Goal: Task Accomplishment & Management: Manage account settings

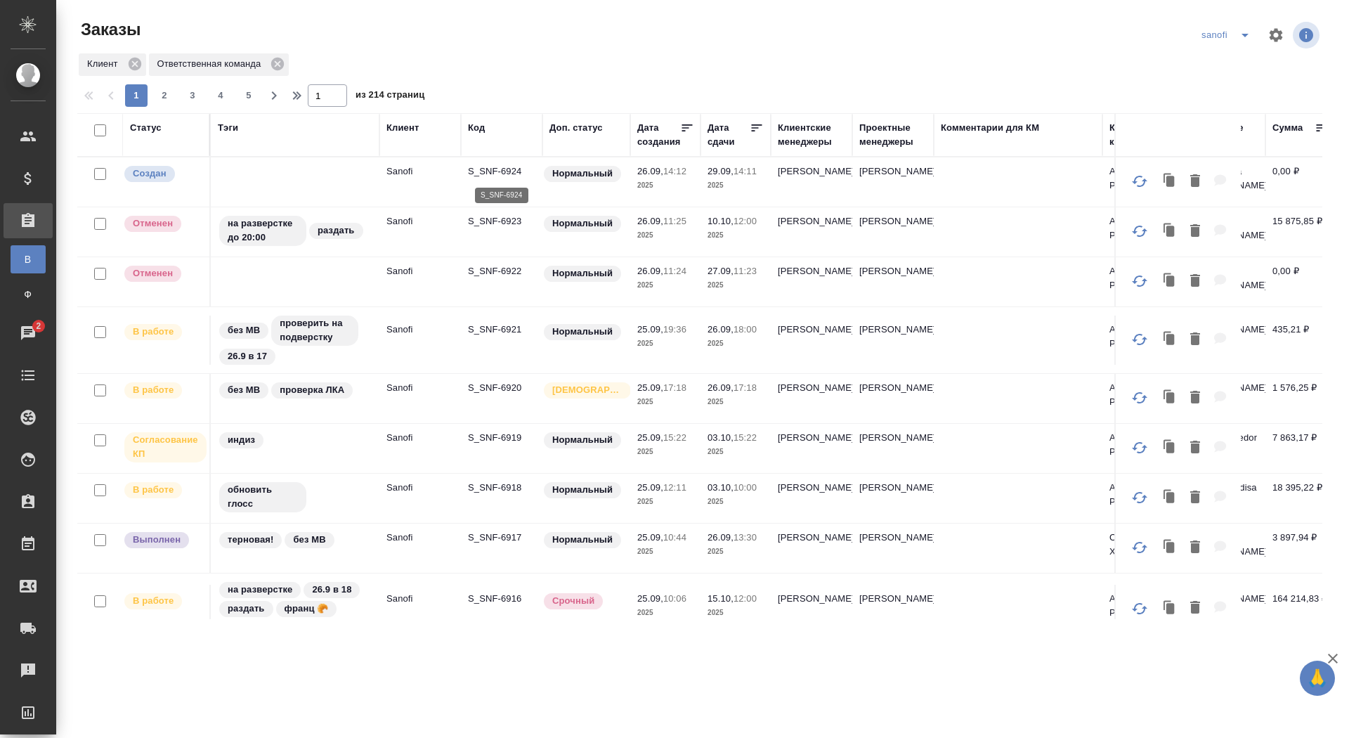
click at [497, 172] on p "S_SNF-6924" at bounding box center [501, 171] width 67 height 14
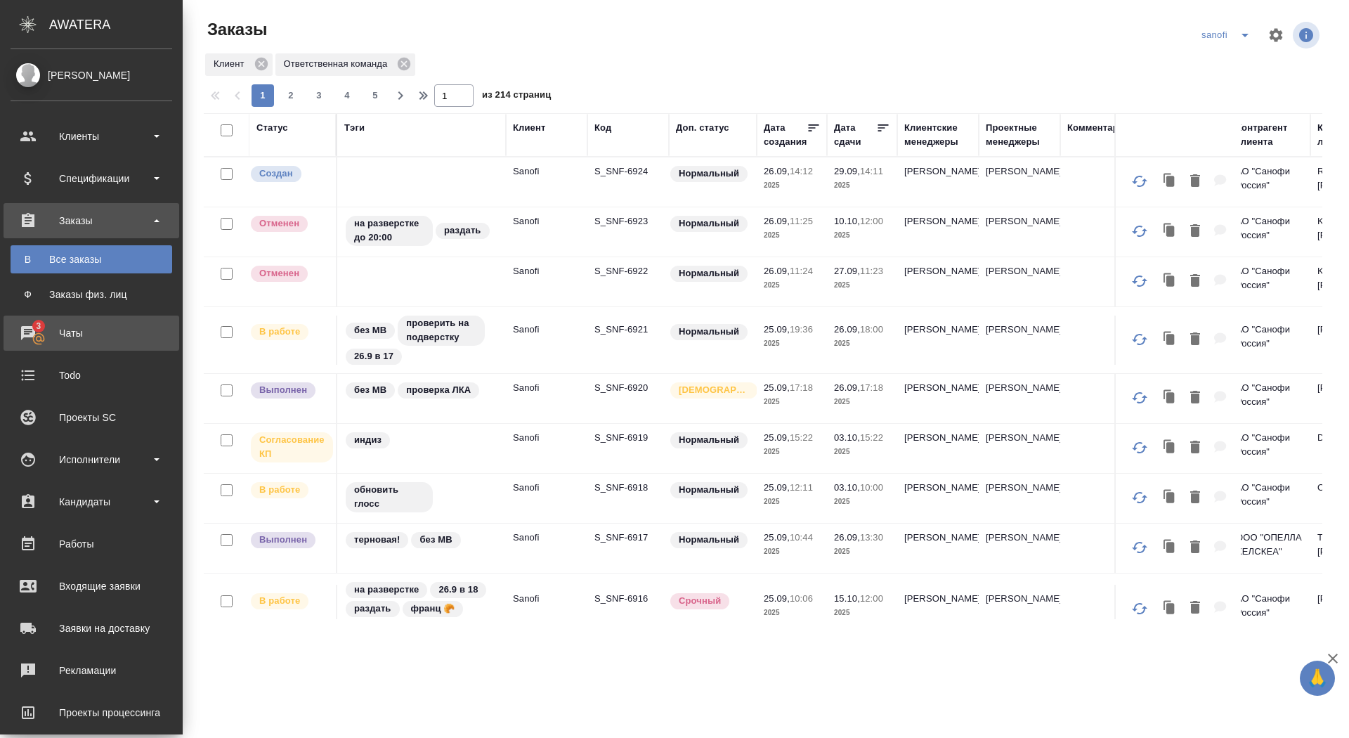
click at [37, 332] on div "Чаты" at bounding box center [92, 332] width 162 height 21
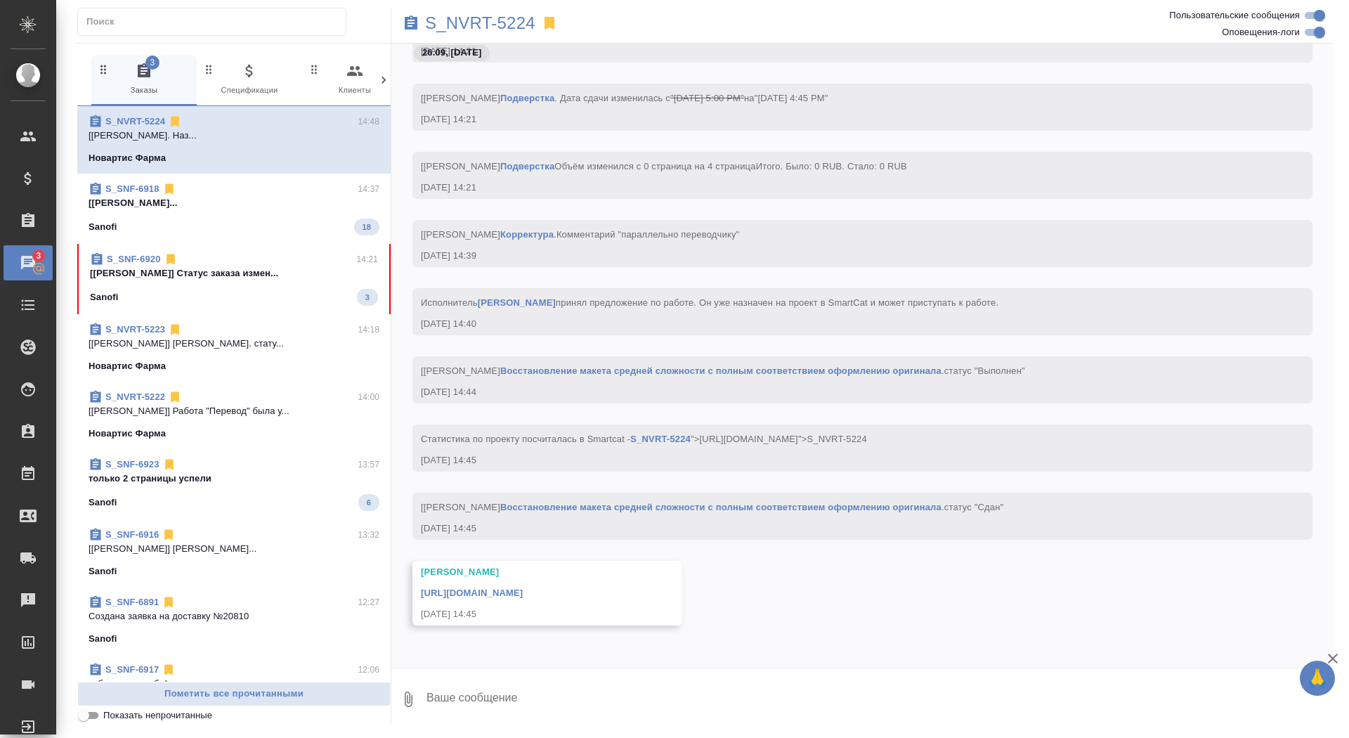
scroll to position [38849, 0]
click at [277, 285] on span "S_SNF-6920 14:21 [Горшкова Валентина] Статус заказа измен... Sanofi 3" at bounding box center [234, 278] width 288 height 53
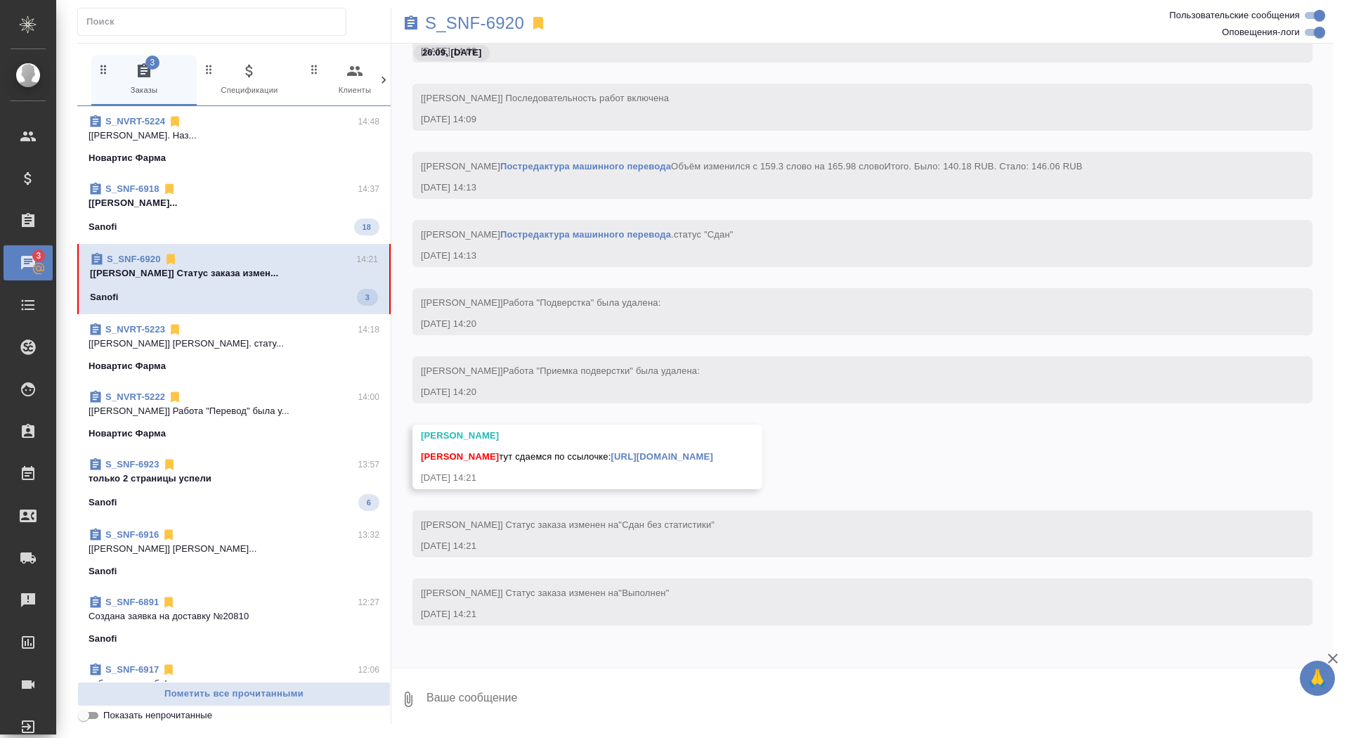
scroll to position [38324, 0]
click at [620, 700] on textarea at bounding box center [879, 699] width 908 height 48
type textarea "забрала, спасибо"
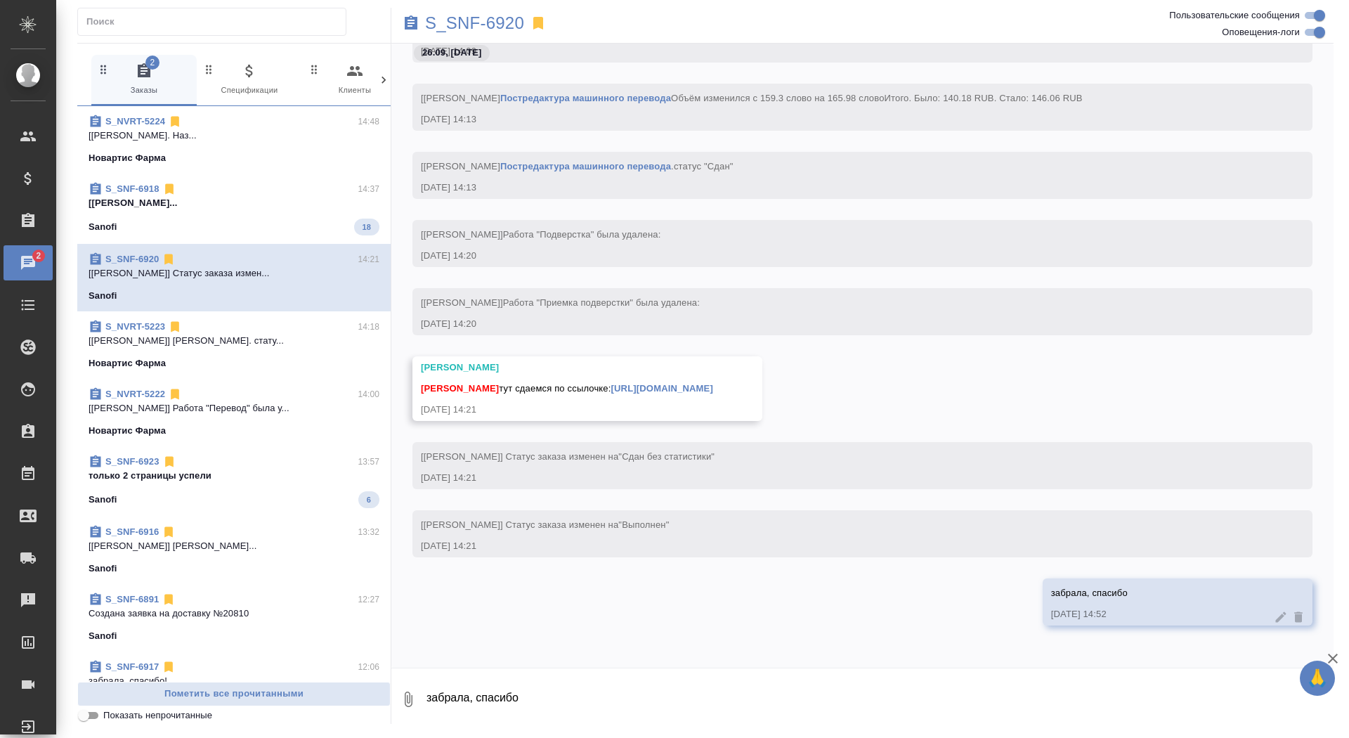
click at [713, 383] on link "https://drive.awatera.com/apps/files/files/10508384?dir=/Shares/Sanofi/Orders/S…" at bounding box center [662, 388] width 102 height 11
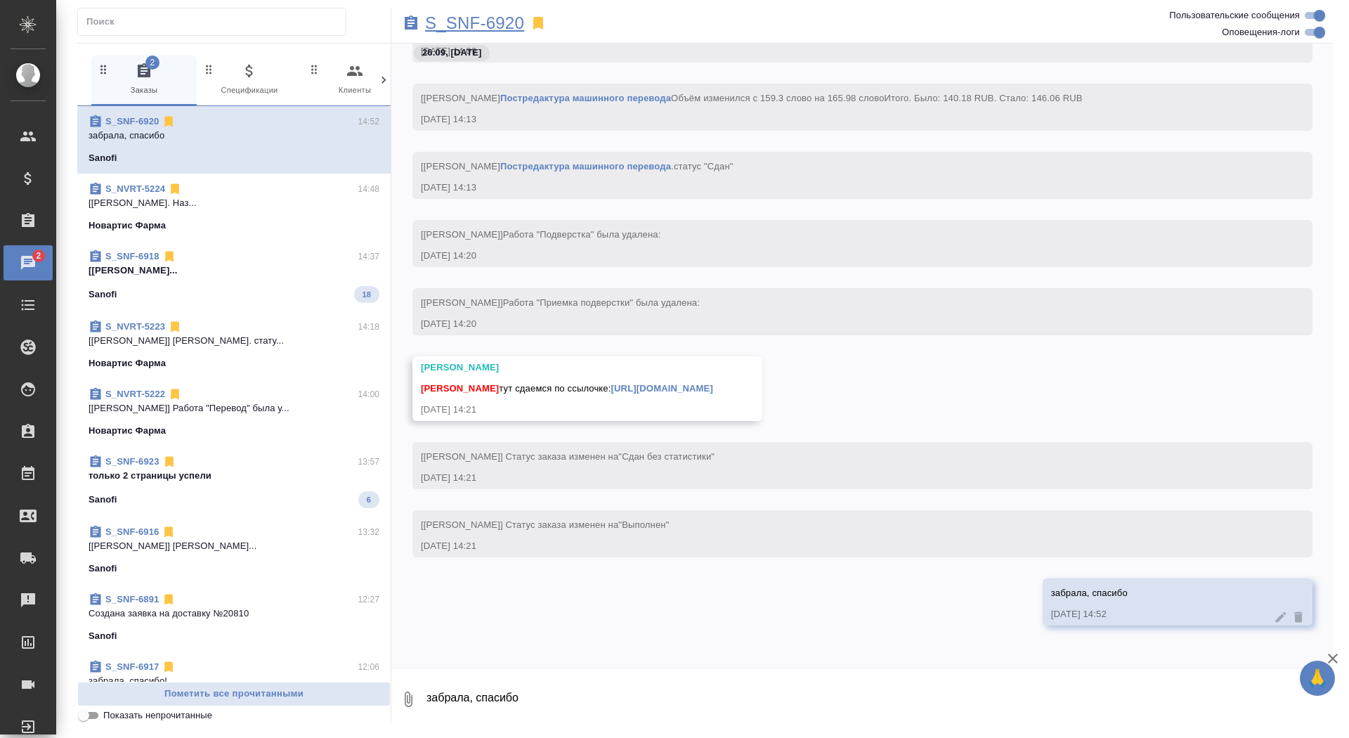
click at [433, 20] on p "S_SNF-6920" at bounding box center [474, 23] width 99 height 14
click at [257, 484] on span "S_SNF-6923 13:57 только 2 страницы успели Sanofi 6" at bounding box center [234, 481] width 291 height 53
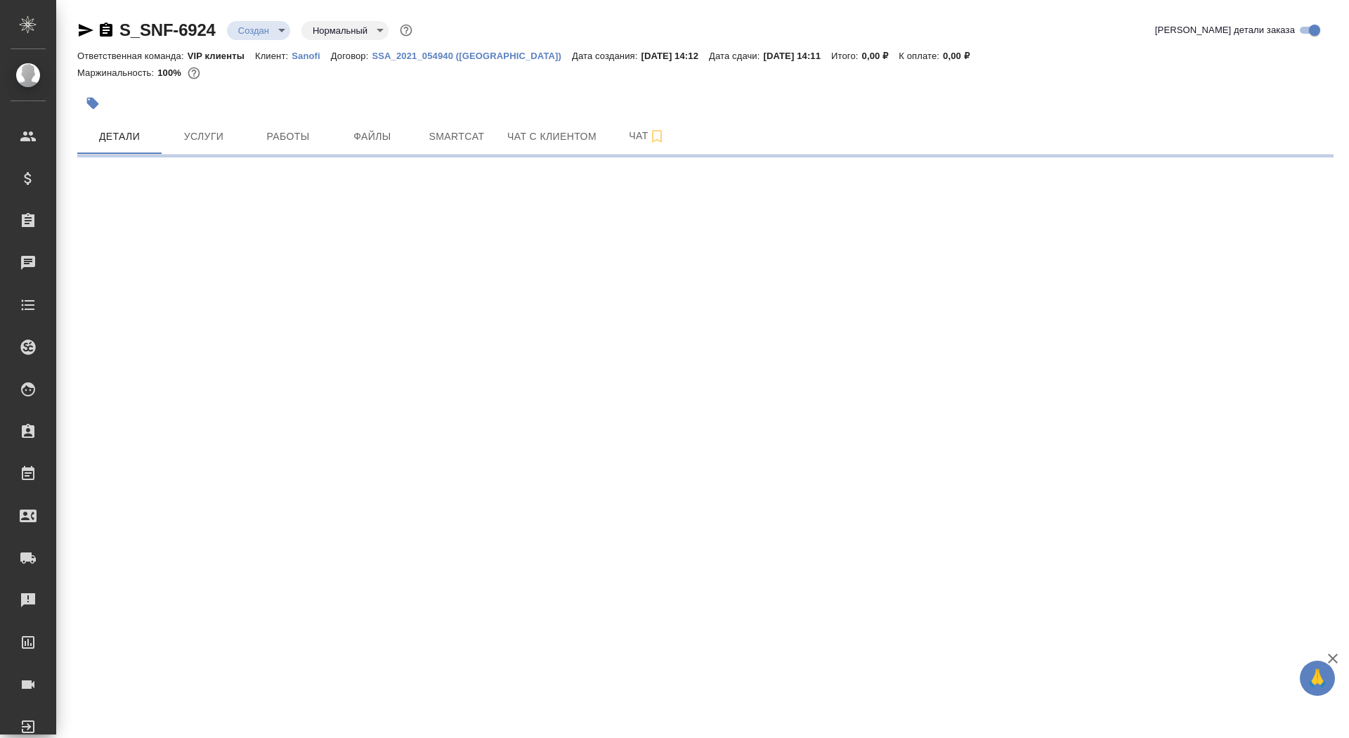
select select "RU"
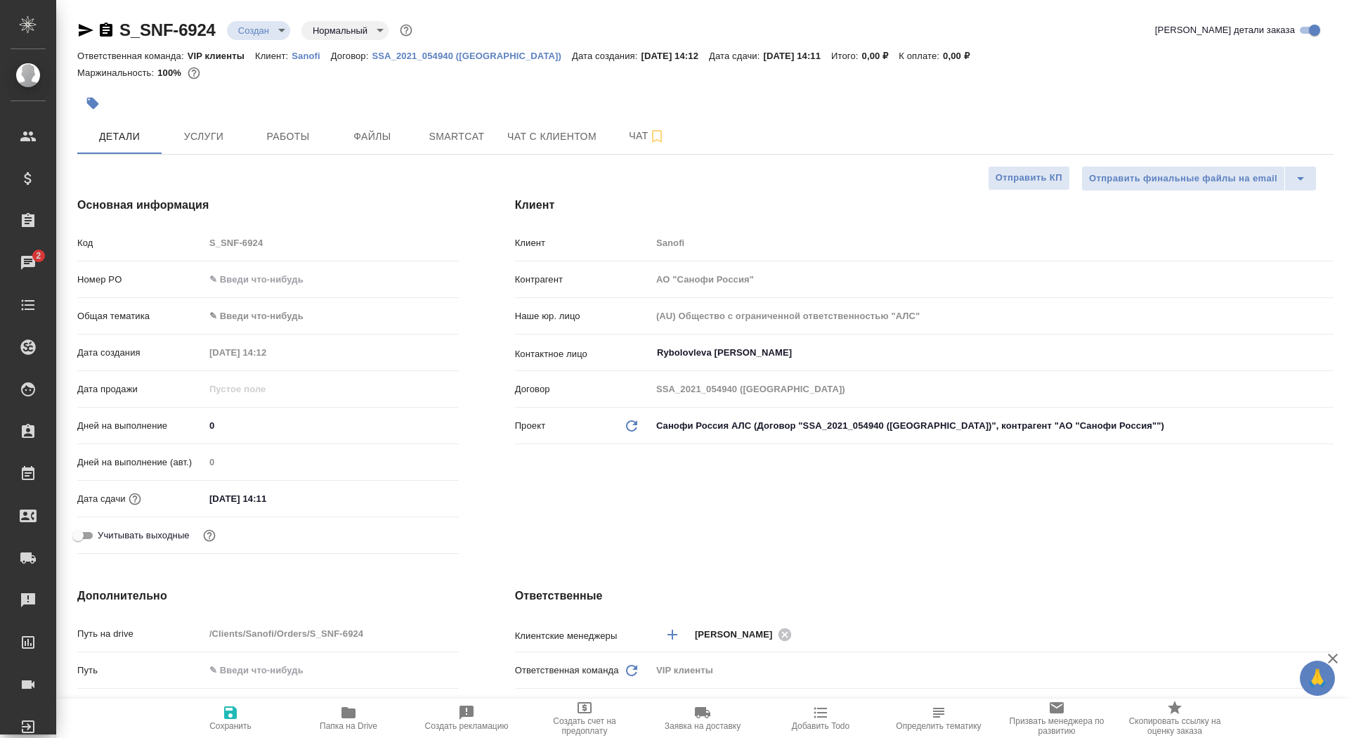
type textarea "x"
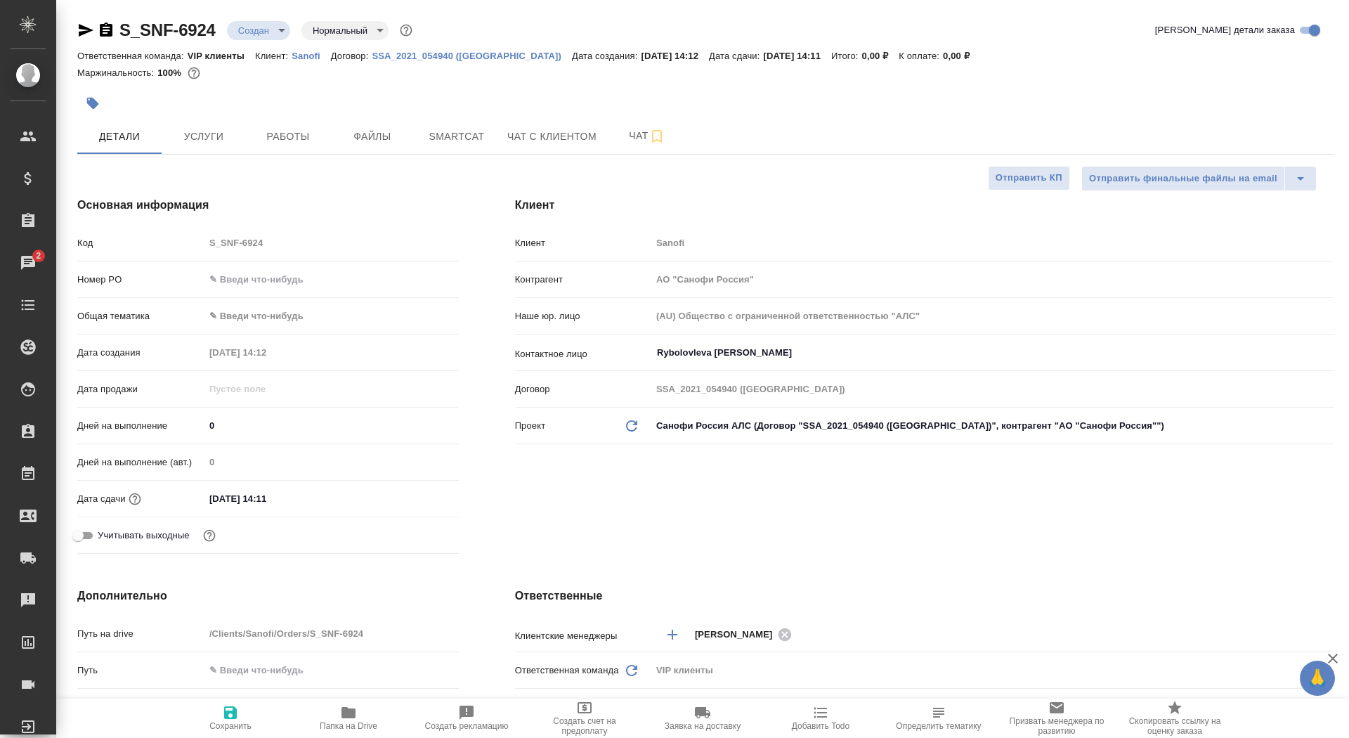
type textarea "x"
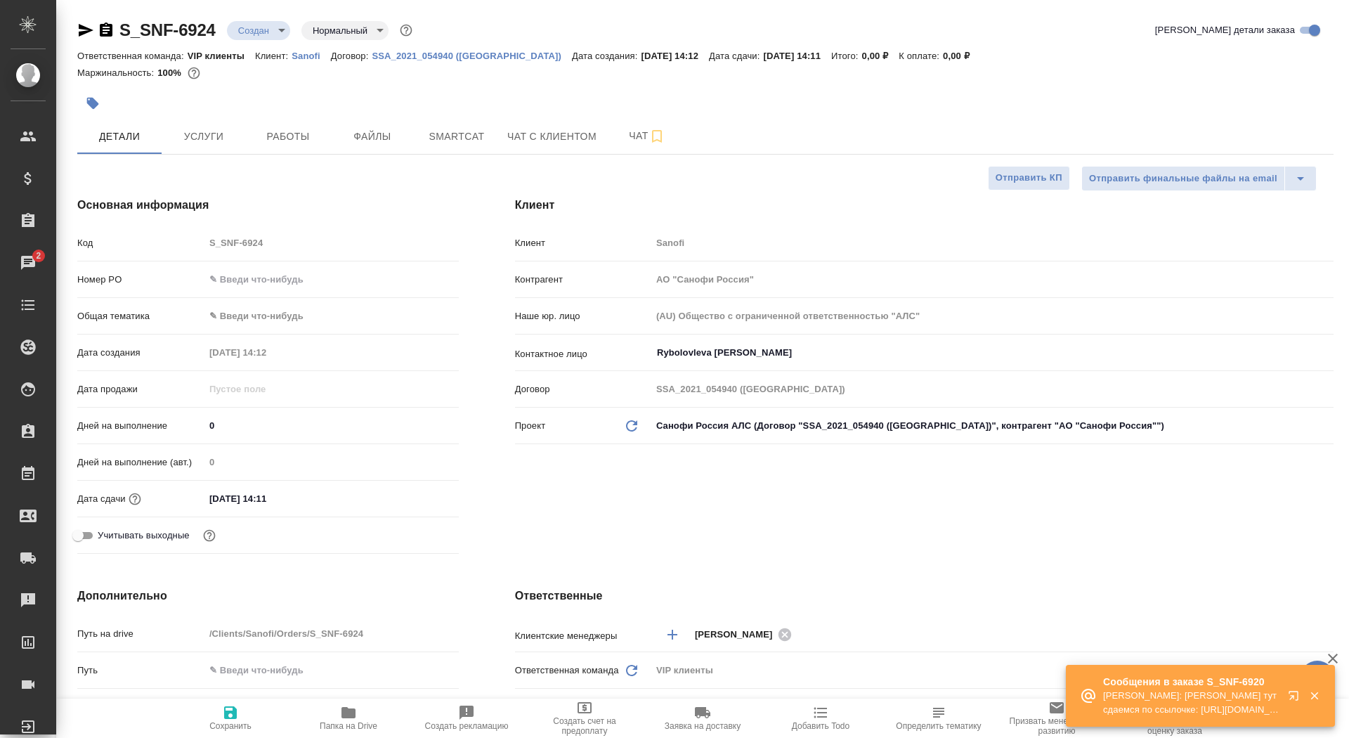
type textarea "x"
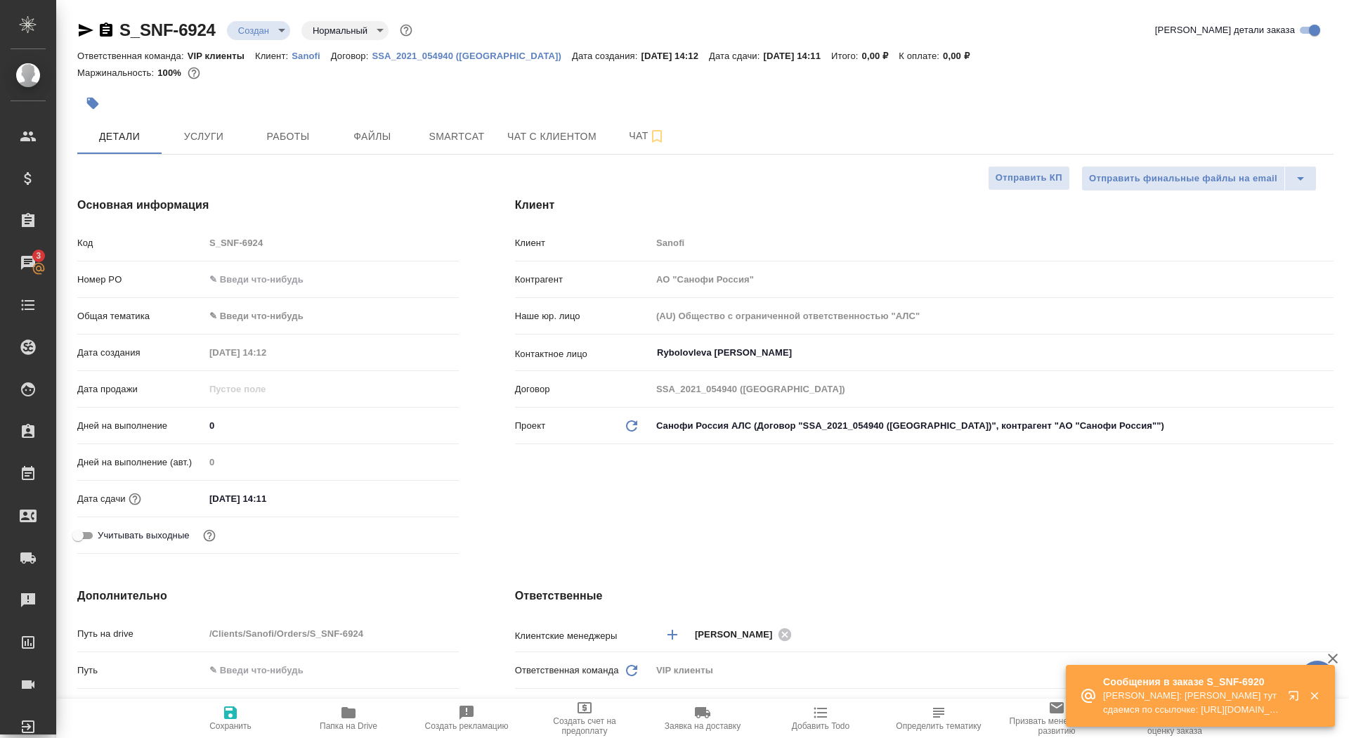
type textarea "x"
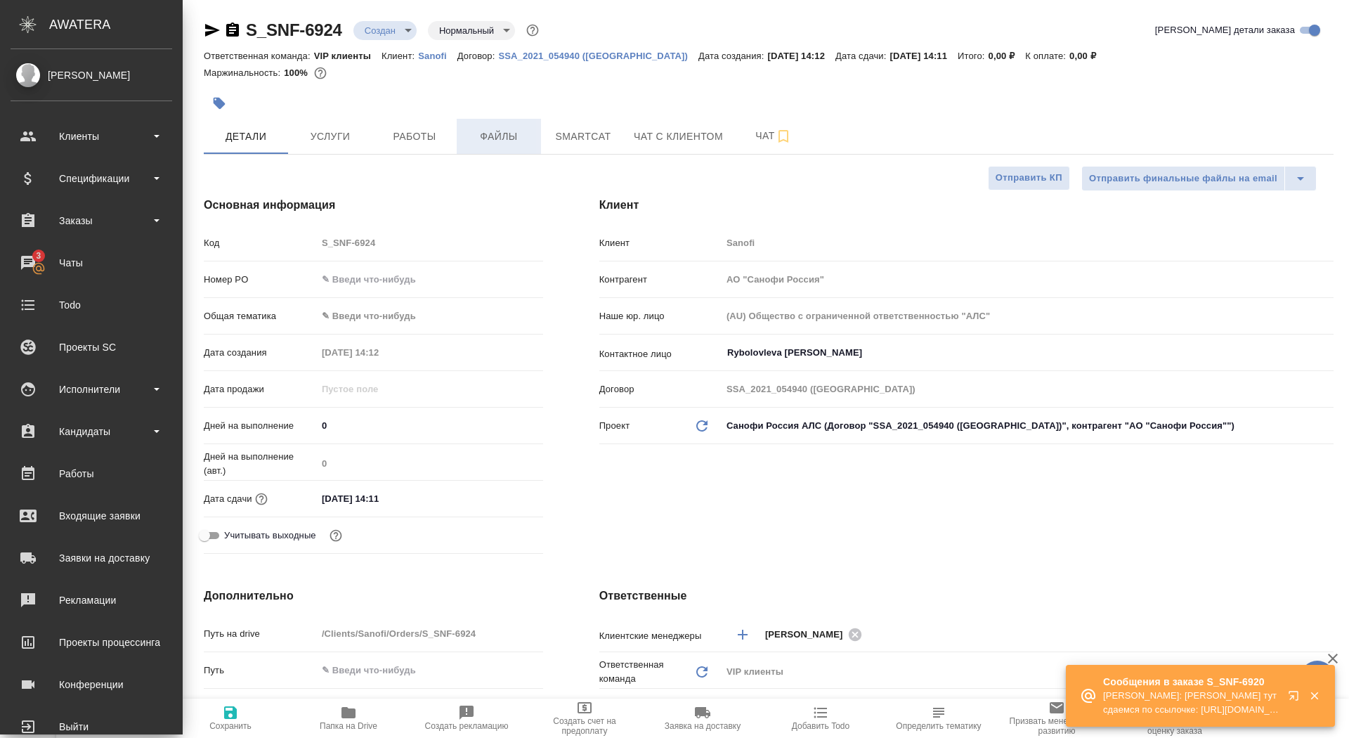
type textarea "x"
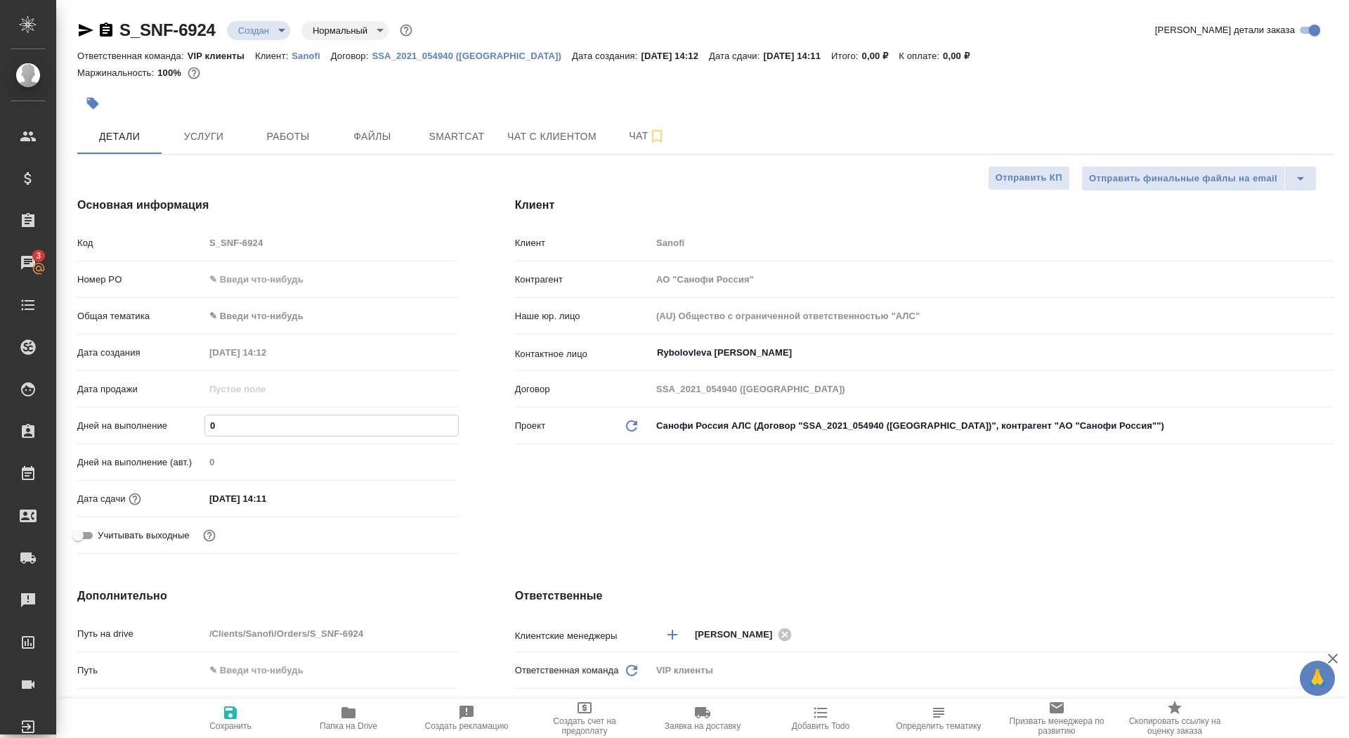
drag, startPoint x: 221, startPoint y: 419, endPoint x: 200, endPoint y: 417, distance: 21.3
click at [200, 417] on div "Дней на выполнение 0" at bounding box center [267, 425] width 381 height 25
type input "3"
type textarea "x"
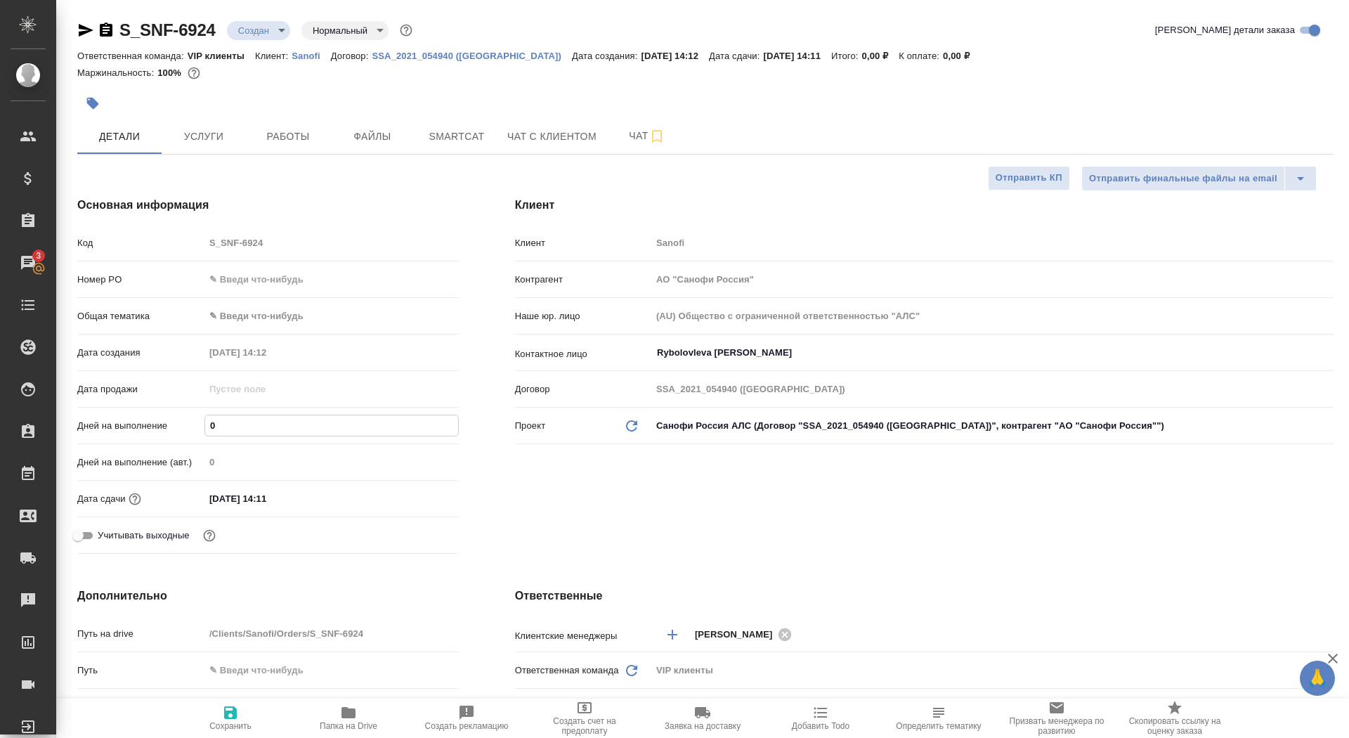
type textarea "x"
type input "3"
click at [223, 718] on icon "button" at bounding box center [230, 712] width 17 height 17
type textarea "x"
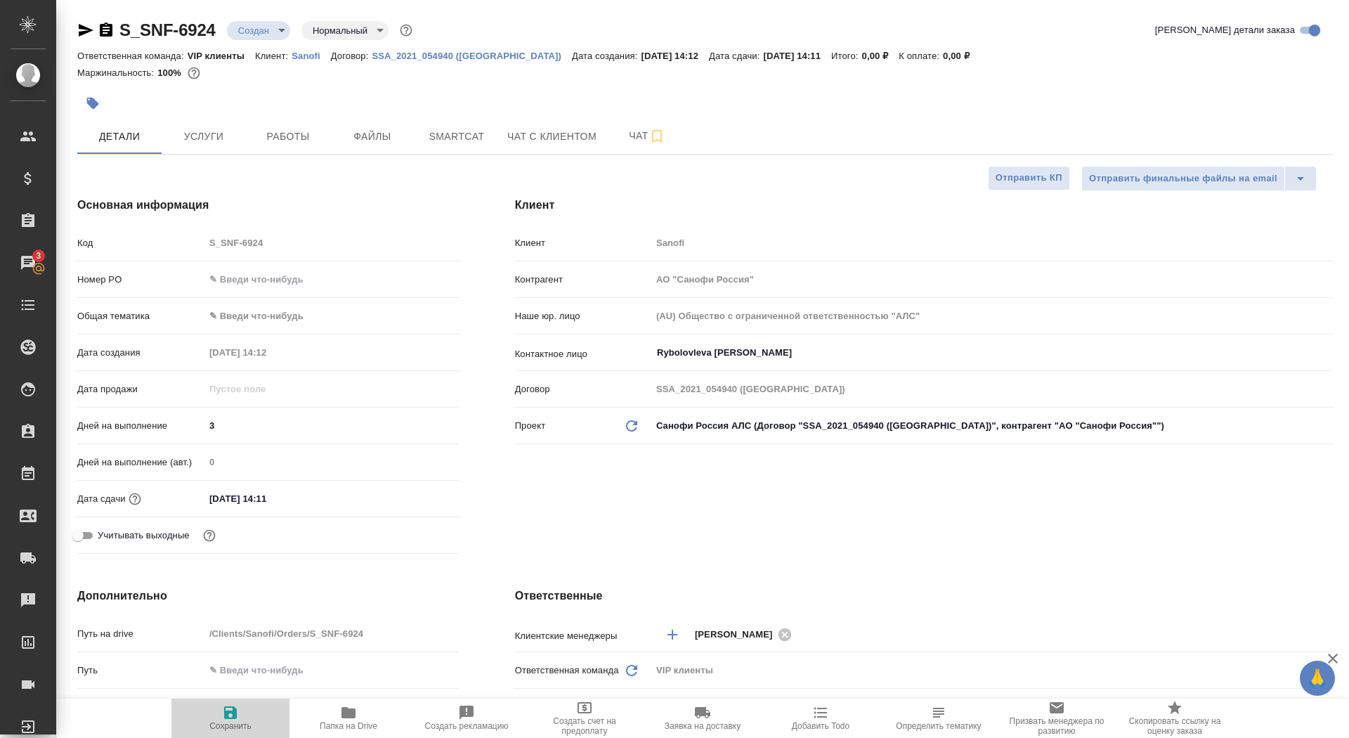
type textarea "x"
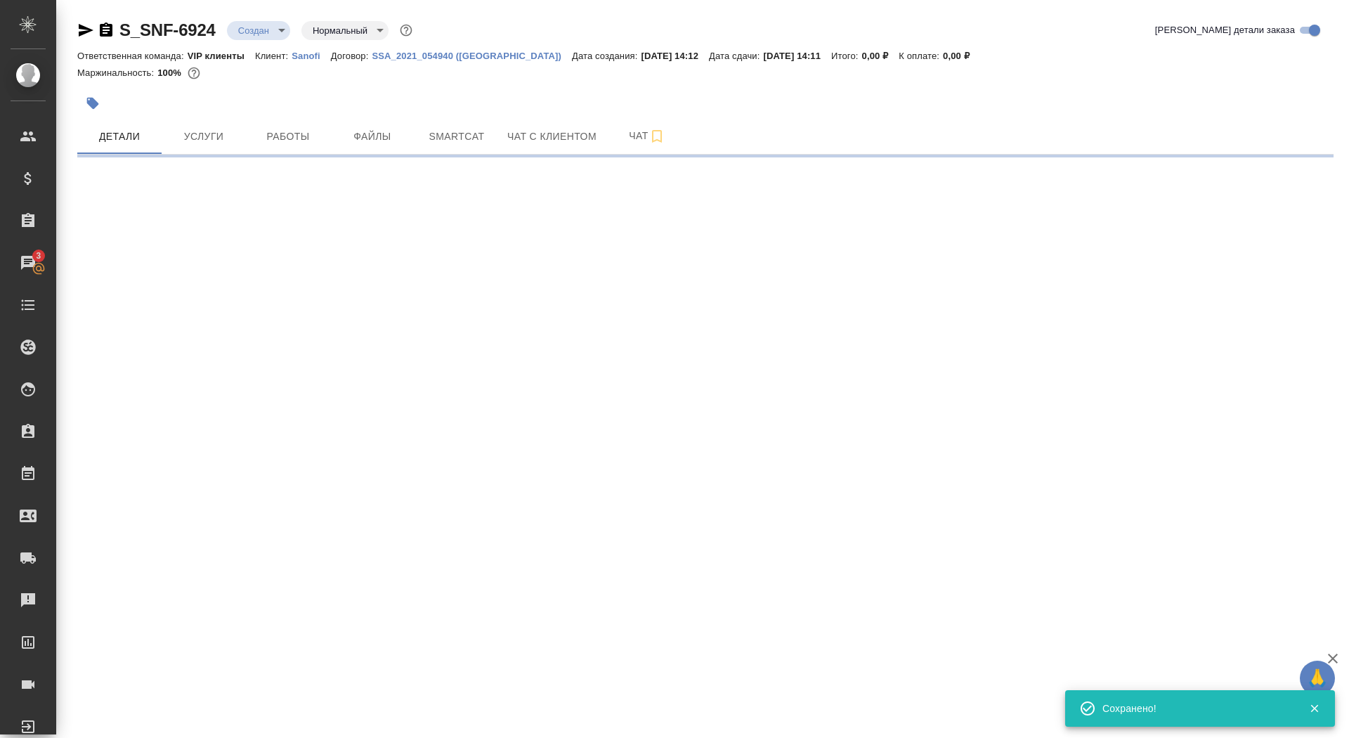
select select "RU"
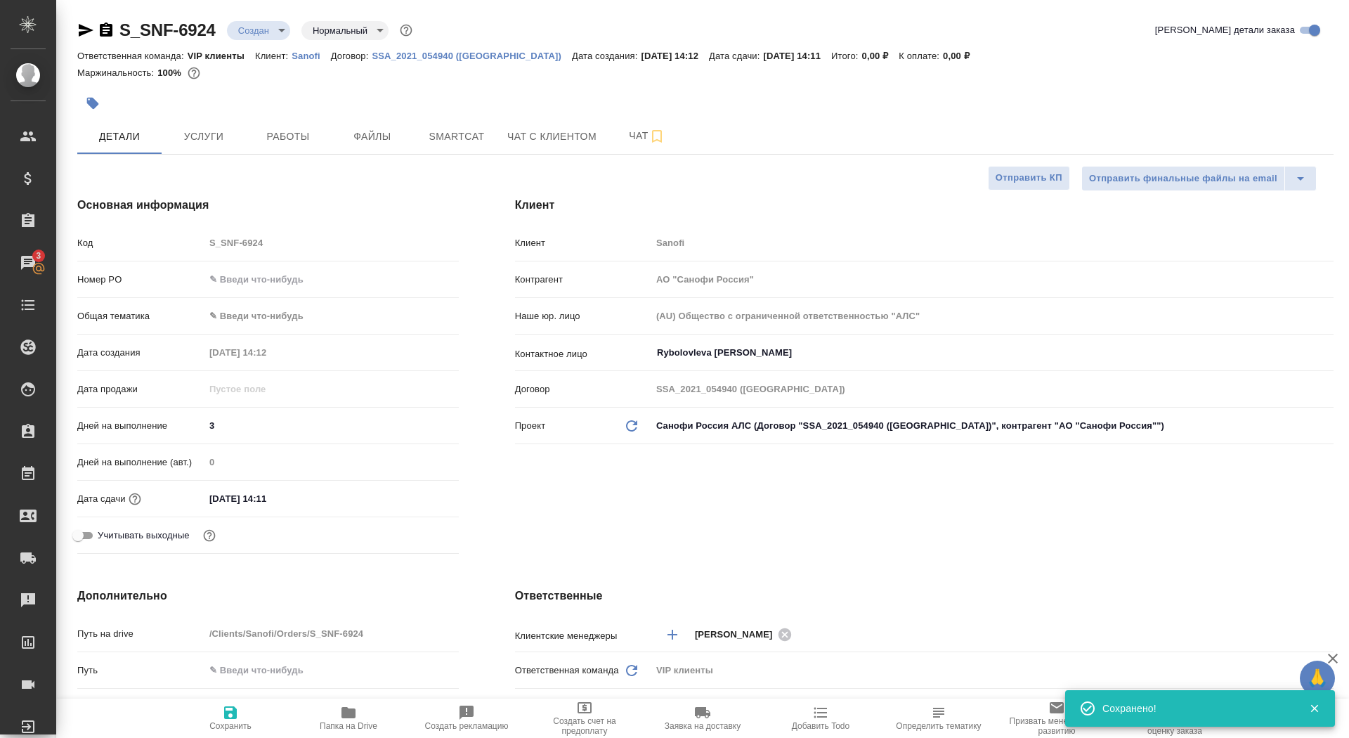
type textarea "x"
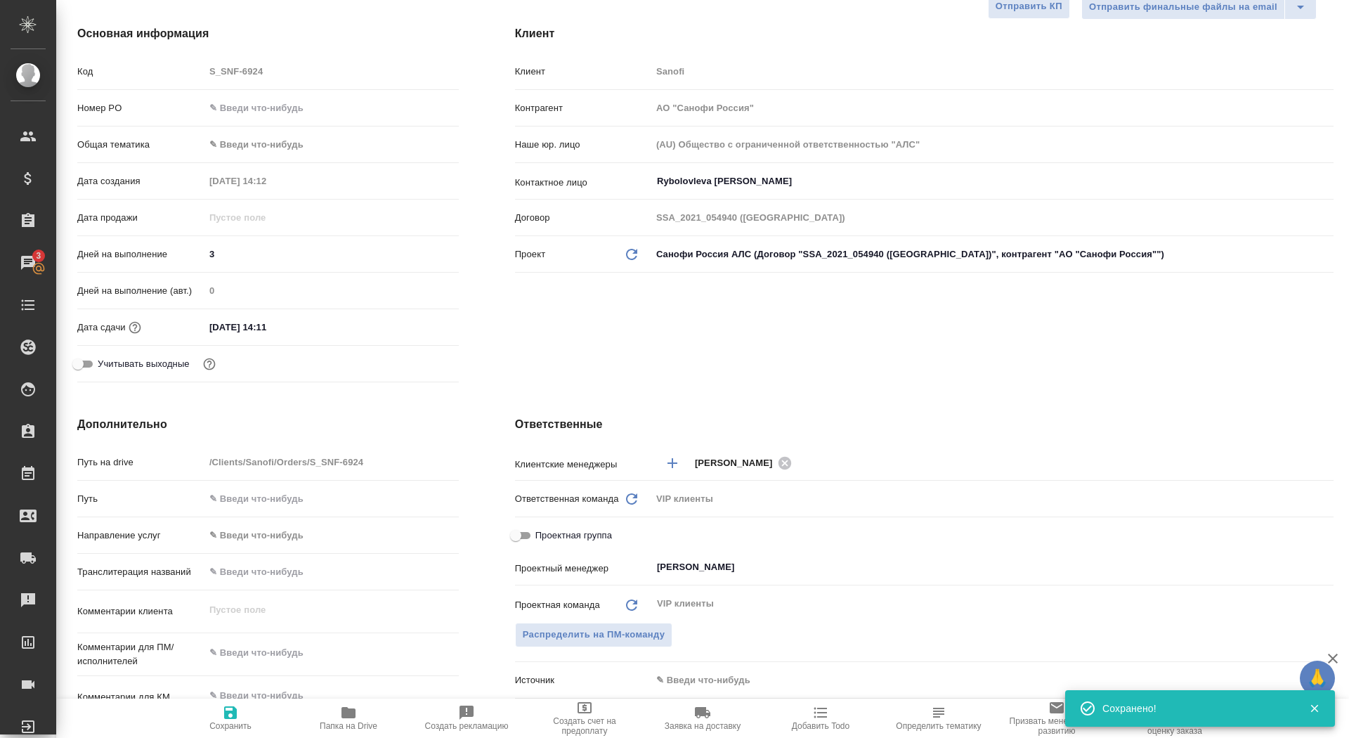
scroll to position [302, 0]
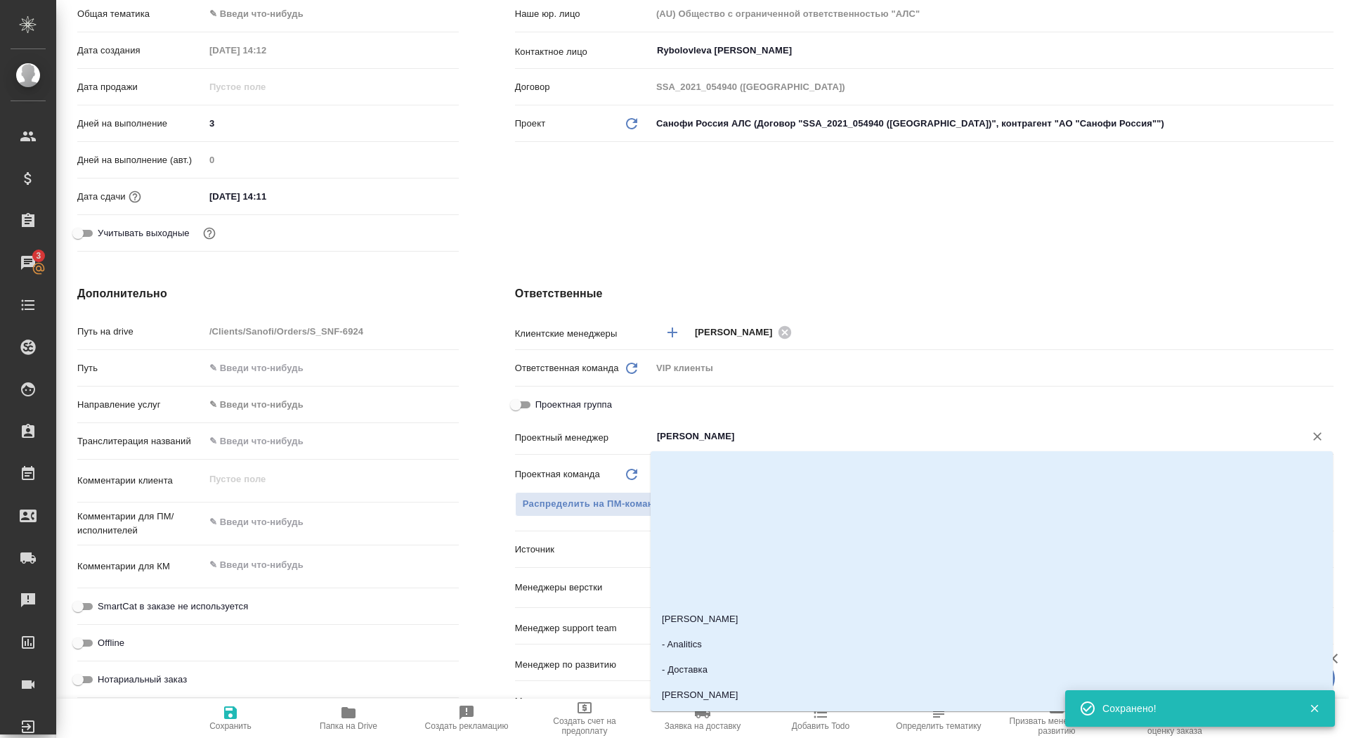
click at [686, 430] on input "[PERSON_NAME]" at bounding box center [968, 436] width 627 height 17
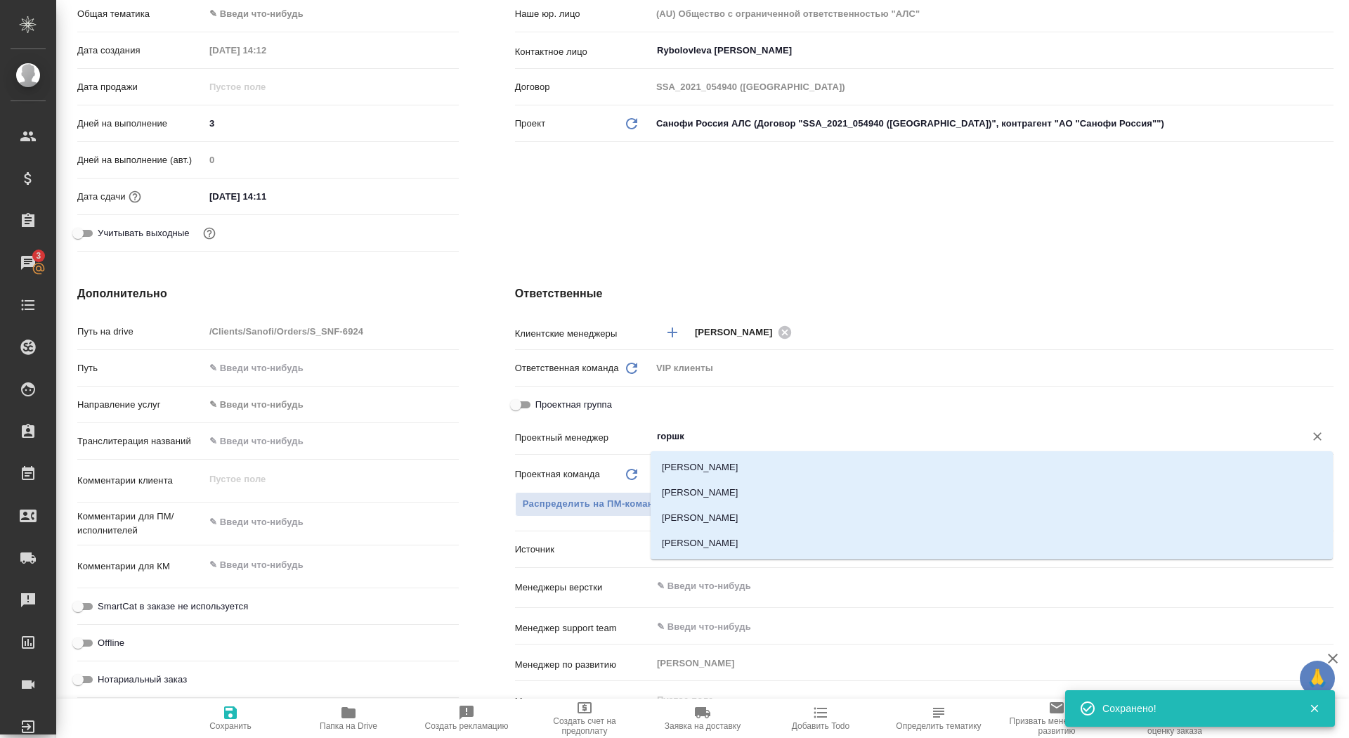
type input "горшко"
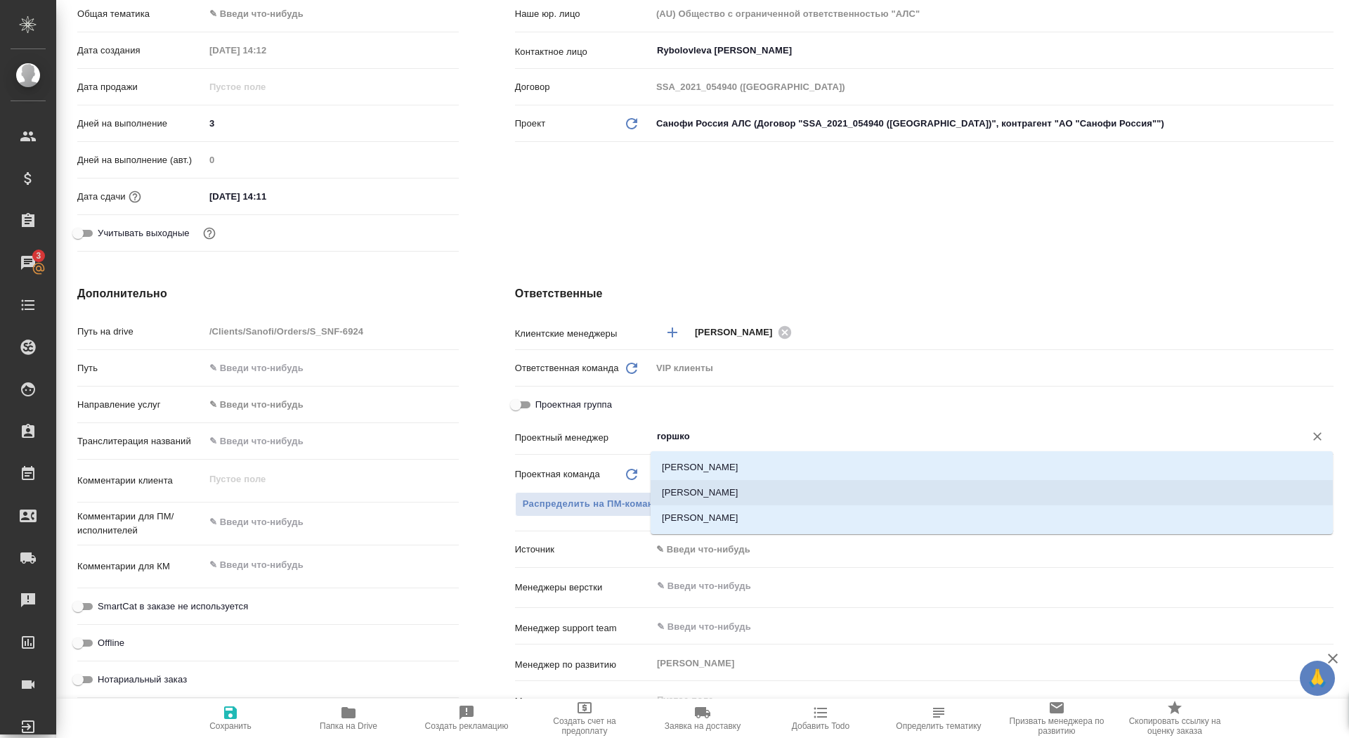
click at [748, 484] on li "[PERSON_NAME]" at bounding box center [992, 492] width 682 height 25
type textarea "x"
type input "[PERSON_NAME]"
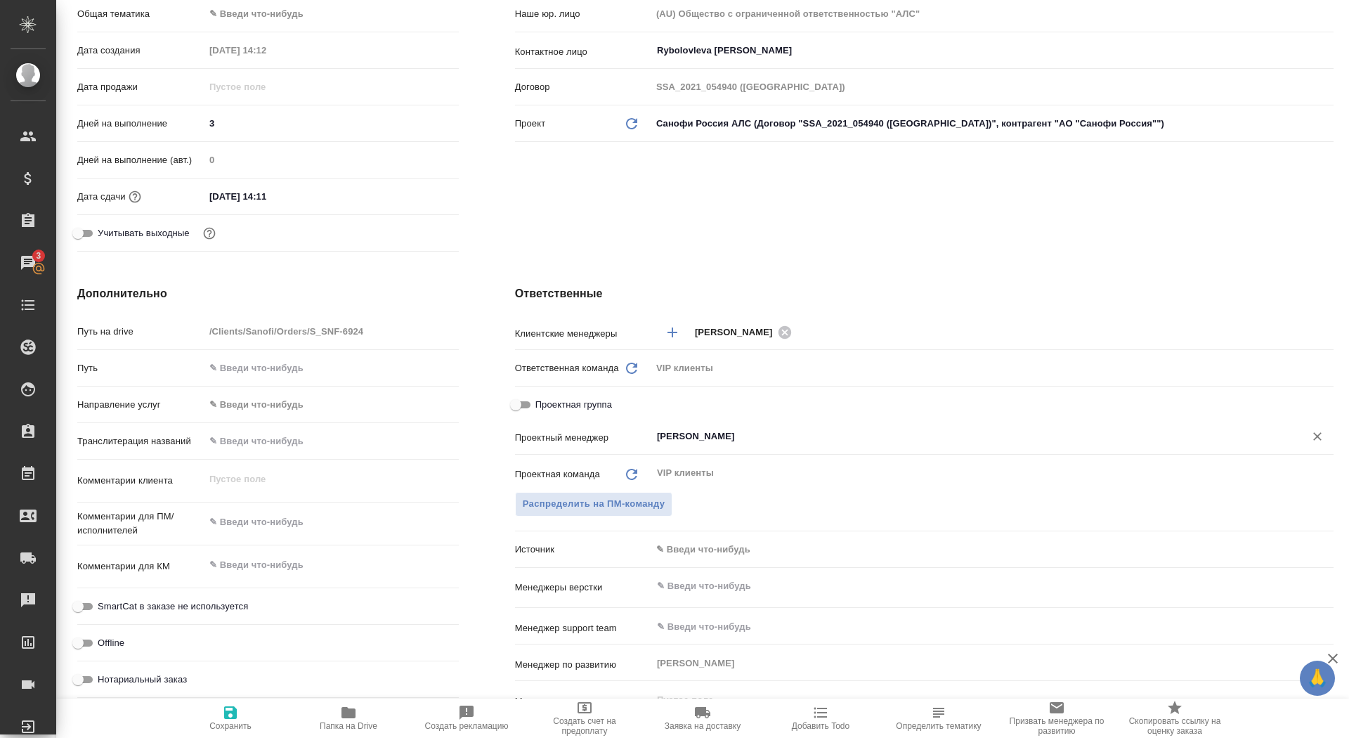
type textarea "x"
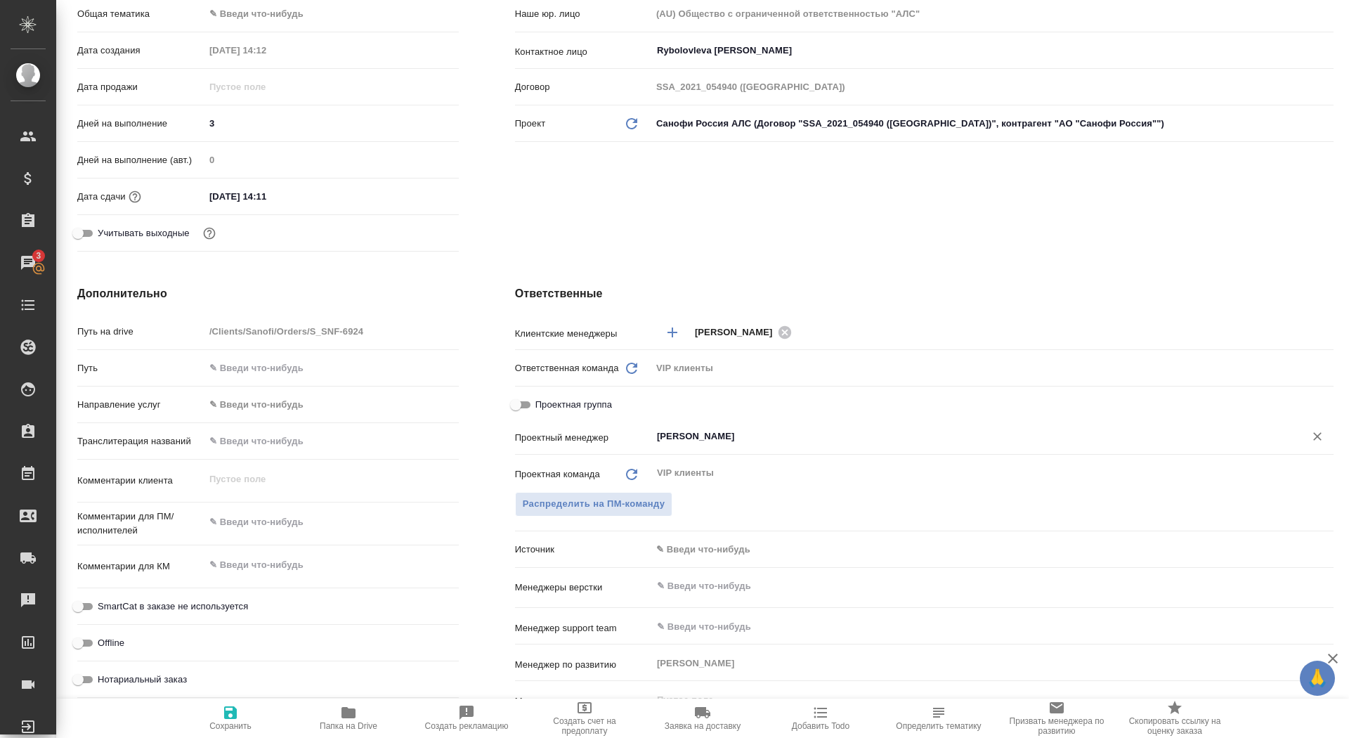
type textarea "x"
type input "[PERSON_NAME]"
click at [224, 732] on button "Сохранить" at bounding box center [230, 717] width 118 height 39
type textarea "x"
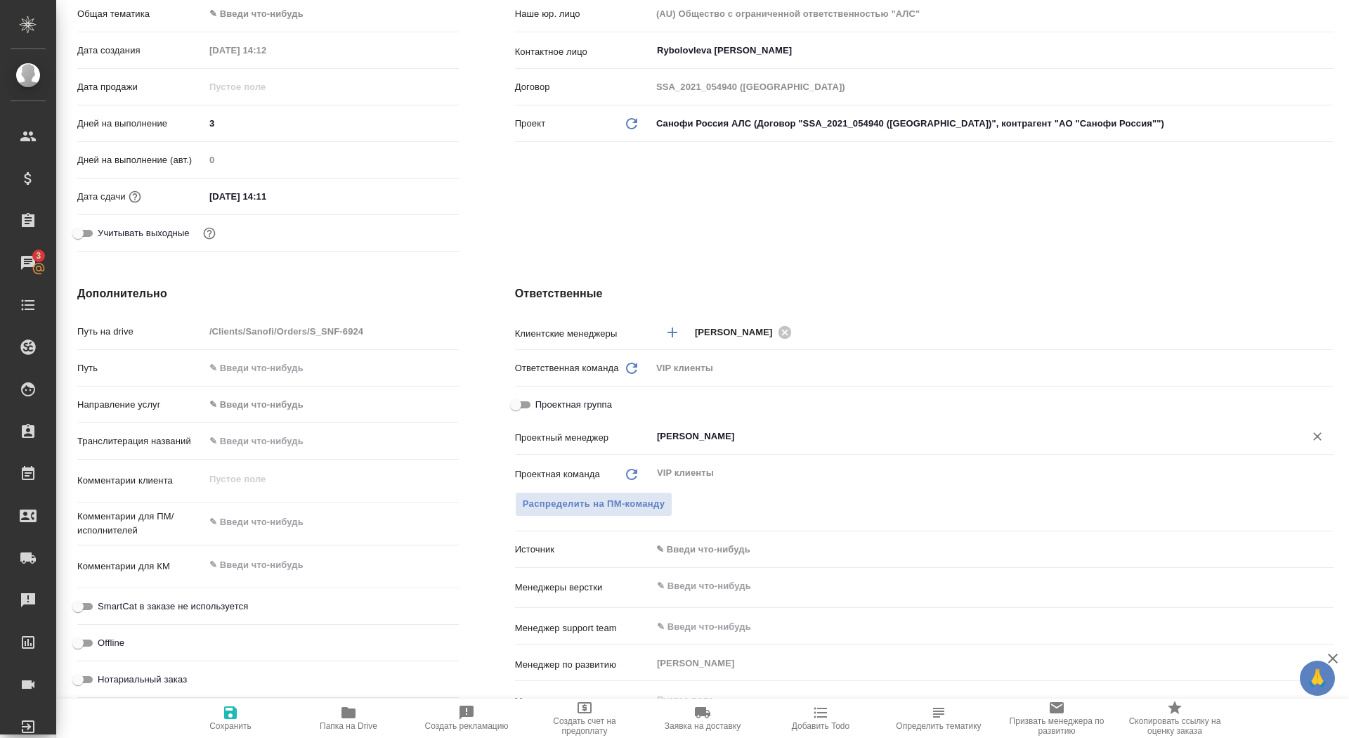
type textarea "x"
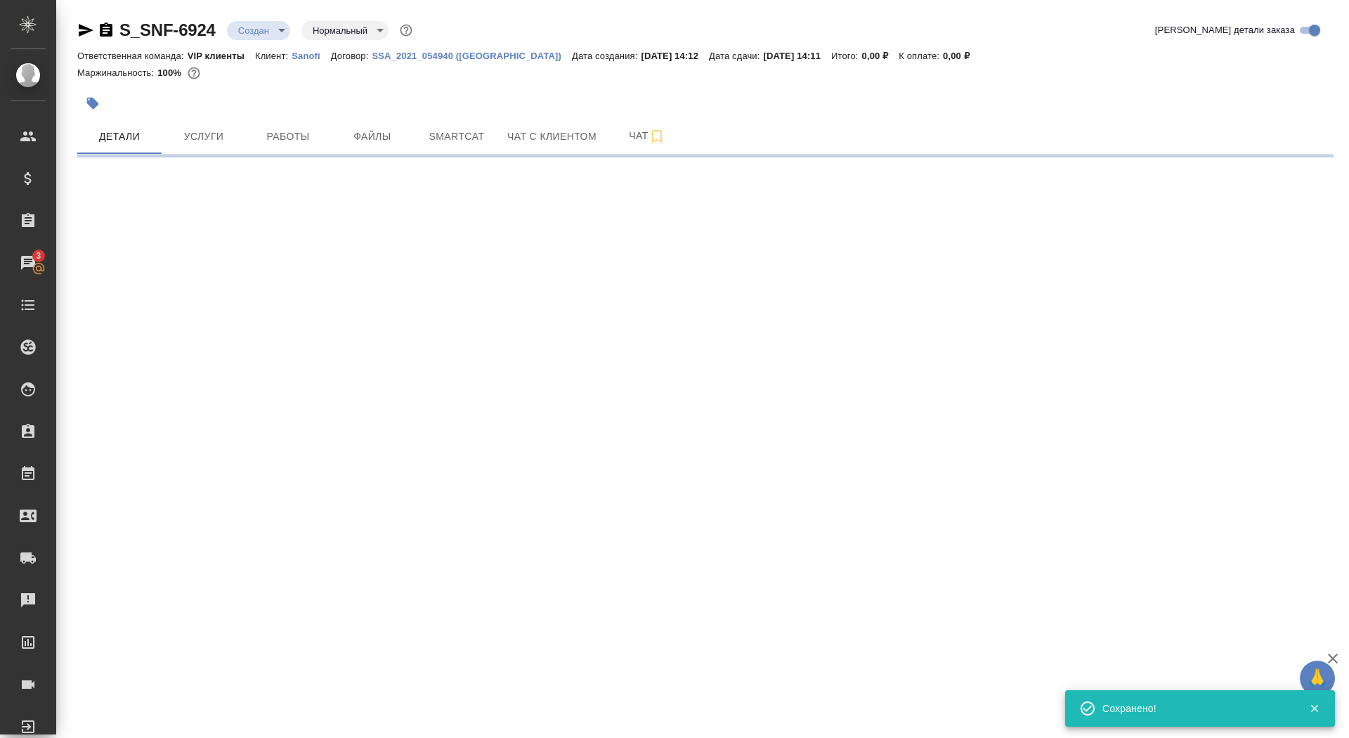
select select "RU"
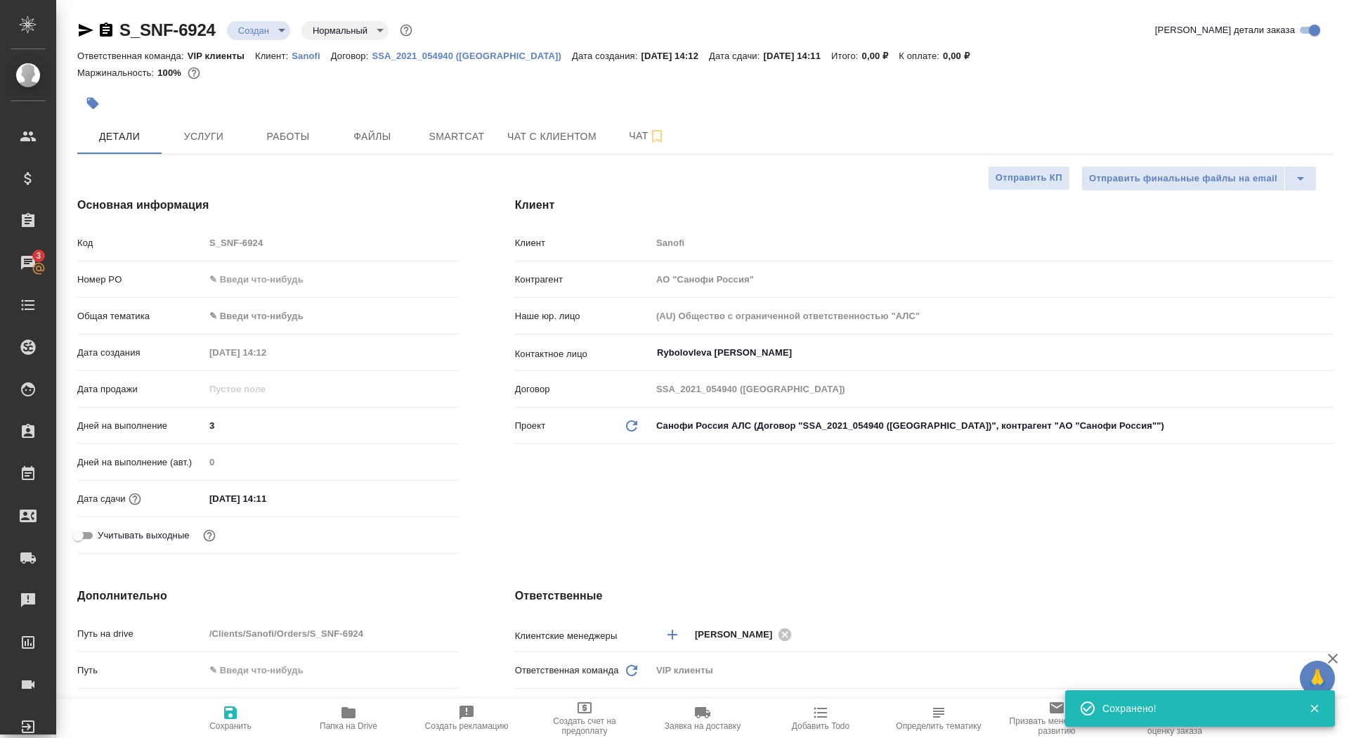
type textarea "x"
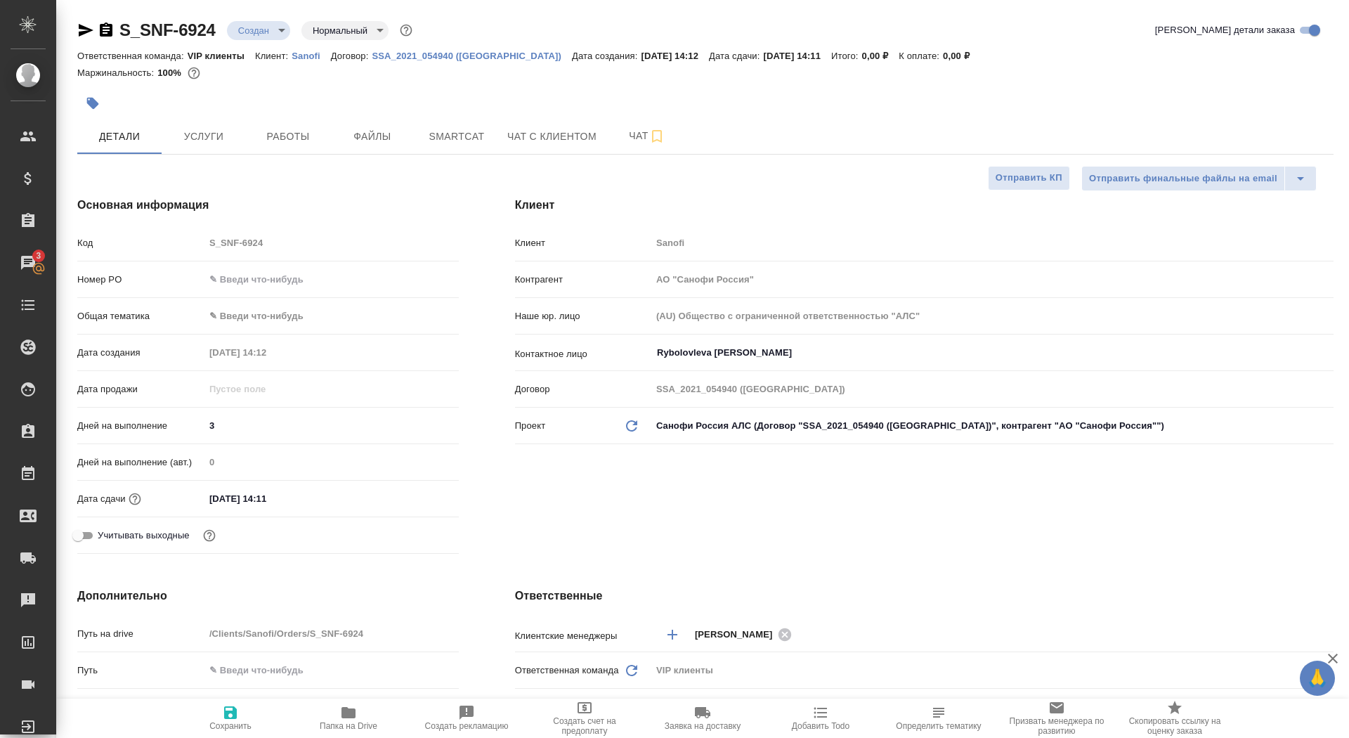
click at [347, 712] on icon "button" at bounding box center [348, 712] width 14 height 11
type textarea "x"
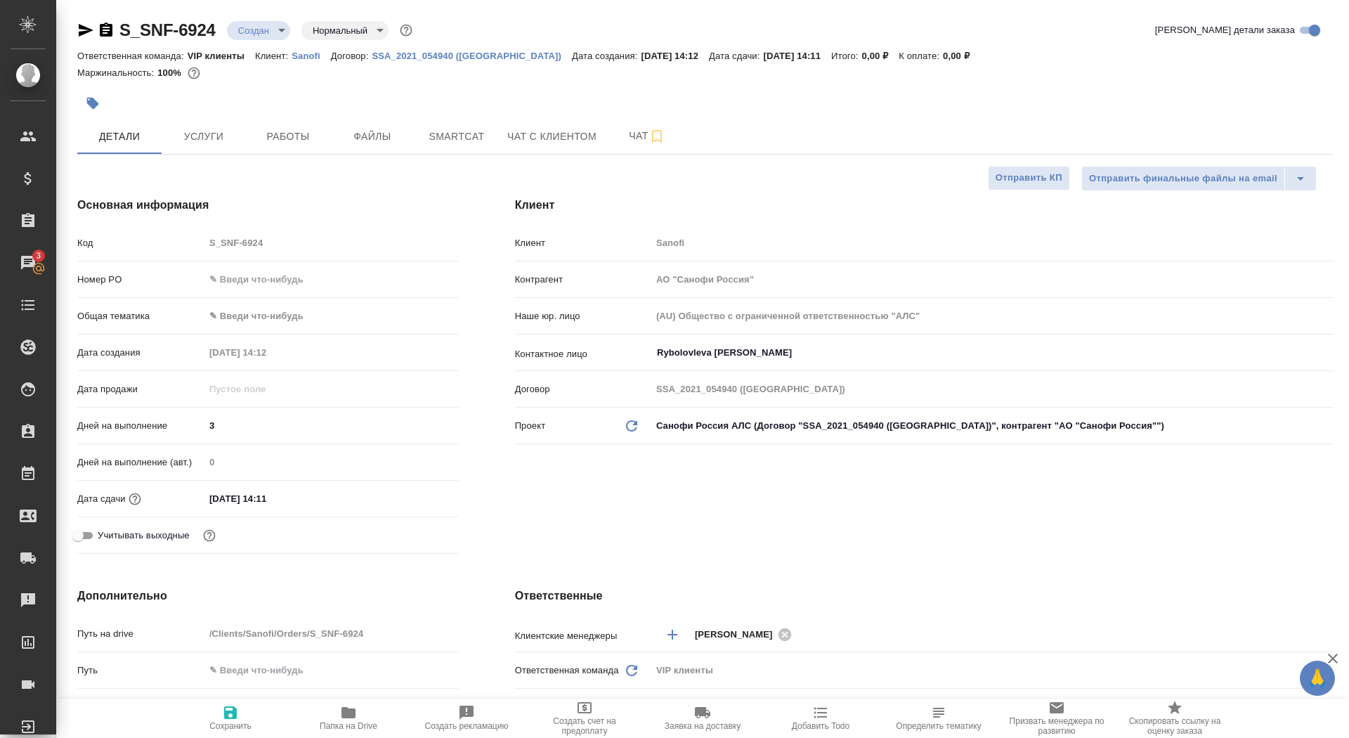
type textarea "x"
click at [203, 122] on button "Услуги" at bounding box center [204, 136] width 84 height 35
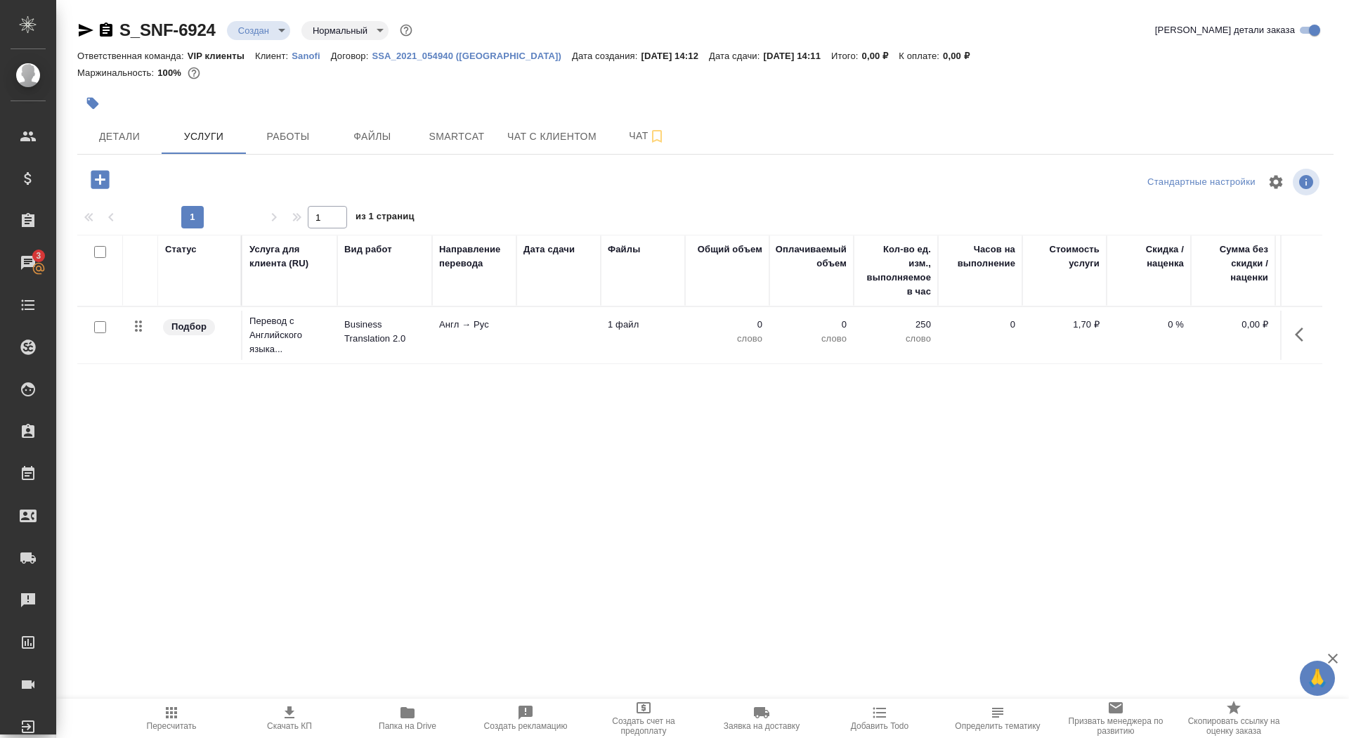
click at [476, 330] on p "Англ → Рус" at bounding box center [474, 325] width 70 height 14
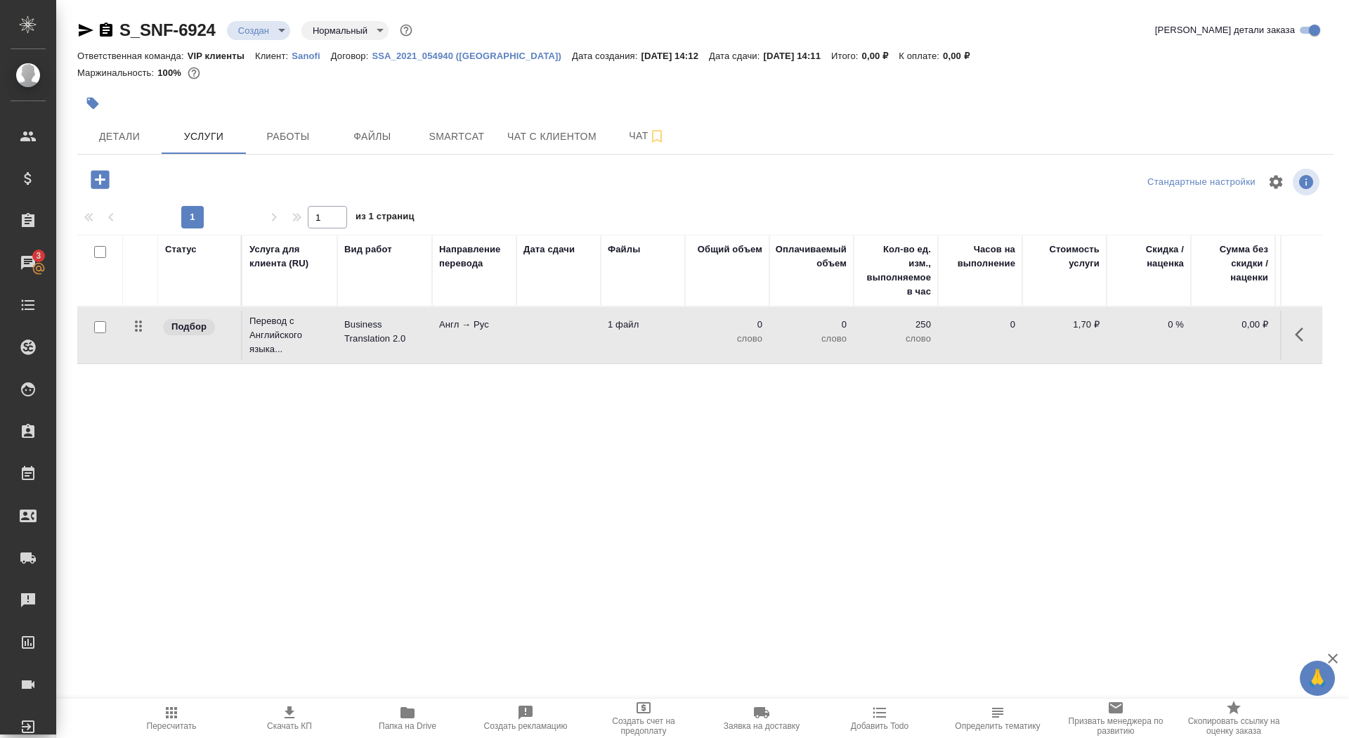
click at [476, 330] on p "Англ → Рус" at bounding box center [474, 325] width 70 height 14
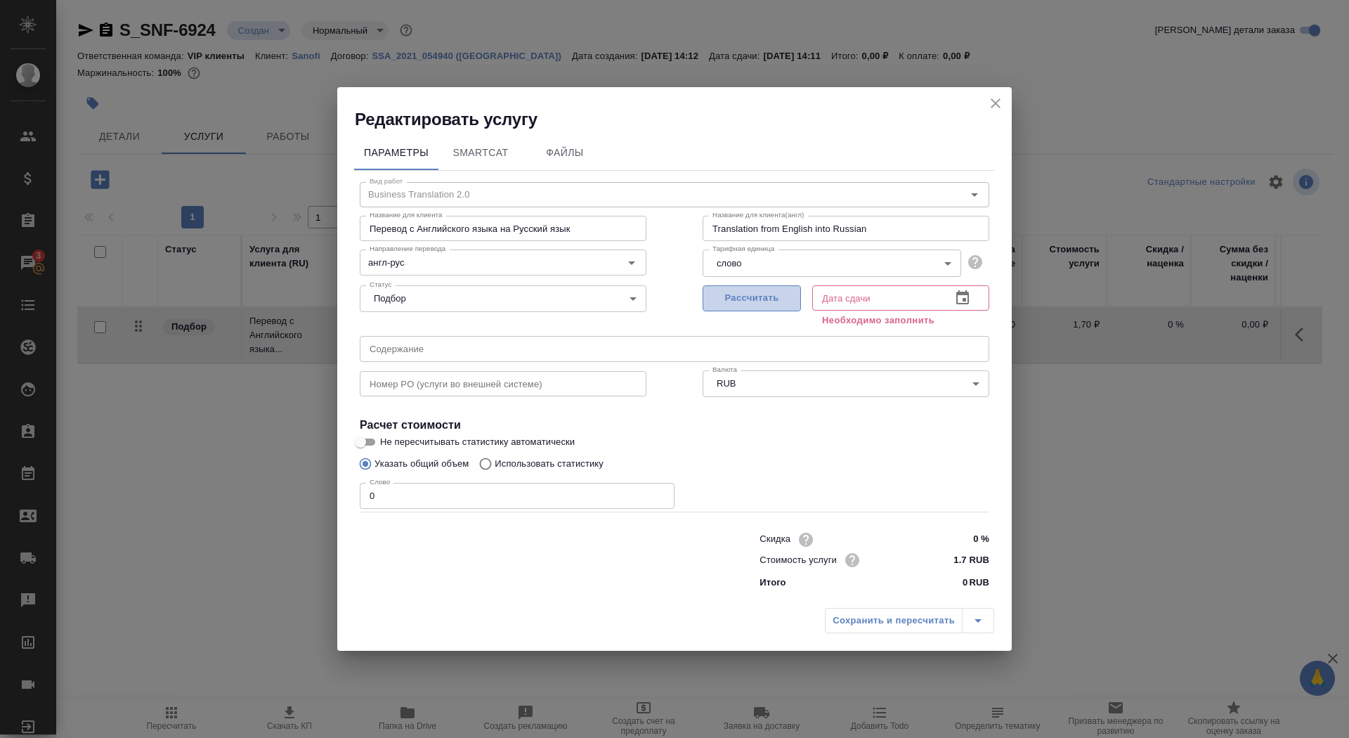
click at [792, 289] on button "Рассчитать" at bounding box center [752, 298] width 98 height 26
type input "29.09.2025 14:11"
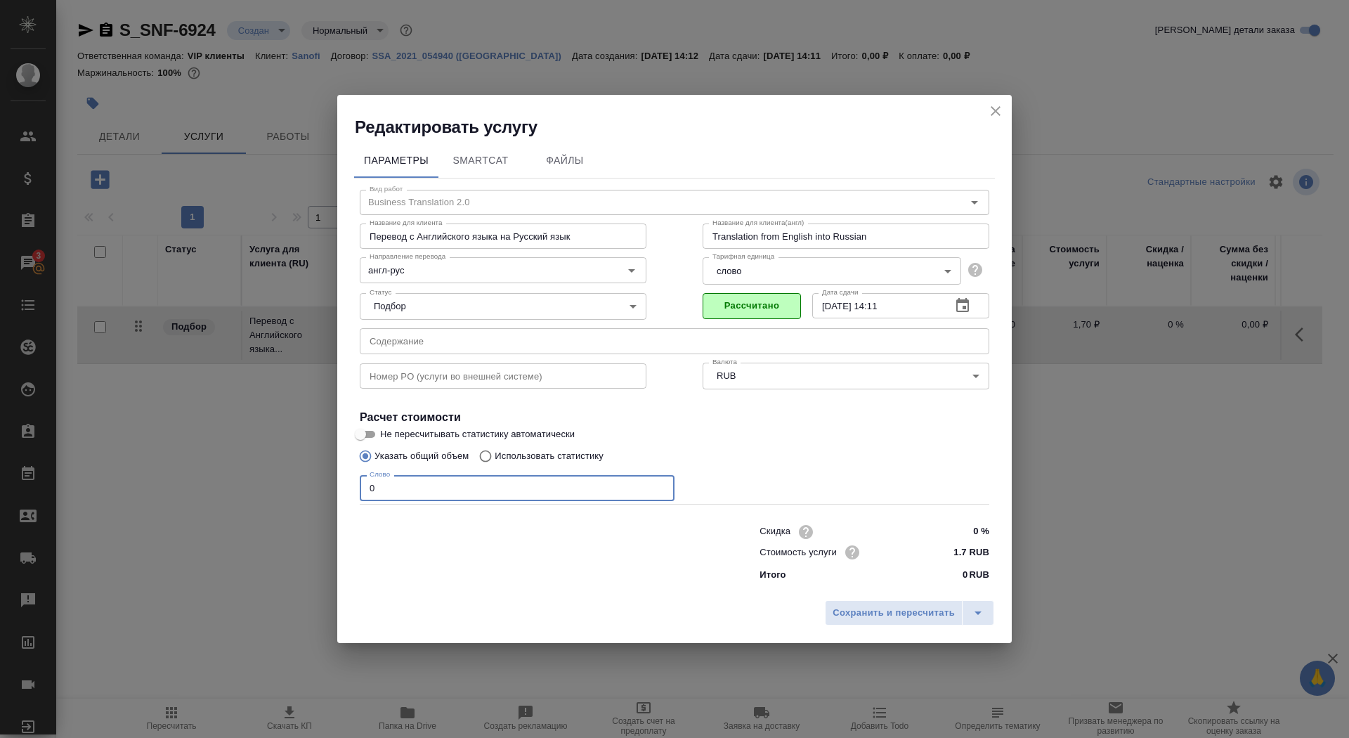
click at [415, 488] on input "0" at bounding box center [517, 487] width 315 height 25
type input "01"
click at [369, 437] on input "Не пересчитывать статистику автоматически" at bounding box center [360, 434] width 51 height 17
checkbox input "true"
click at [840, 618] on span "Сохранить и пересчитать" at bounding box center [894, 613] width 122 height 16
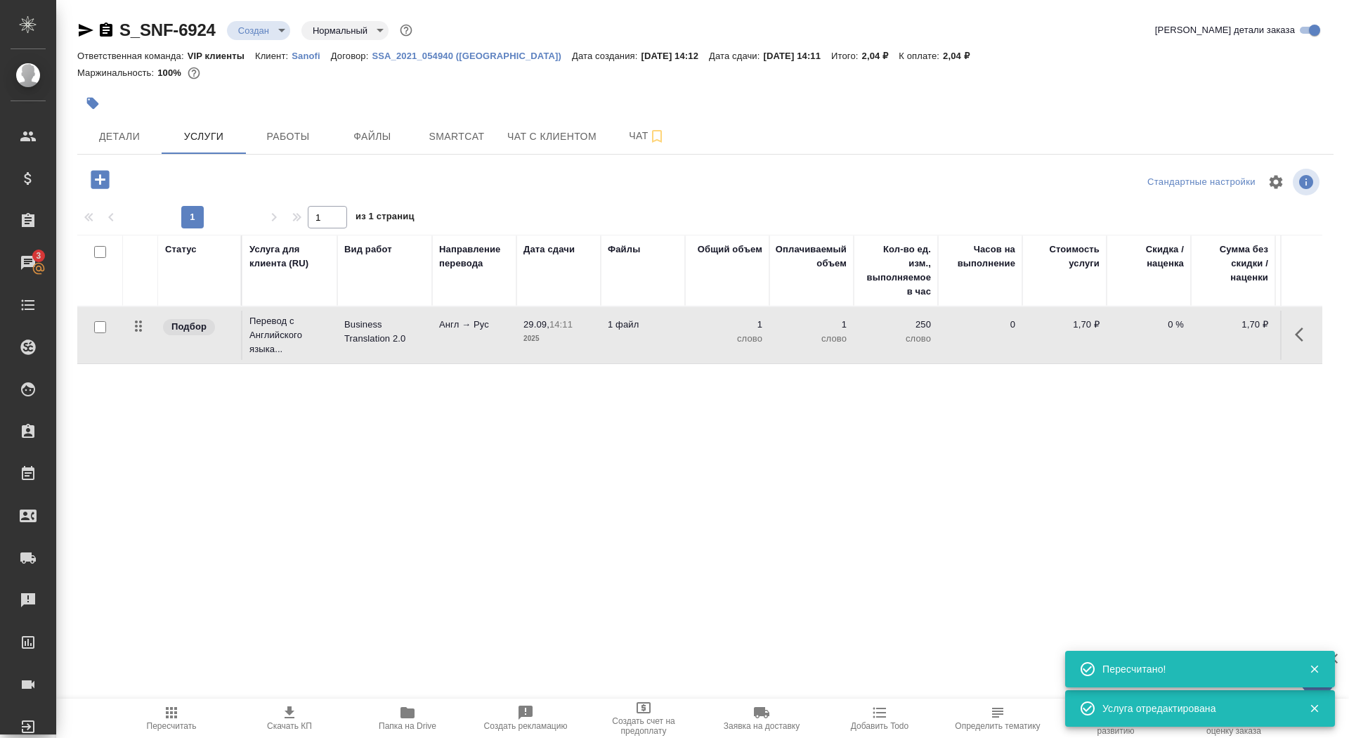
click at [98, 330] on input "checkbox" at bounding box center [100, 327] width 12 height 12
checkbox input "true"
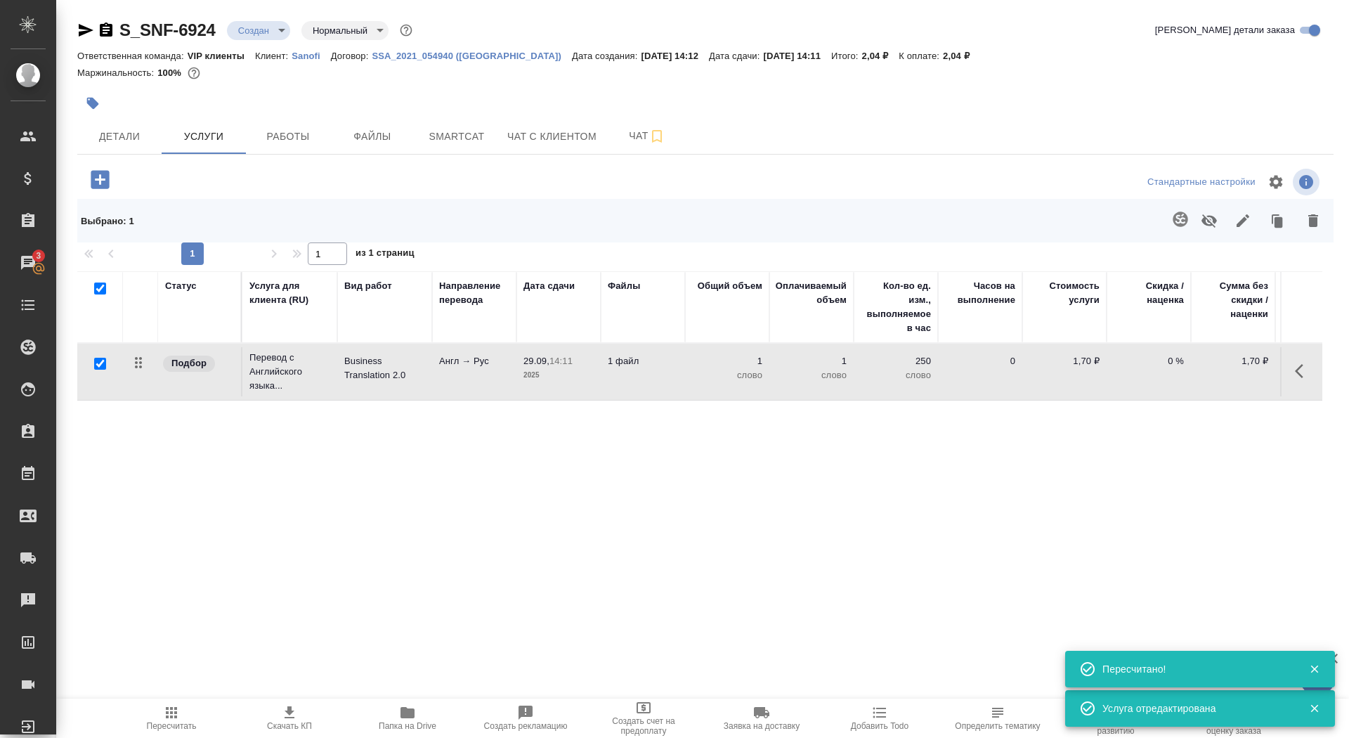
click at [1175, 219] on icon "button" at bounding box center [1180, 218] width 15 height 15
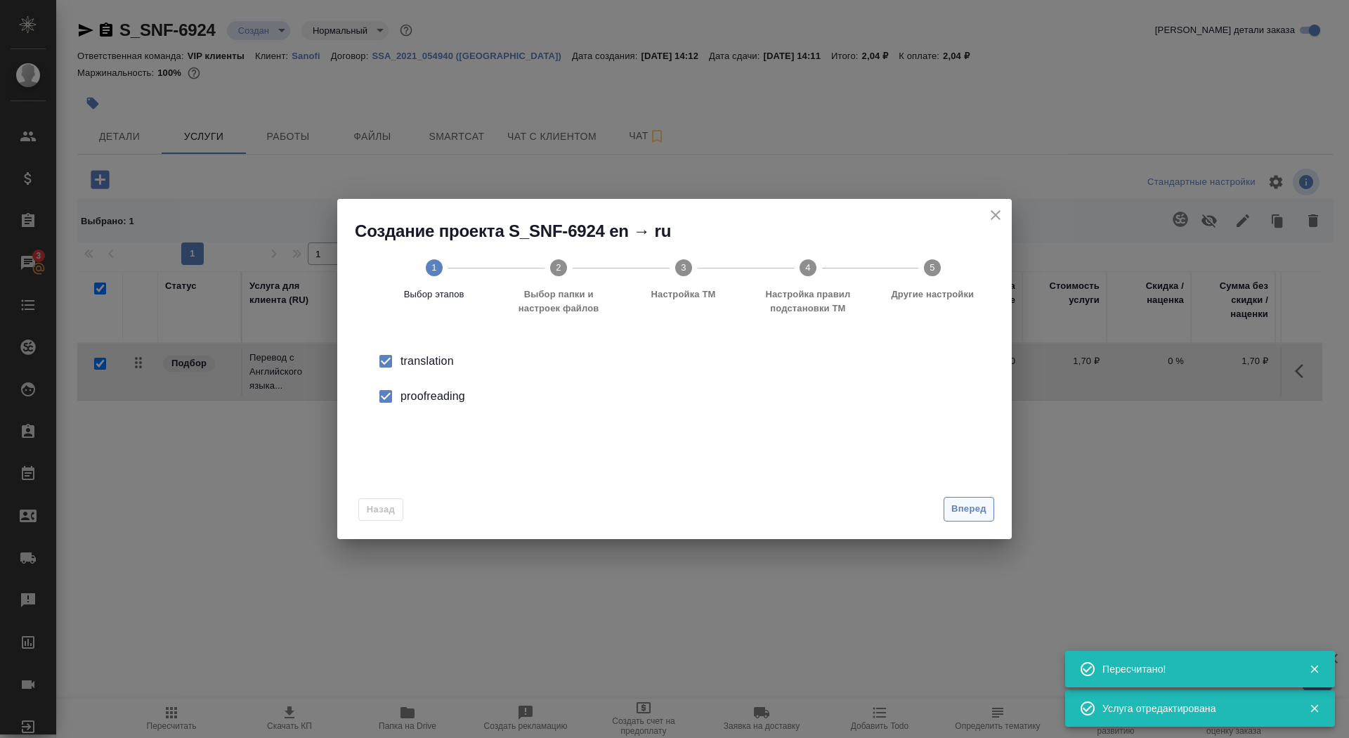
click at [968, 510] on span "Вперед" at bounding box center [968, 509] width 35 height 16
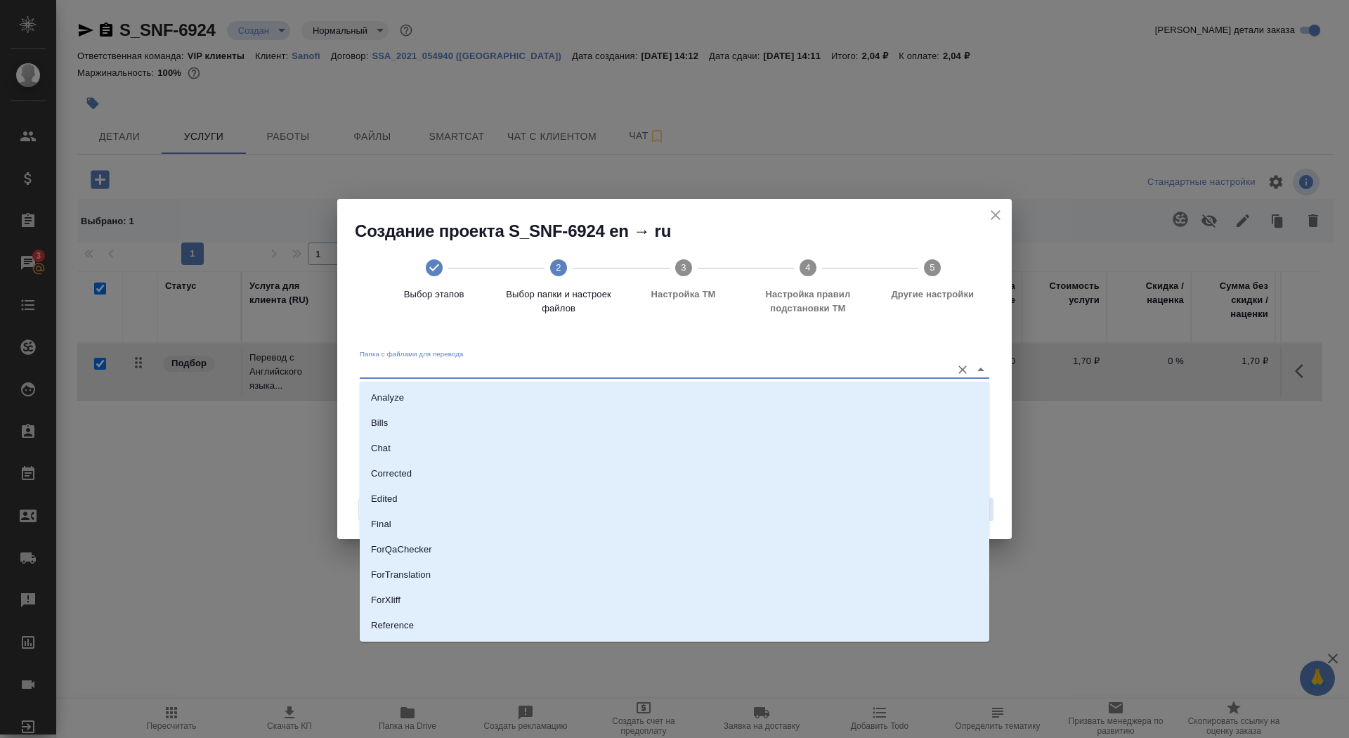
click at [823, 370] on input "Папка с файлами для перевода" at bounding box center [652, 368] width 585 height 17
click at [706, 570] on li "Source" at bounding box center [674, 577] width 629 height 25
type input "Source"
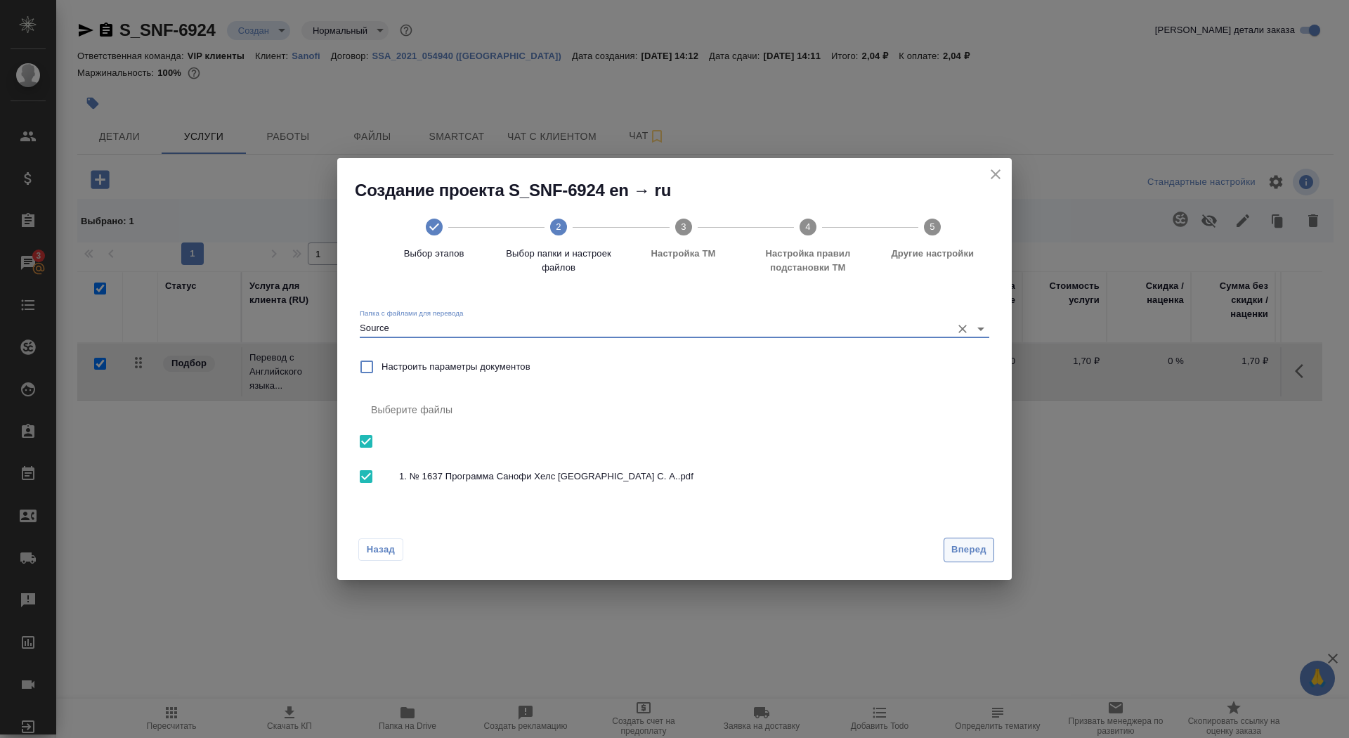
click at [967, 541] on button "Вперед" at bounding box center [969, 549] width 51 height 25
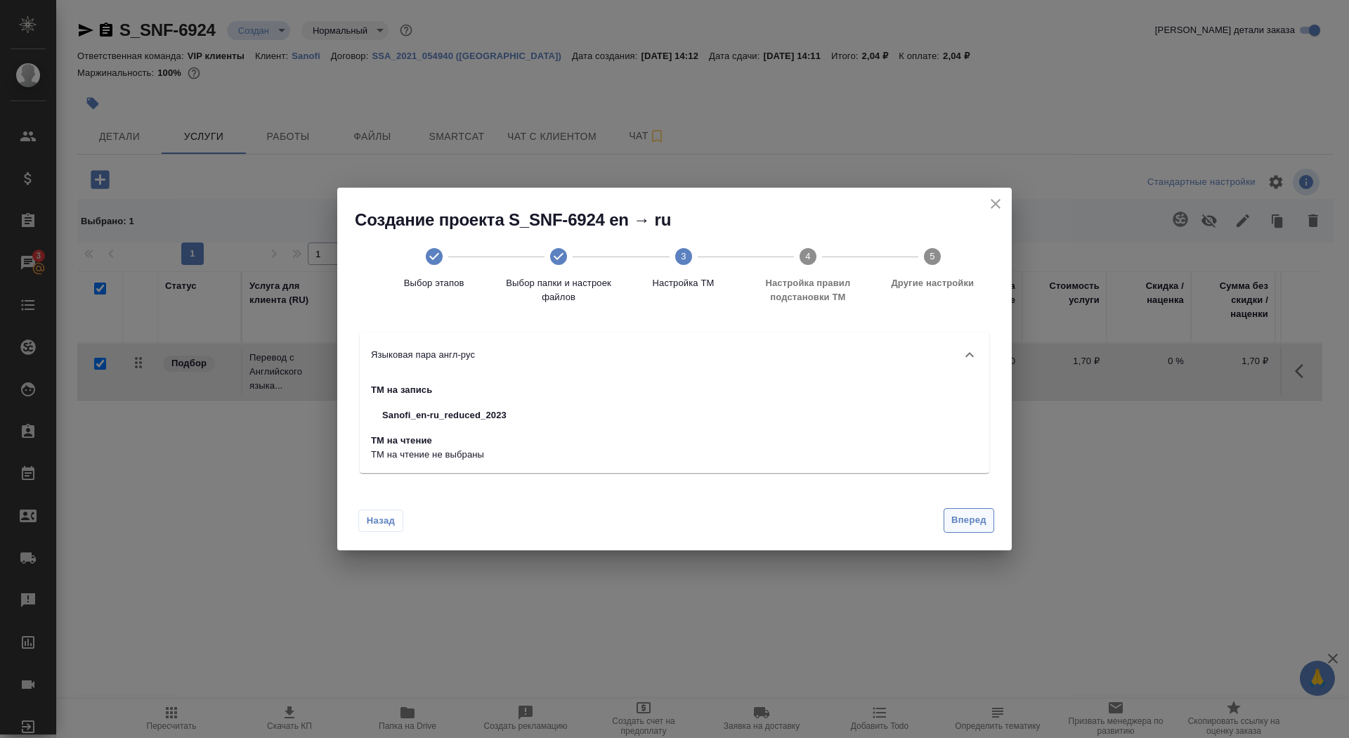
click at [958, 519] on span "Вперед" at bounding box center [968, 520] width 35 height 16
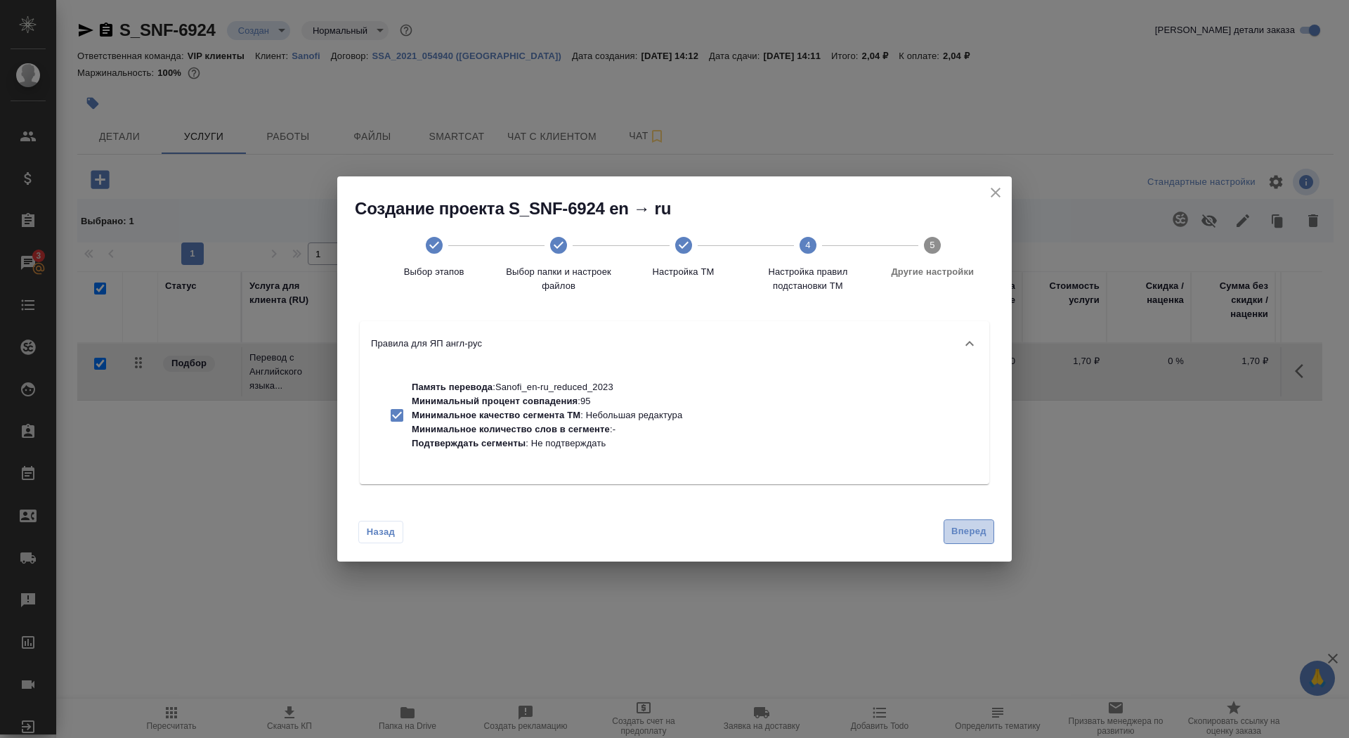
click at [958, 527] on span "Вперед" at bounding box center [968, 531] width 35 height 16
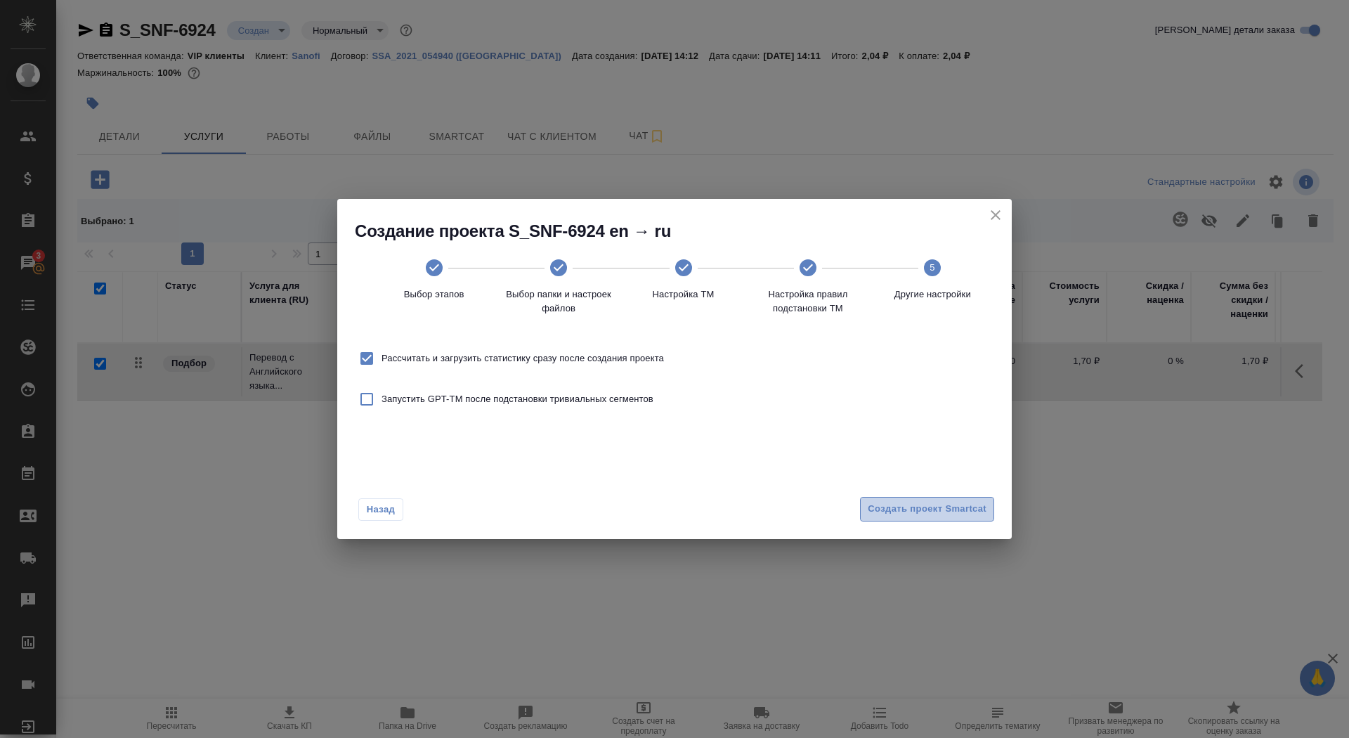
click at [943, 501] on span "Создать проект Smartcat" at bounding box center [927, 509] width 119 height 16
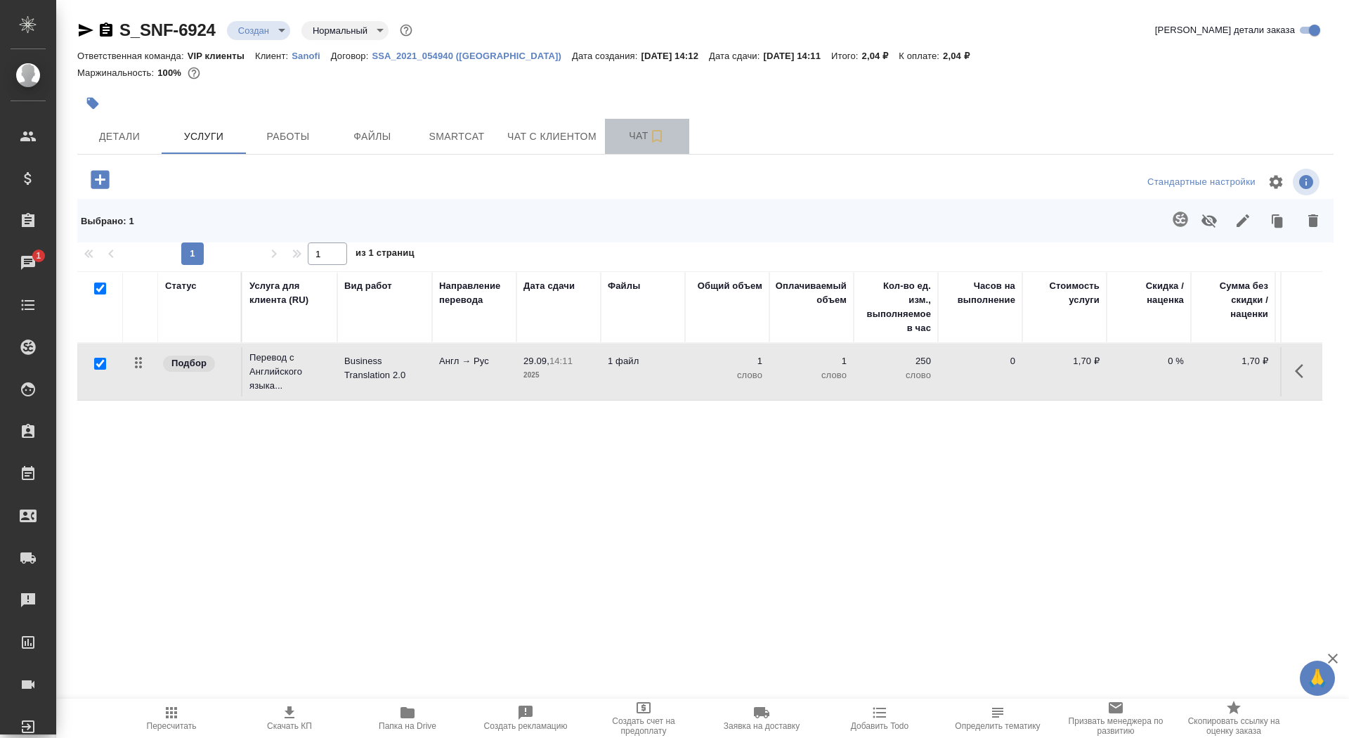
click at [609, 142] on button "Чат" at bounding box center [647, 136] width 84 height 35
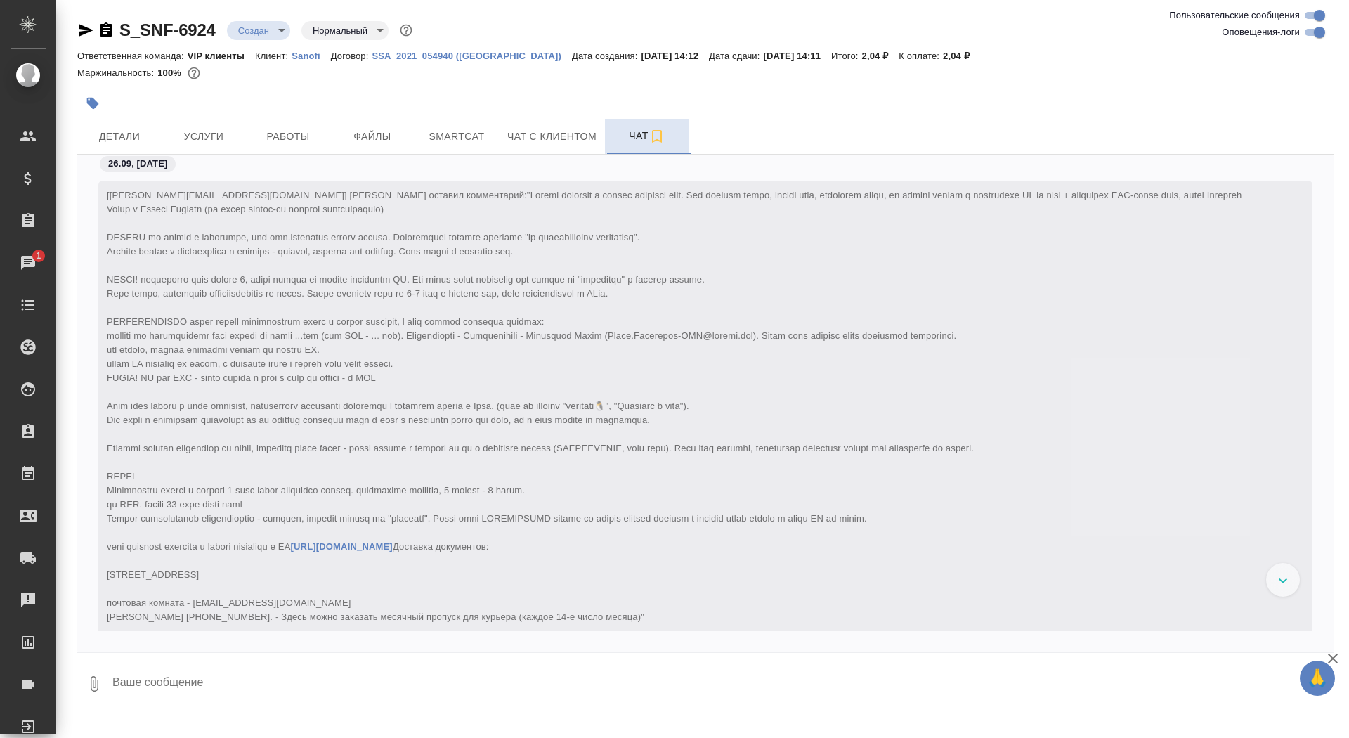
scroll to position [164, 0]
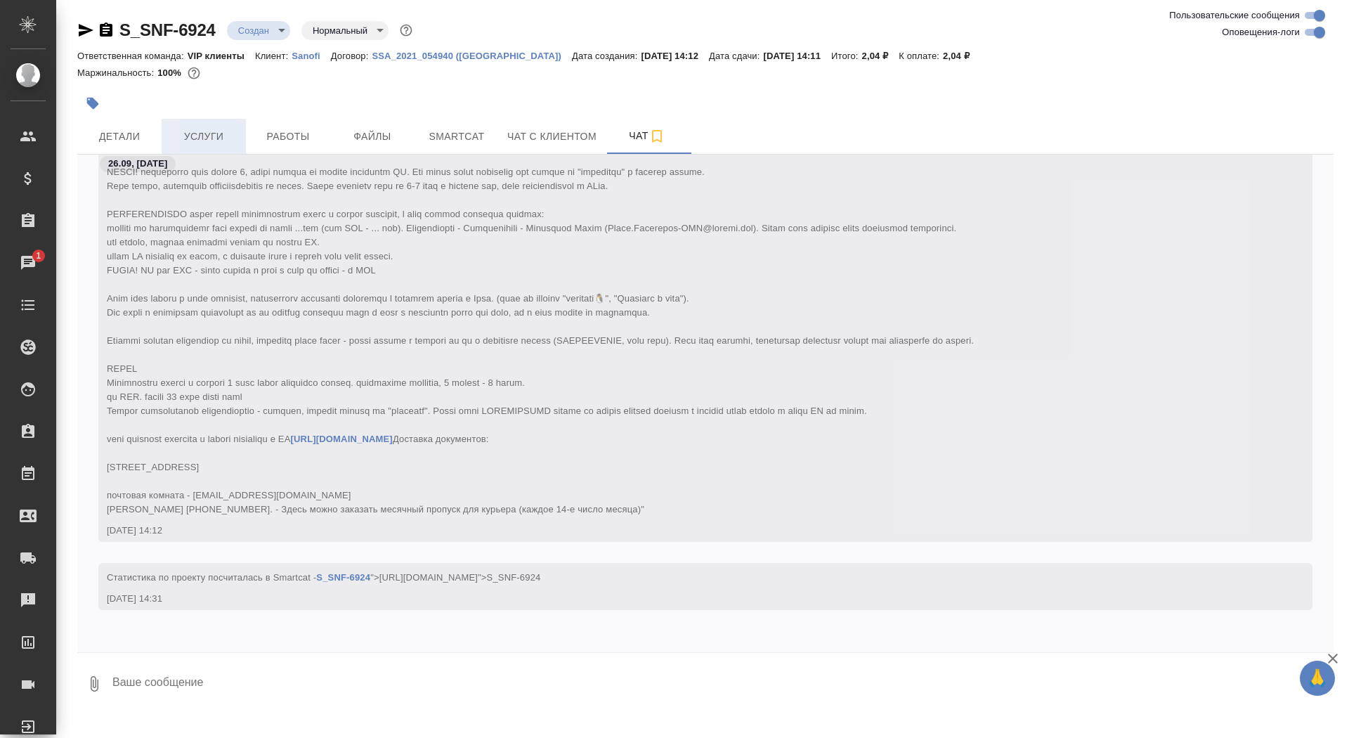
click at [241, 126] on button "Услуги" at bounding box center [204, 136] width 84 height 35
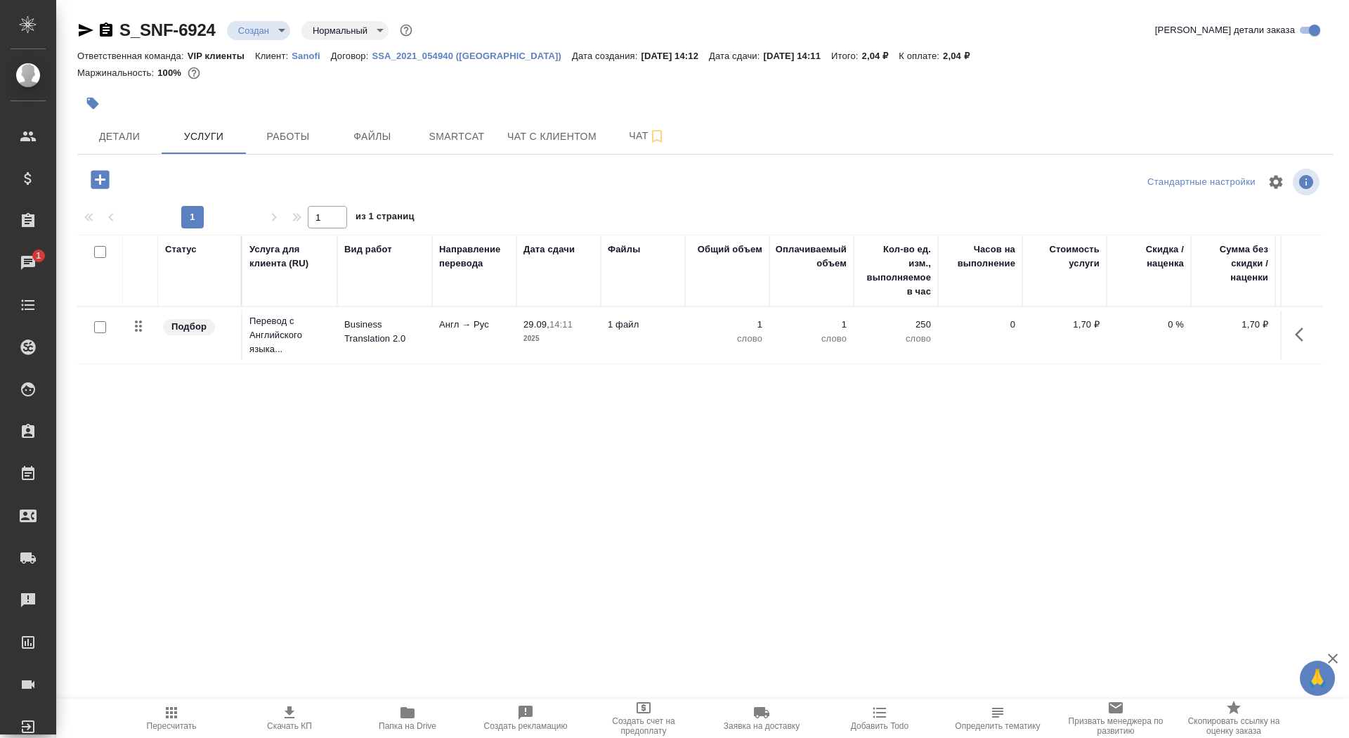
click at [389, 315] on td "Business Translation 2.0" at bounding box center [384, 335] width 95 height 49
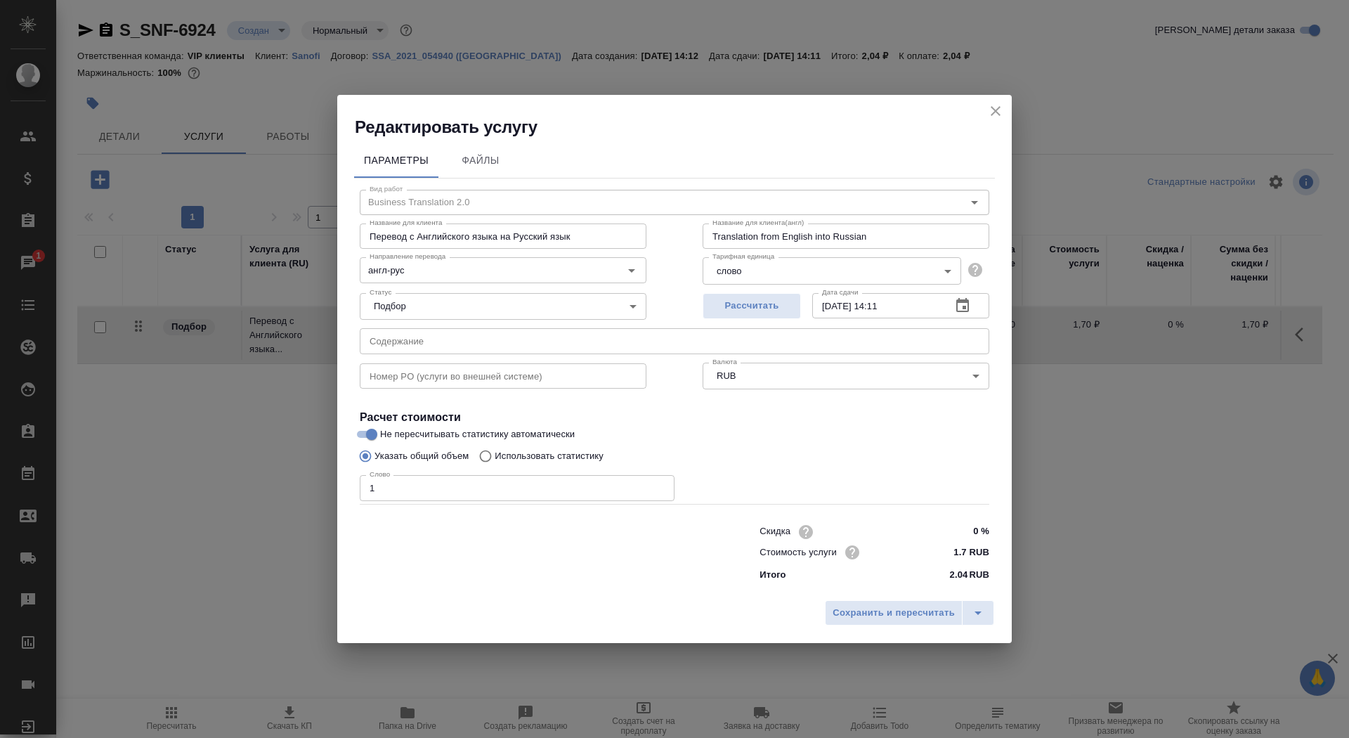
click at [501, 447] on label "Использовать статистику" at bounding box center [537, 456] width 131 height 27
click at [495, 447] on input "Использовать статистику" at bounding box center [483, 456] width 22 height 27
radio input "true"
radio input "false"
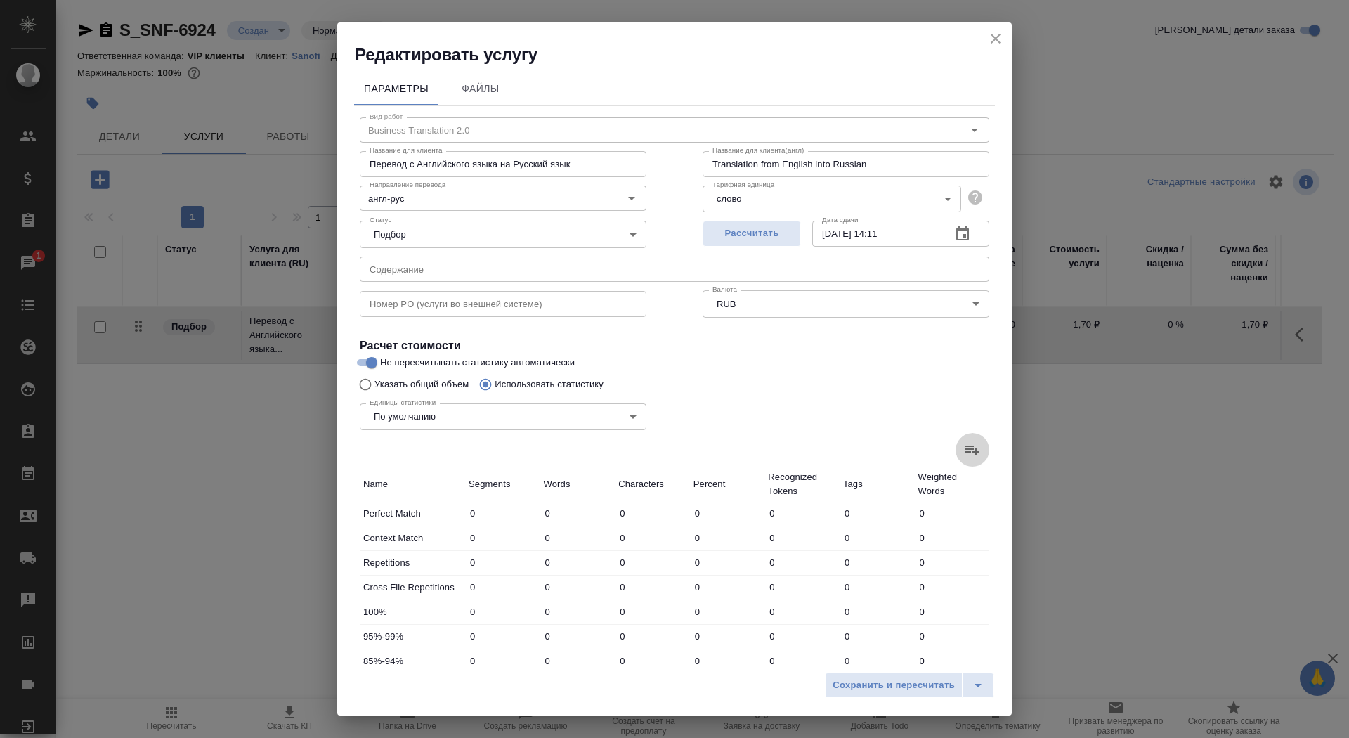
click at [974, 443] on icon at bounding box center [972, 449] width 17 height 17
click at [0, 0] on input "file" at bounding box center [0, 0] width 0 height 0
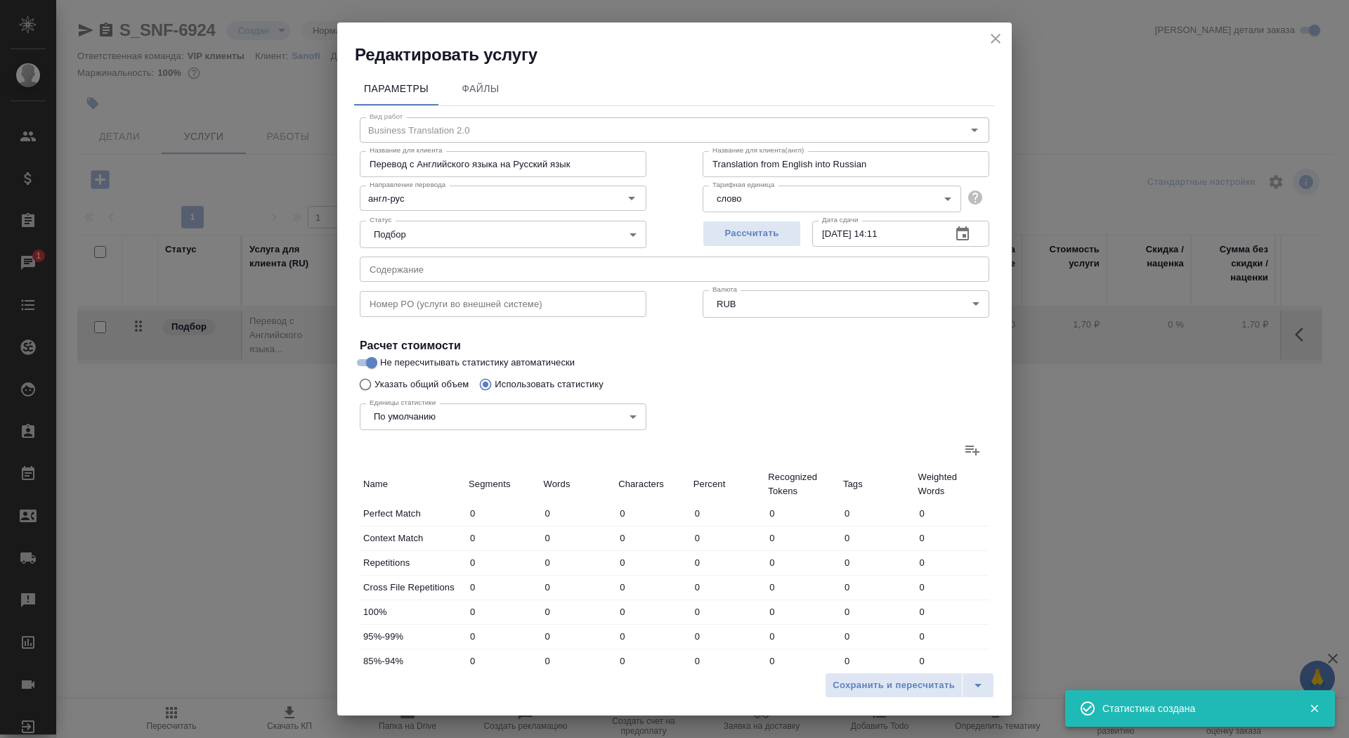
type input "47"
type input "51"
type input "239"
type input "21"
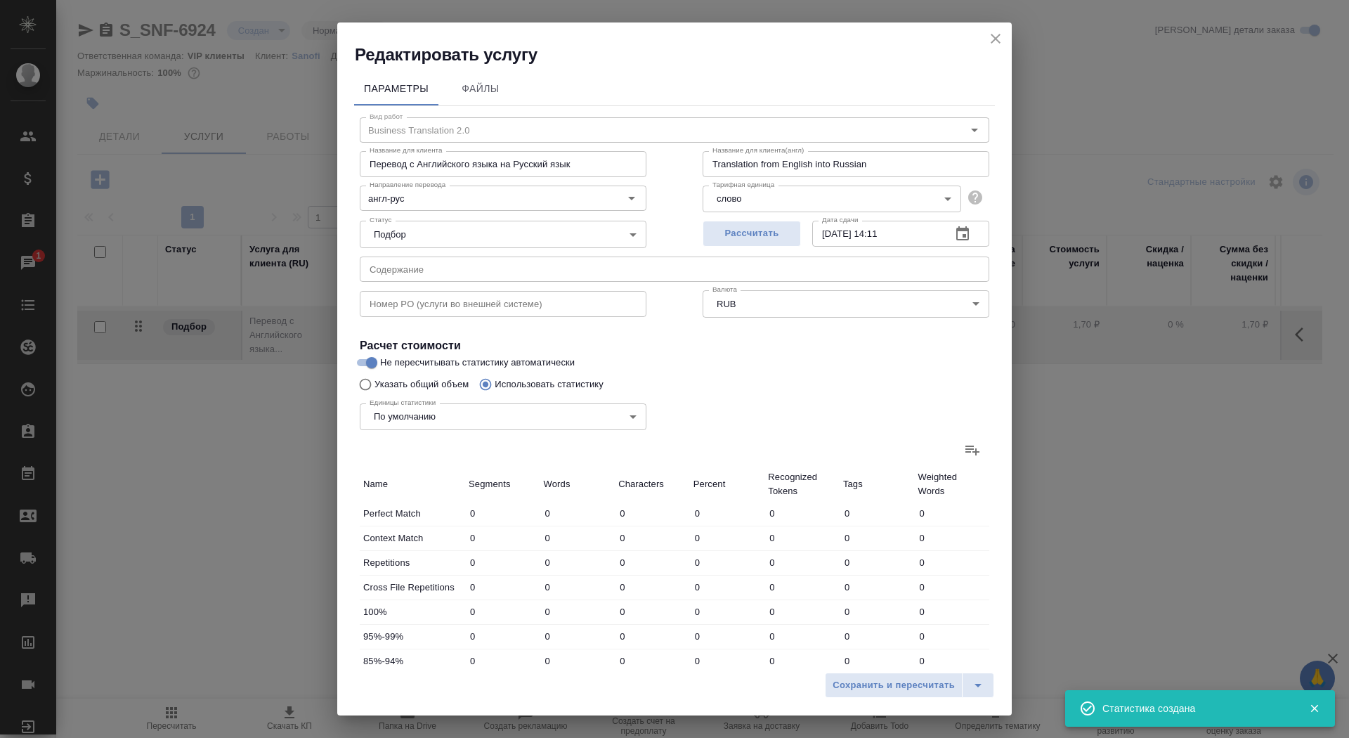
type input "25"
type input "3"
type input "4"
type input "13"
type input "7"
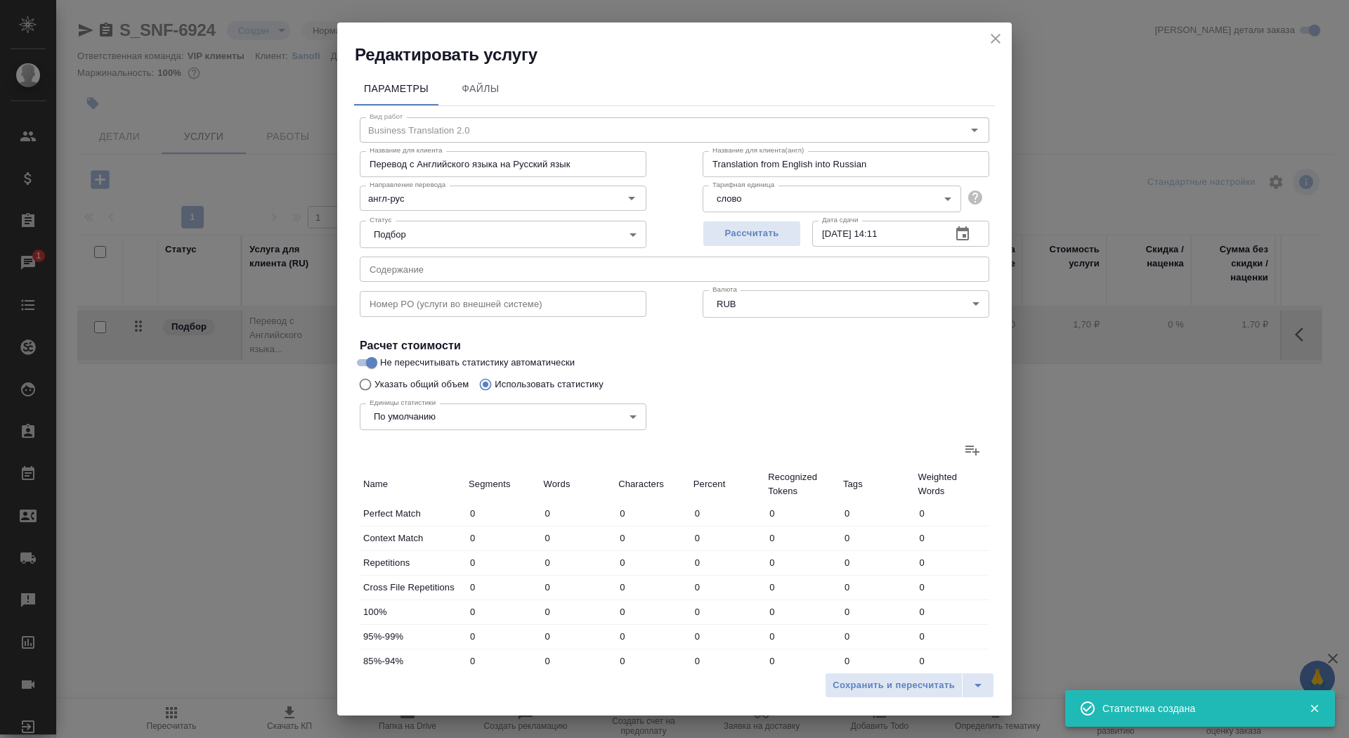
type input "37"
type input "336"
type input "10"
type input "29"
type input "217"
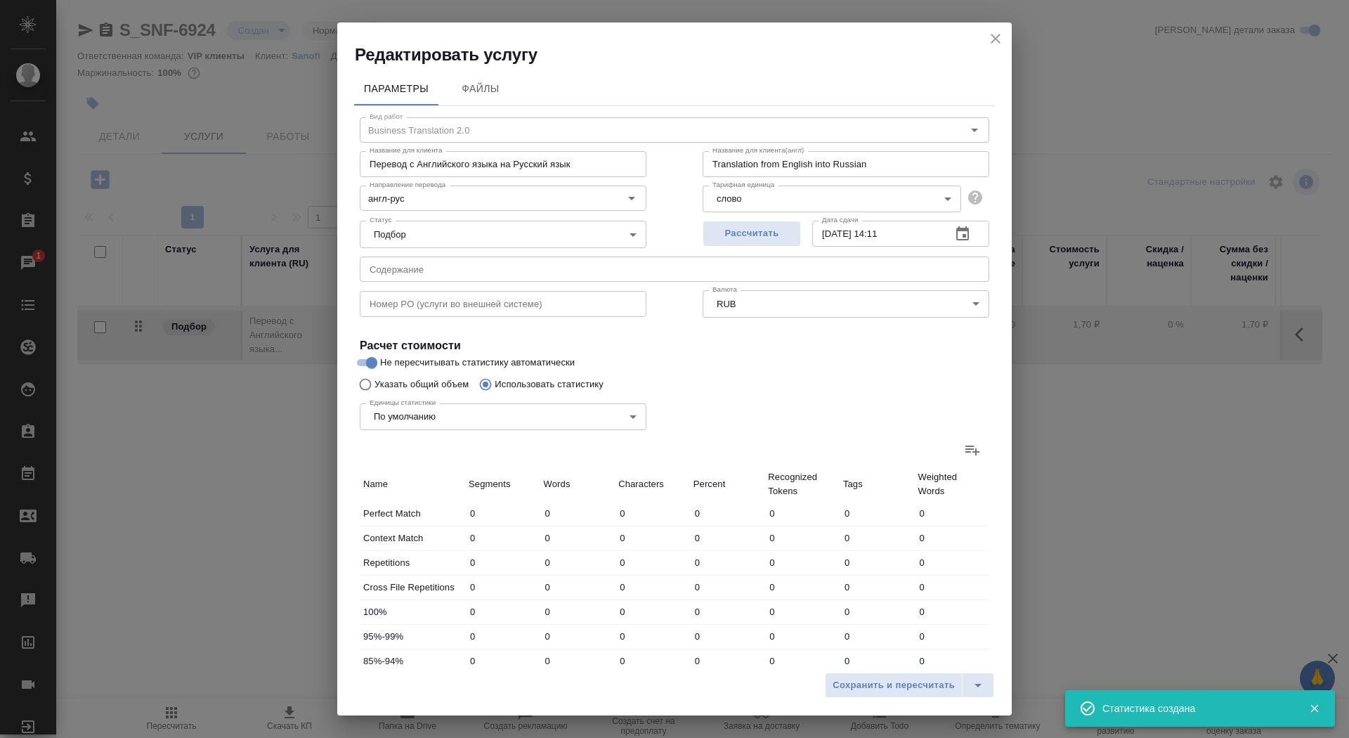
type input "508"
type input "2522"
type input "19480"
type input "546"
type input "2610"
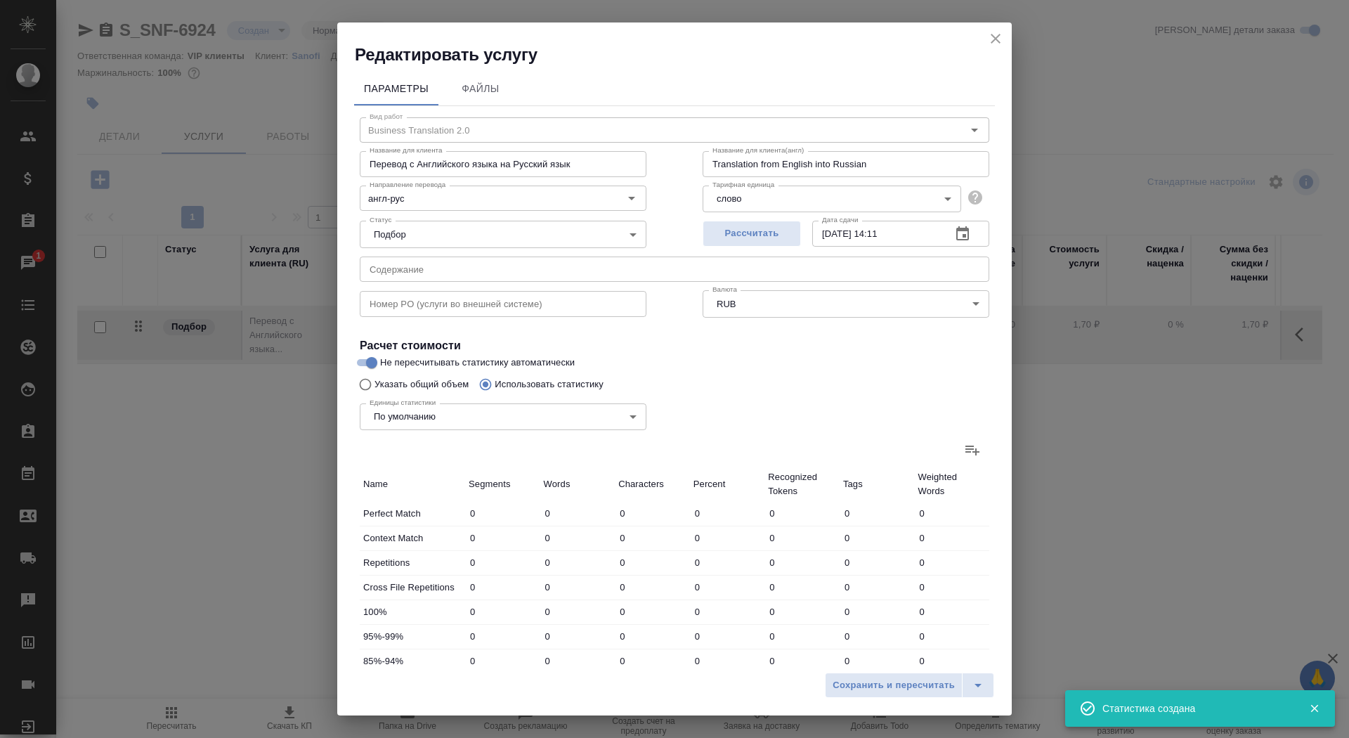
type input "20069"
type input "593"
type input "2661"
type input "20308"
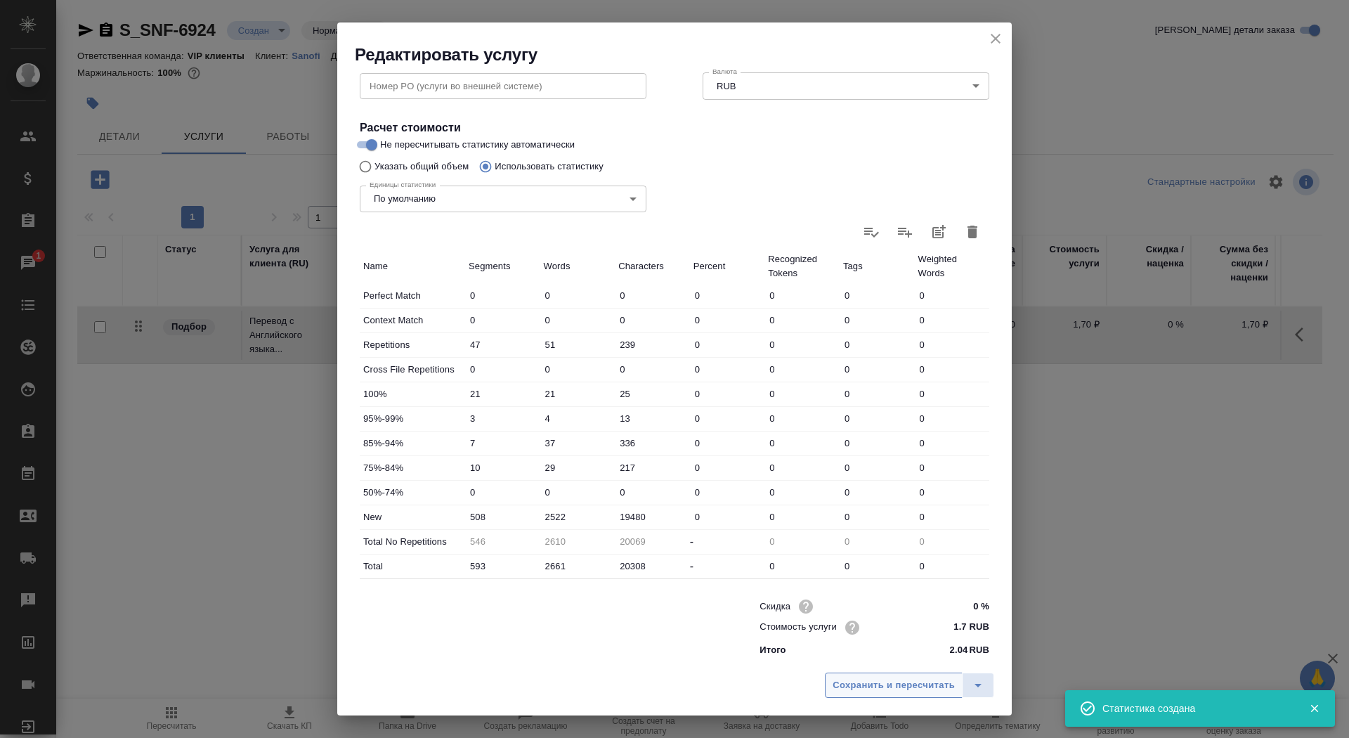
click at [881, 689] on span "Сохранить и пересчитать" at bounding box center [894, 685] width 122 height 16
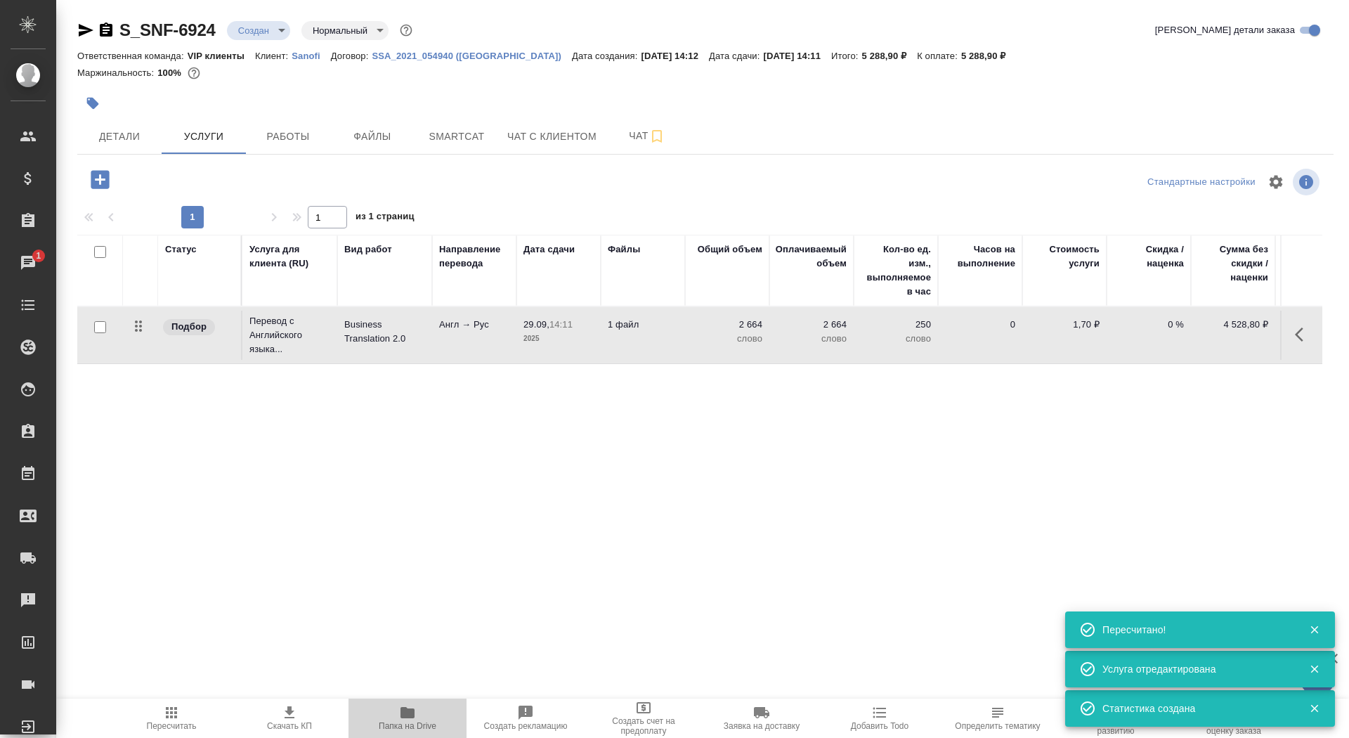
click at [403, 725] on span "Папка на Drive" at bounding box center [408, 726] width 58 height 10
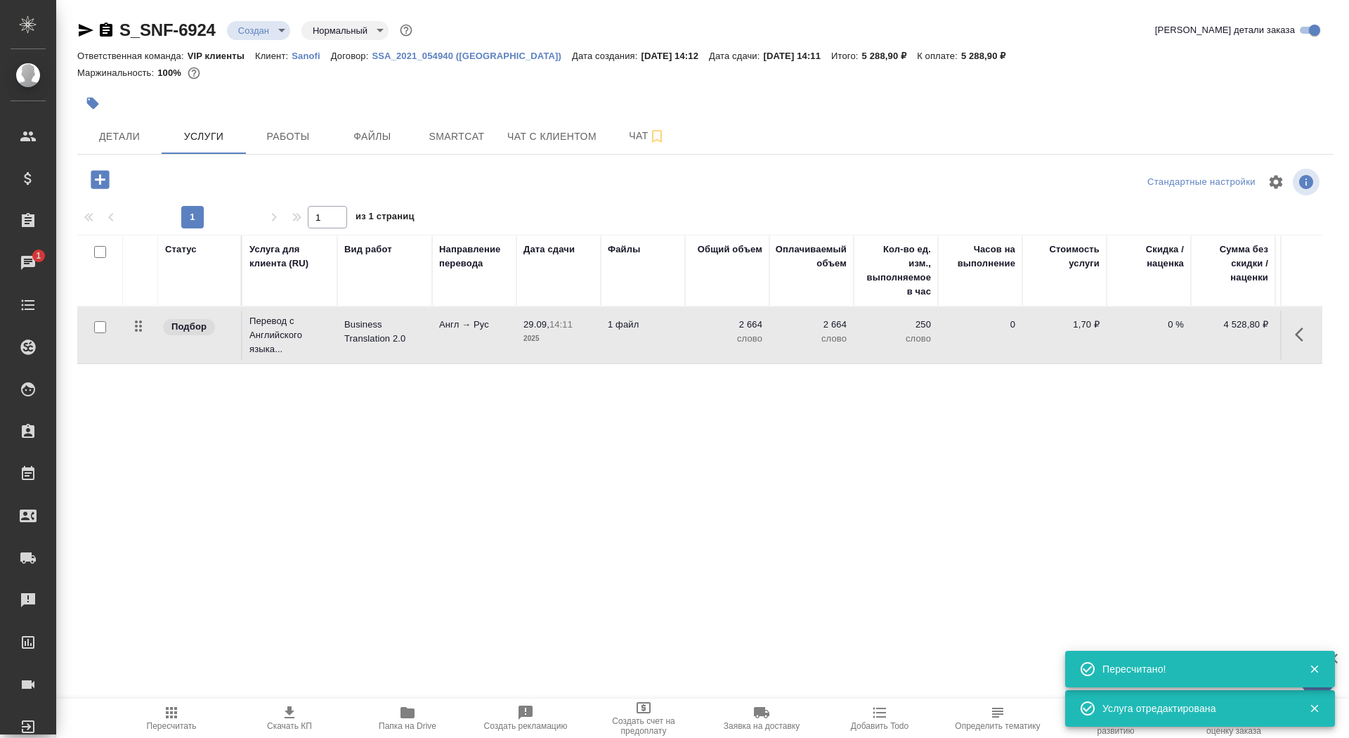
click at [100, 88] on div at bounding box center [495, 103] width 837 height 31
click at [97, 99] on icon "button" at bounding box center [93, 103] width 14 height 14
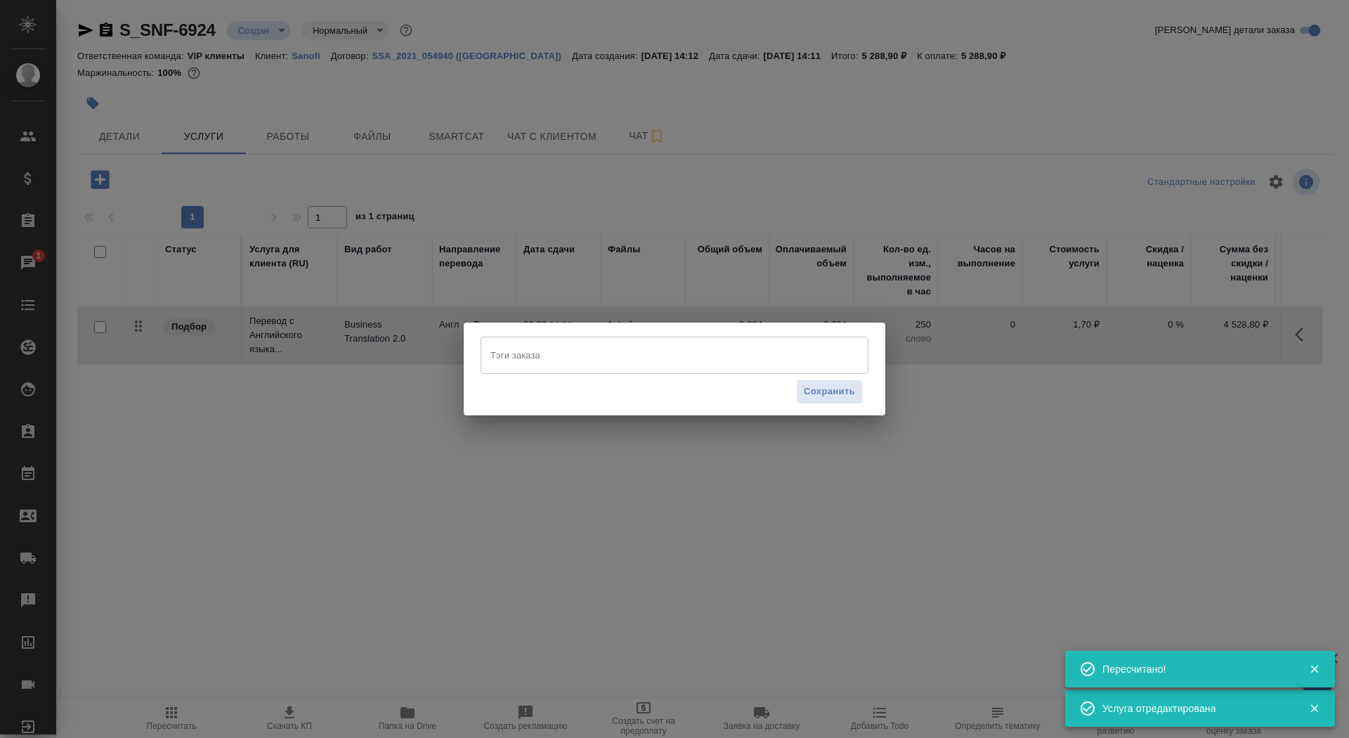
click at [628, 371] on div "Тэги заказа" at bounding box center [675, 355] width 388 height 37
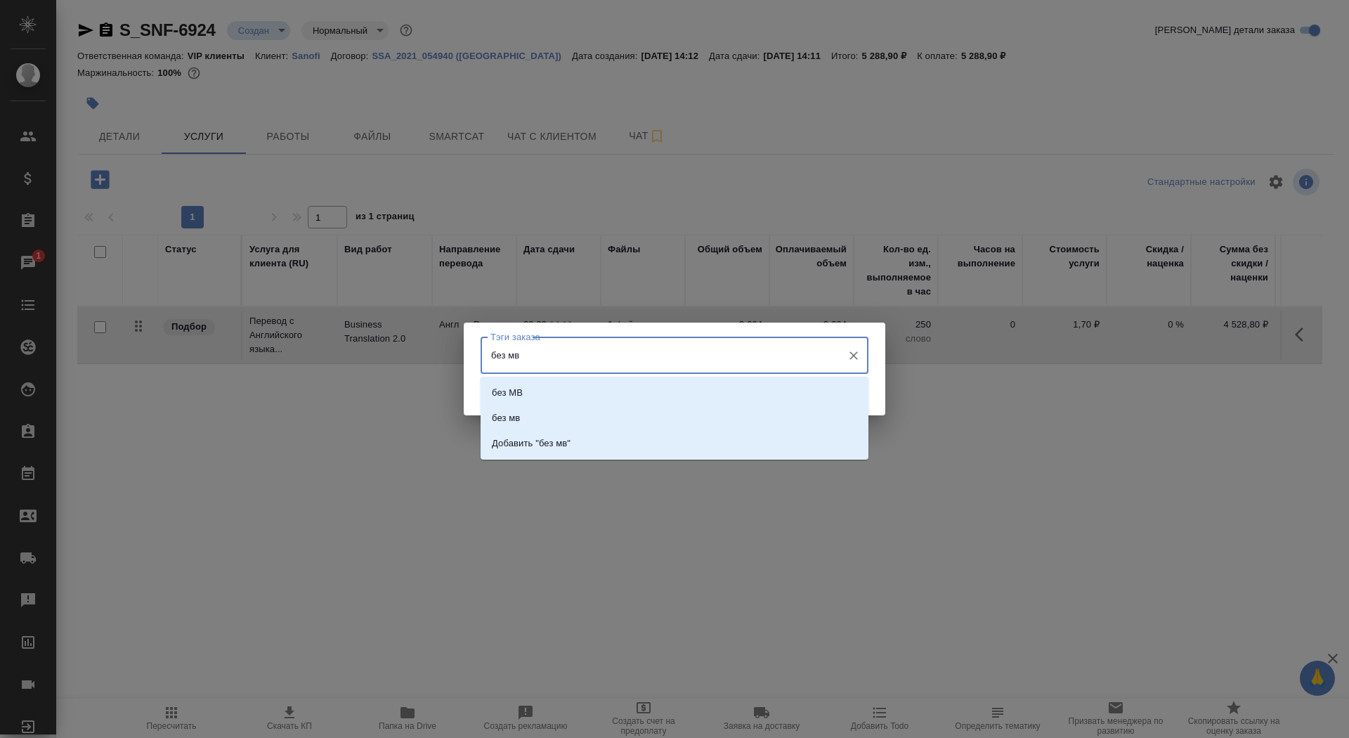
type input "без мв"
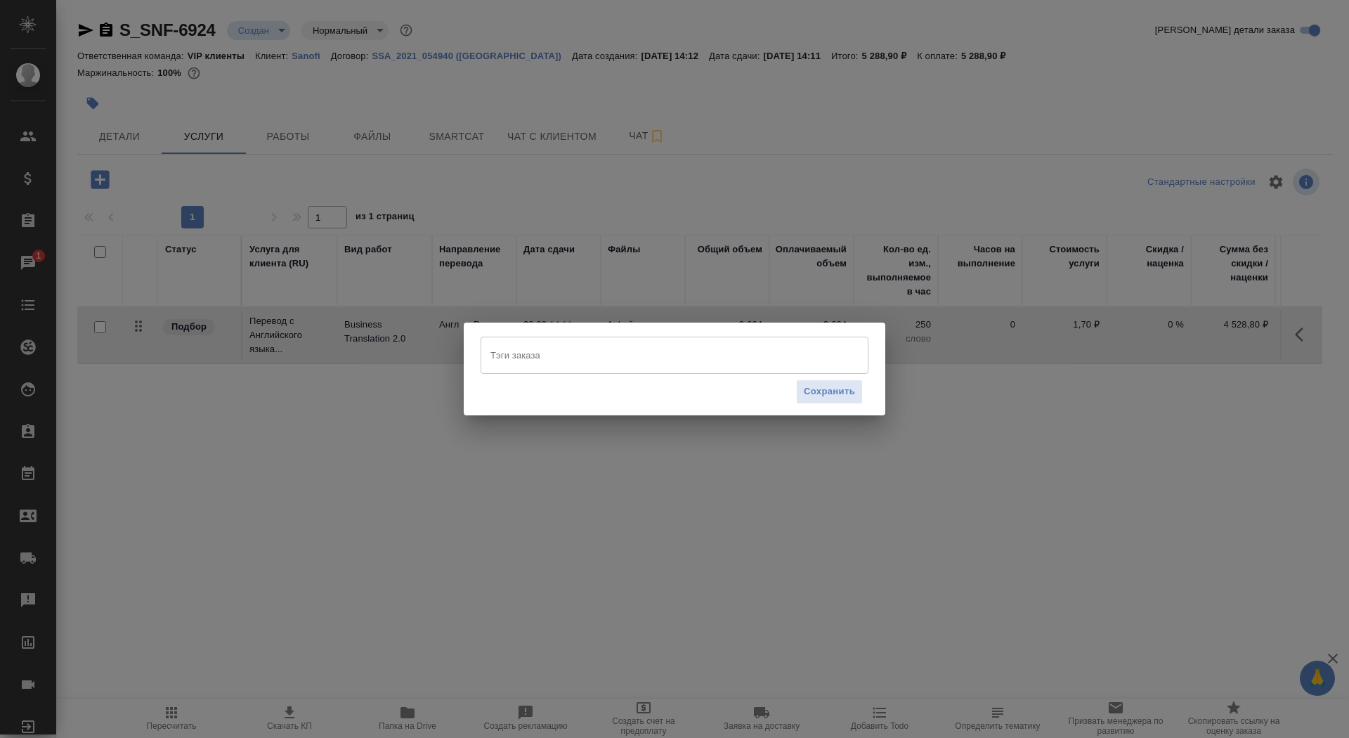
click at [629, 360] on input "Тэги заказа" at bounding box center [661, 355] width 348 height 24
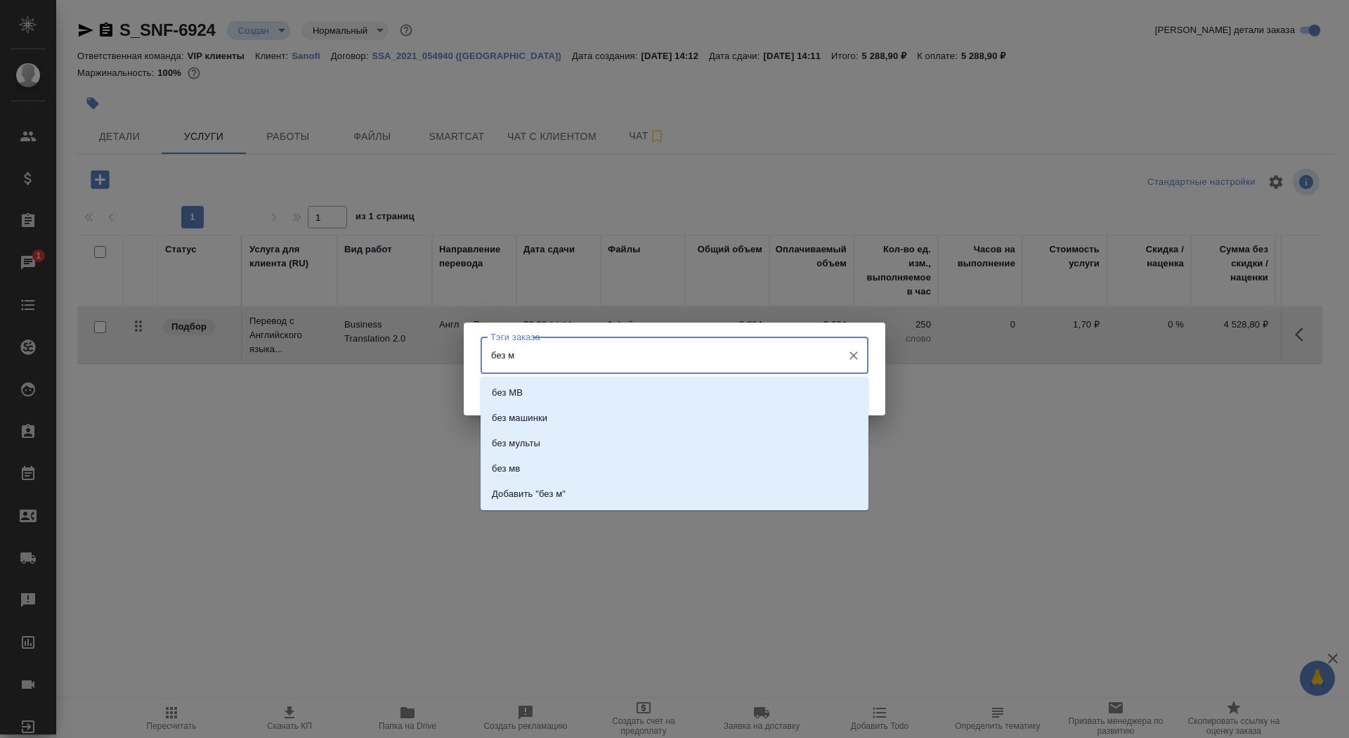
type input "без мв"
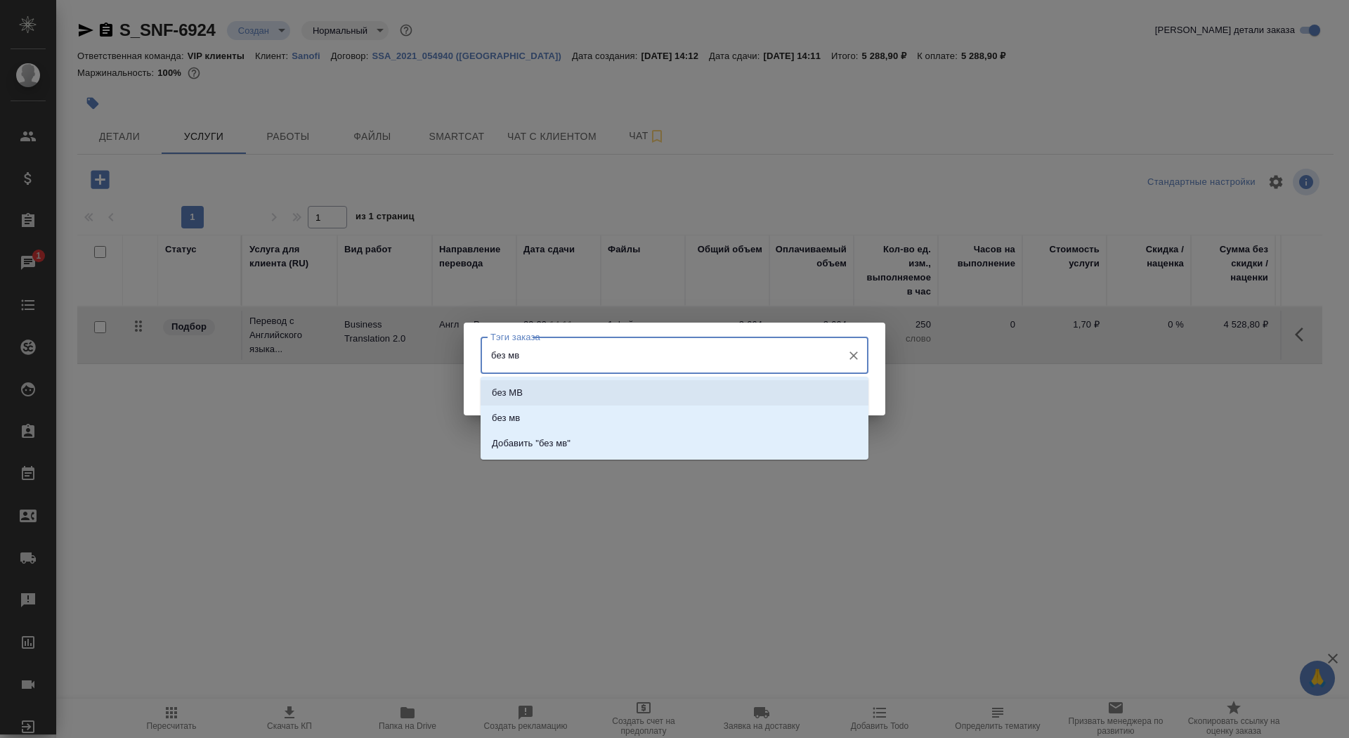
click at [655, 396] on li "без МВ" at bounding box center [675, 392] width 388 height 25
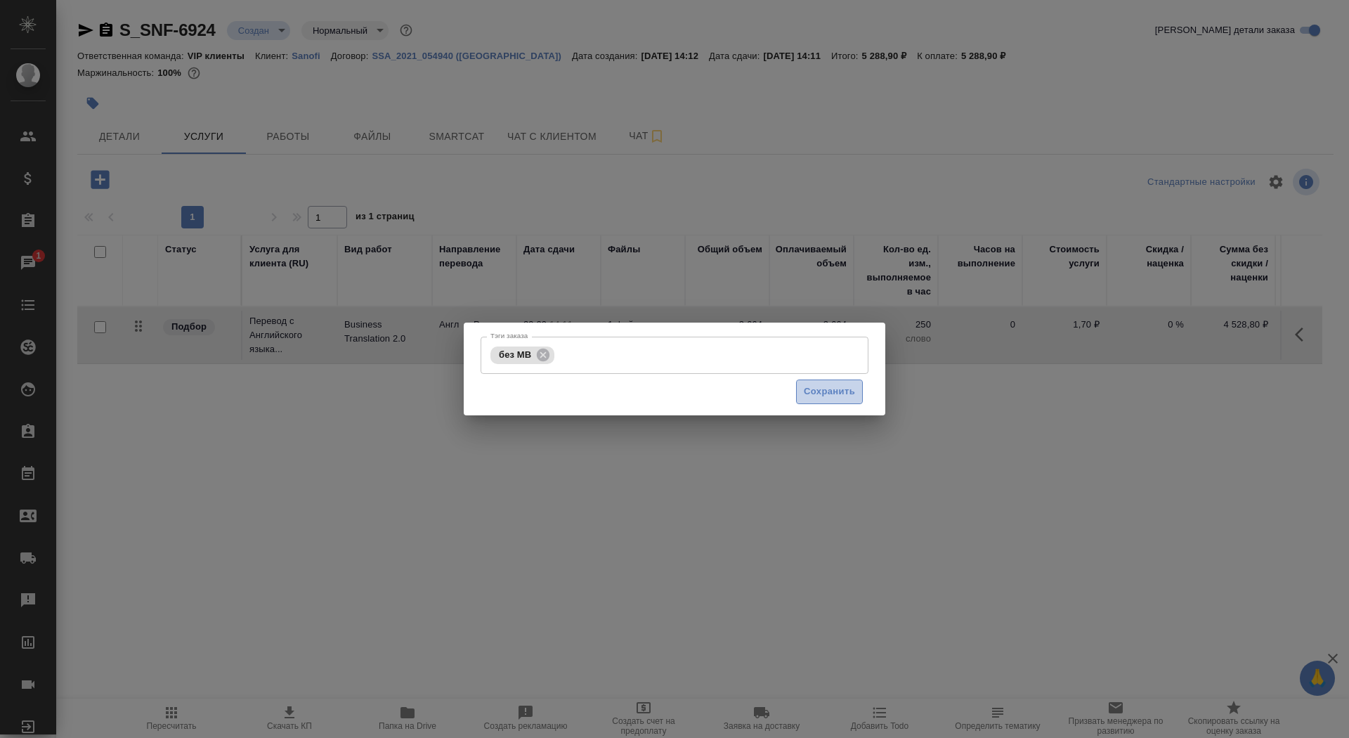
click at [809, 389] on span "Сохранить" at bounding box center [829, 392] width 51 height 16
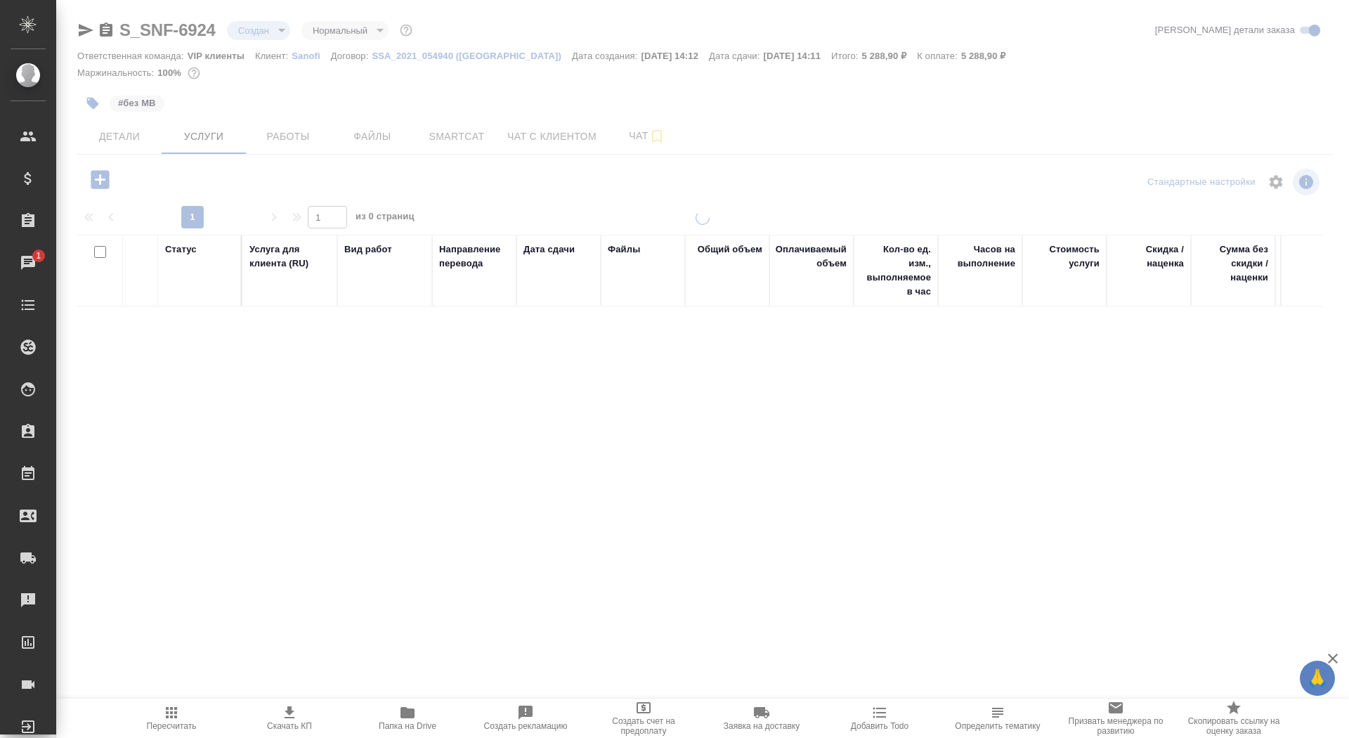
click at [100, 176] on div at bounding box center [702, 286] width 1293 height 573
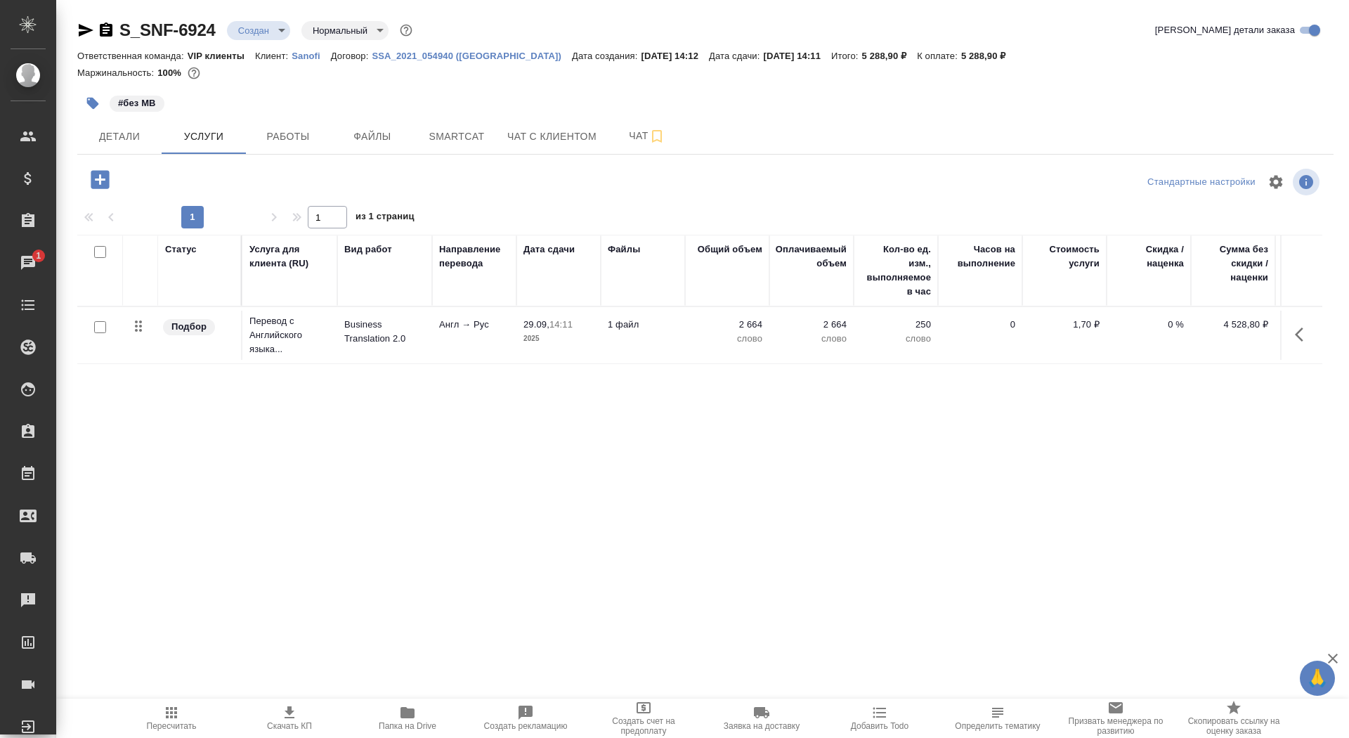
click at [99, 180] on icon "button" at bounding box center [100, 179] width 25 height 25
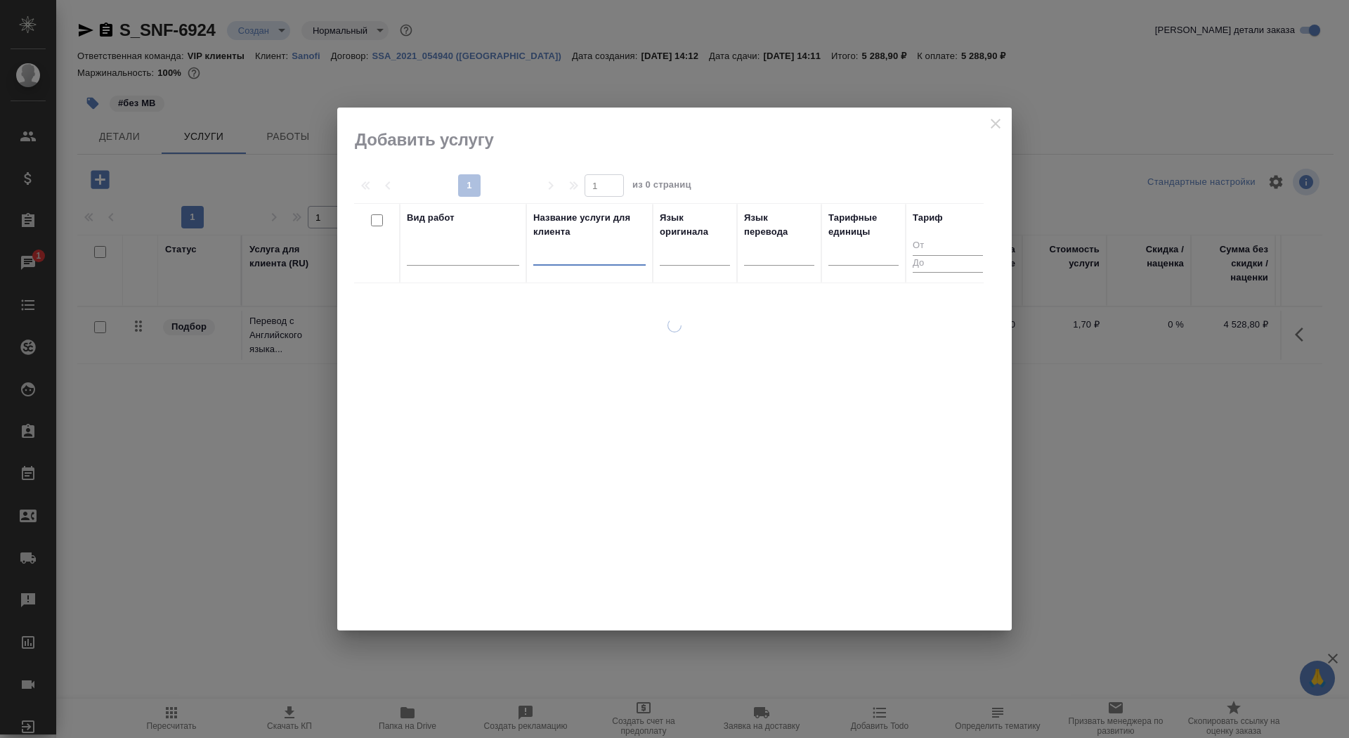
click at [549, 249] on input "text" at bounding box center [589, 257] width 112 height 18
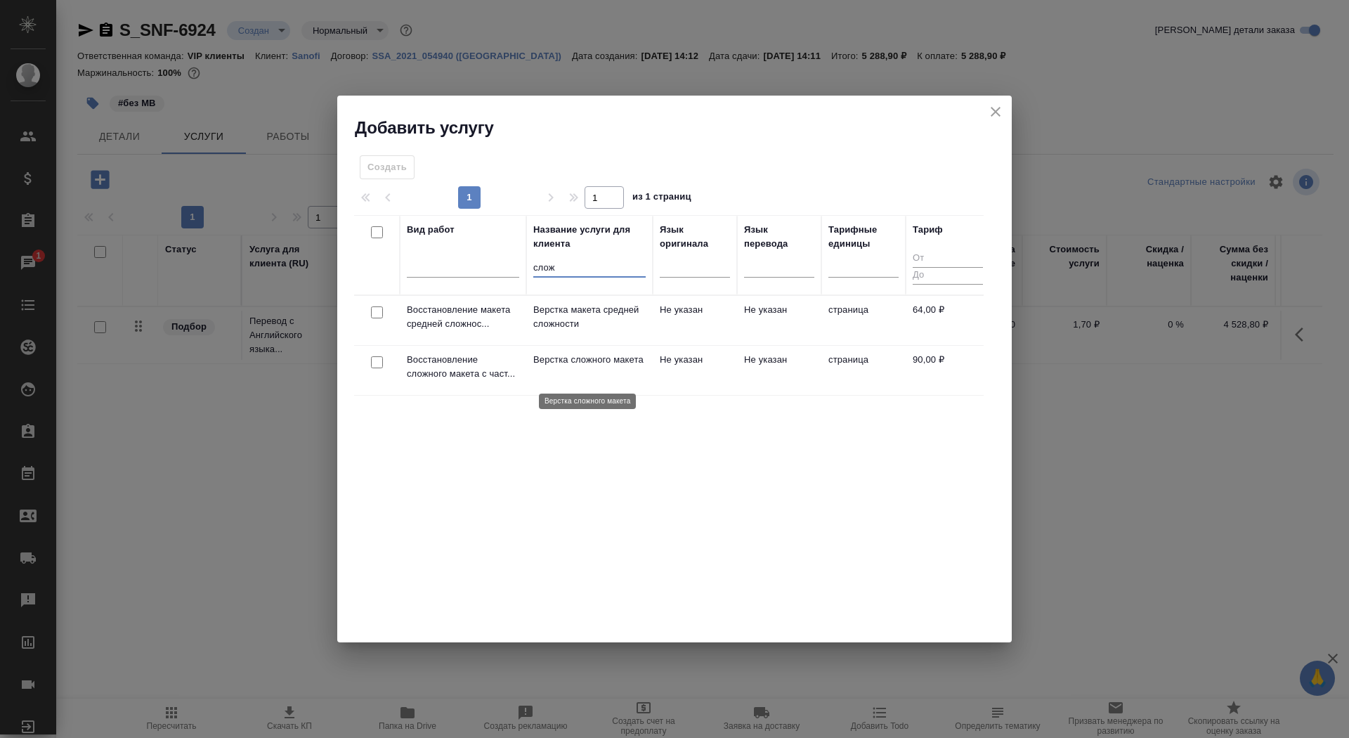
type input "слож"
click at [561, 367] on p "Верстка сложного макета" at bounding box center [589, 360] width 112 height 14
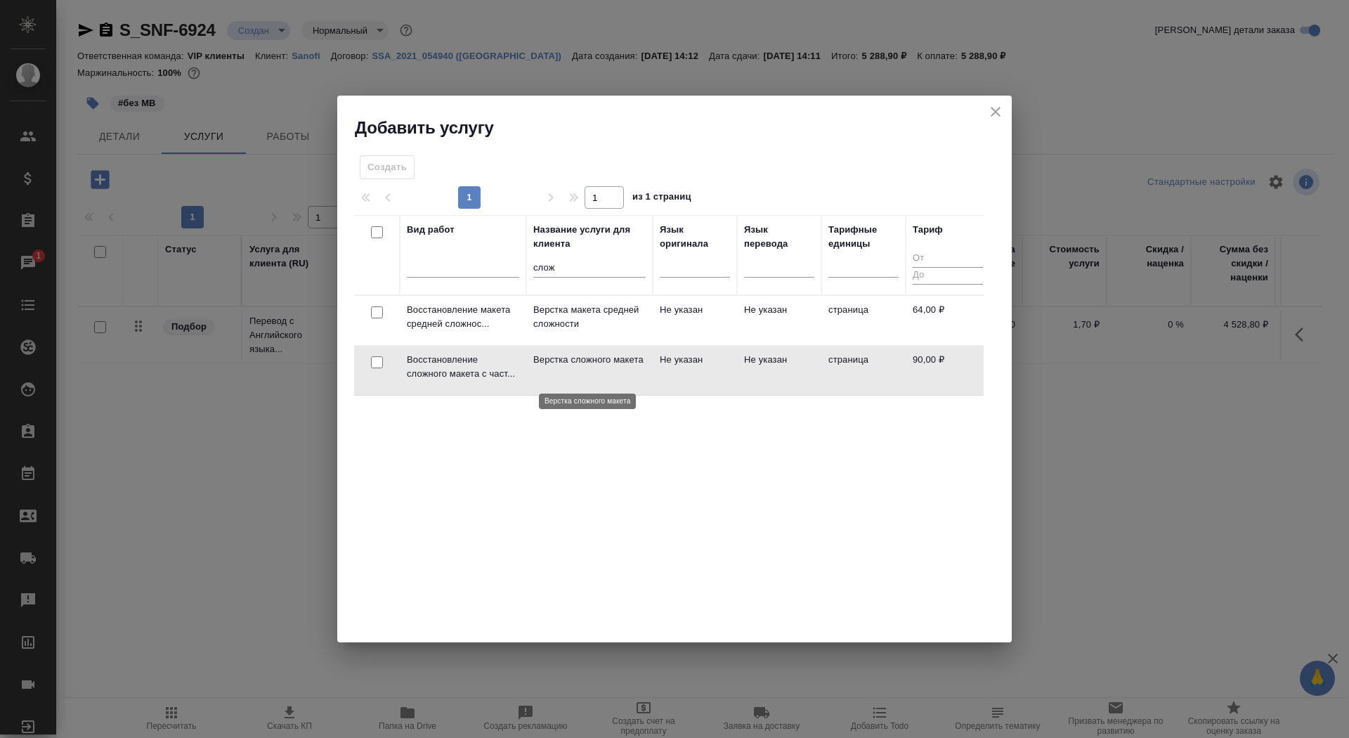
click at [561, 367] on p "Верстка сложного макета" at bounding box center [589, 360] width 112 height 14
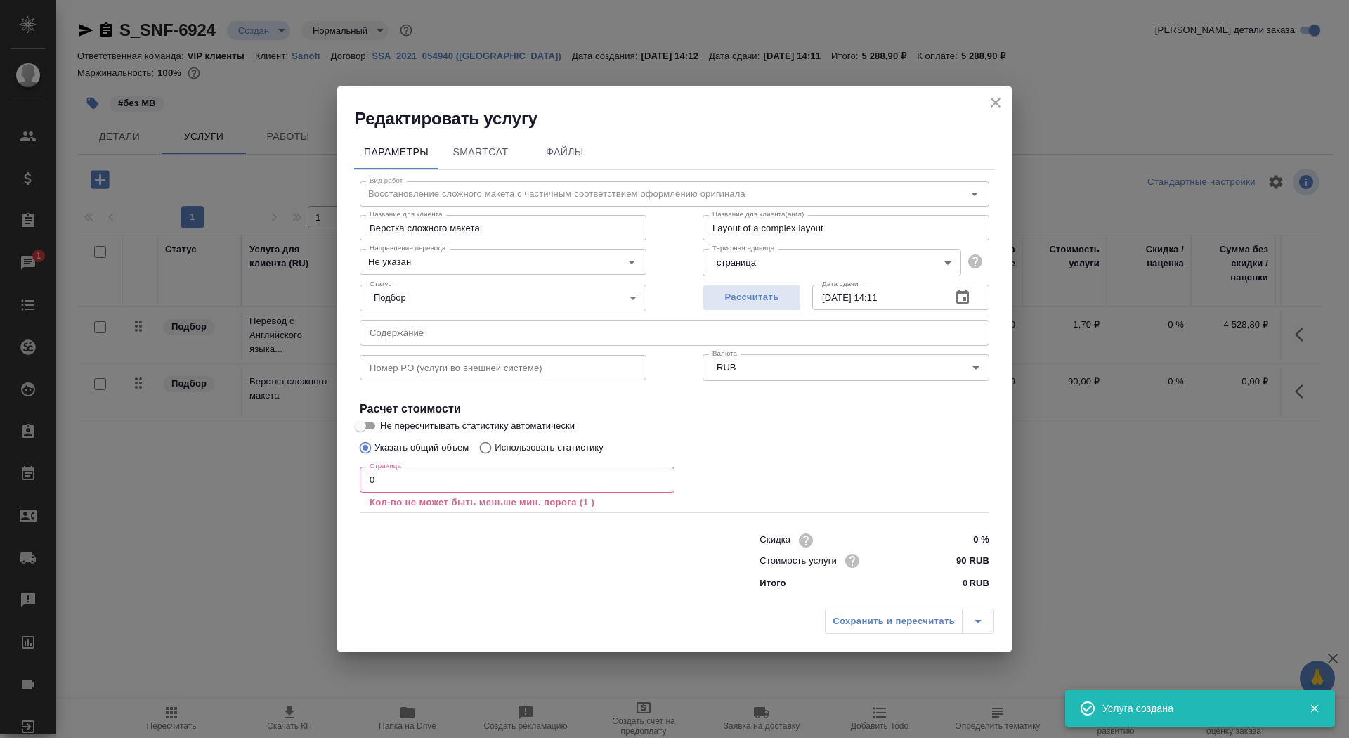
click at [497, 480] on input "0" at bounding box center [517, 479] width 315 height 25
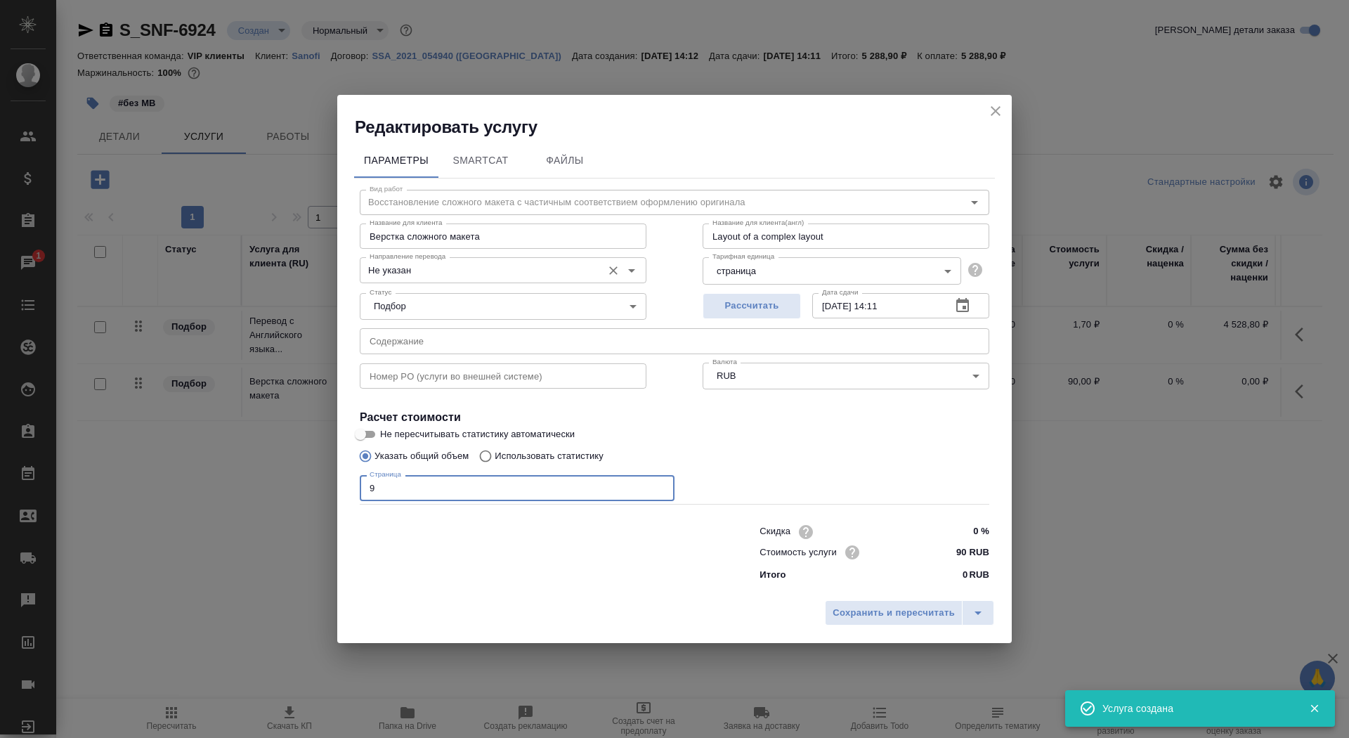
type input "9"
click at [507, 270] on input "Не указан" at bounding box center [479, 269] width 231 height 17
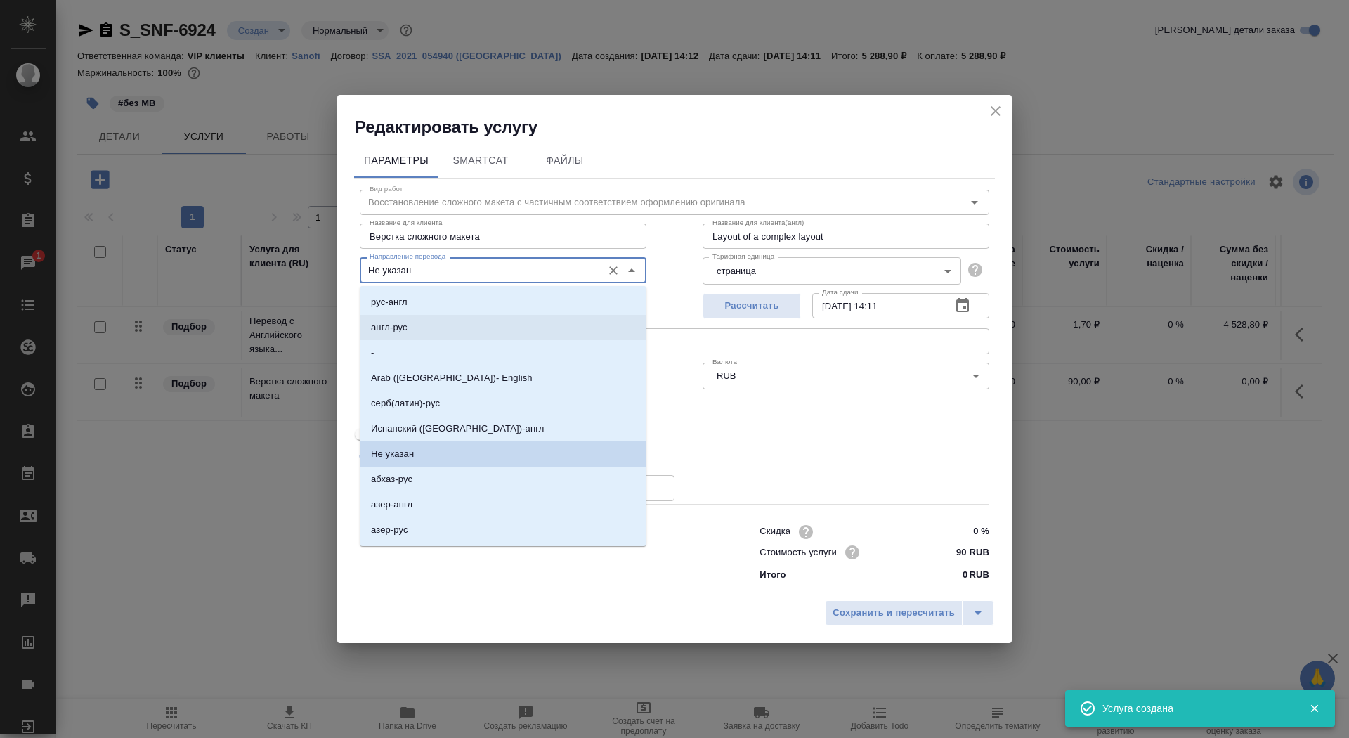
click at [503, 304] on li "рус-англ" at bounding box center [503, 301] width 287 height 25
type input "рус-англ"
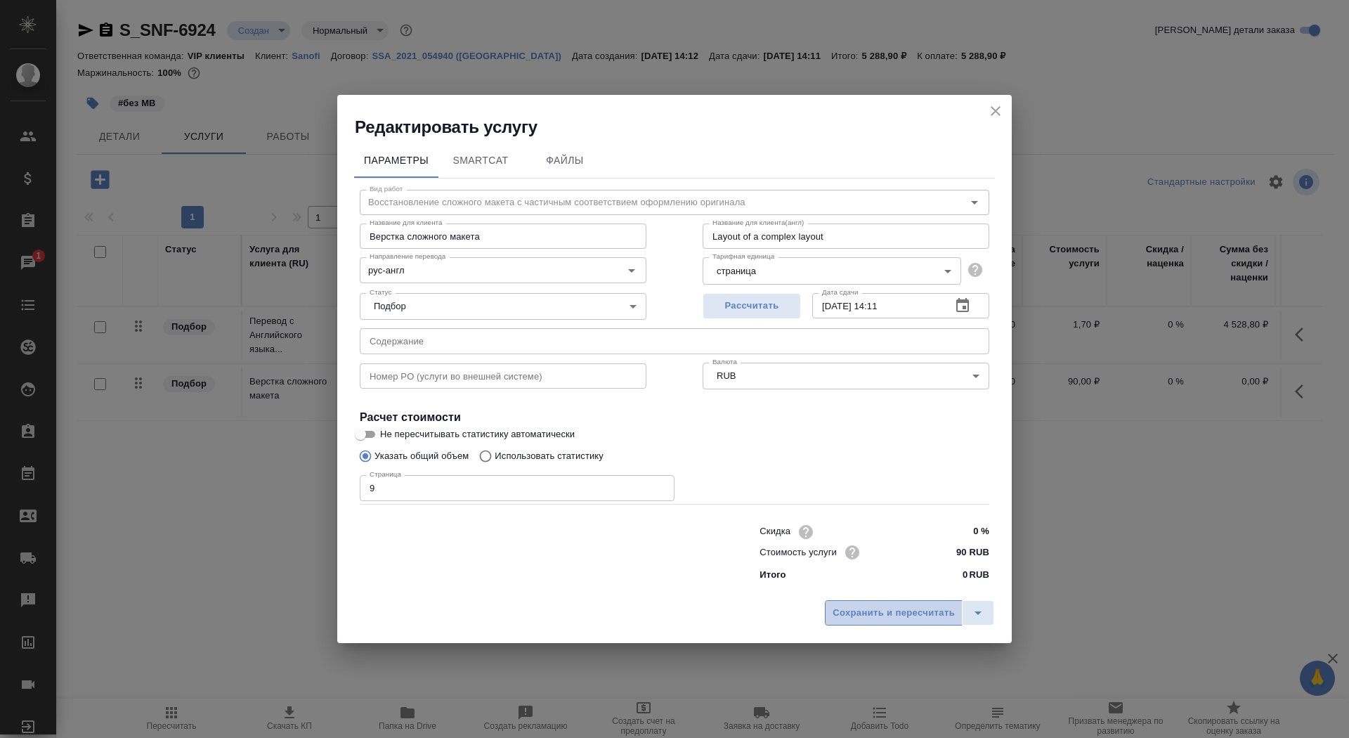
click at [877, 619] on span "Сохранить и пересчитать" at bounding box center [894, 613] width 122 height 16
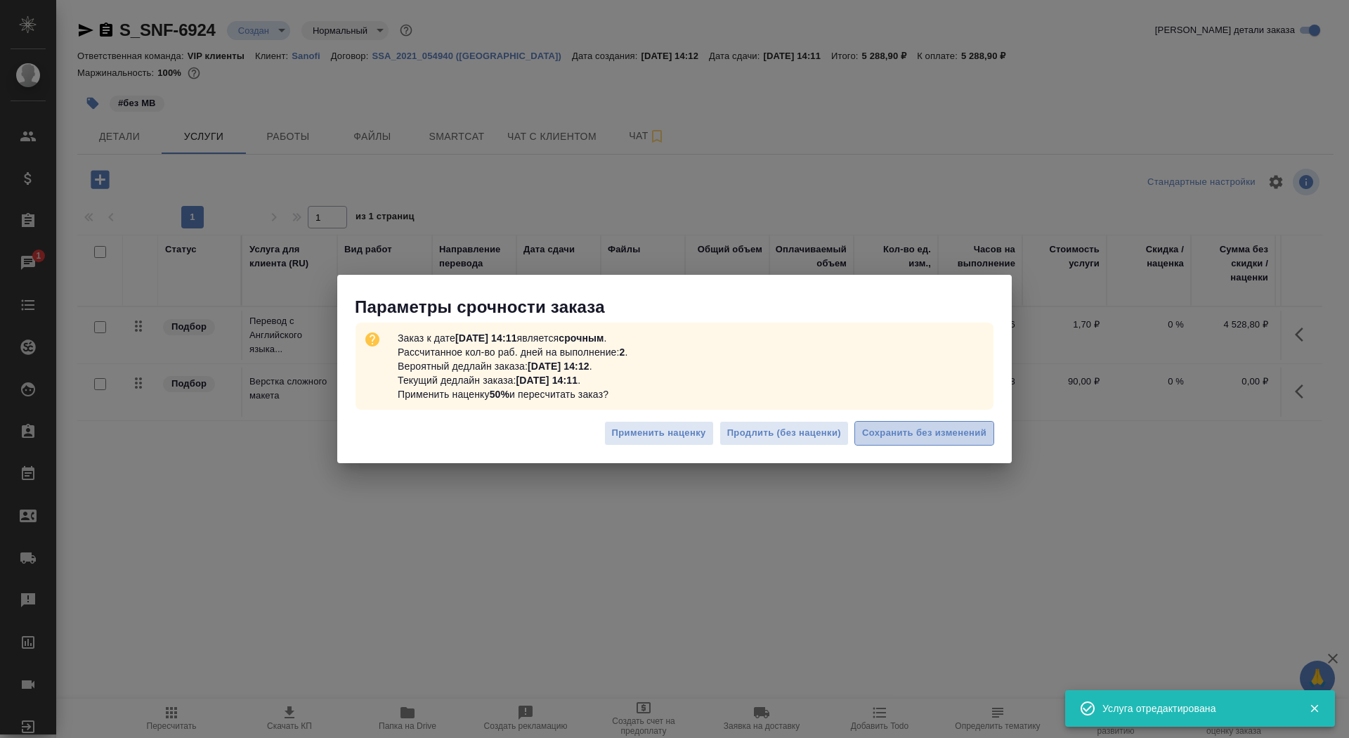
click at [943, 426] on span "Сохранить без изменений" at bounding box center [924, 433] width 124 height 16
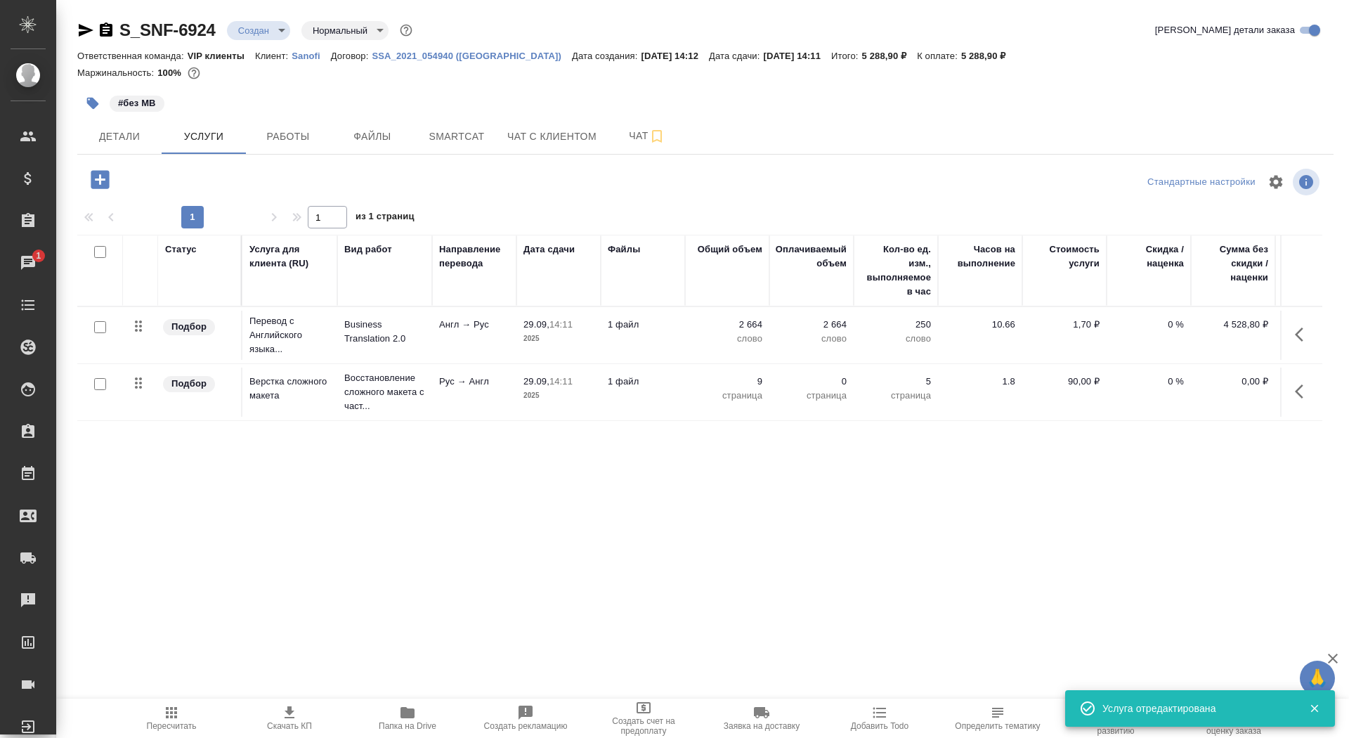
click at [632, 326] on p "1 файл" at bounding box center [643, 325] width 70 height 14
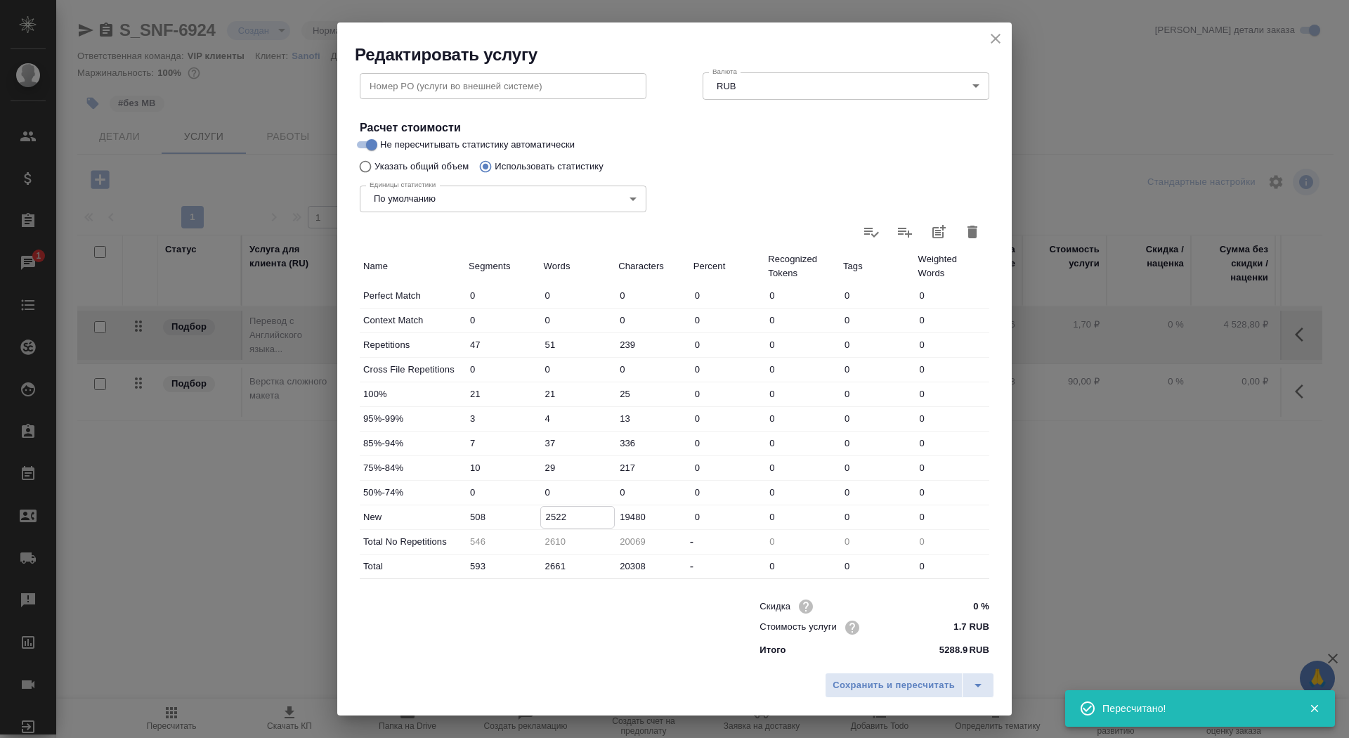
type input "urgent"
click at [550, 514] on input "2522" at bounding box center [578, 517] width 74 height 20
type input "2822"
click at [856, 688] on span "Сохранить и пересчитать" at bounding box center [894, 685] width 122 height 16
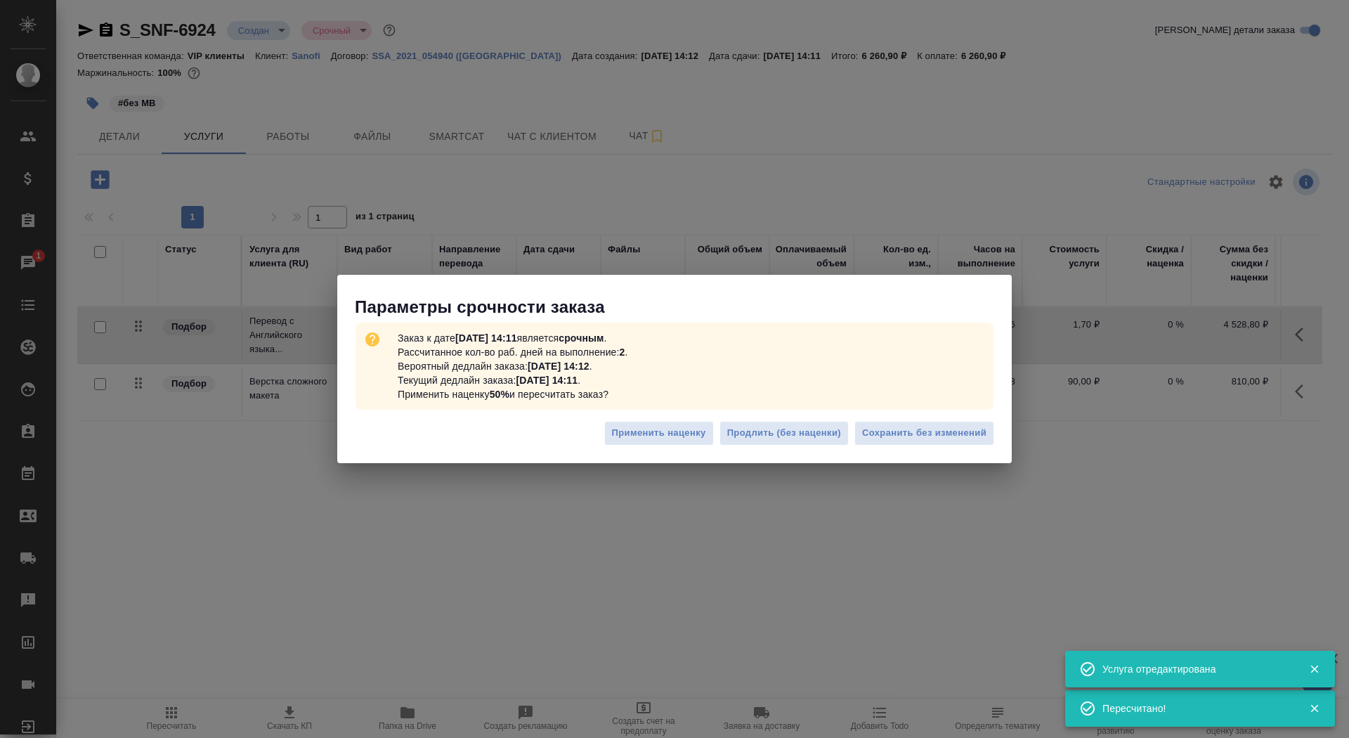
click at [944, 416] on div "Применить наценку Продлить (без наценки) Сохранить без изменений" at bounding box center [674, 438] width 674 height 49
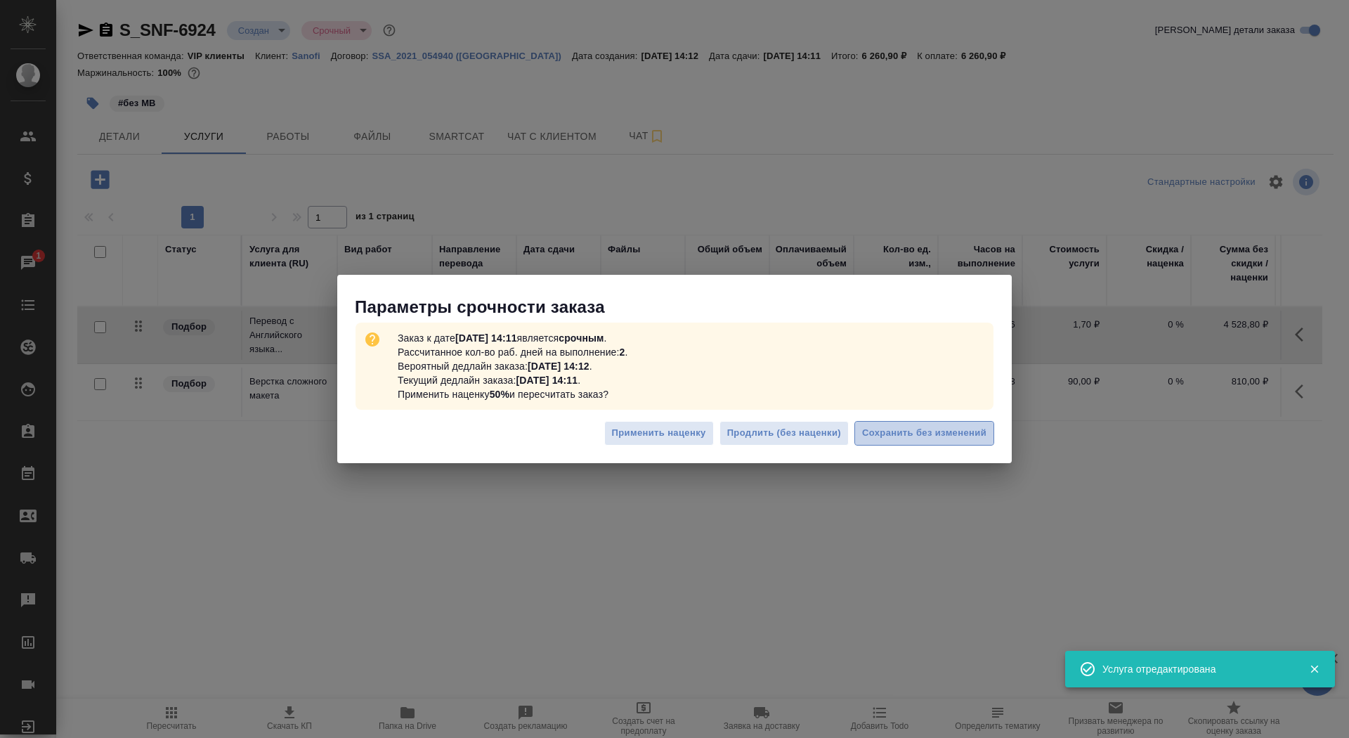
click at [944, 433] on span "Сохранить без изменений" at bounding box center [924, 433] width 124 height 16
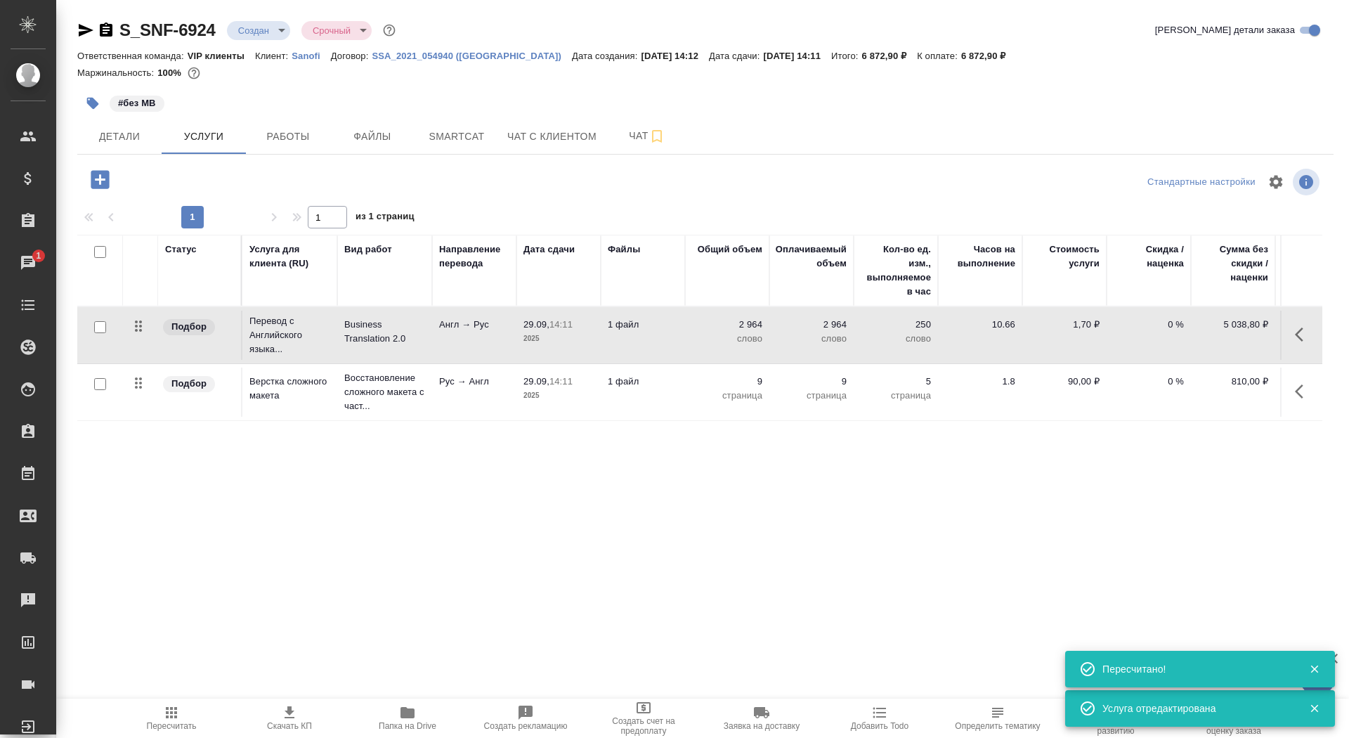
click at [263, 717] on span "Скачать КП" at bounding box center [289, 717] width 101 height 27
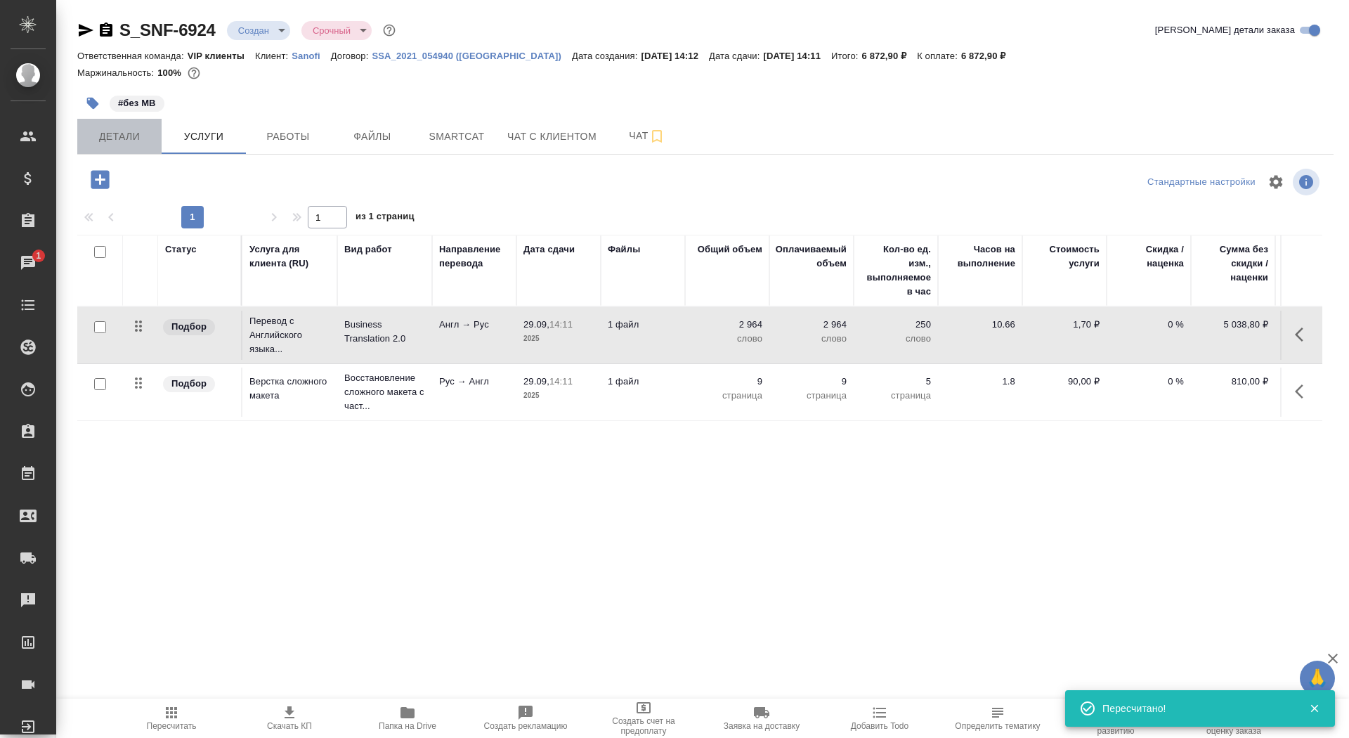
click at [117, 143] on span "Детали" at bounding box center [119, 137] width 67 height 18
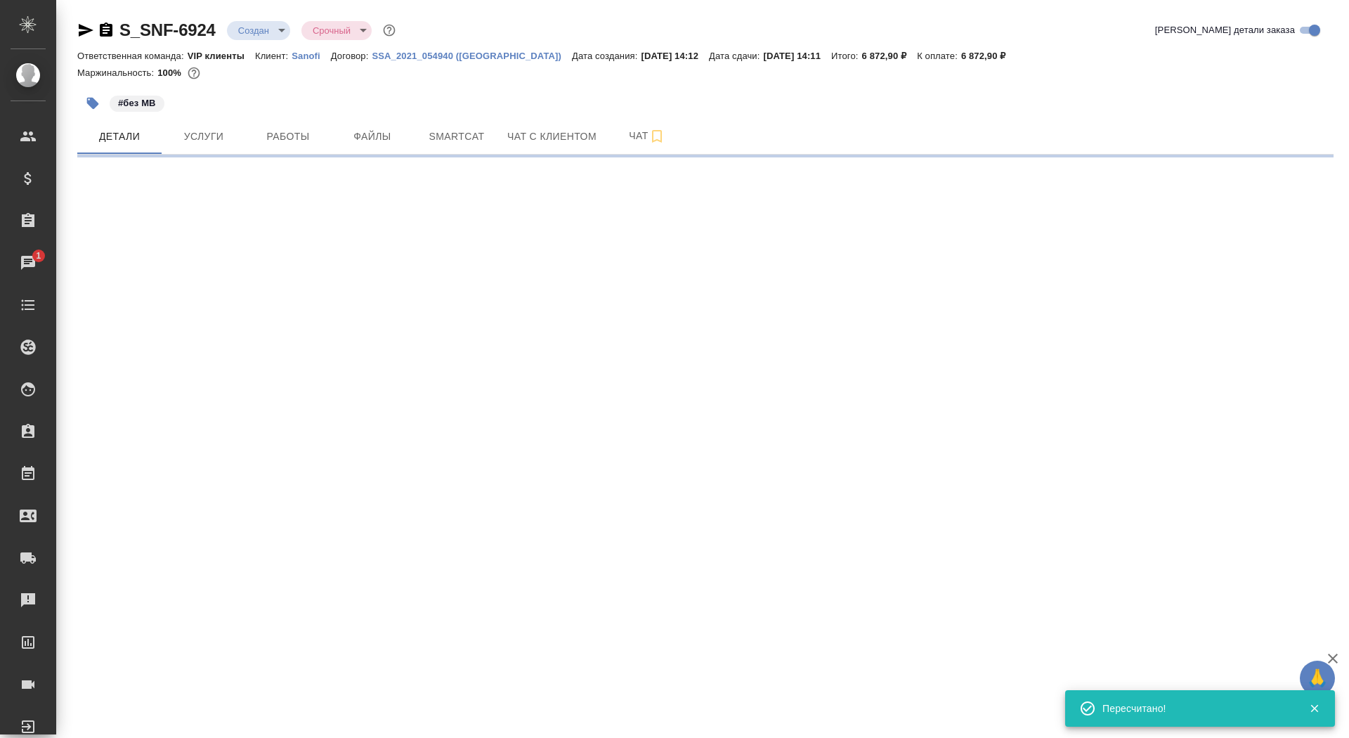
select select "RU"
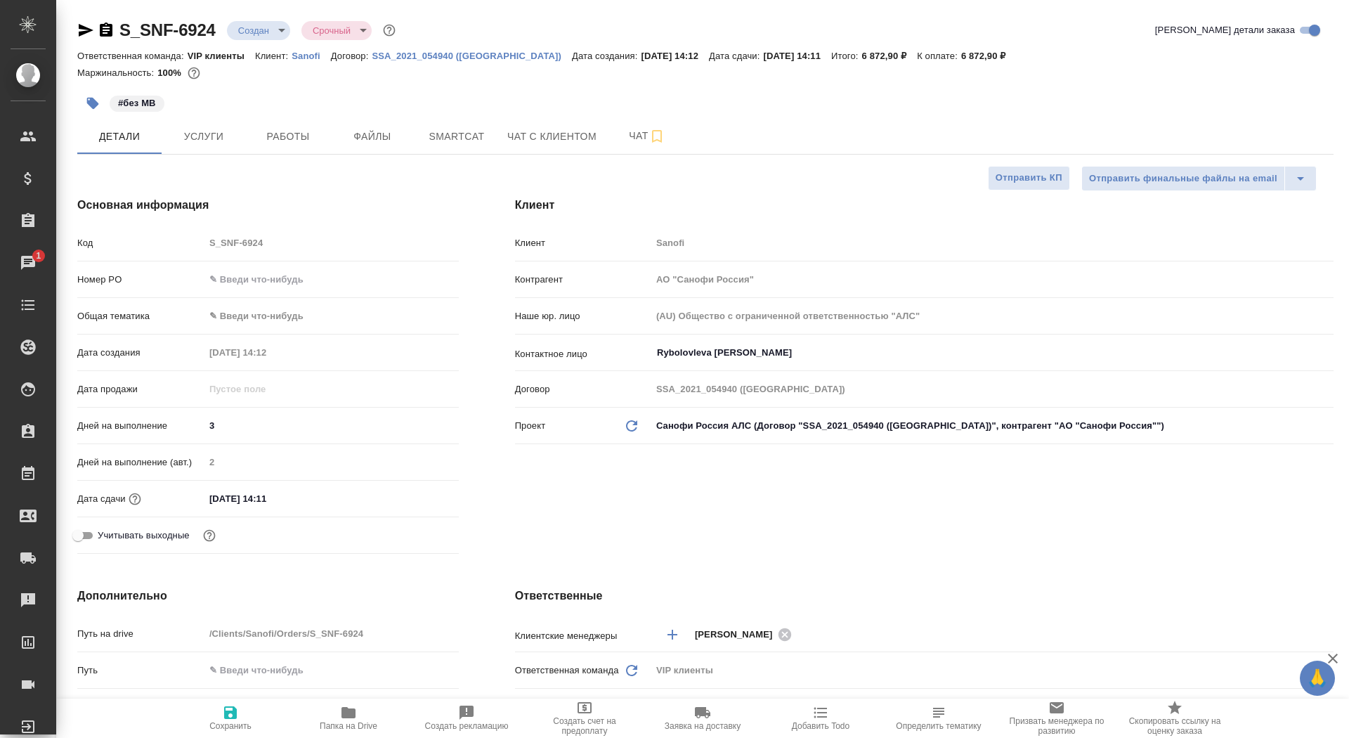
type textarea "x"
click at [986, 179] on div "Клиент Клиент Sanofi Контрагент АО "Санофи Россия" Наше юр. лицо (AU) Общество …" at bounding box center [924, 378] width 875 height 419
click at [1027, 179] on span "Отправить КП" at bounding box center [1029, 178] width 67 height 16
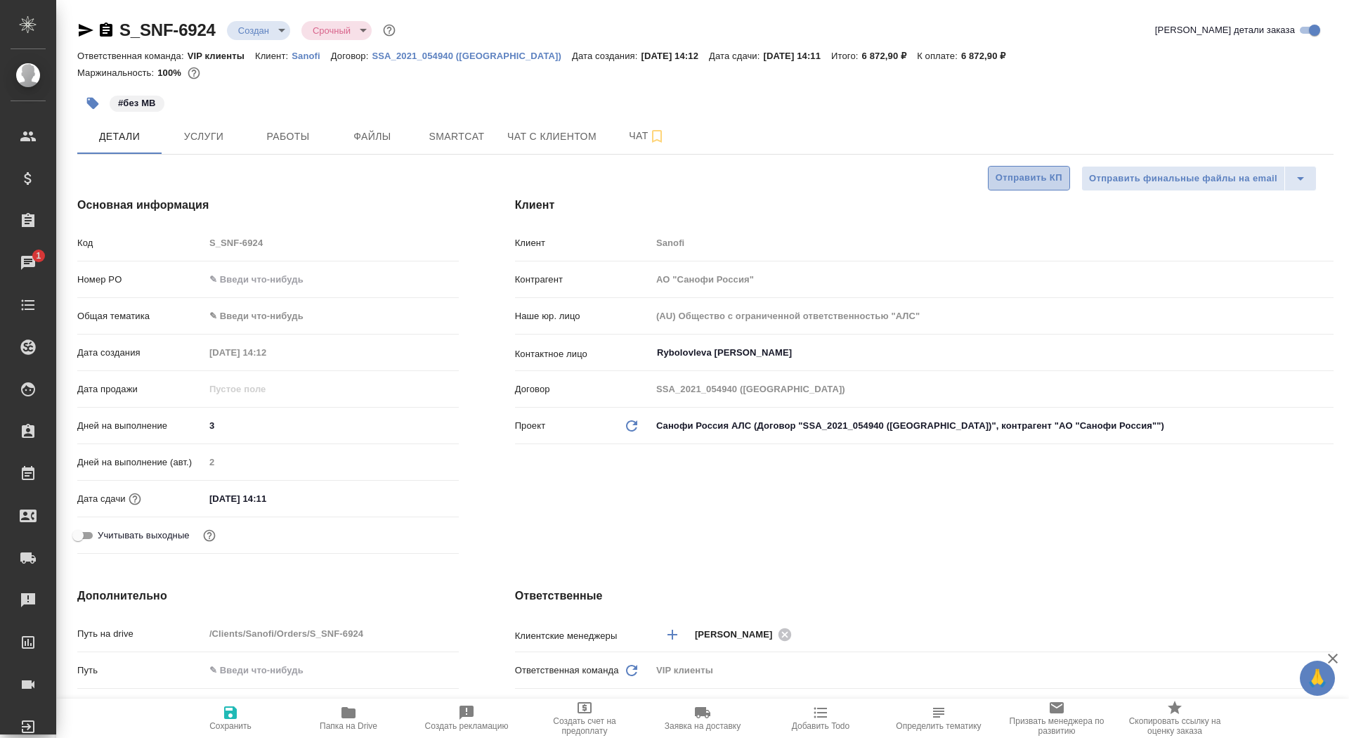
type textarea "x"
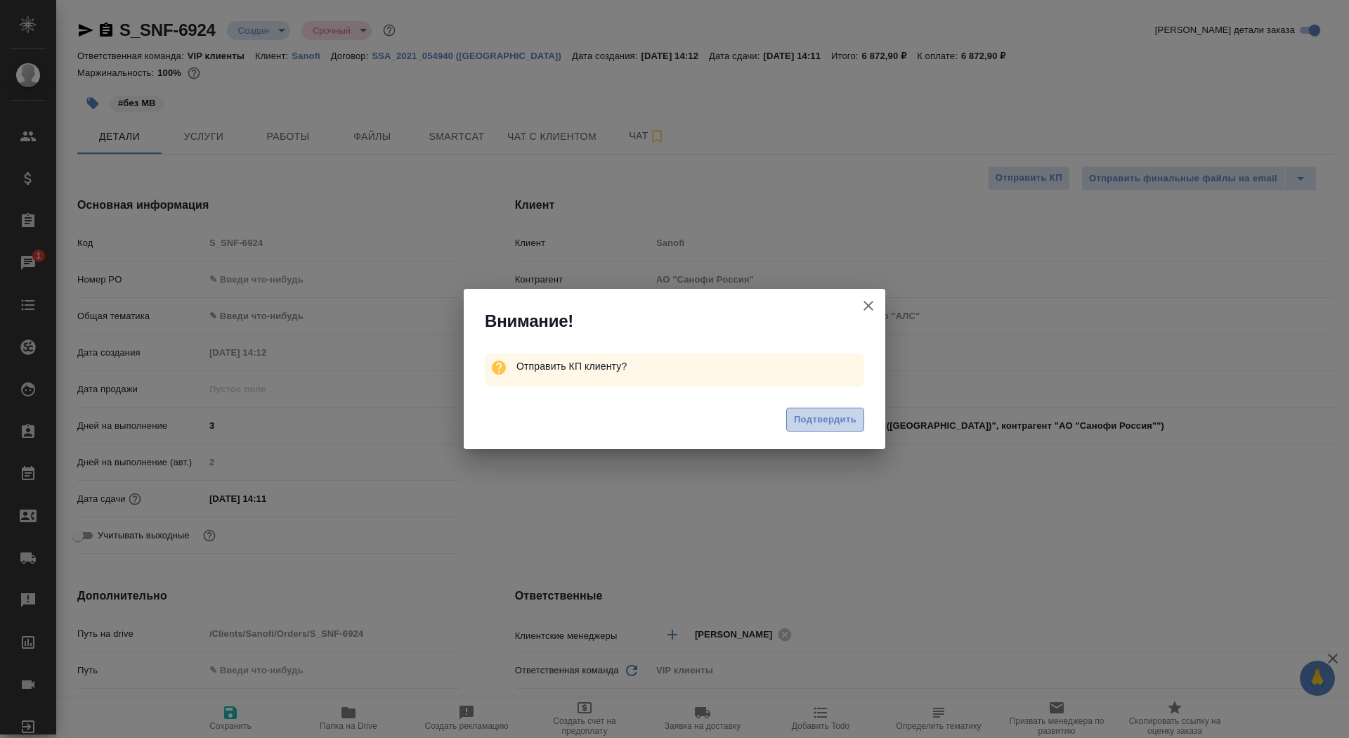
click at [823, 427] on button "Подтвердить" at bounding box center [825, 419] width 78 height 25
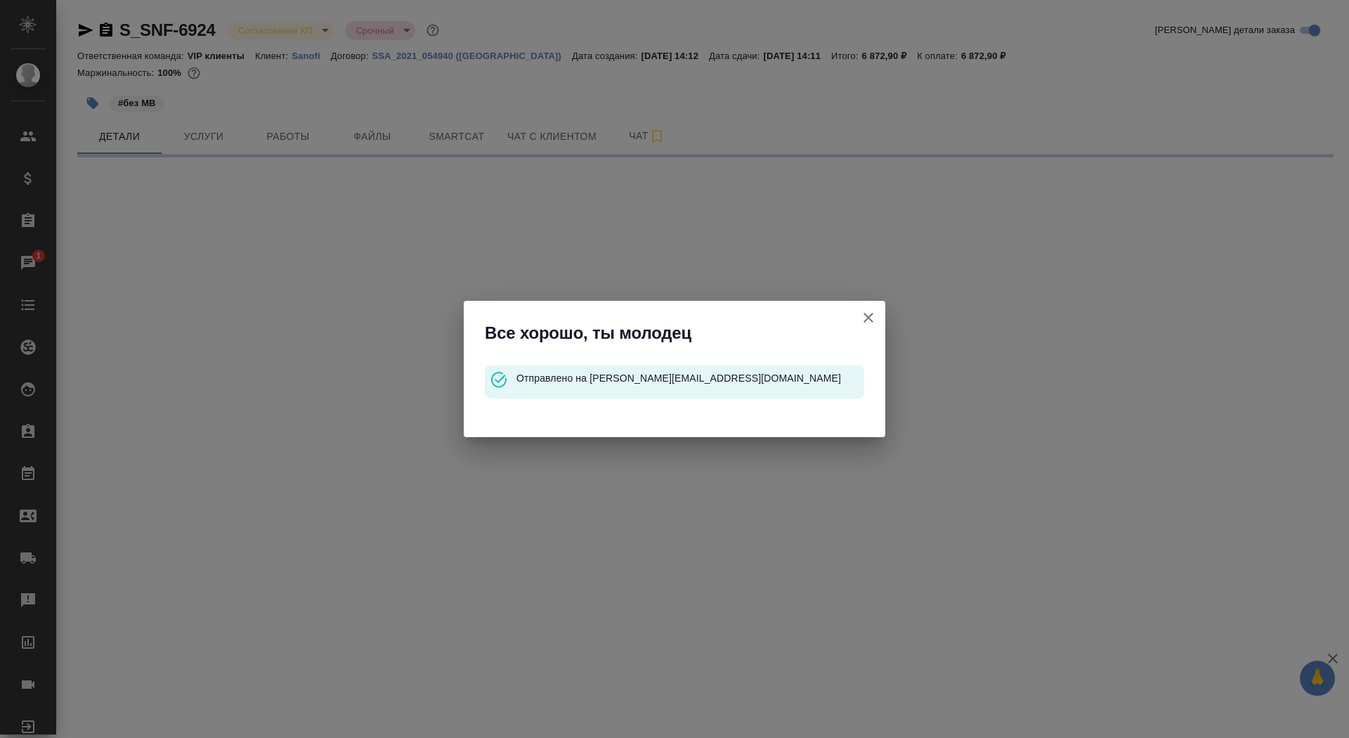
select select "RU"
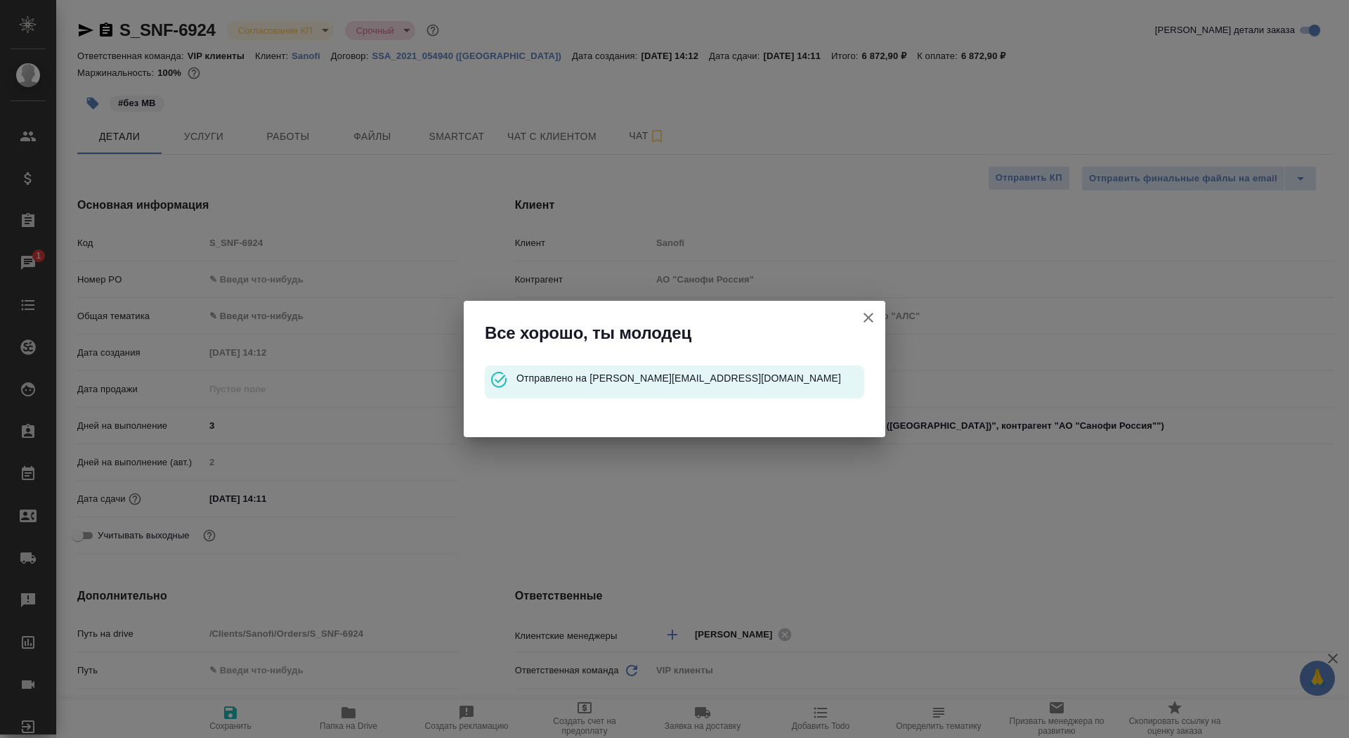
type textarea "x"
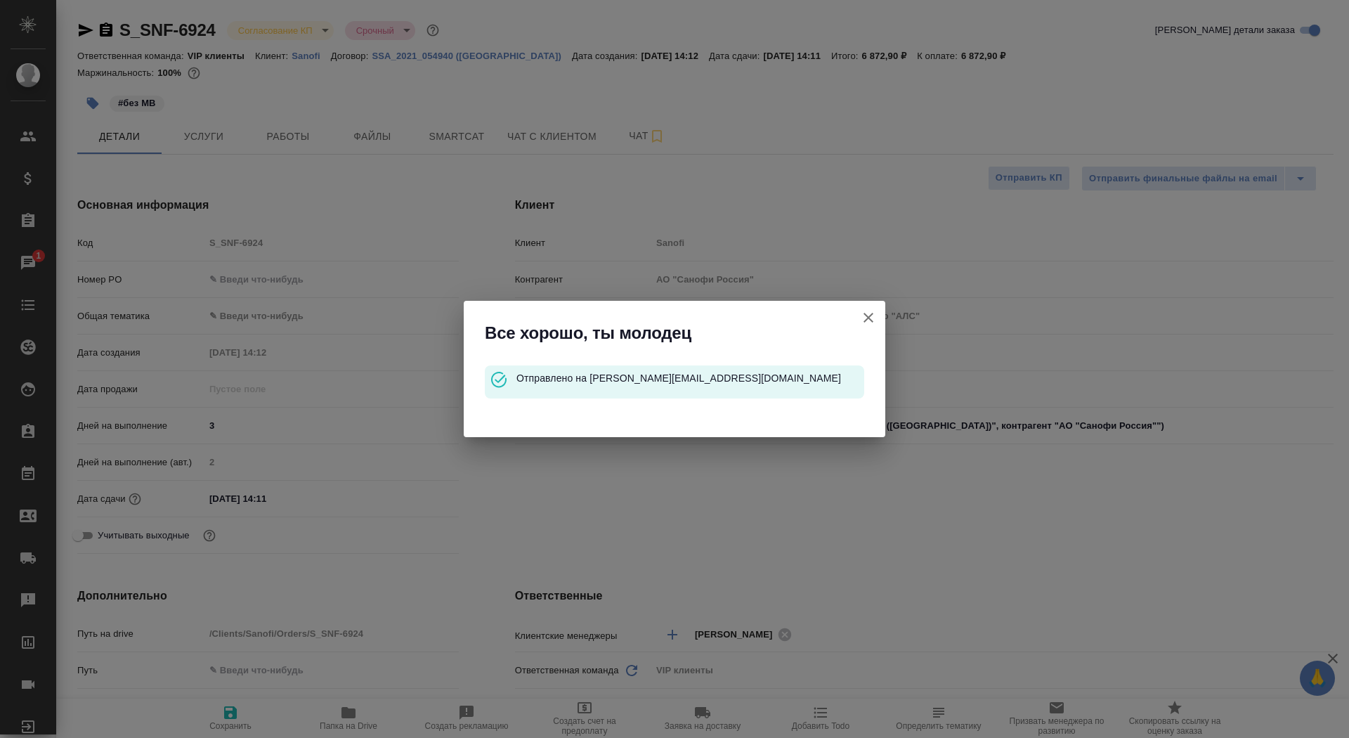
type textarea "x"
click at [866, 319] on icon "button" at bounding box center [868, 318] width 10 height 10
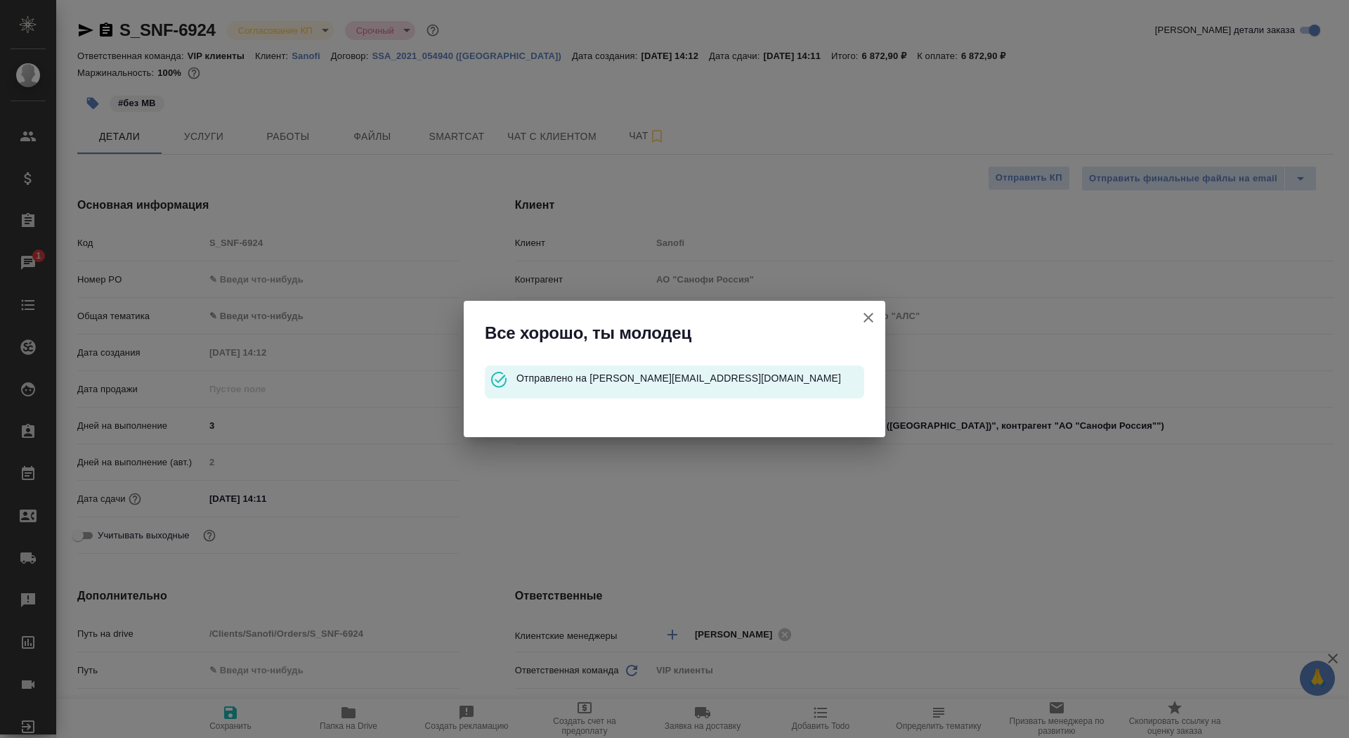
type textarea "x"
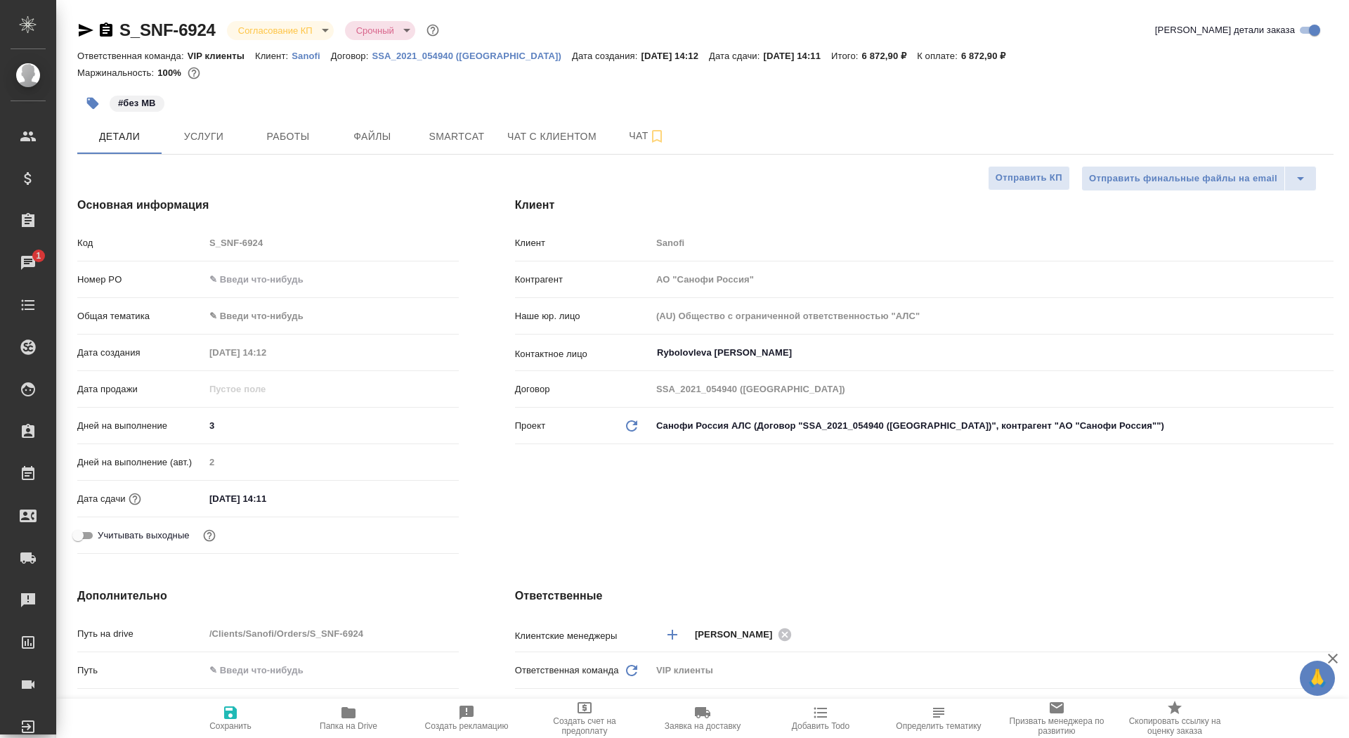
type textarea "x"
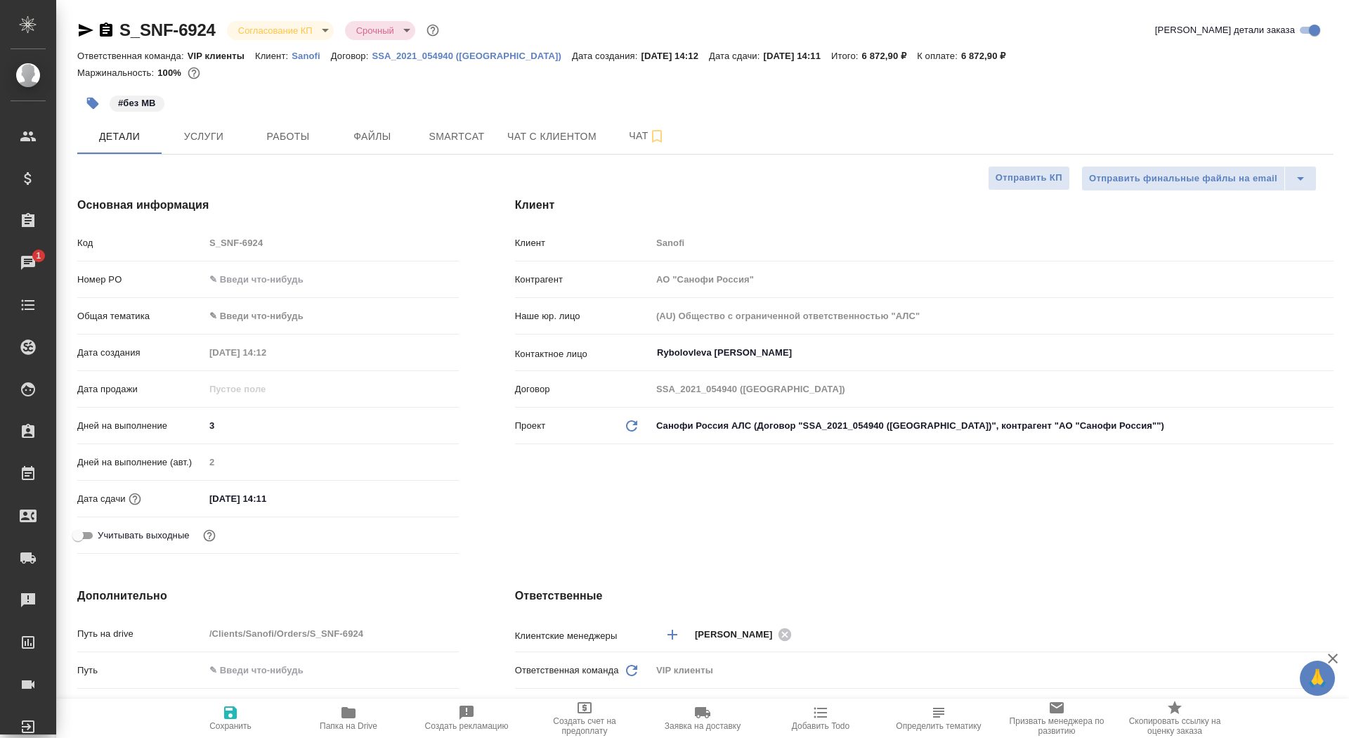
type textarea "x"
click at [105, 26] on icon "button" at bounding box center [106, 29] width 13 height 14
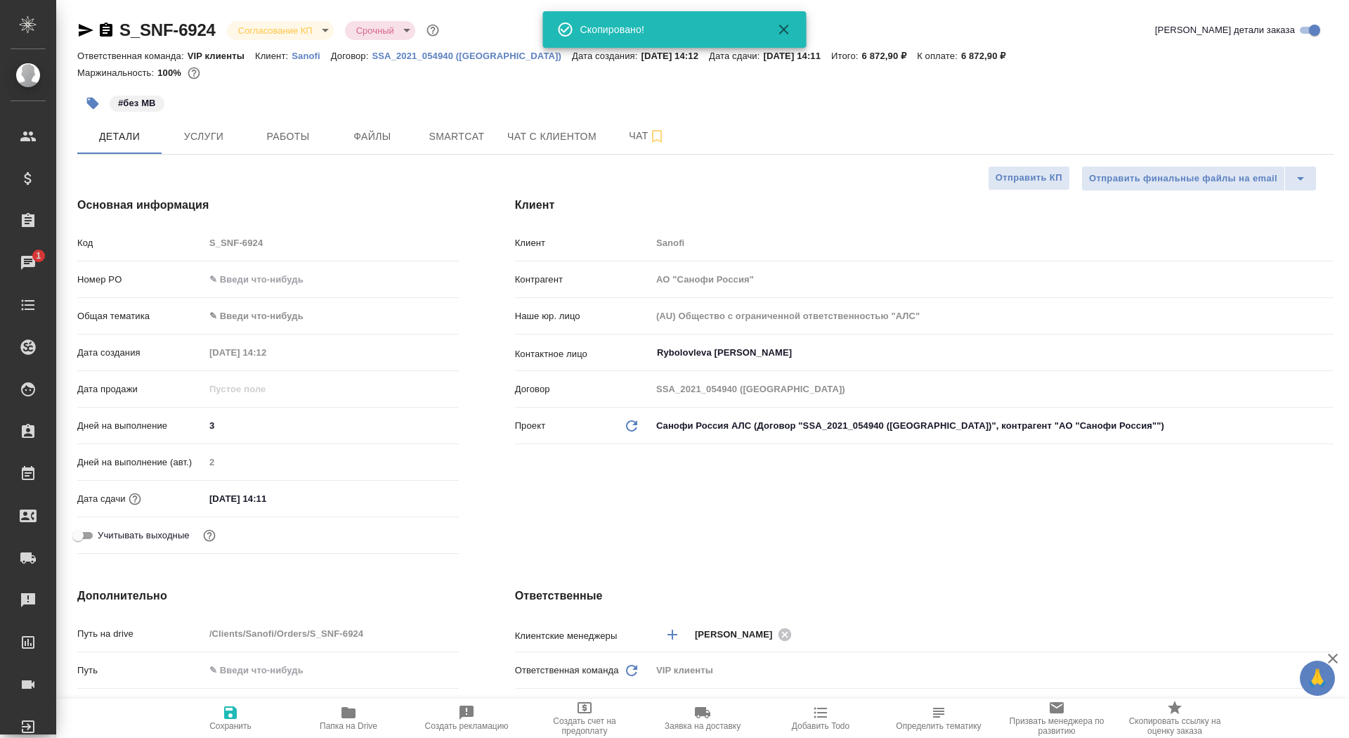
type textarea "x"
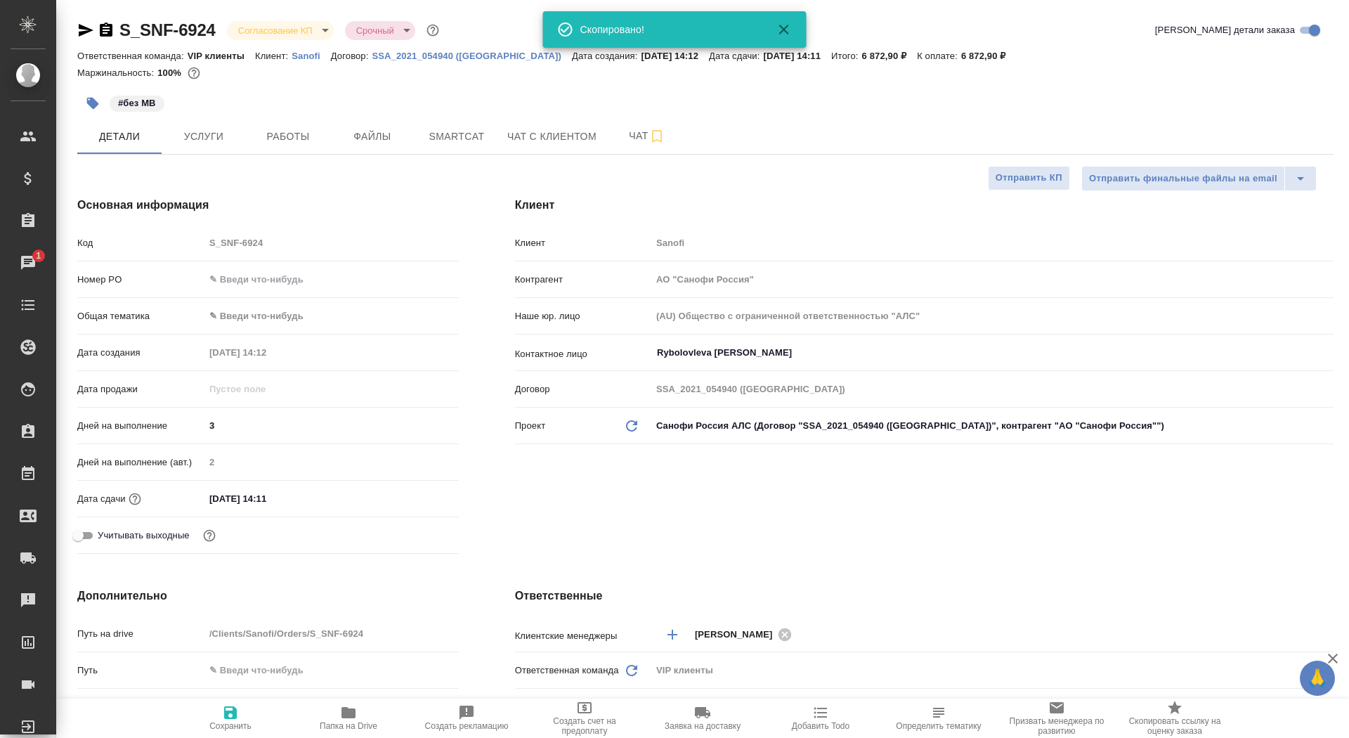
type textarea "x"
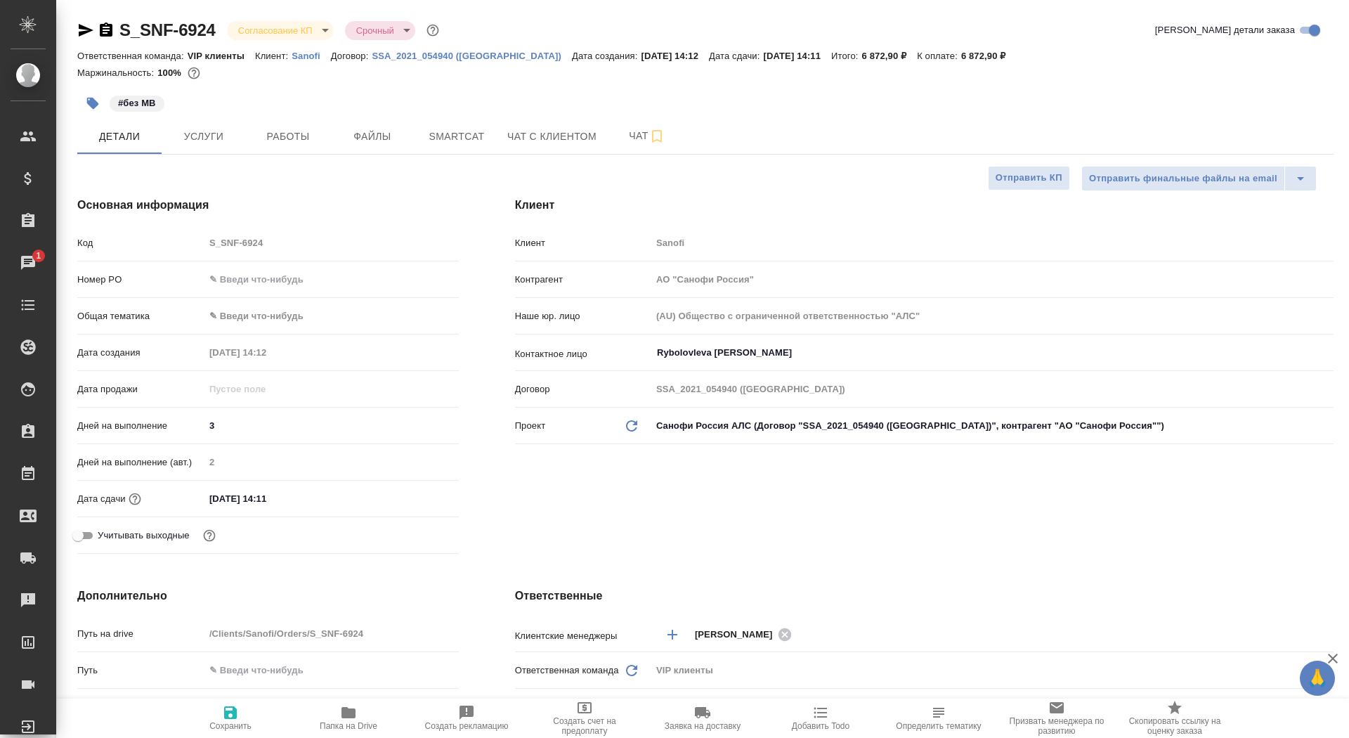
type textarea "x"
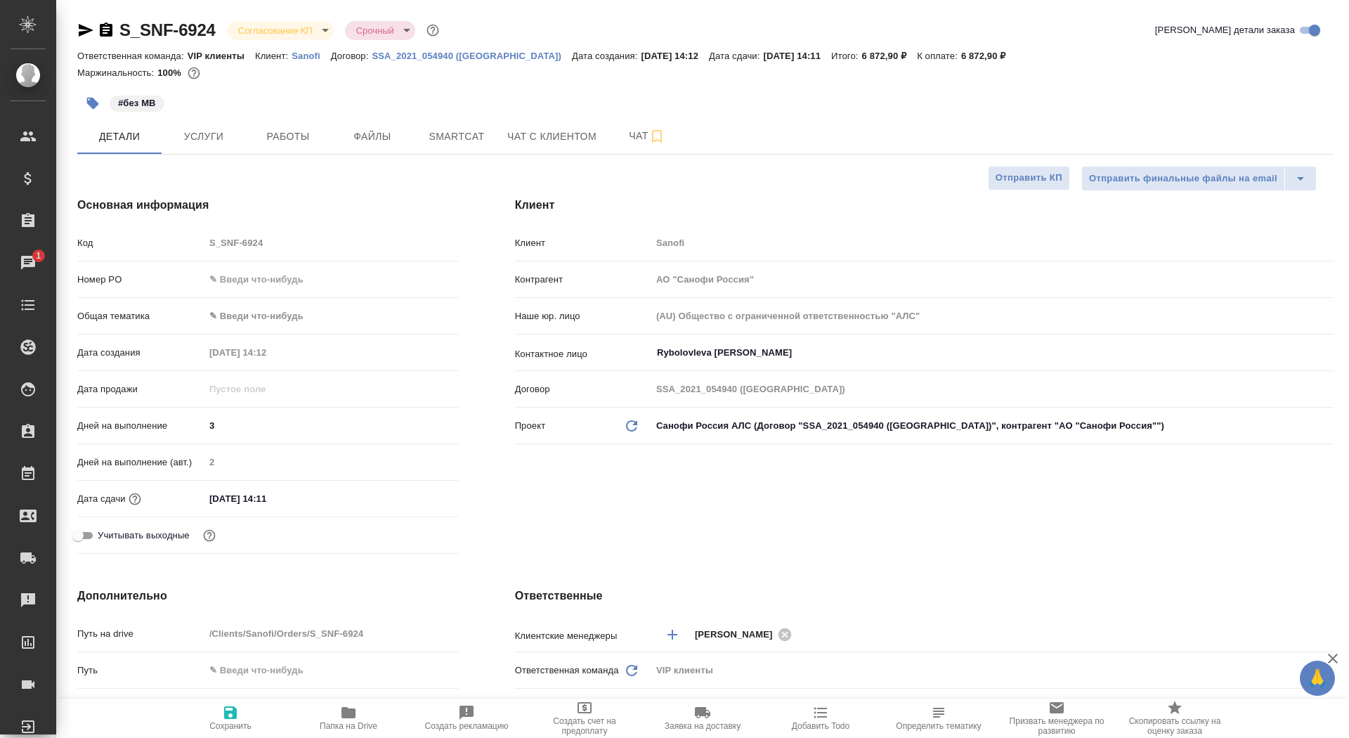
type textarea "x"
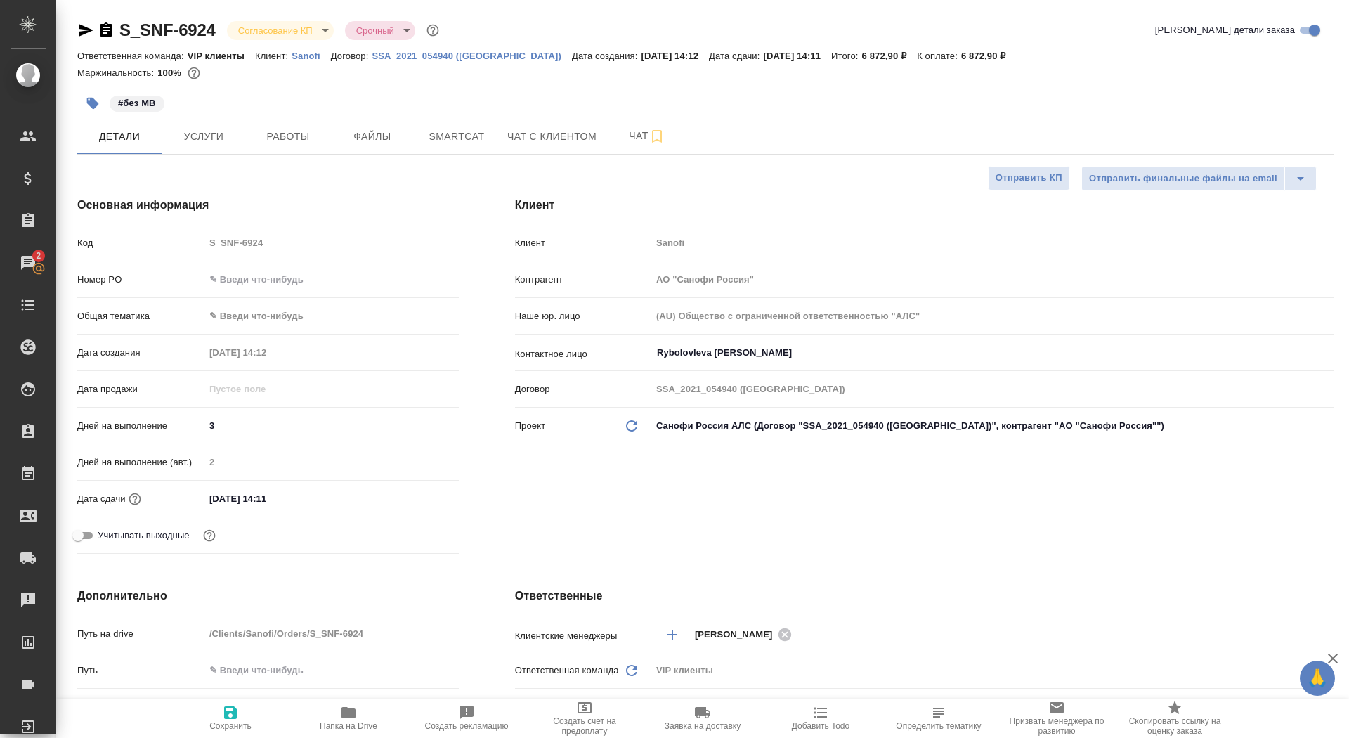
type textarea "x"
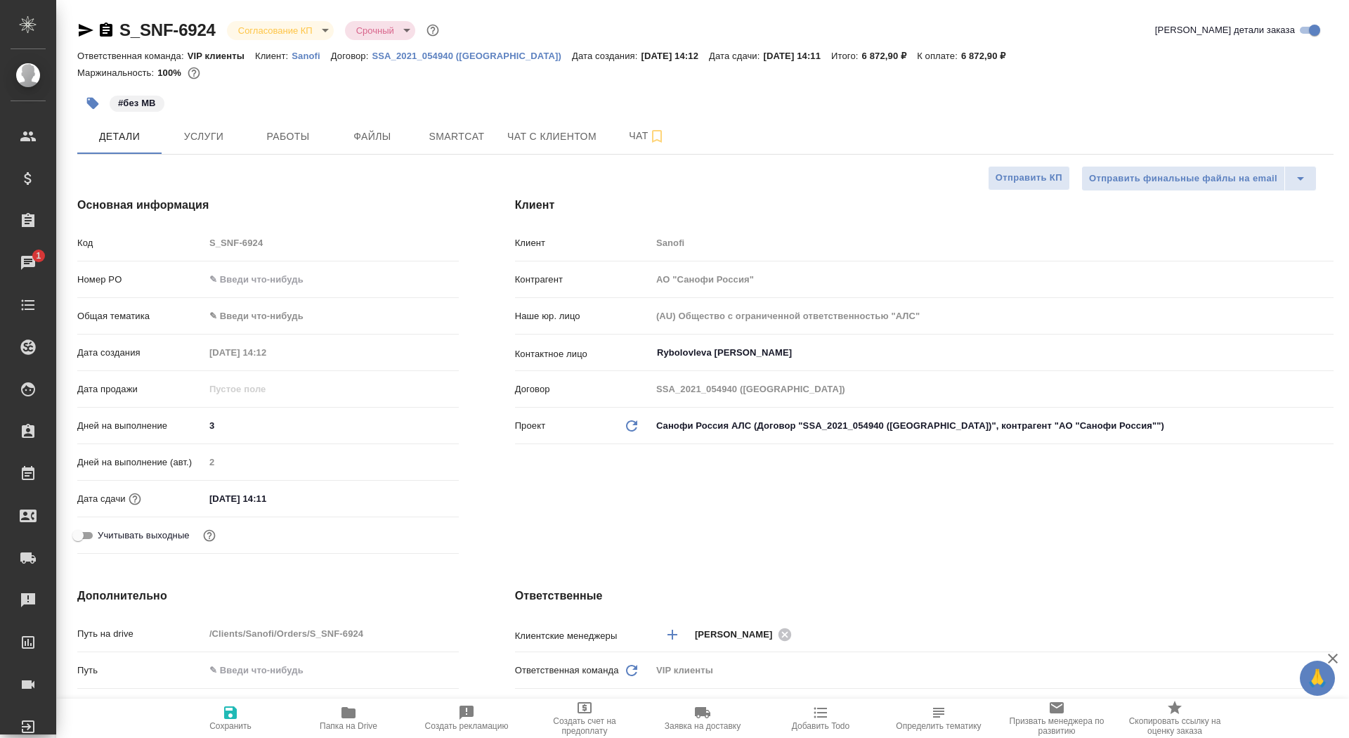
type textarea "x"
click at [261, 279] on input "text" at bounding box center [331, 279] width 254 height 20
paste input "E005874946"
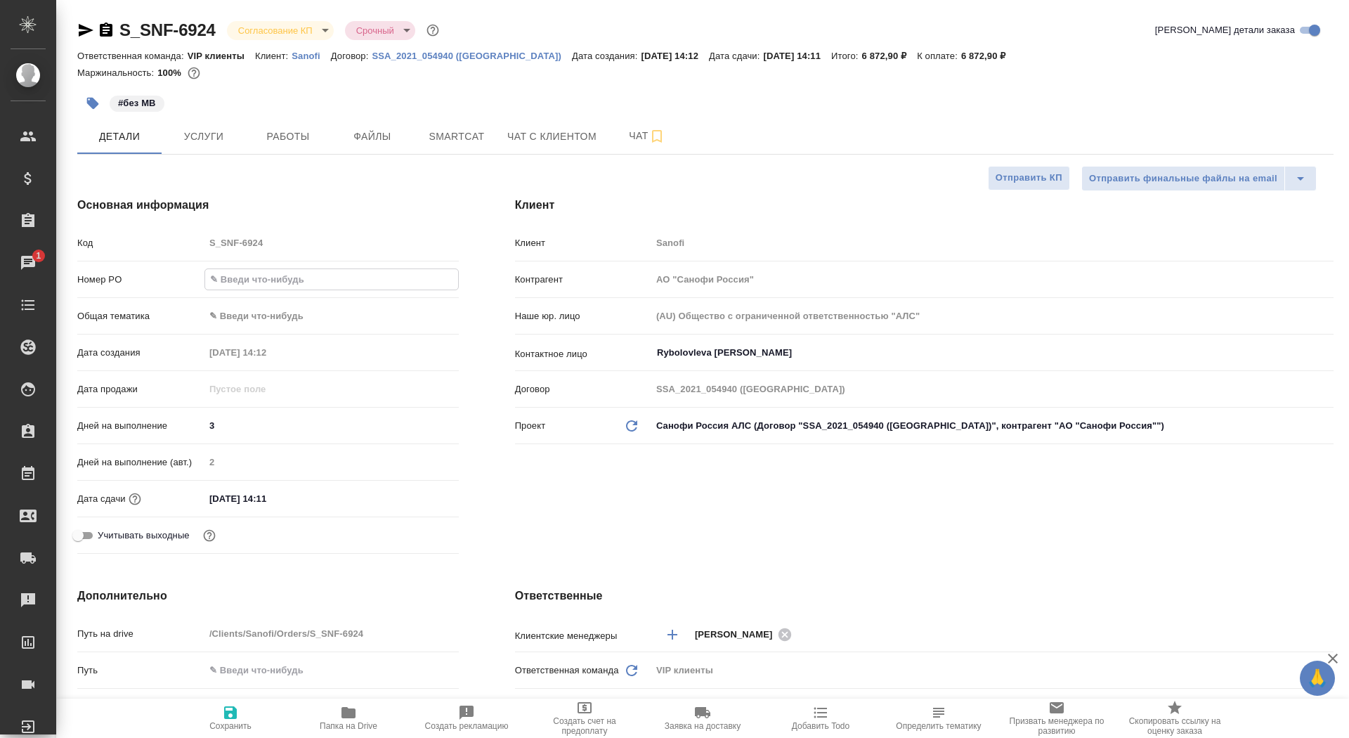
type input "E005874946"
type textarea "x"
type input "E005874946"
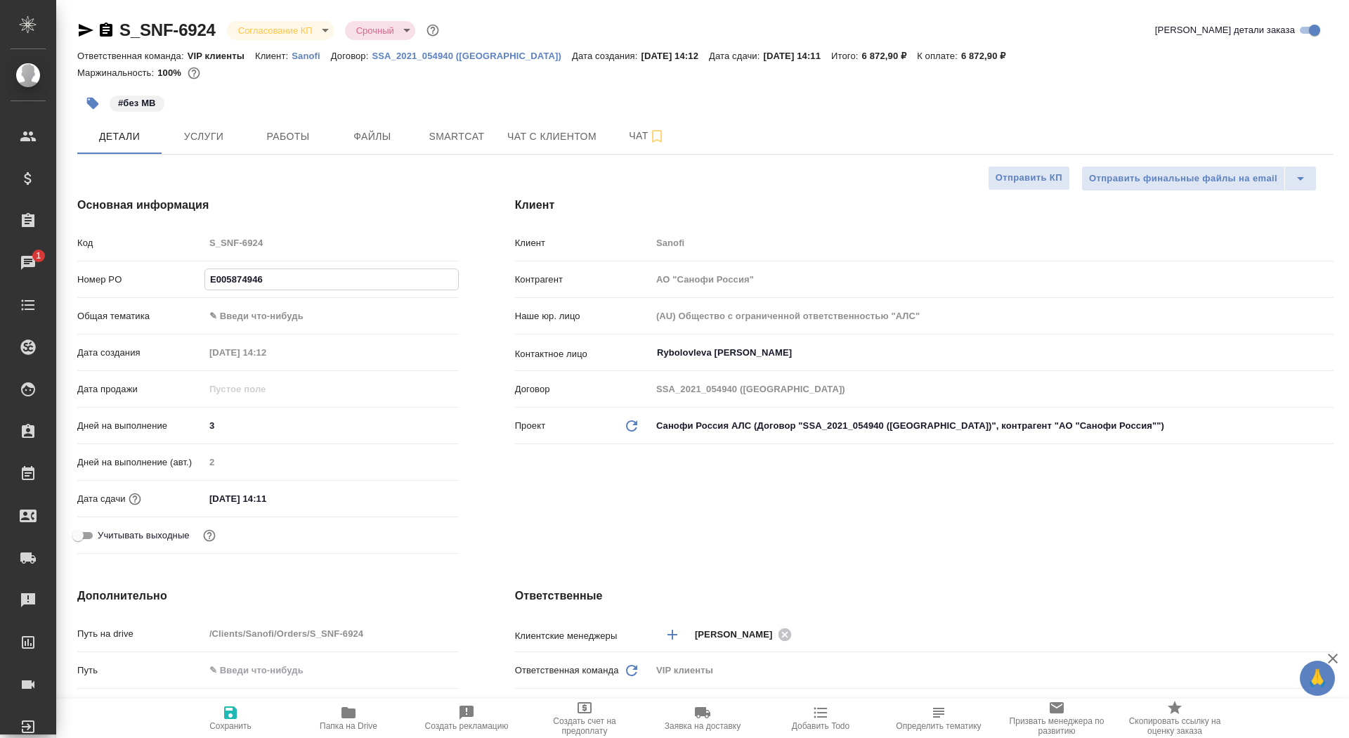
click at [260, 718] on span "Сохранить" at bounding box center [230, 717] width 101 height 27
type textarea "x"
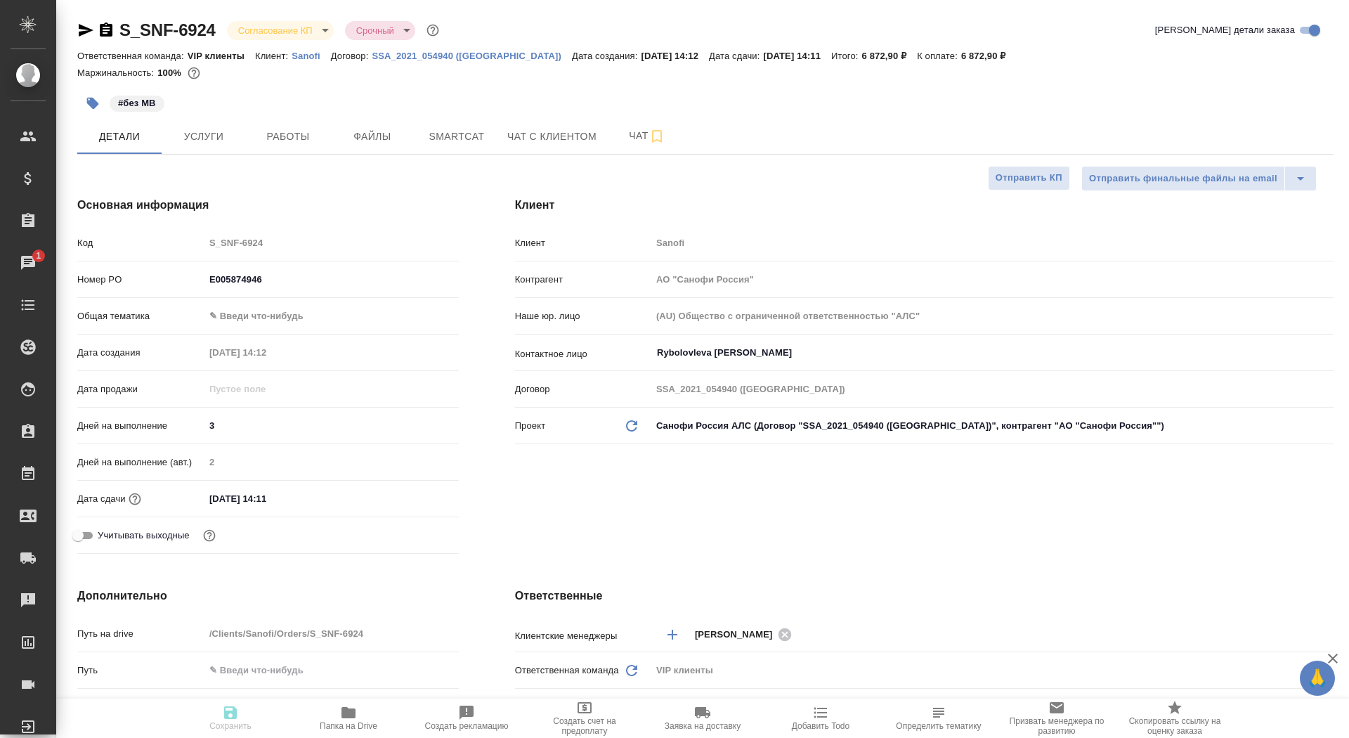
type textarea "x"
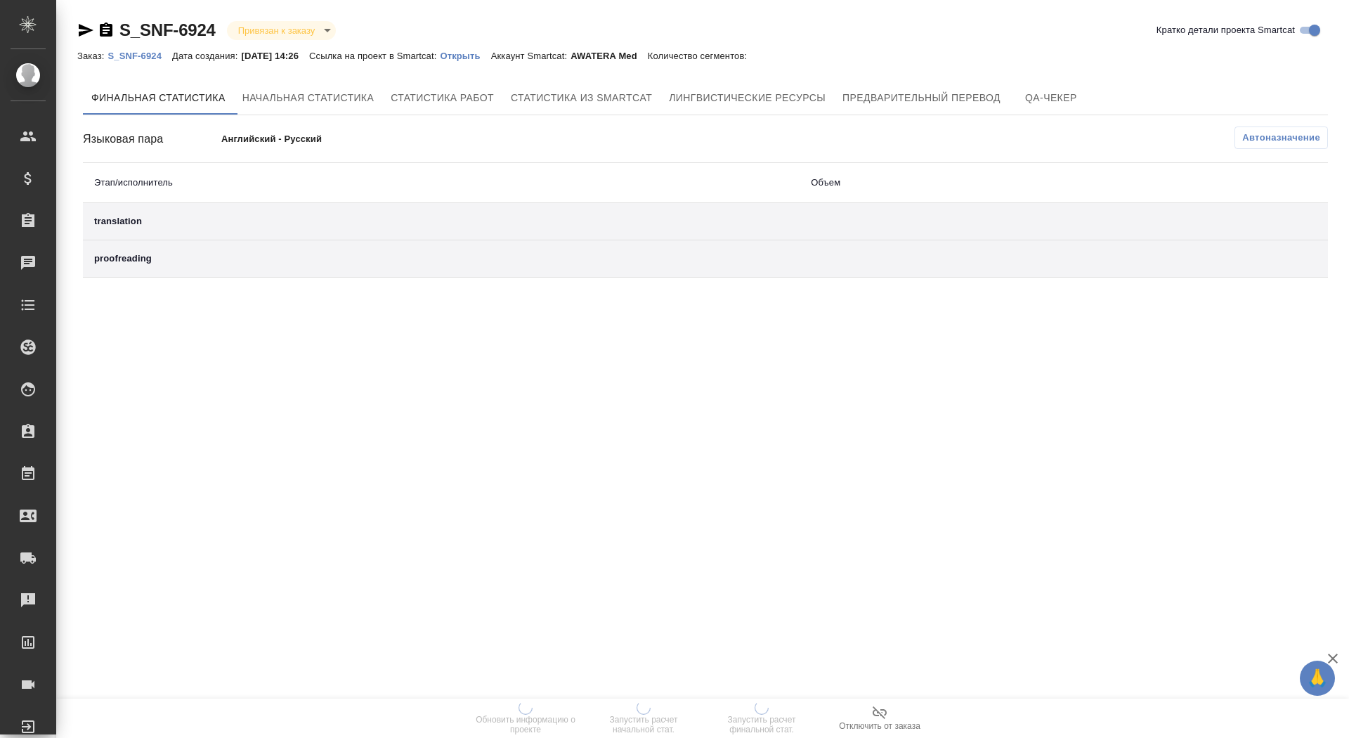
click at [479, 58] on p "Открыть" at bounding box center [465, 56] width 51 height 11
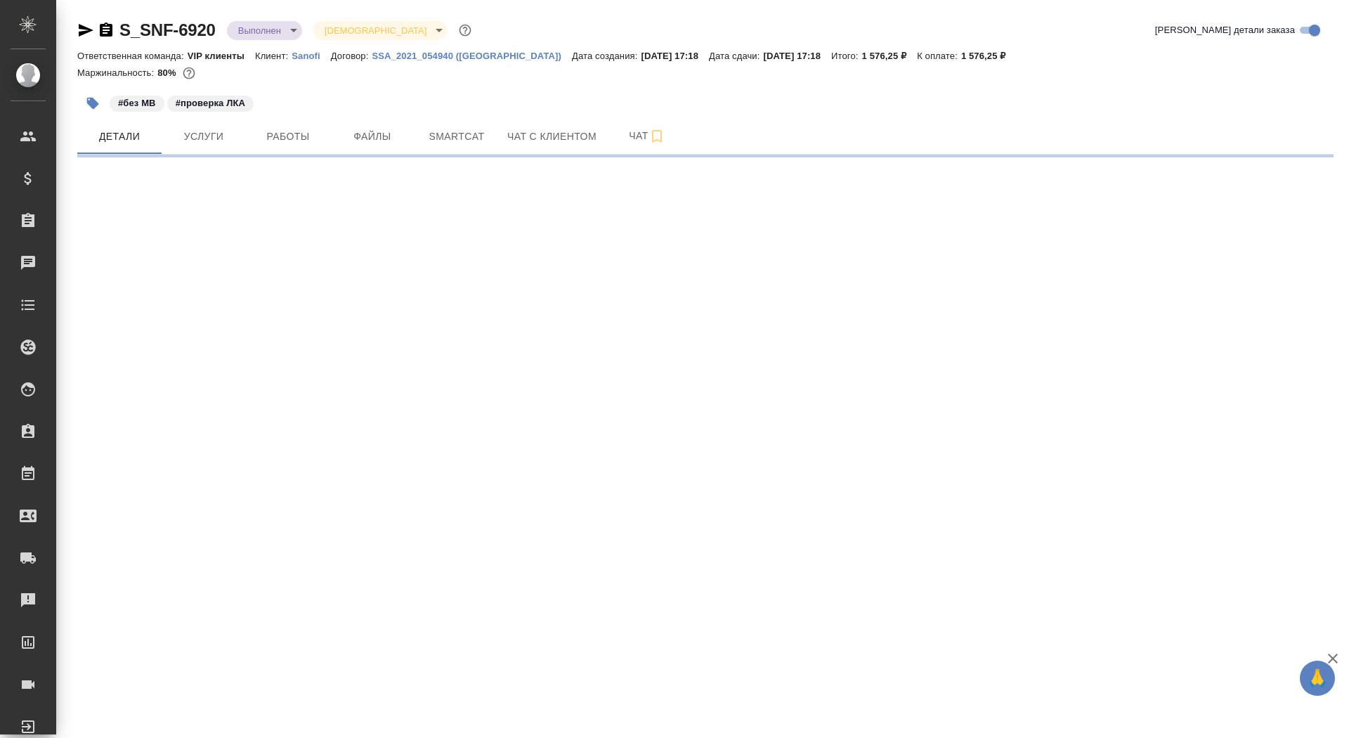
select select "RU"
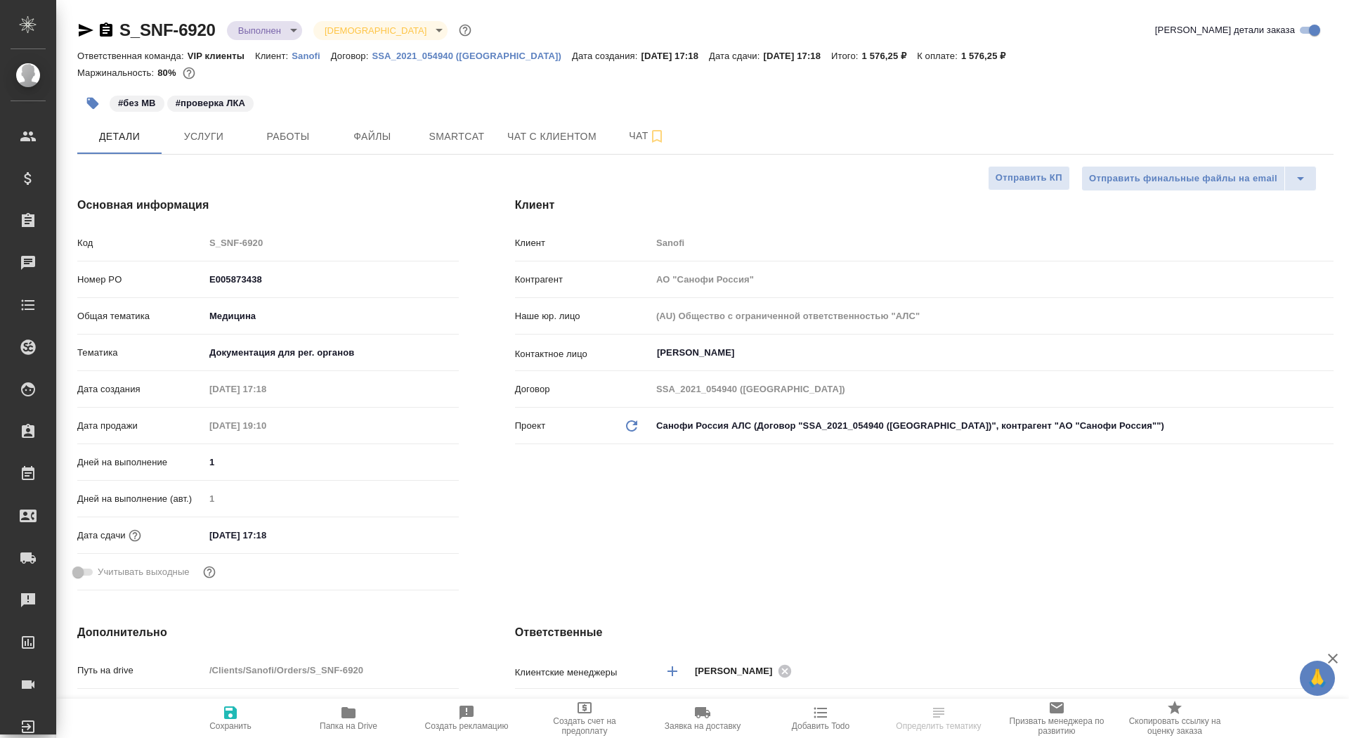
type textarea "x"
click at [120, 27] on link "S_SNF-6920" at bounding box center [167, 29] width 96 height 19
type textarea "x"
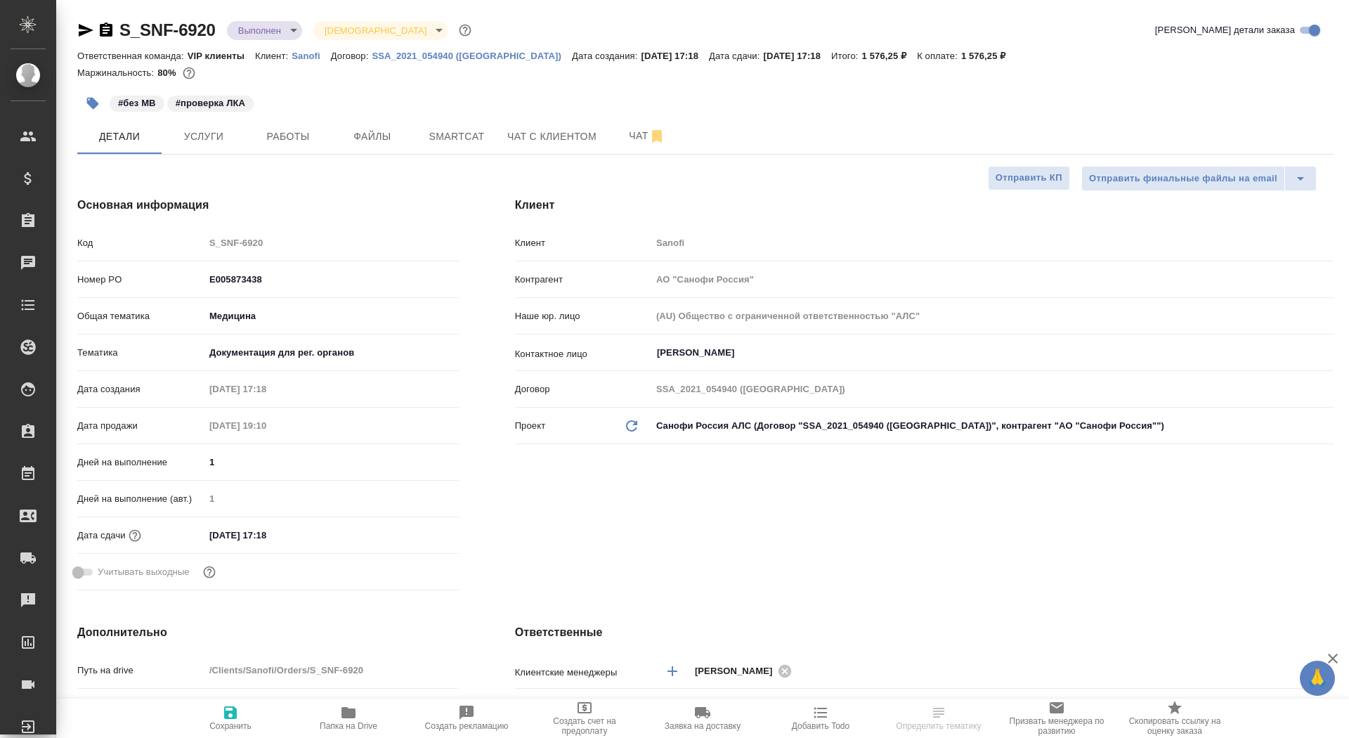
type textarea "x"
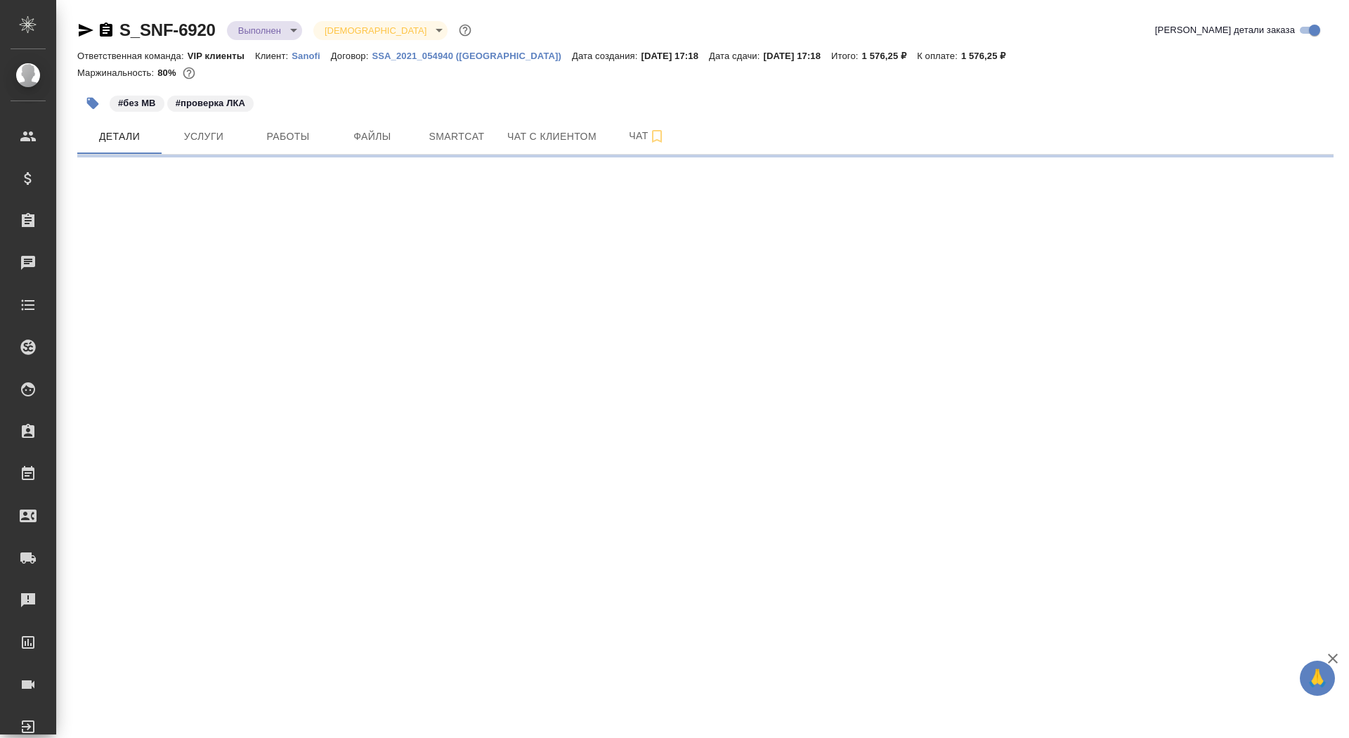
click at [105, 27] on icon "button" at bounding box center [106, 30] width 17 height 17
select select "RU"
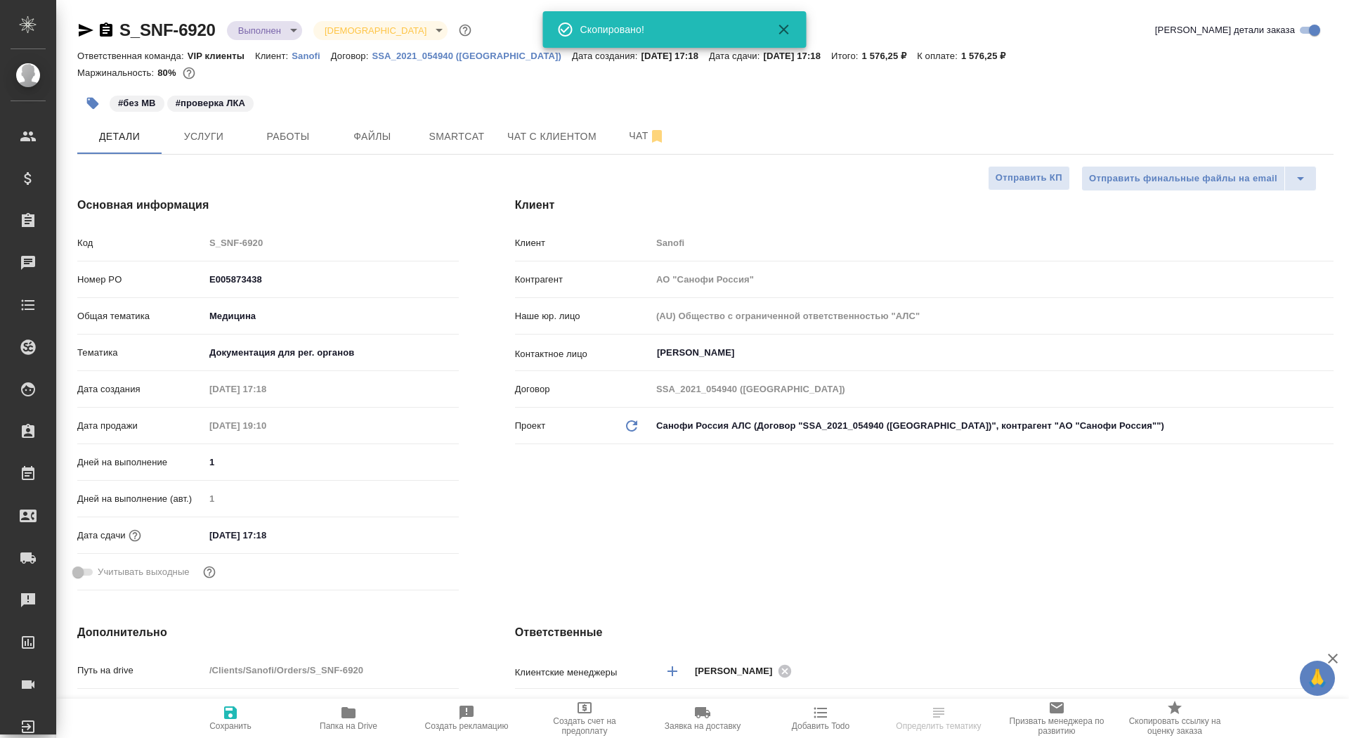
type textarea "x"
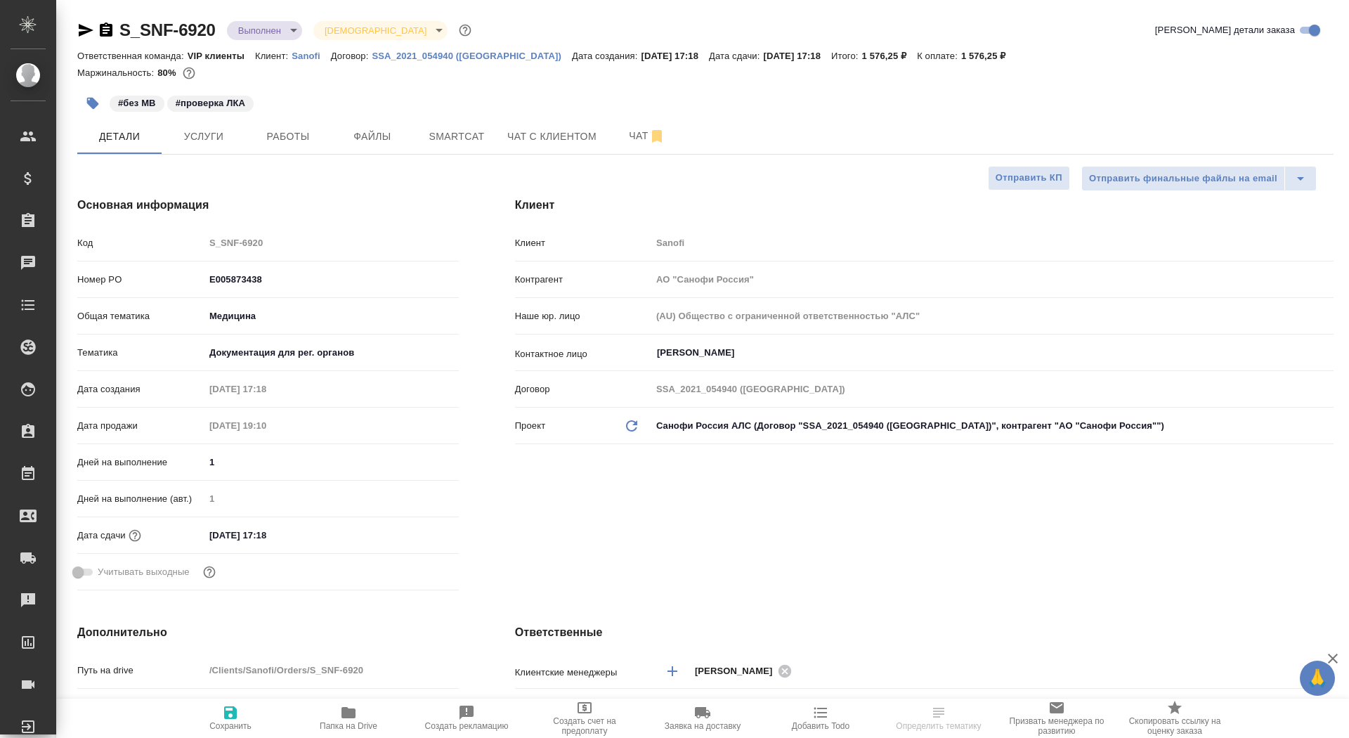
type textarea "x"
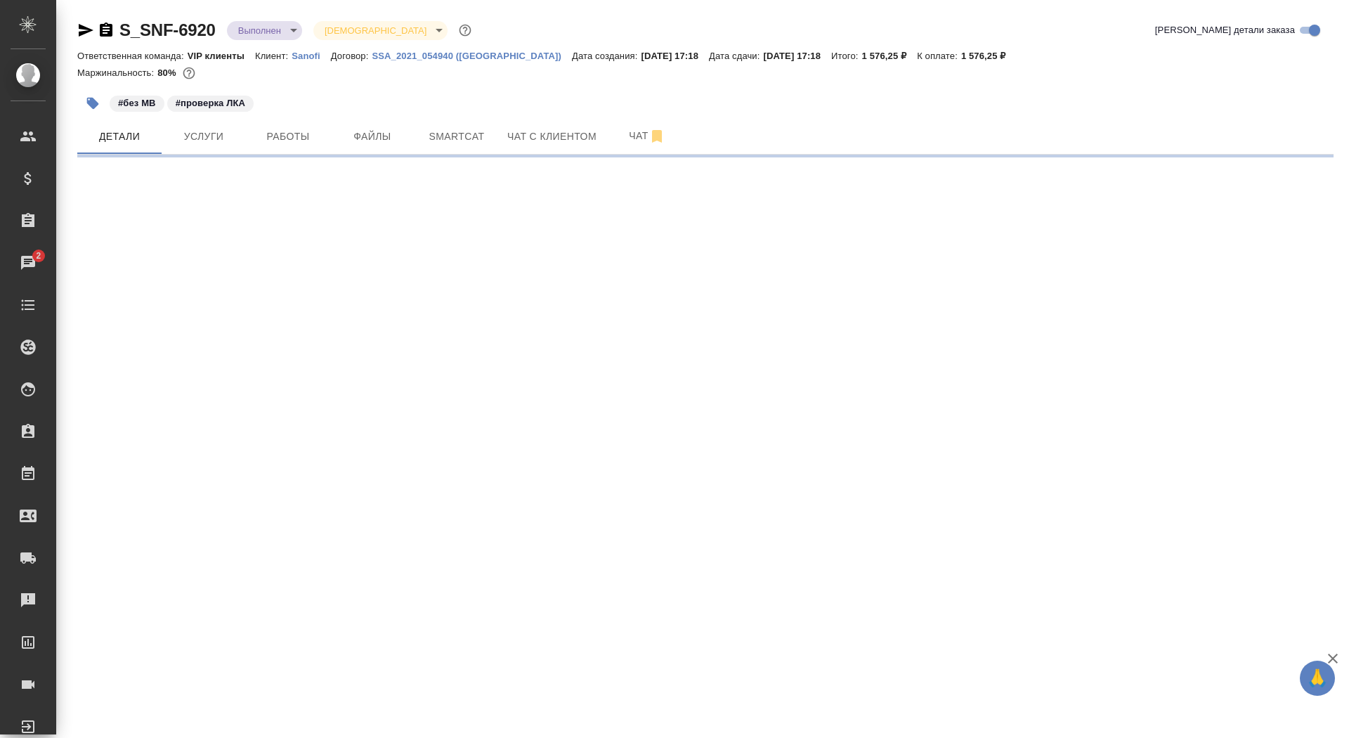
select select "RU"
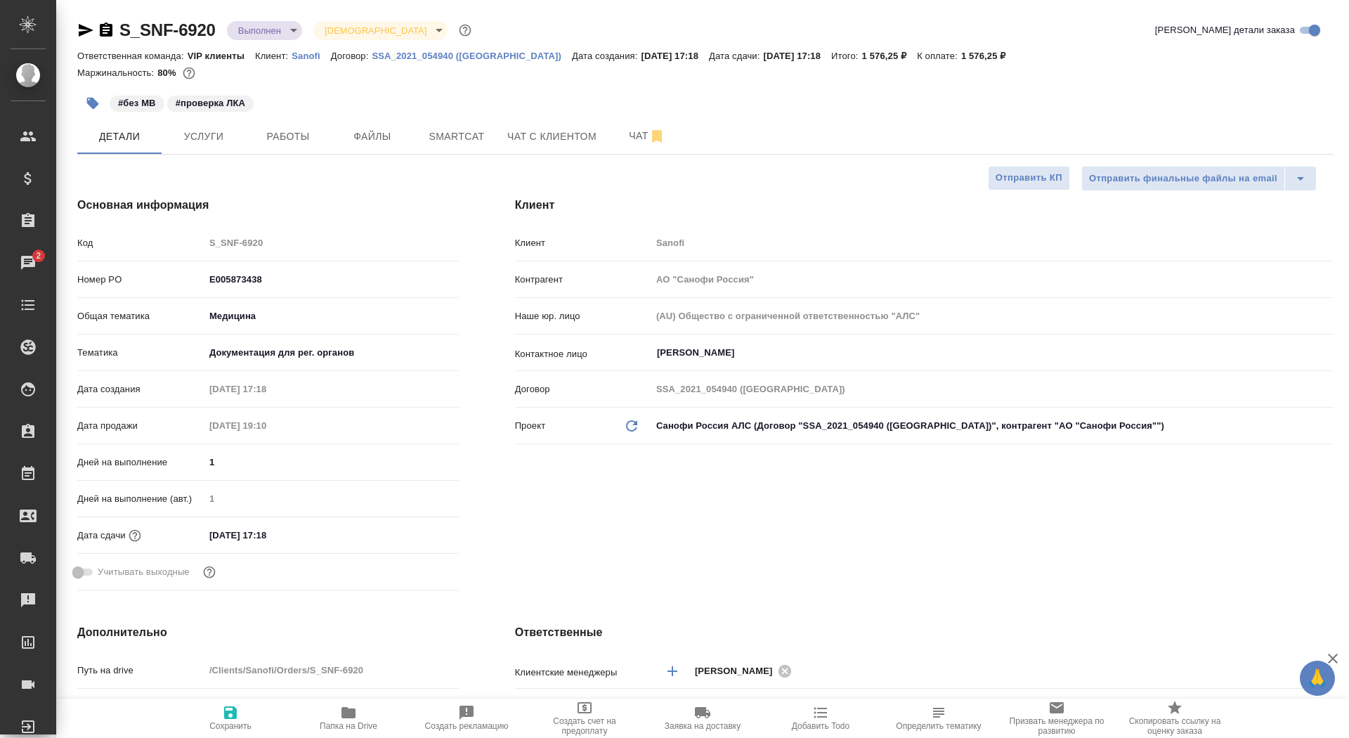
type textarea "x"
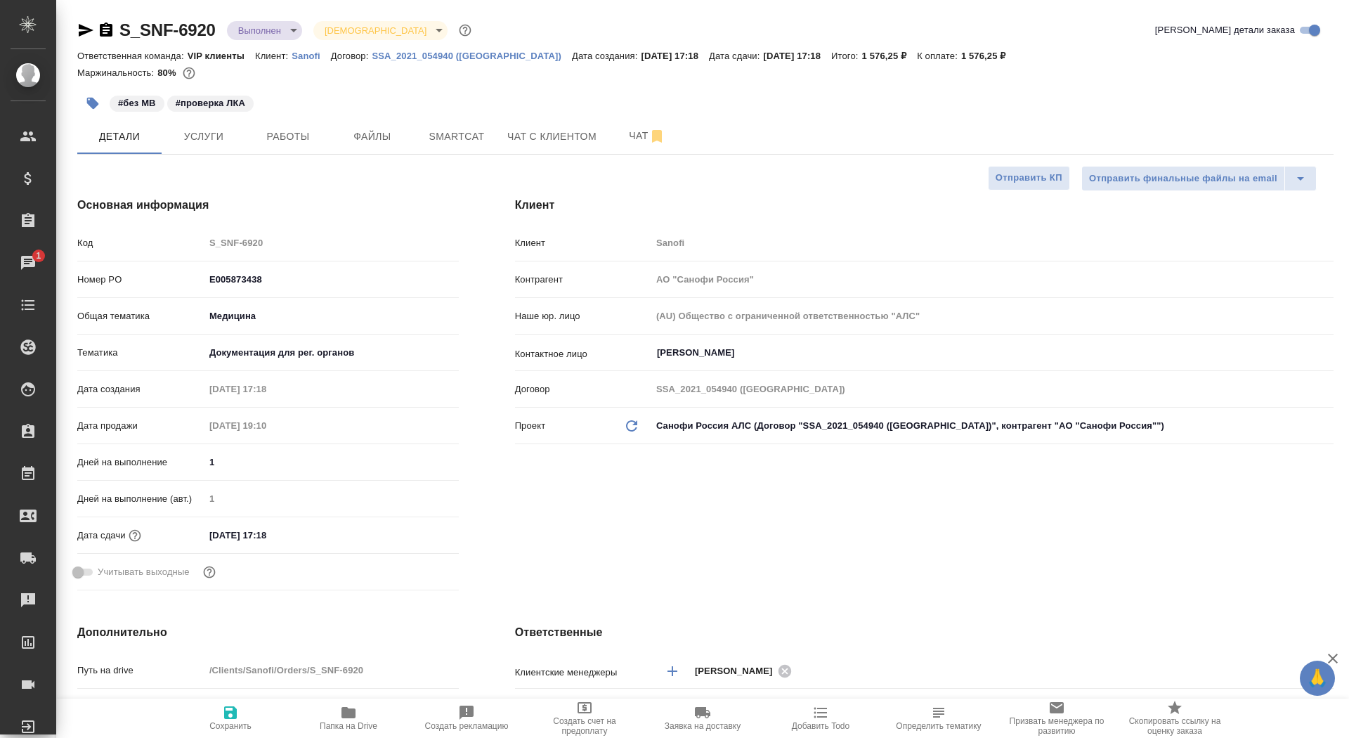
type textarea "x"
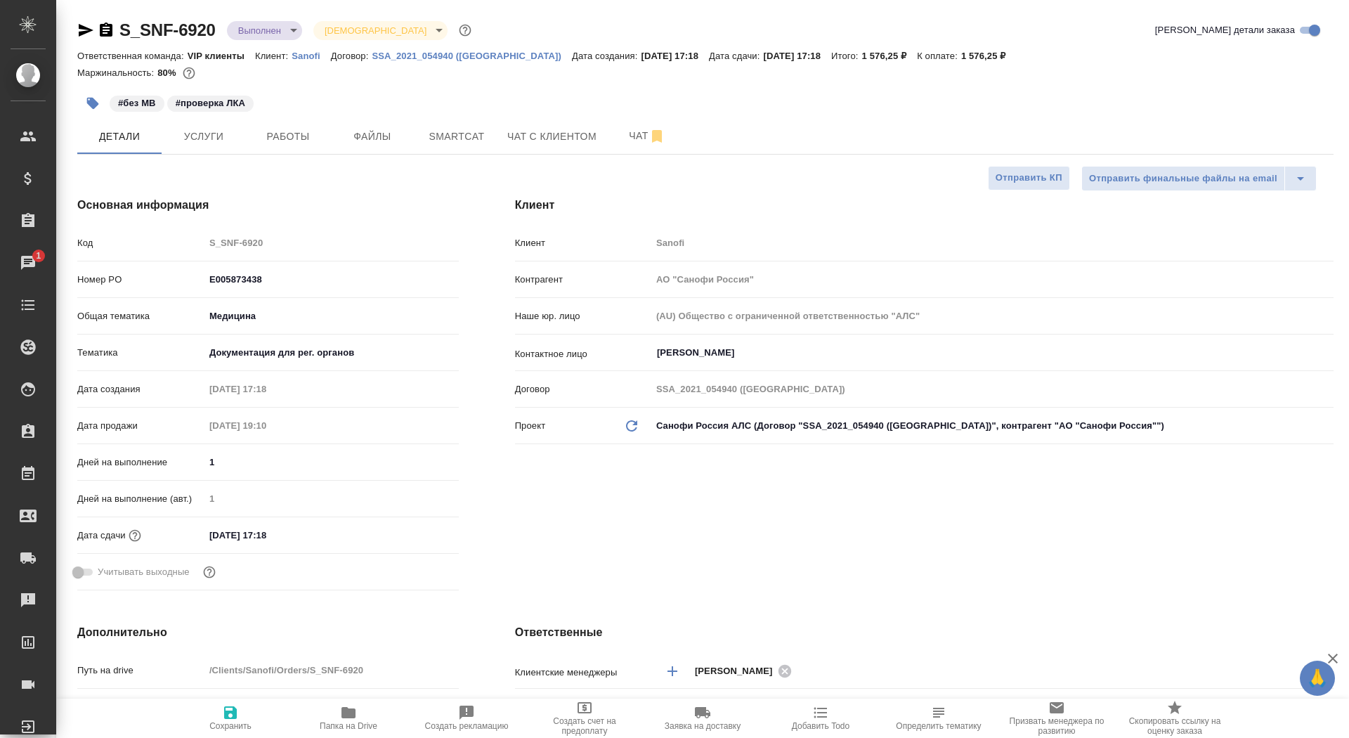
type textarea "x"
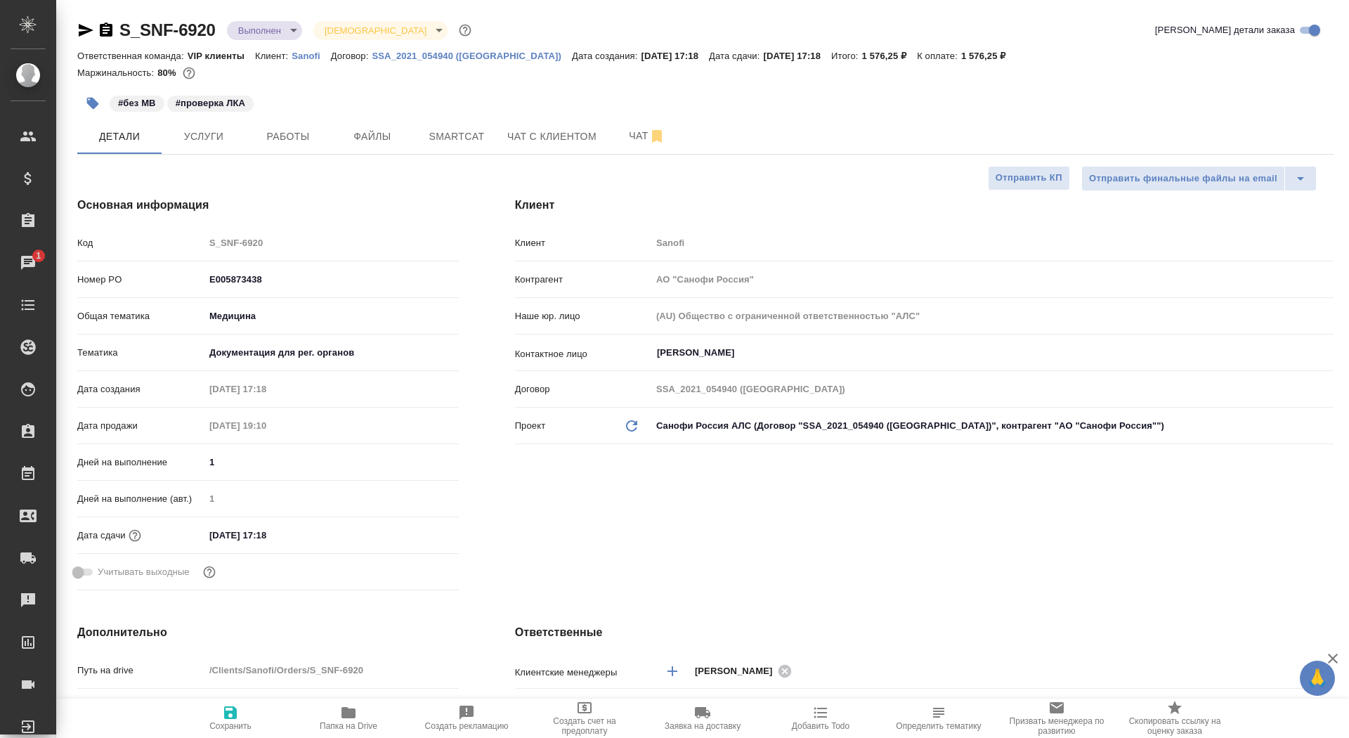
type textarea "x"
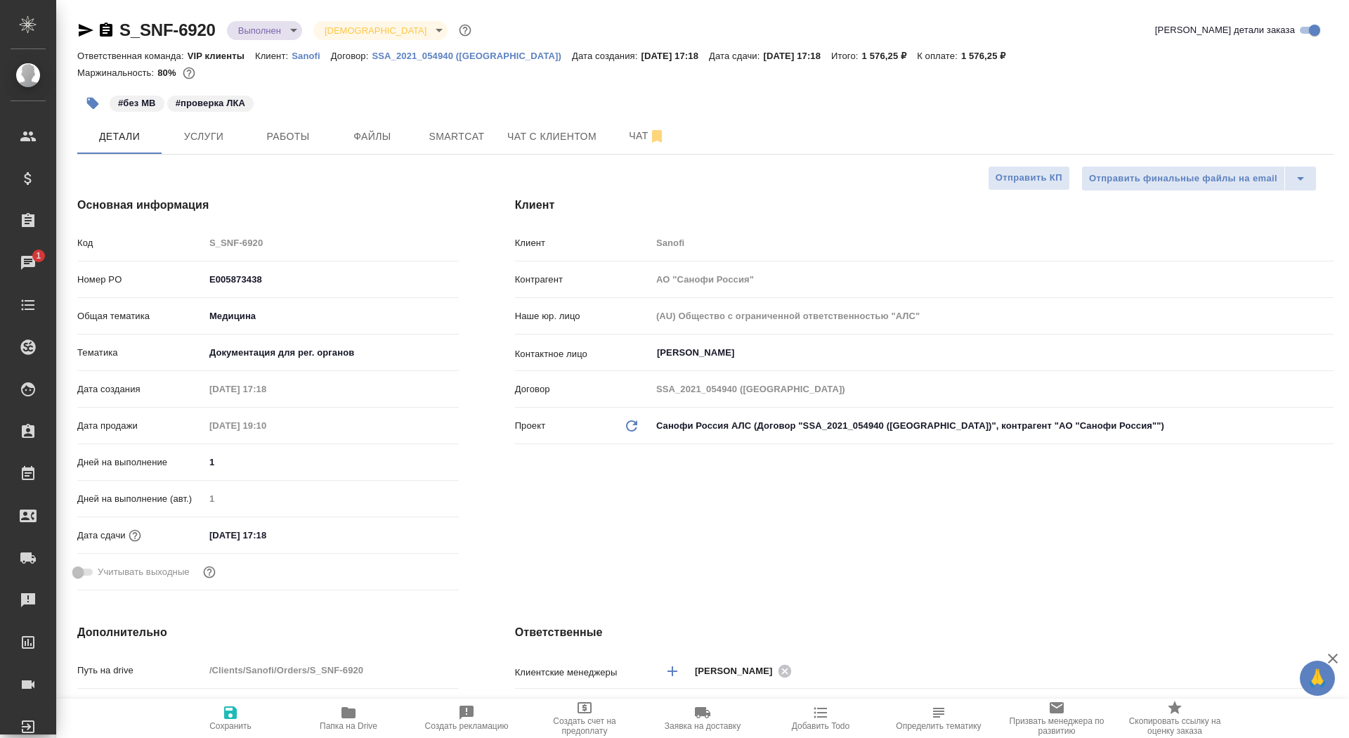
type textarea "x"
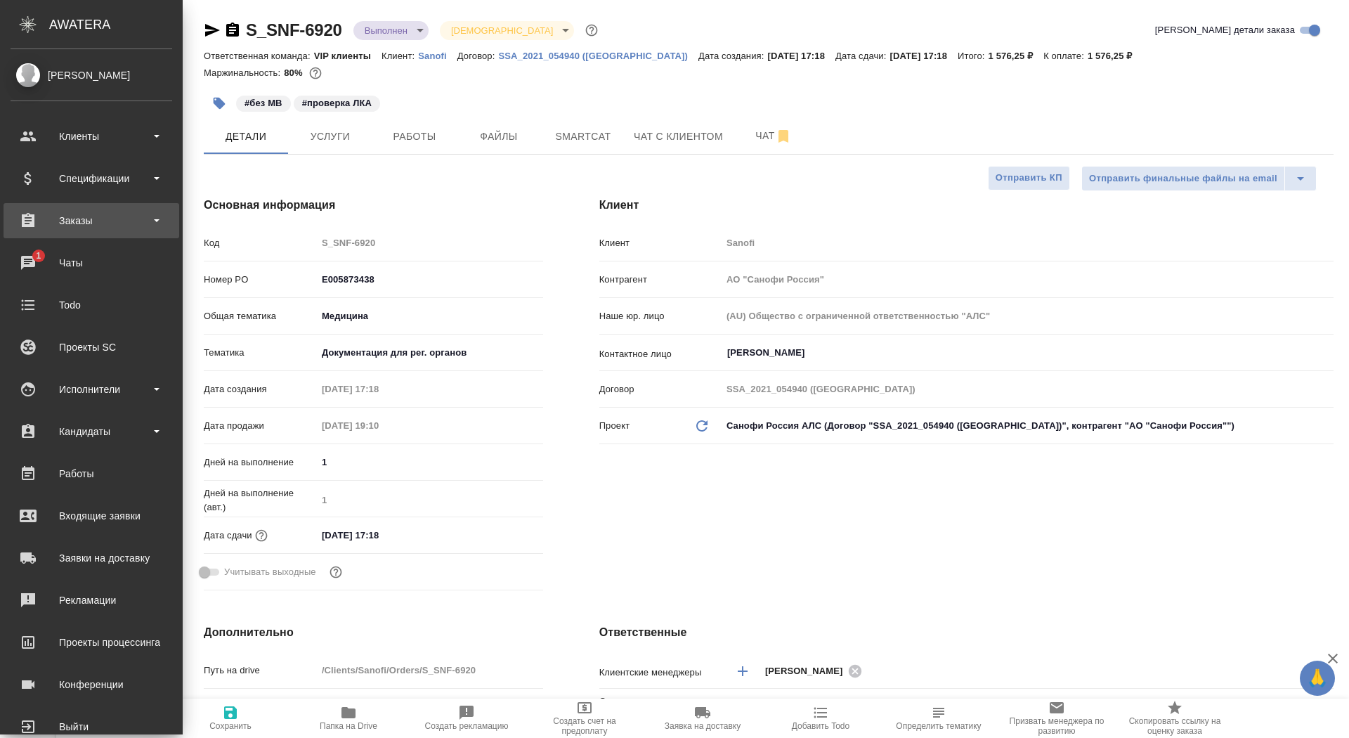
click at [86, 211] on div "Заказы" at bounding box center [92, 220] width 162 height 21
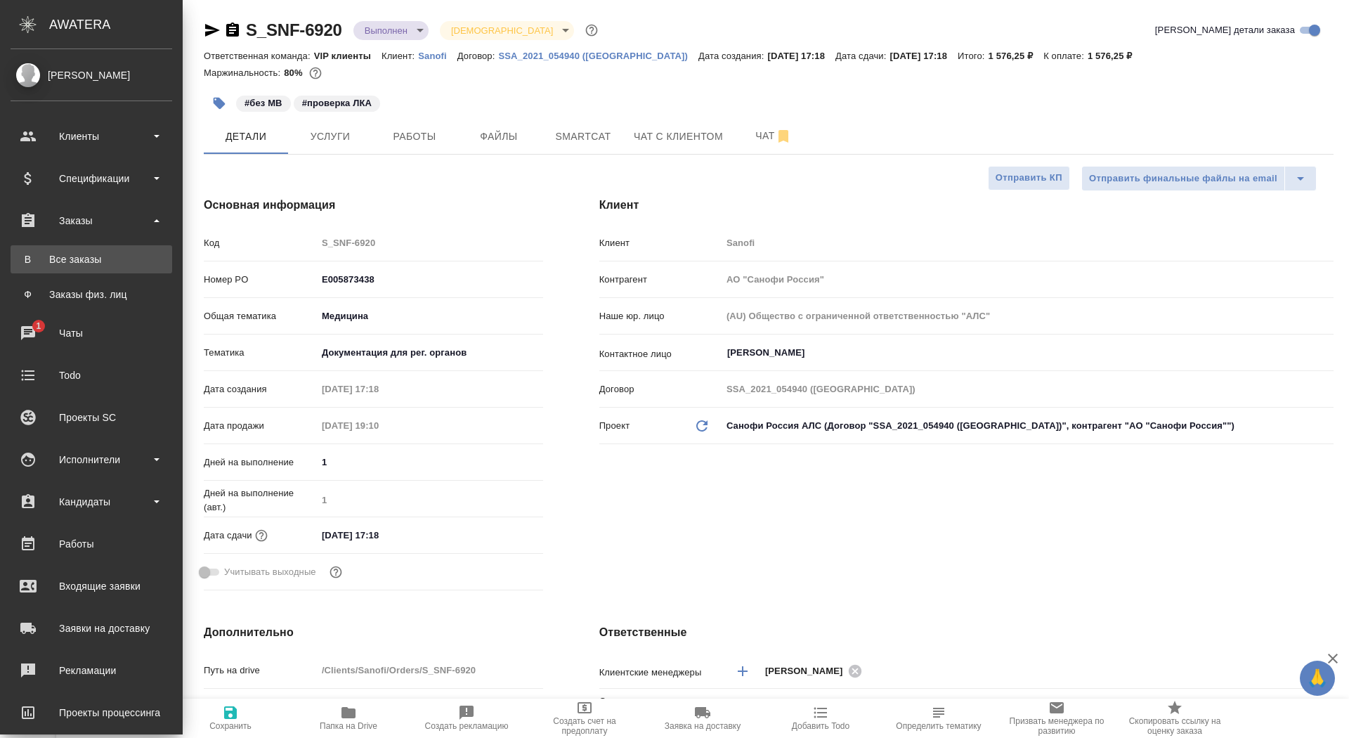
type textarea "x"
click at [73, 252] on link "В Все заказы" at bounding box center [92, 259] width 162 height 28
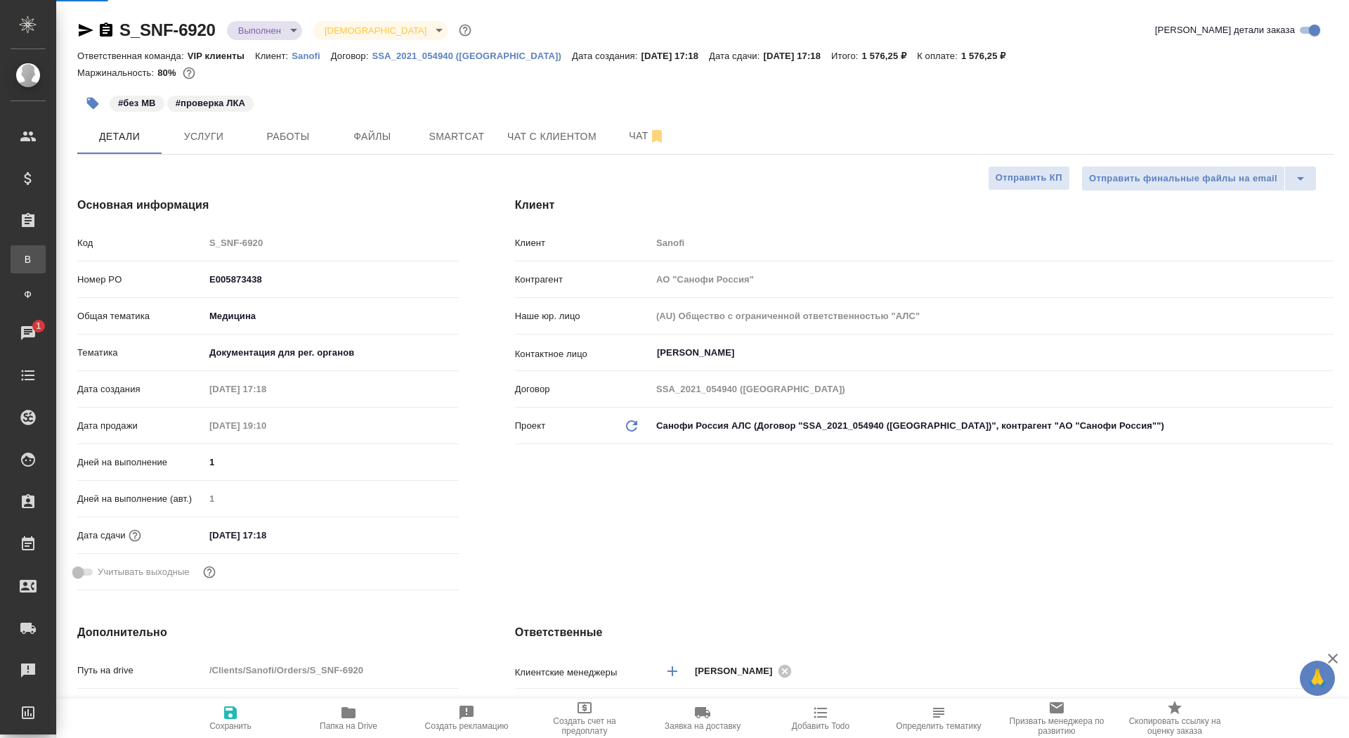
type textarea "x"
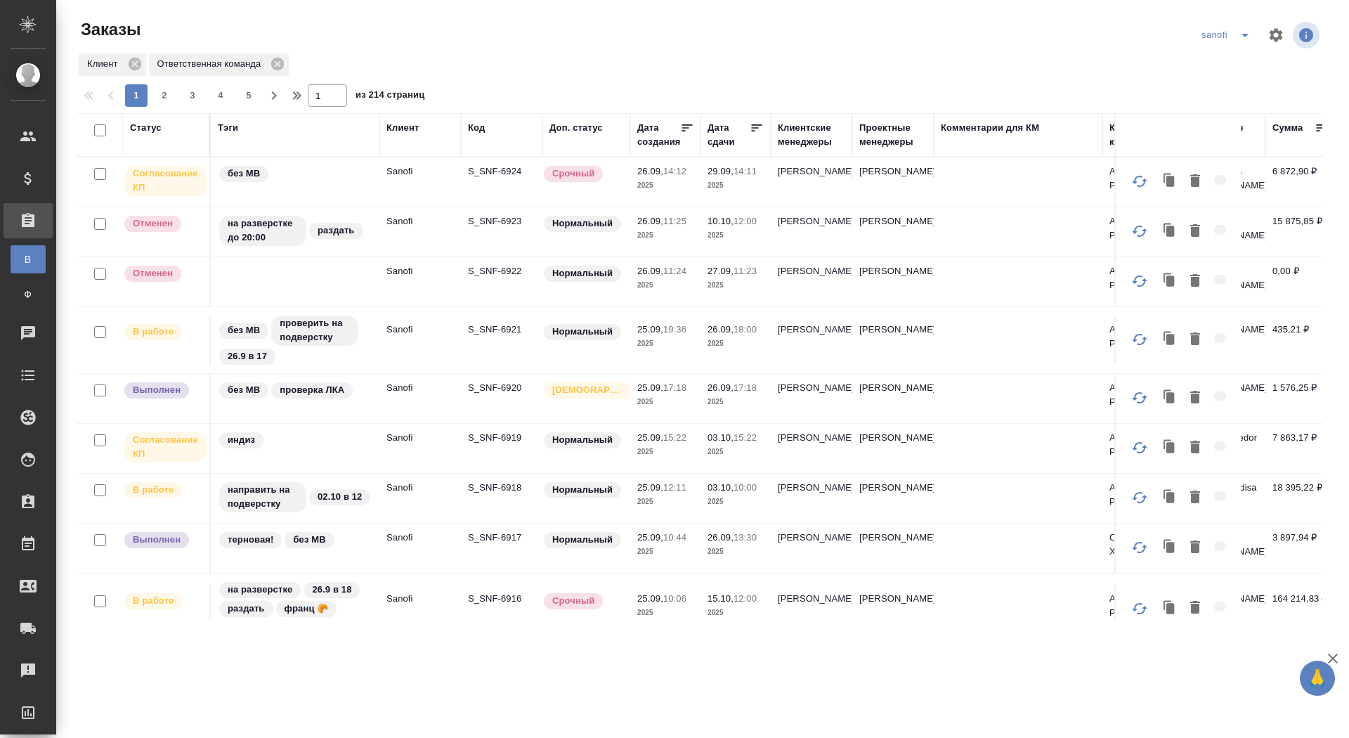
scroll to position [57, 0]
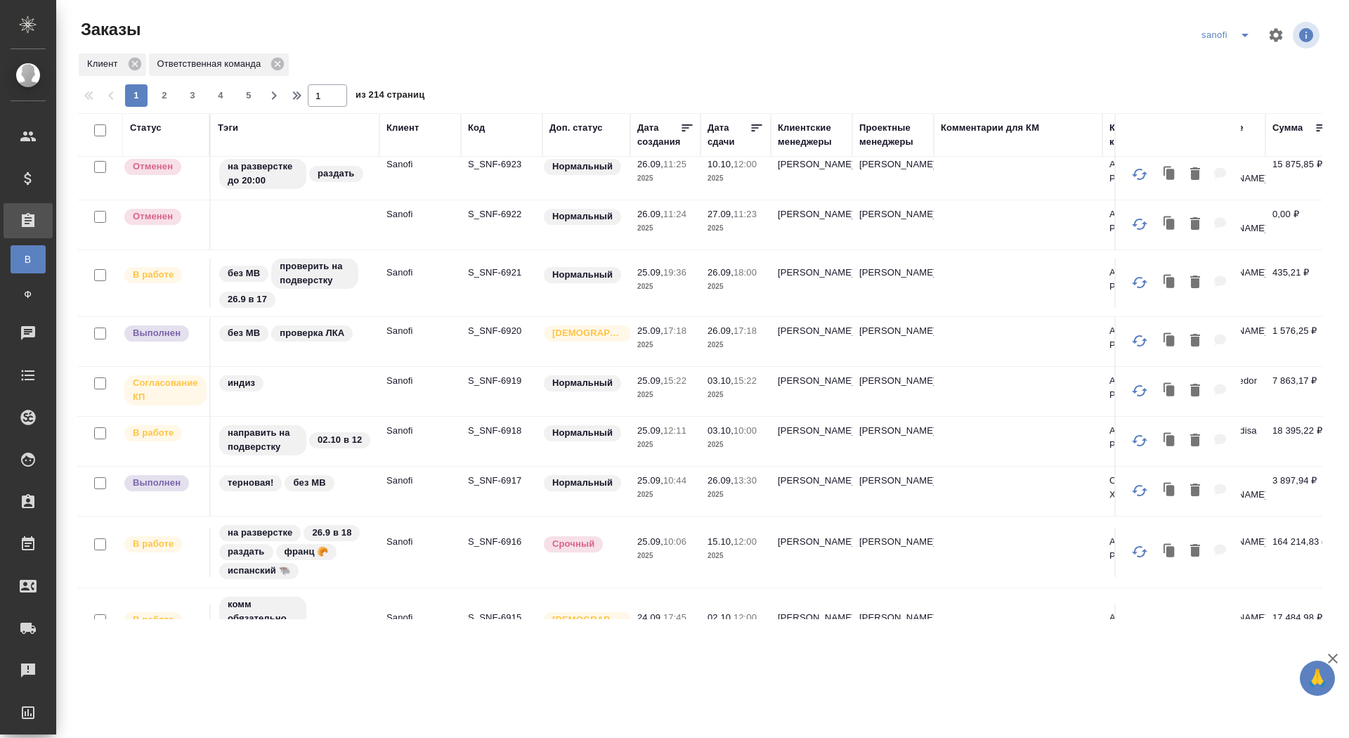
click at [343, 377] on div "индиз" at bounding box center [295, 383] width 155 height 19
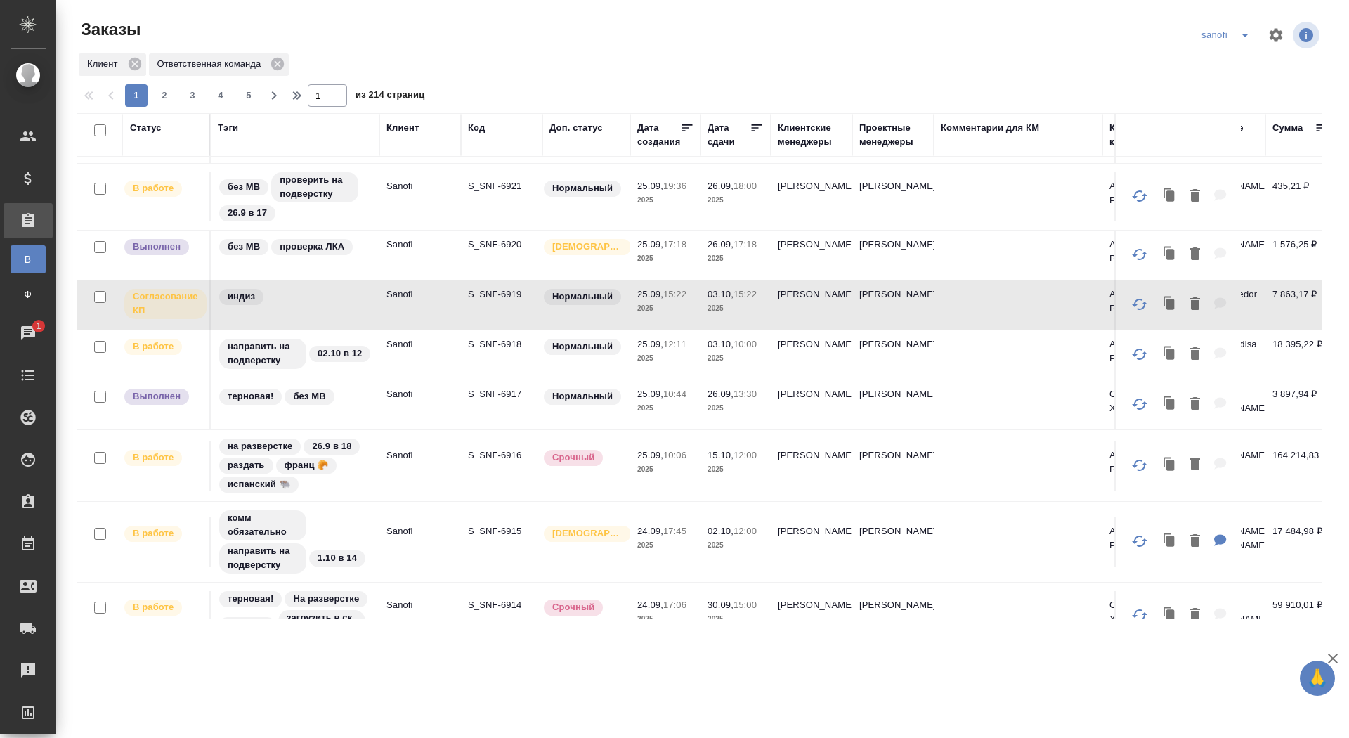
scroll to position [0, 0]
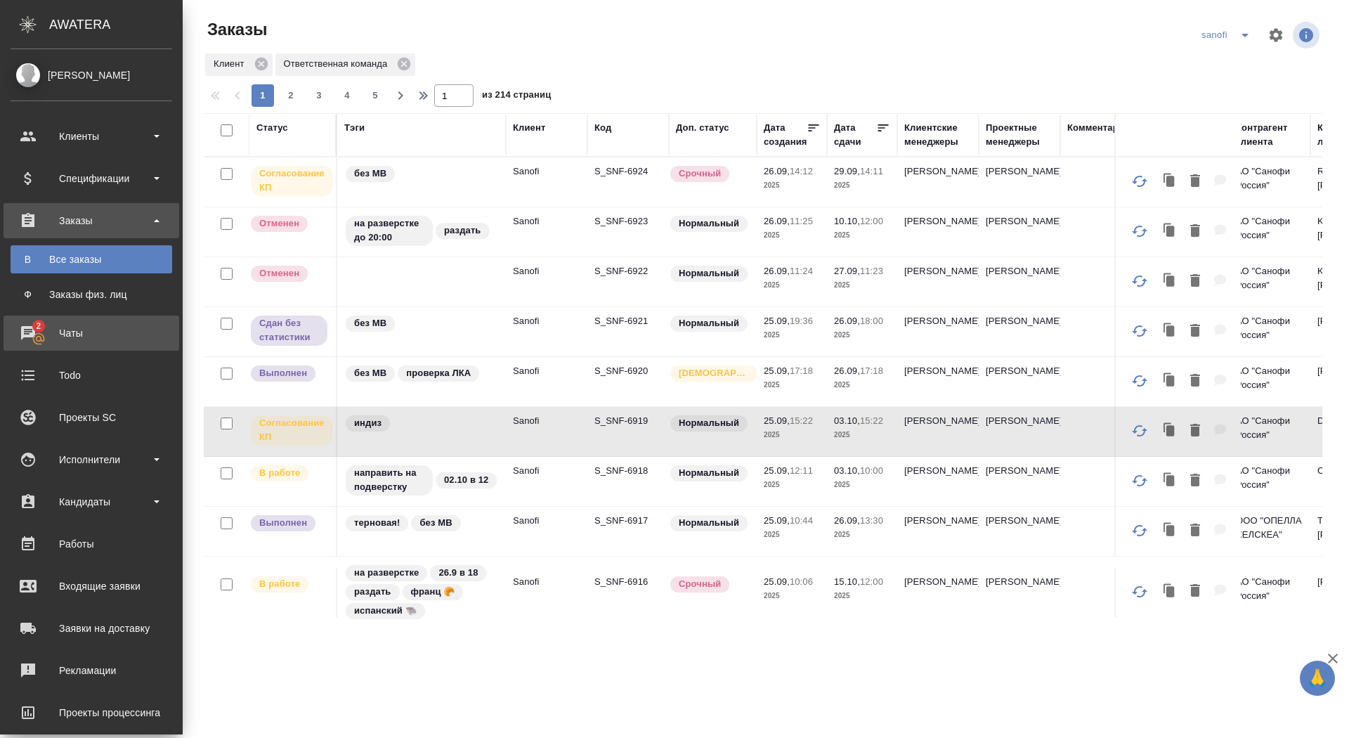
click at [41, 344] on icon at bounding box center [39, 339] width 14 height 14
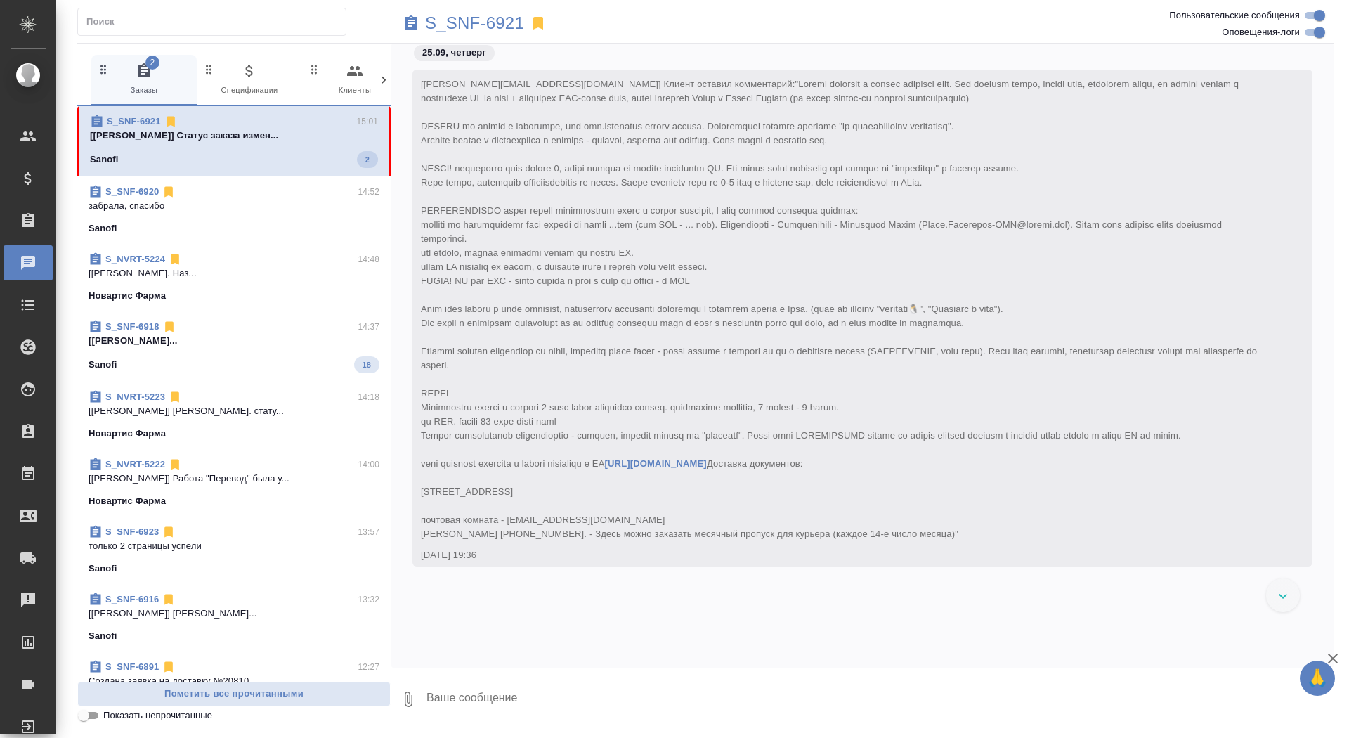
scroll to position [23629, 0]
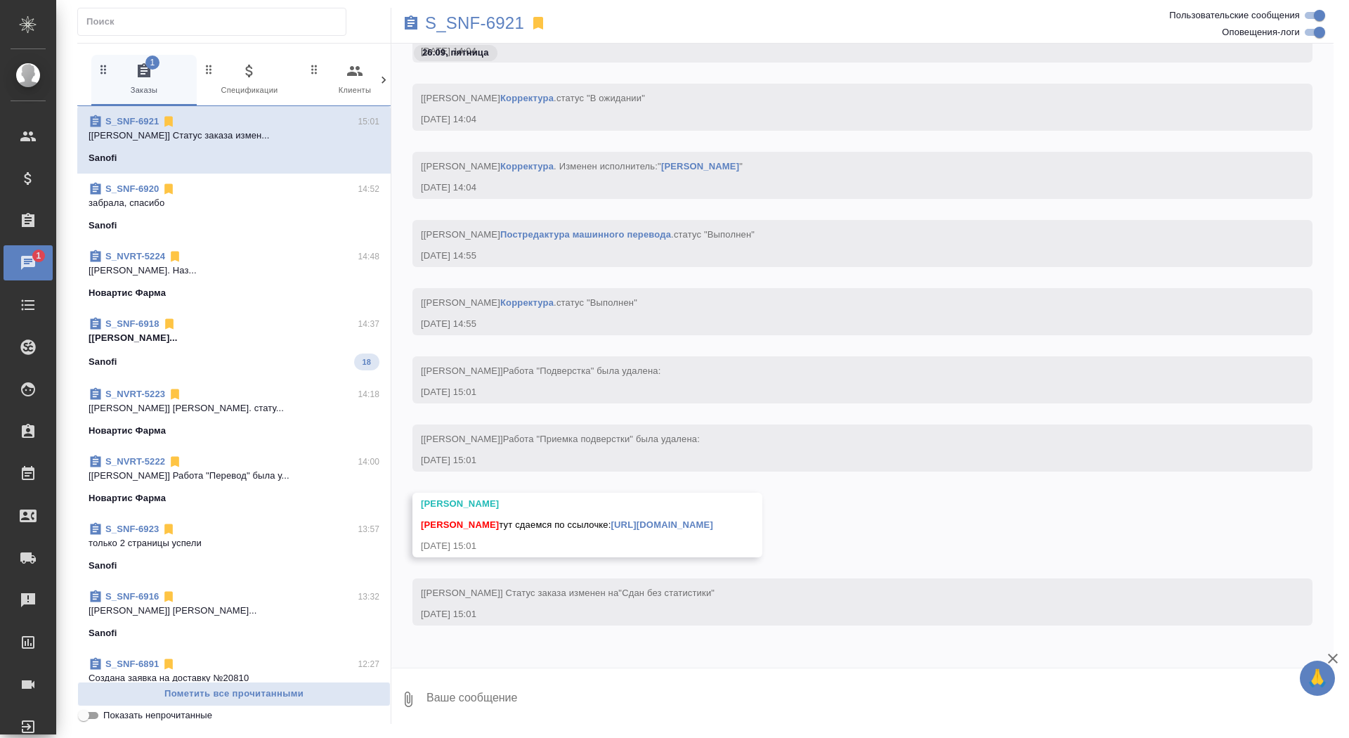
click at [700, 697] on textarea at bounding box center [879, 699] width 908 height 48
type textarea "забрала, спасибо"
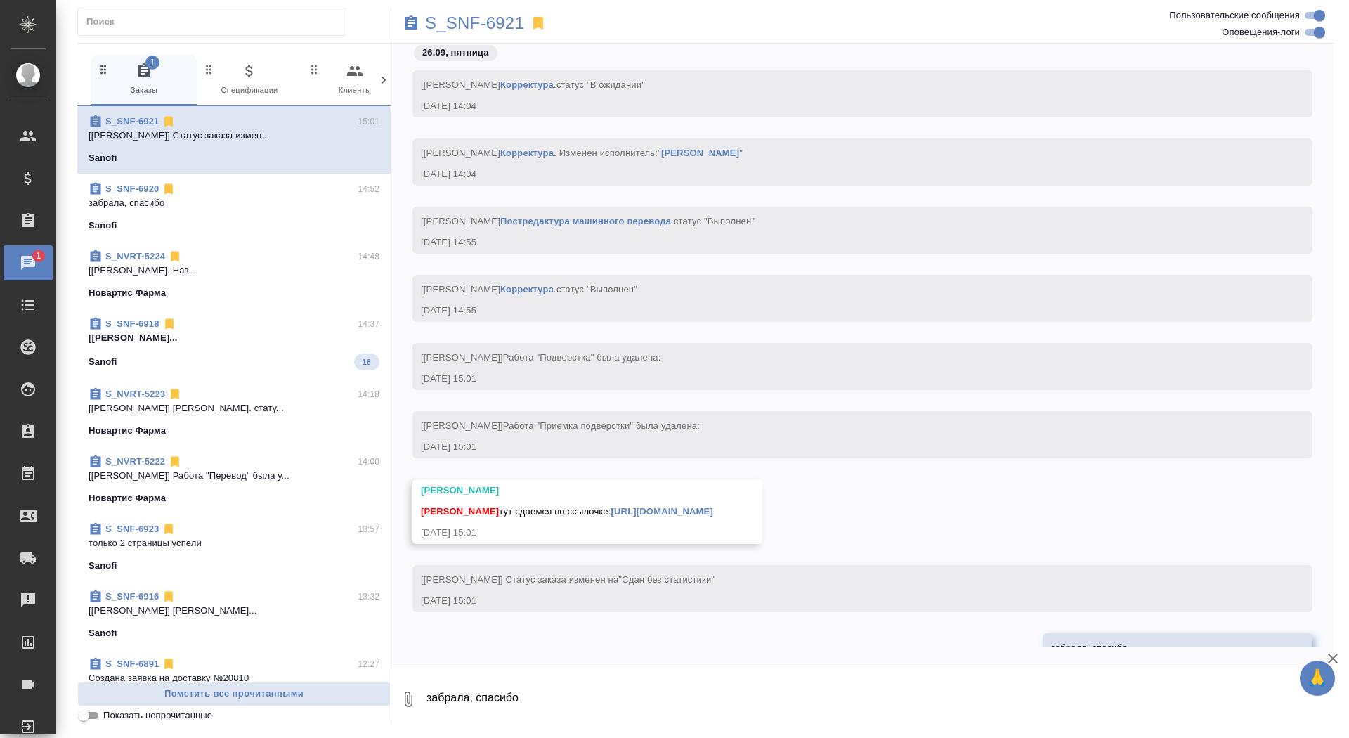
scroll to position [23698, 0]
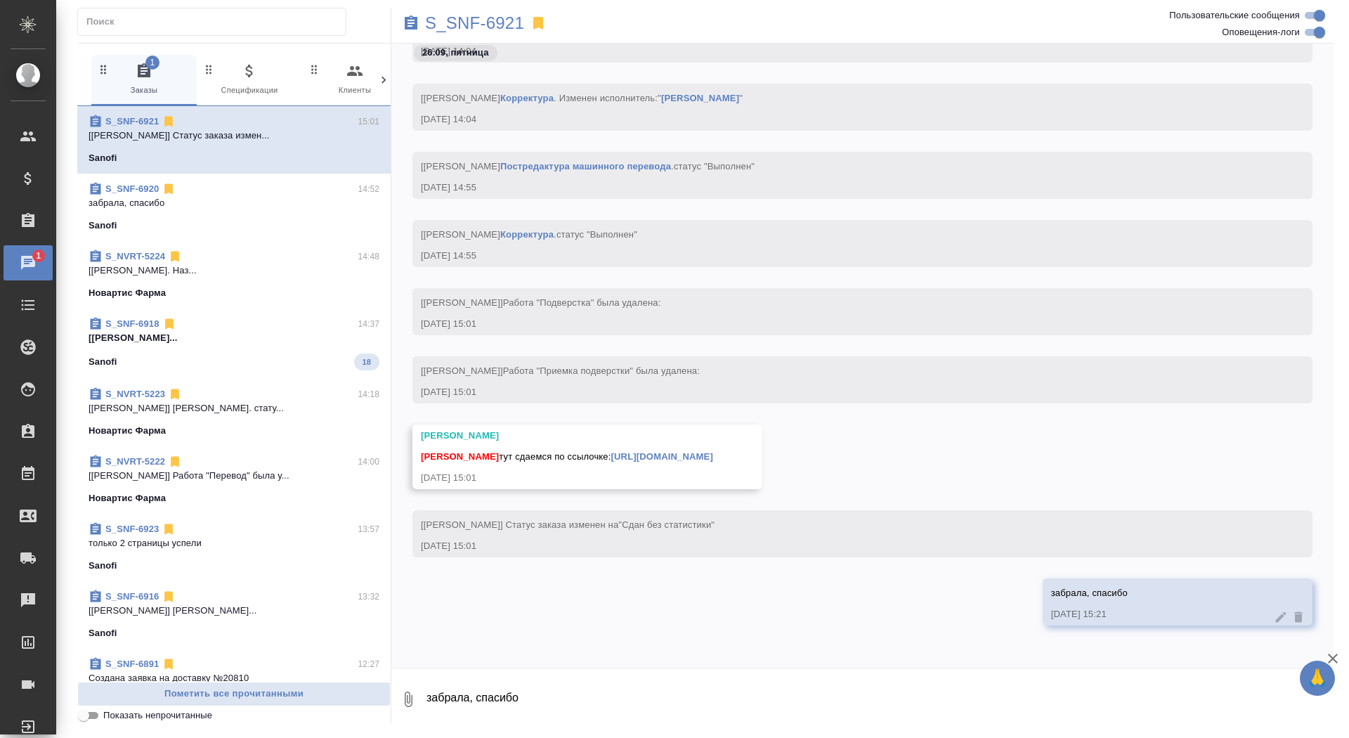
click at [713, 451] on link "[URL][DOMAIN_NAME]" at bounding box center [662, 456] width 102 height 11
click at [483, 16] on p "S_SNF-6921" at bounding box center [474, 23] width 99 height 14
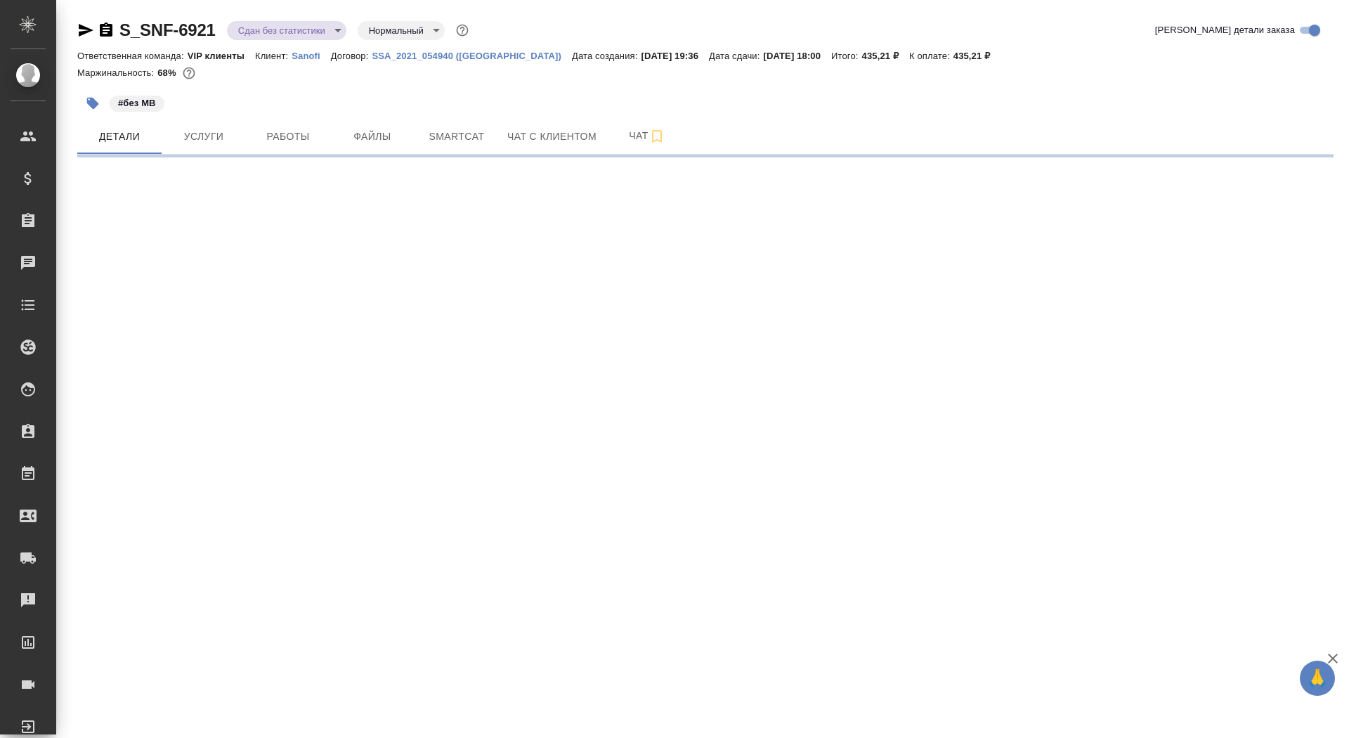
select select "RU"
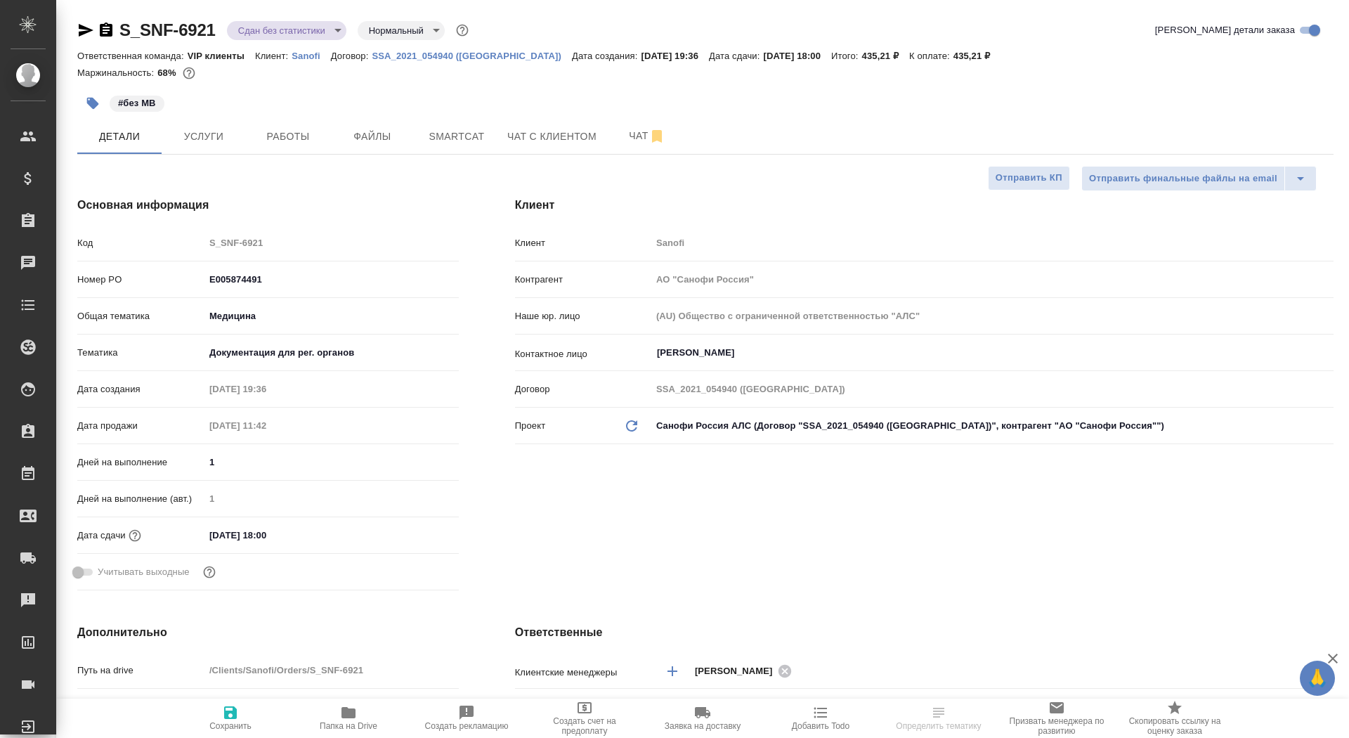
type textarea "x"
click at [100, 34] on icon "button" at bounding box center [106, 29] width 13 height 14
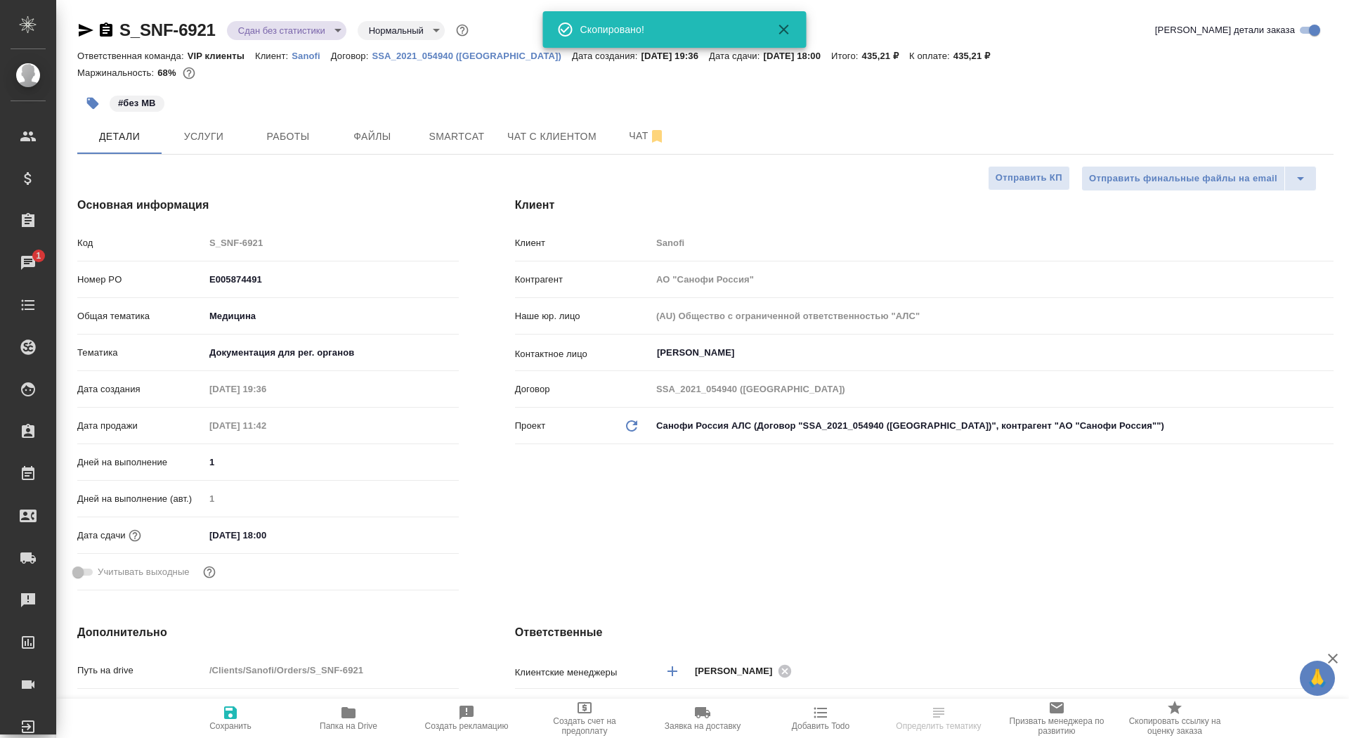
type textarea "x"
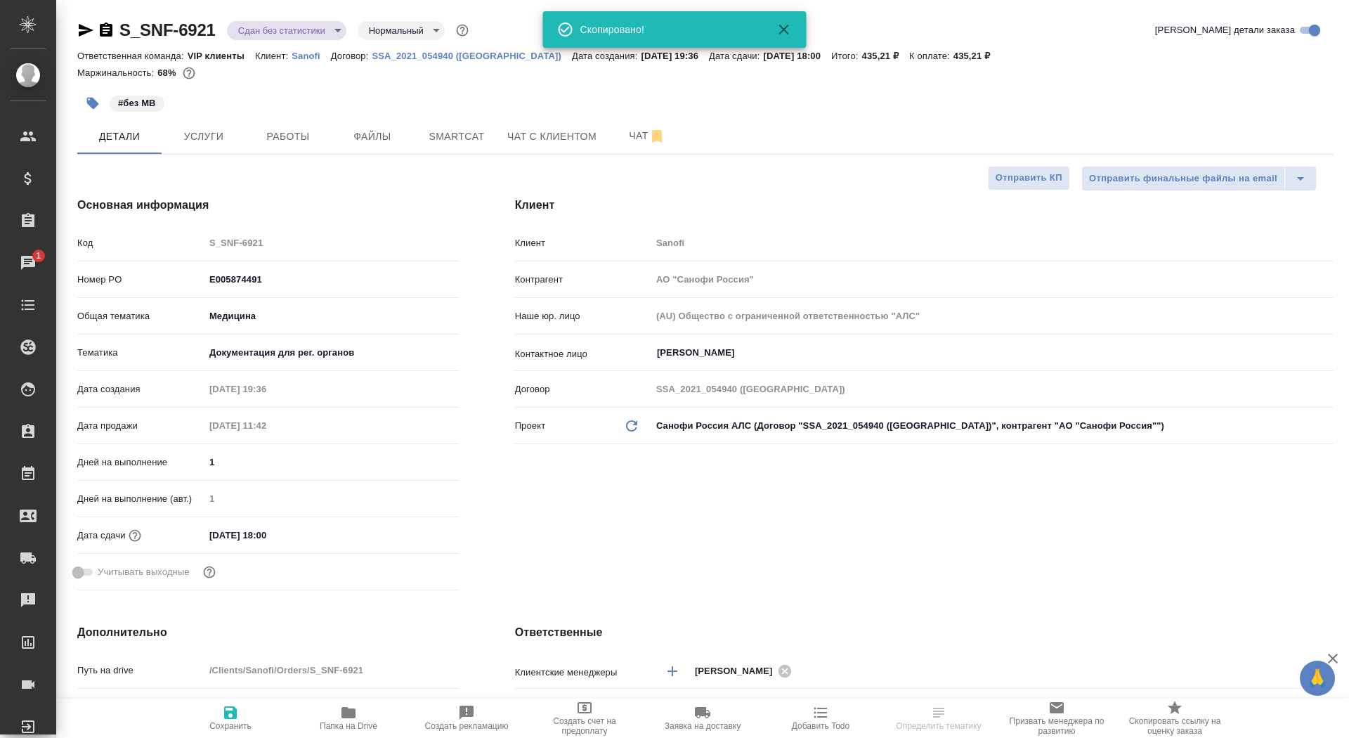
type textarea "x"
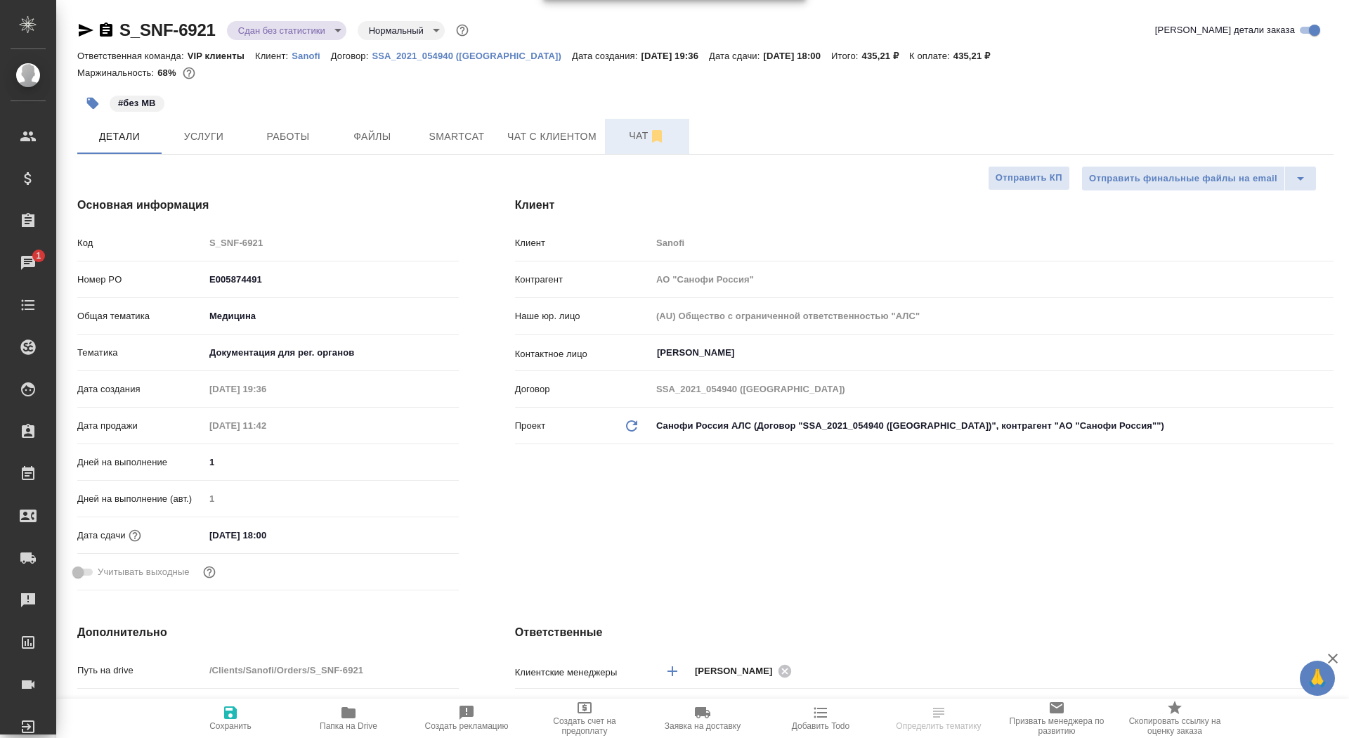
click at [627, 141] on span "Чат" at bounding box center [646, 136] width 67 height 18
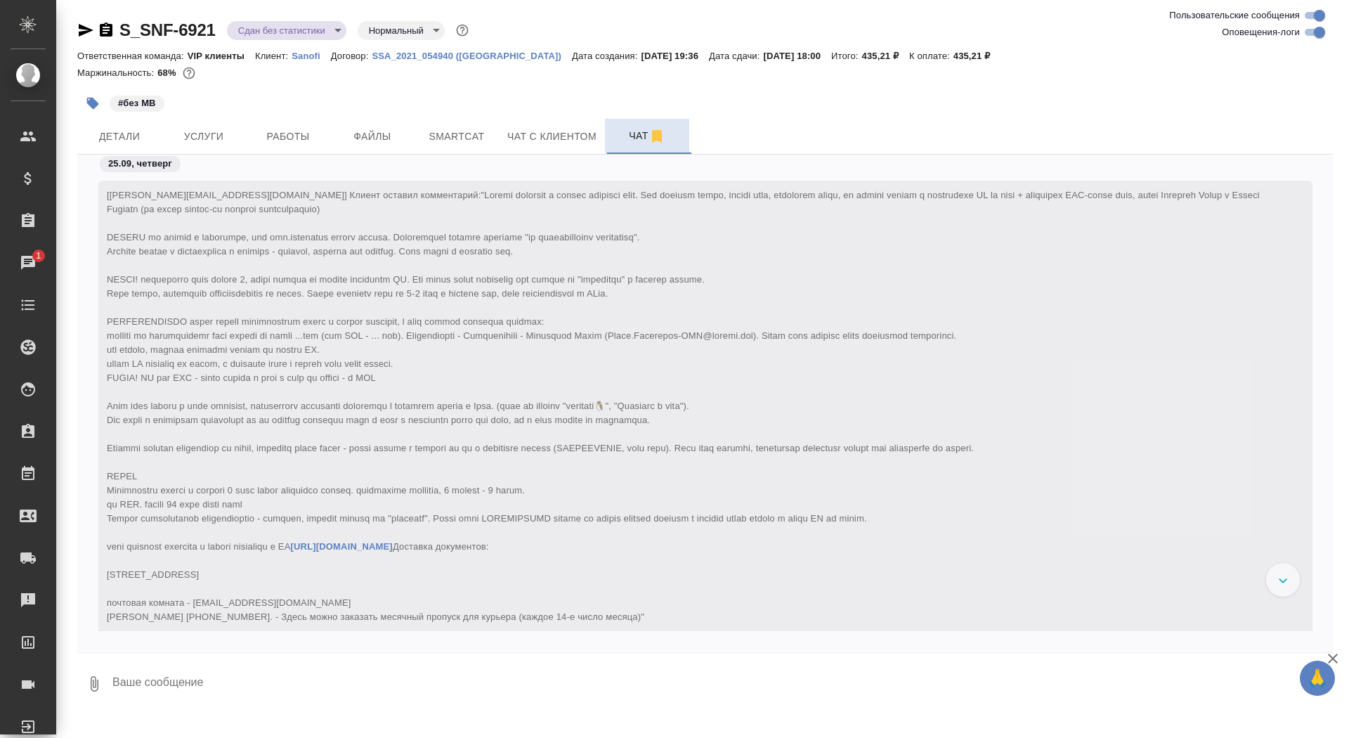
scroll to position [23543, 0]
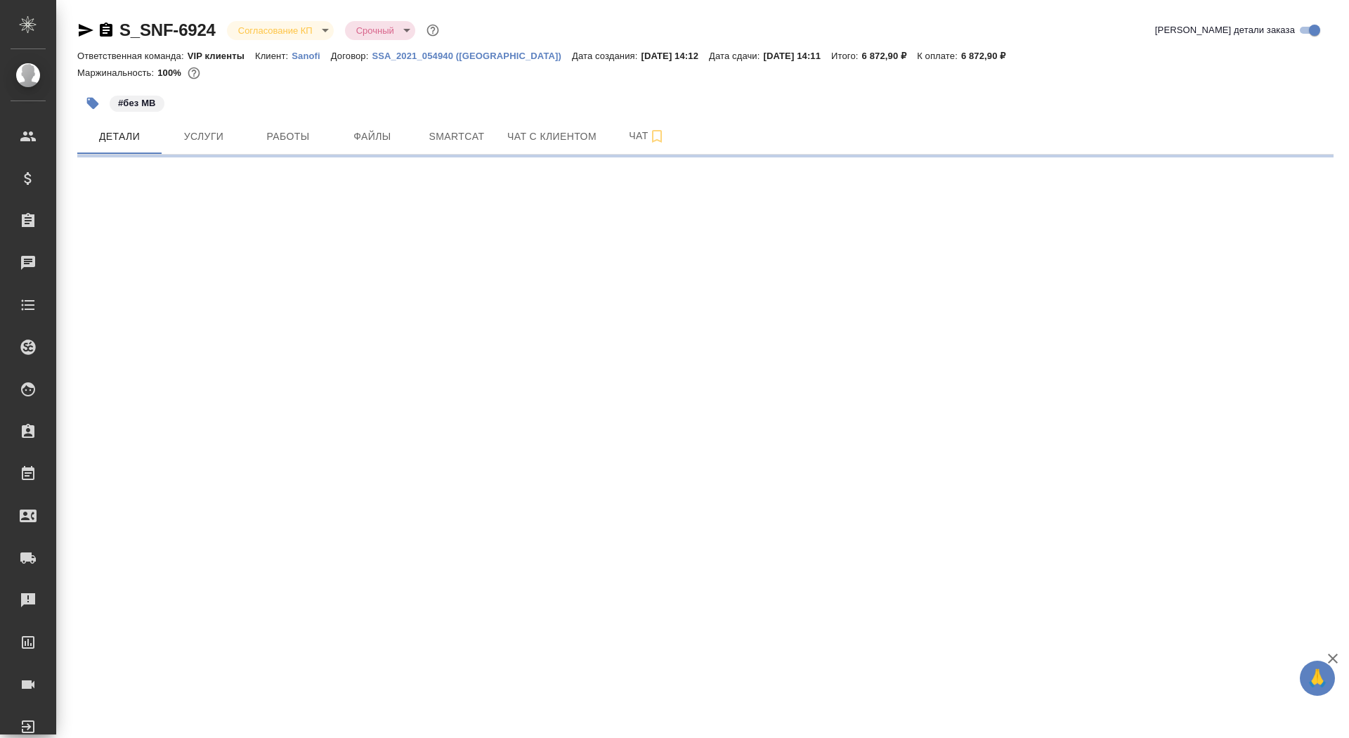
select select "RU"
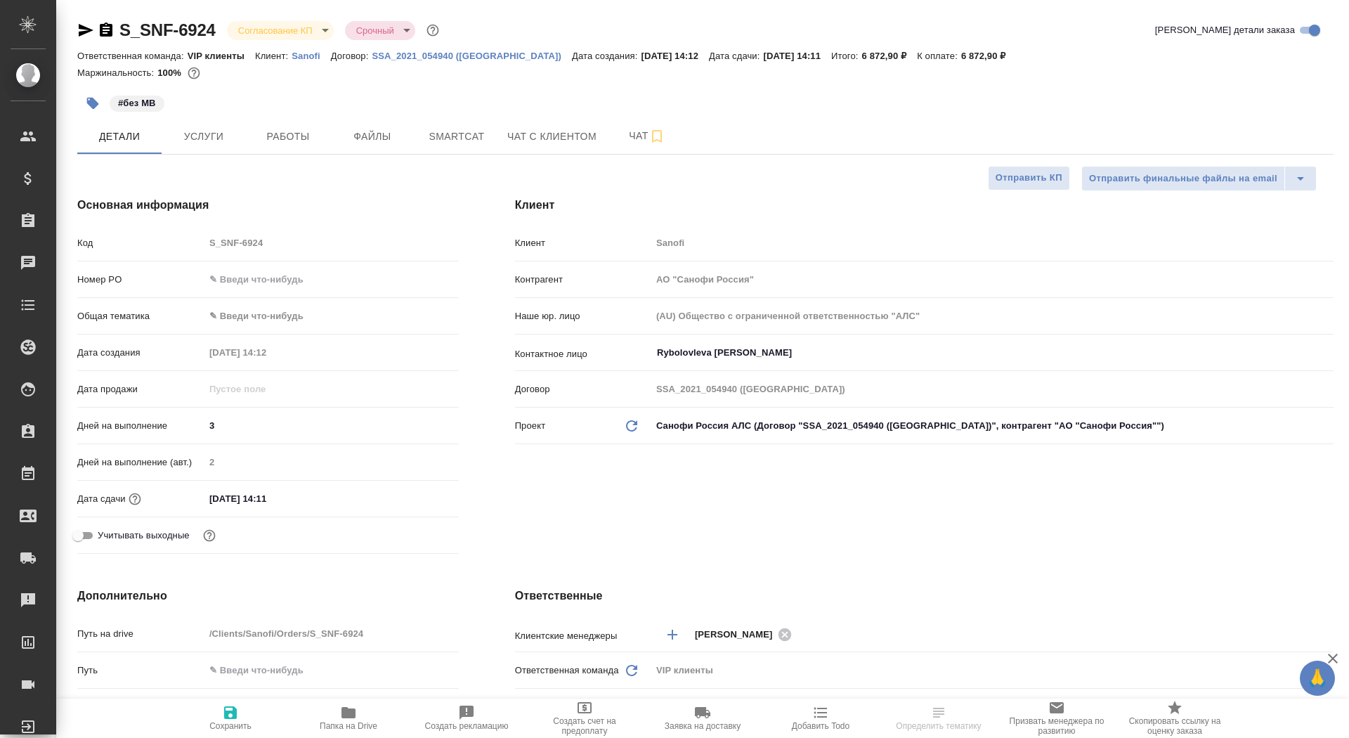
type textarea "x"
click at [242, 280] on input "text" at bounding box center [331, 279] width 254 height 20
paste input "E005874946"
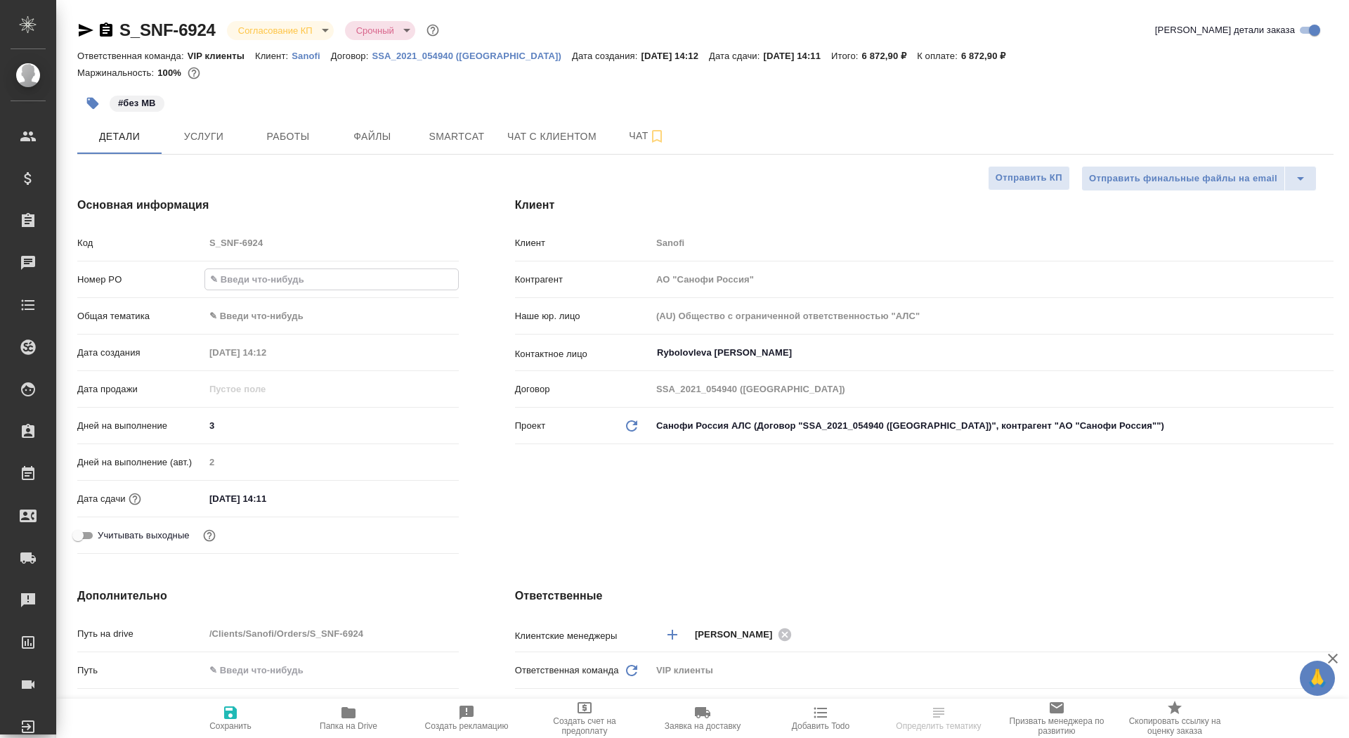
type input "E005874946"
type textarea "x"
type input "E005874946"
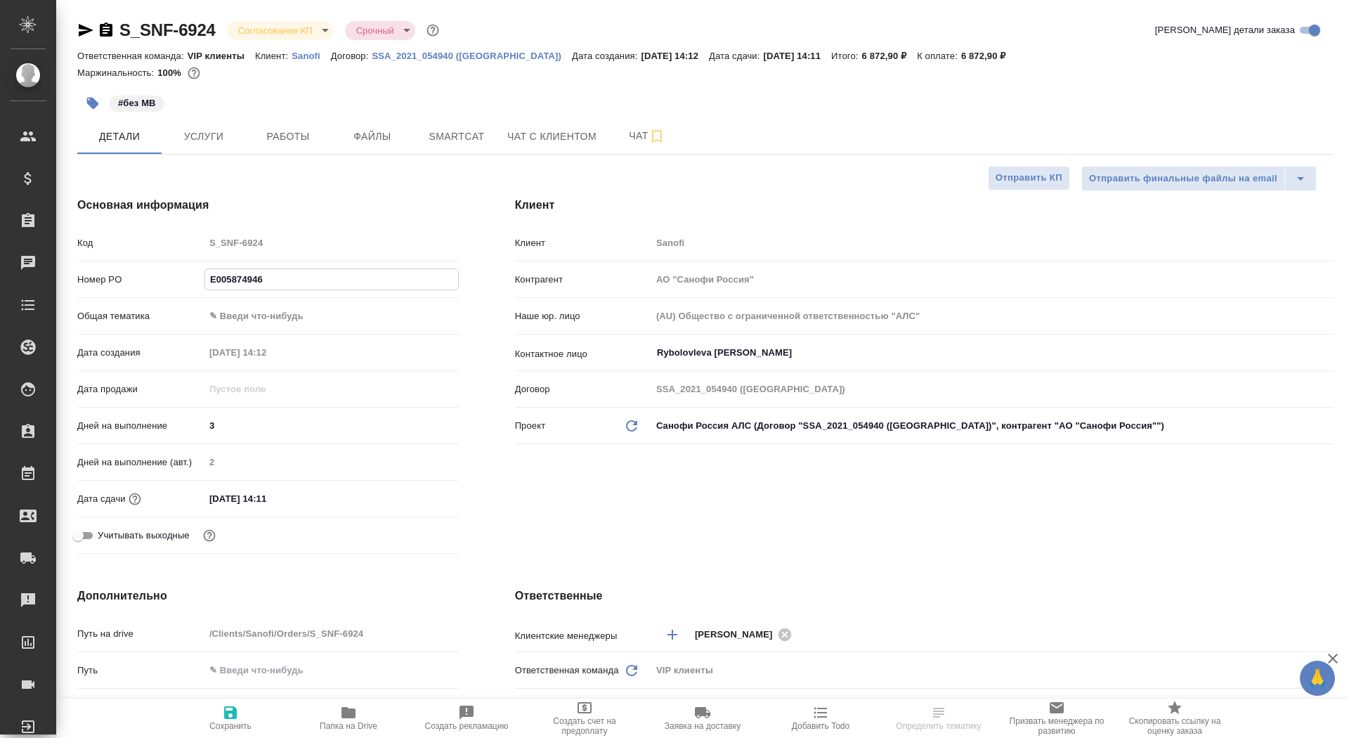
click at [249, 710] on span "Сохранить" at bounding box center [230, 717] width 101 height 27
type textarea "x"
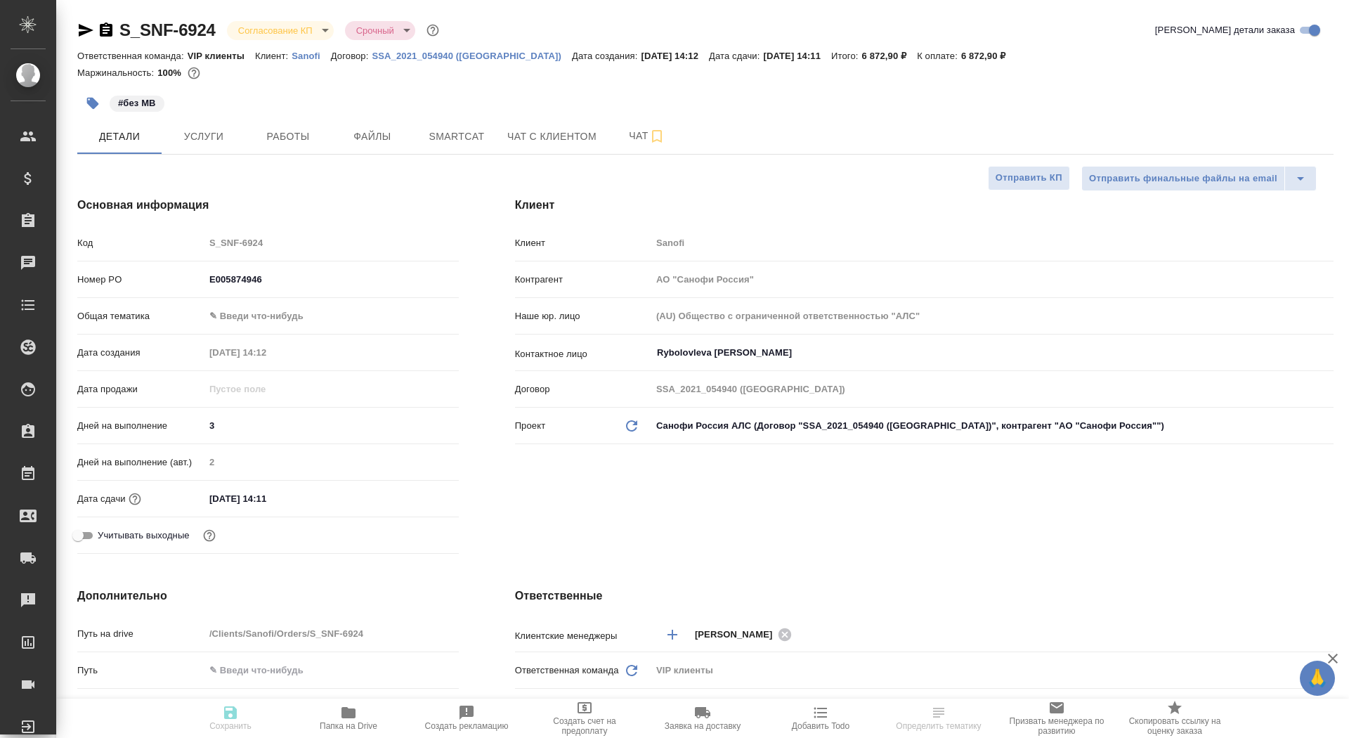
type textarea "x"
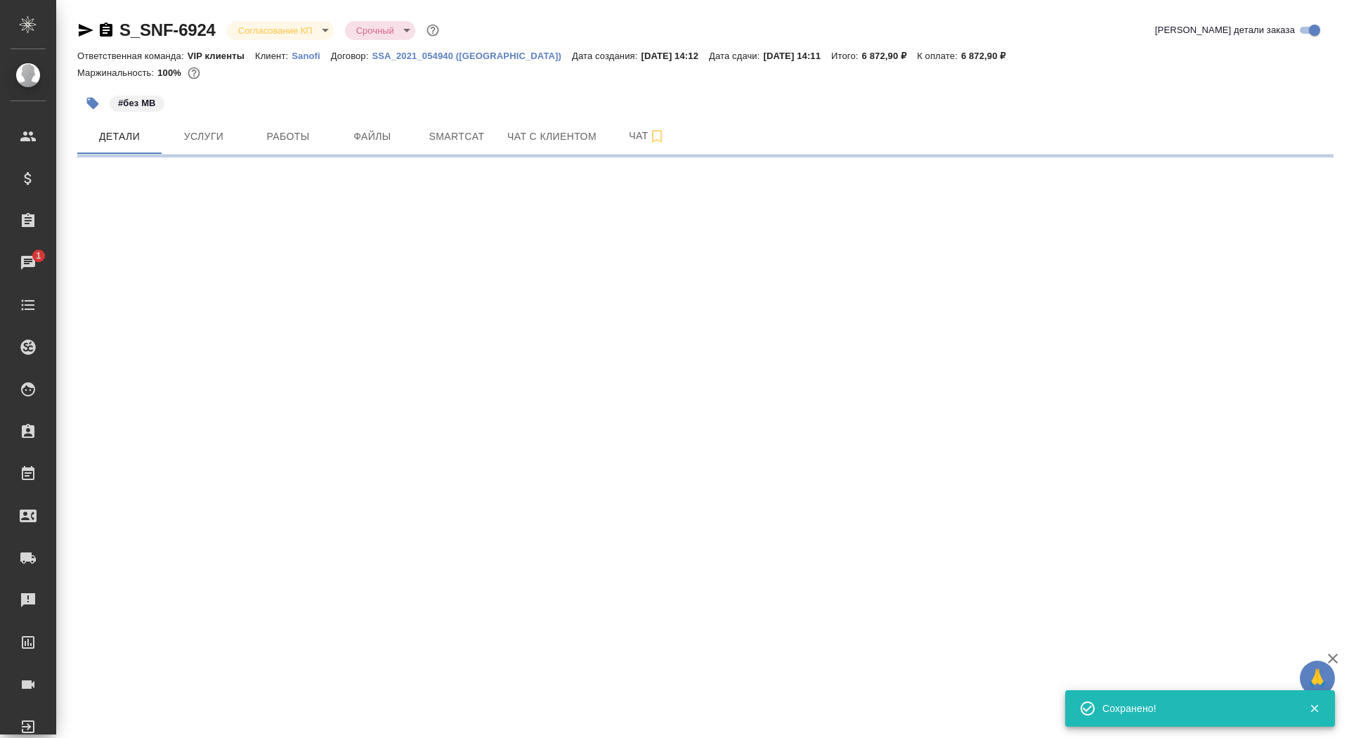
select select "RU"
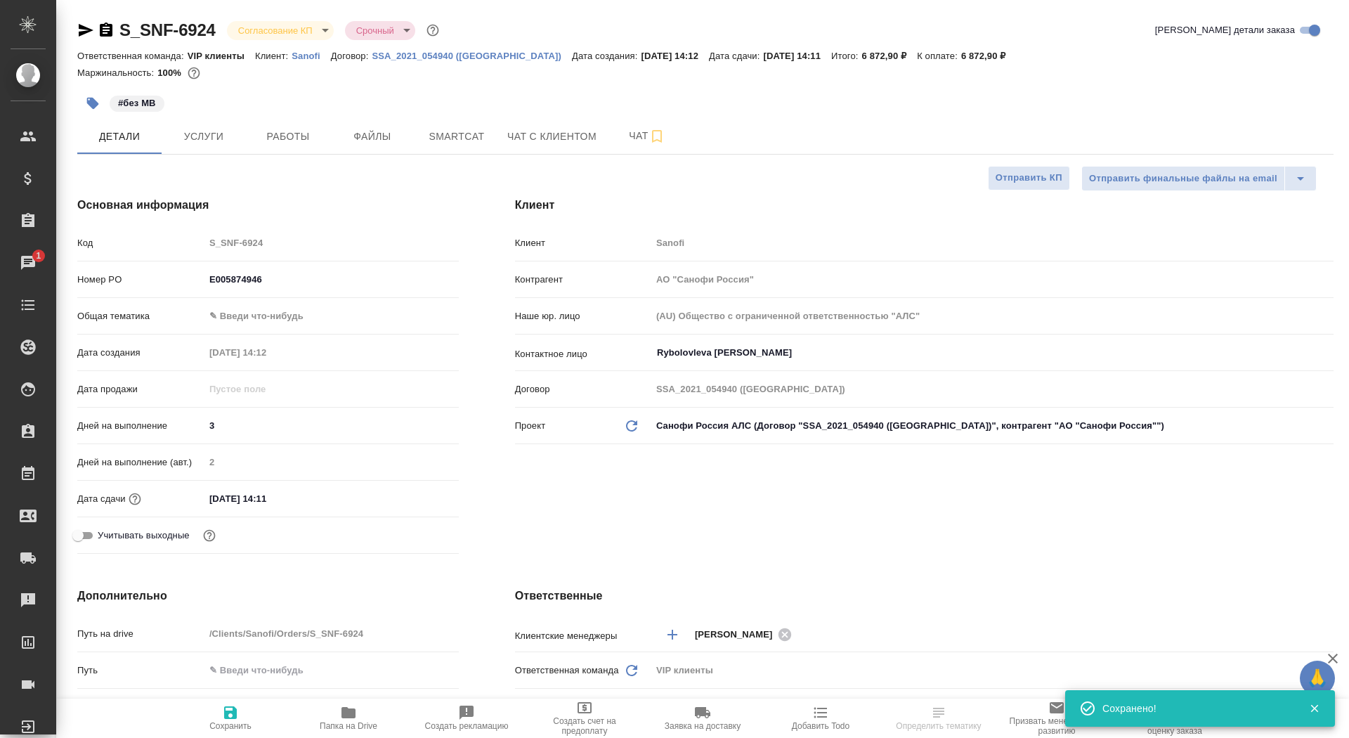
type textarea "x"
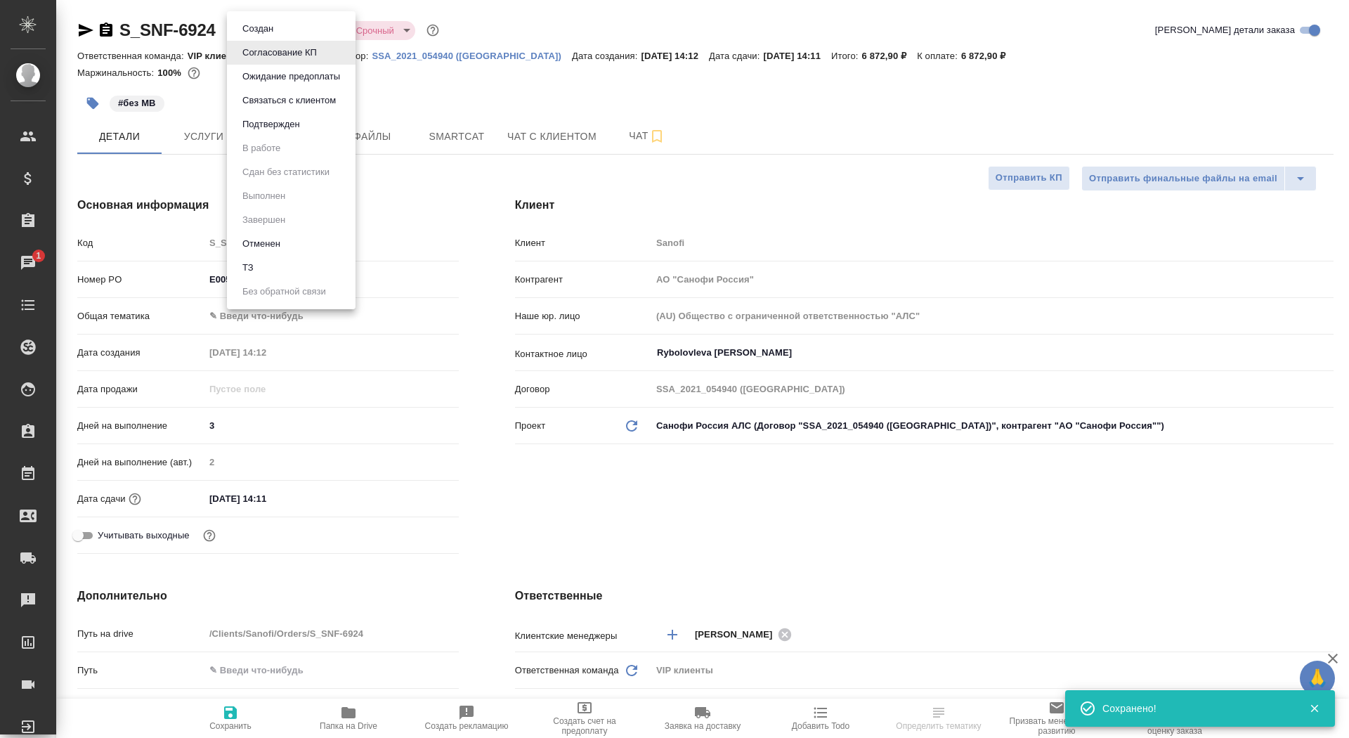
click at [305, 29] on body "🙏 .cls-1 fill:#fff; AWATERA Saydasheva Dilyara Клиенты Спецификации Заказы 1 Ча…" at bounding box center [674, 369] width 1349 height 738
click at [311, 126] on li "Подтвержден" at bounding box center [291, 124] width 129 height 24
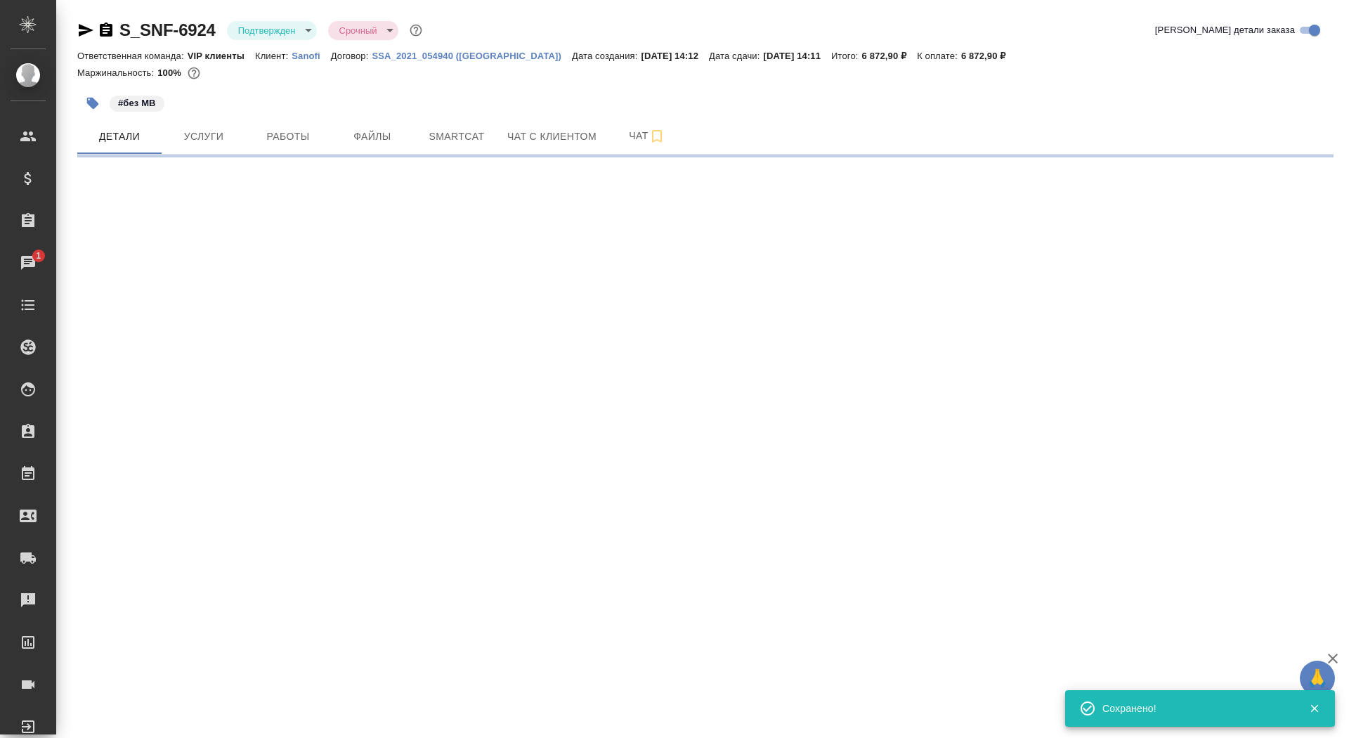
select select "RU"
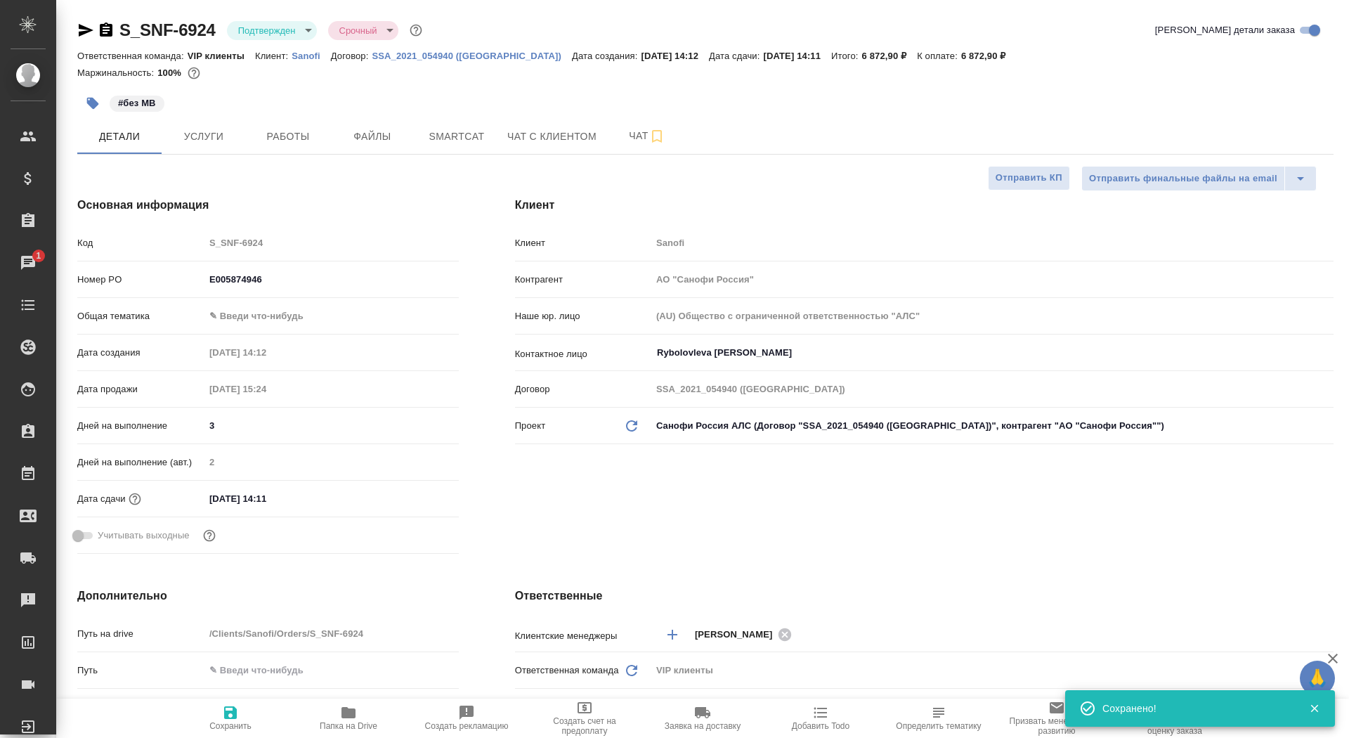
type textarea "x"
click at [621, 141] on span "Чат" at bounding box center [646, 136] width 67 height 18
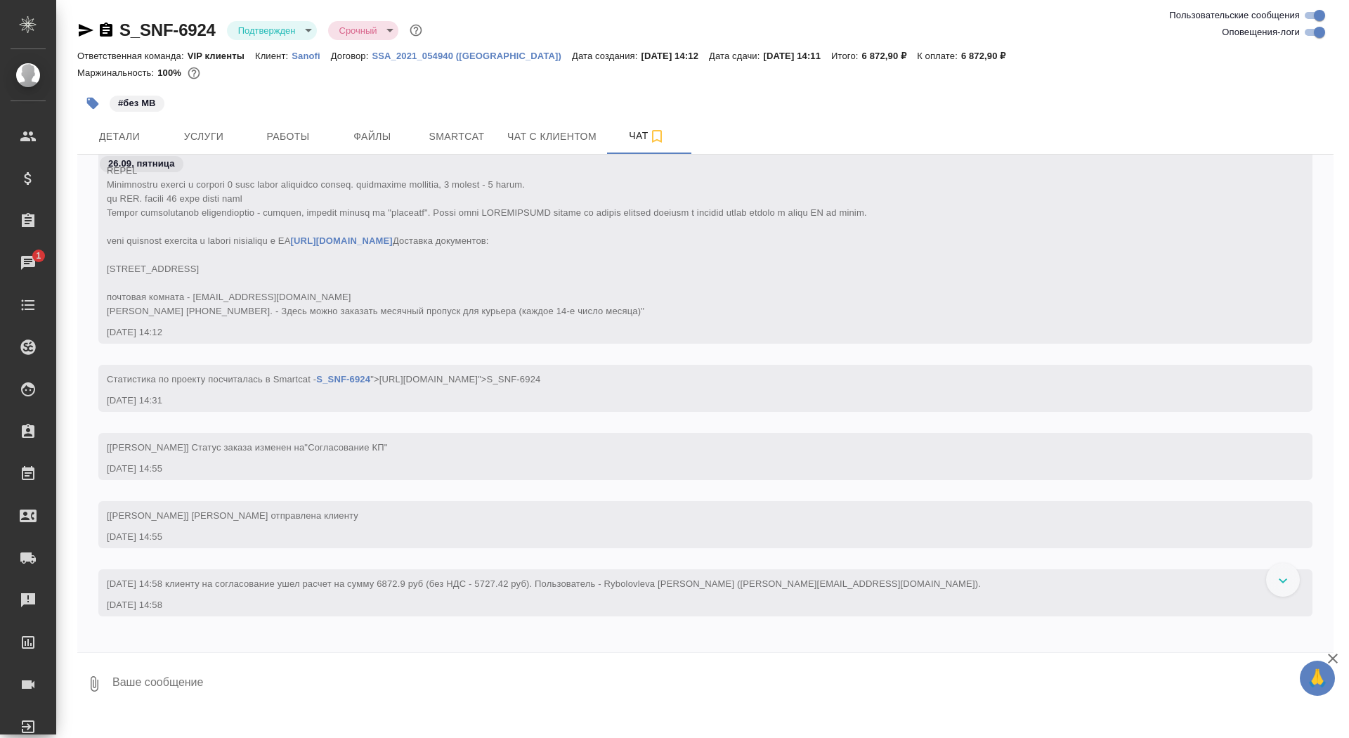
scroll to position [312, 0]
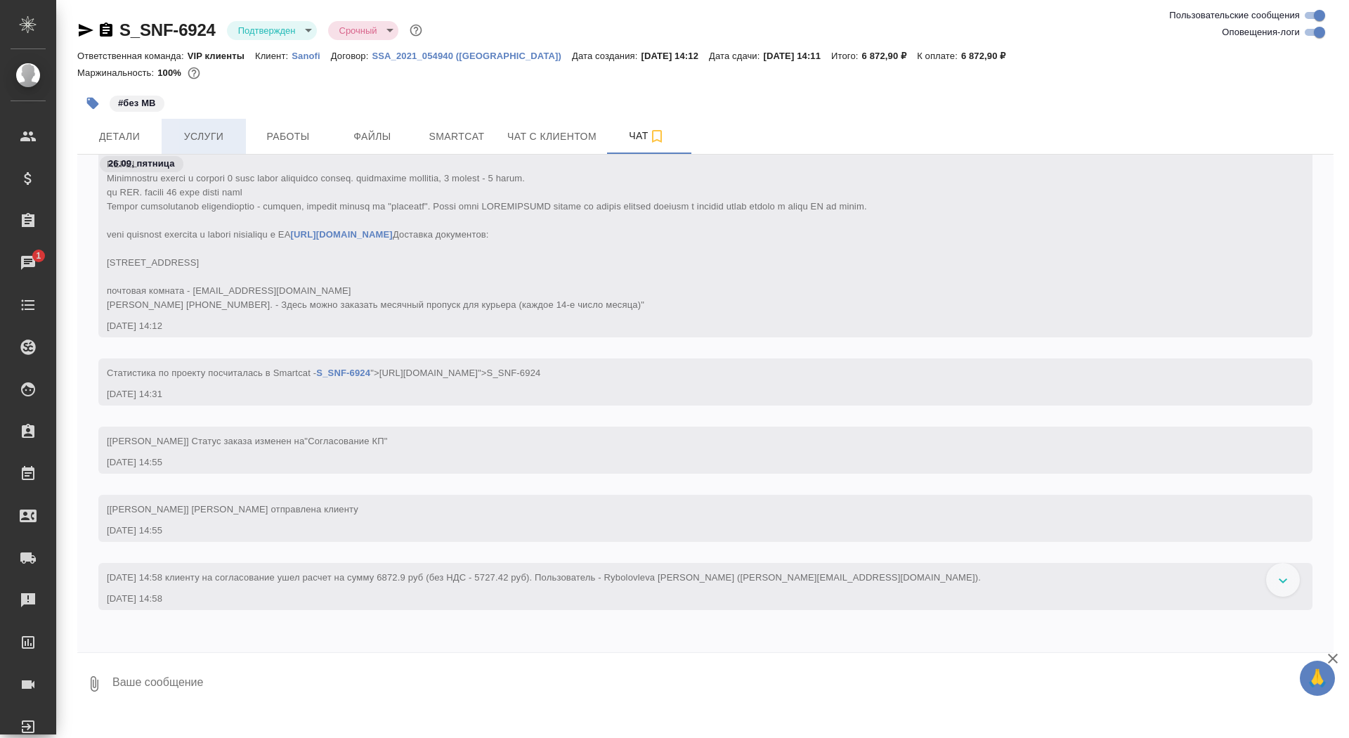
click at [195, 133] on span "Услуги" at bounding box center [203, 137] width 67 height 18
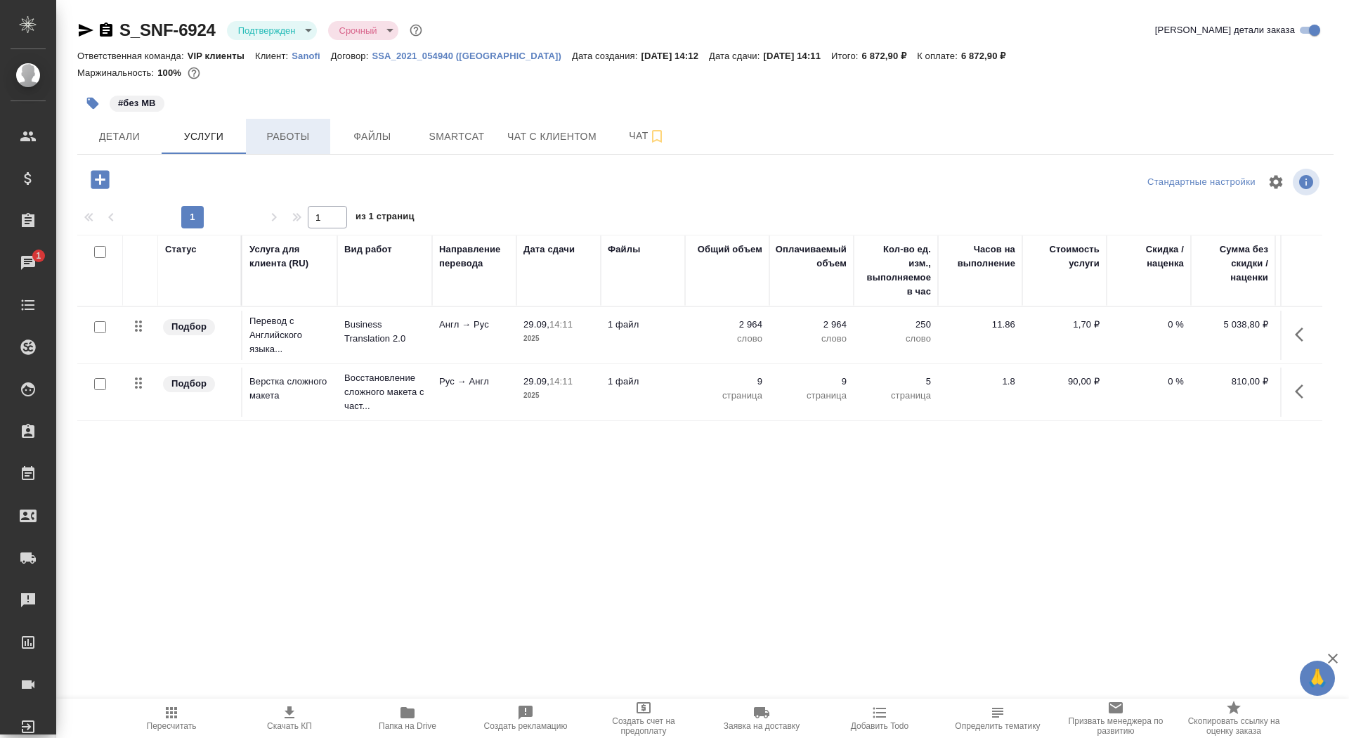
click at [299, 135] on span "Работы" at bounding box center [287, 137] width 67 height 18
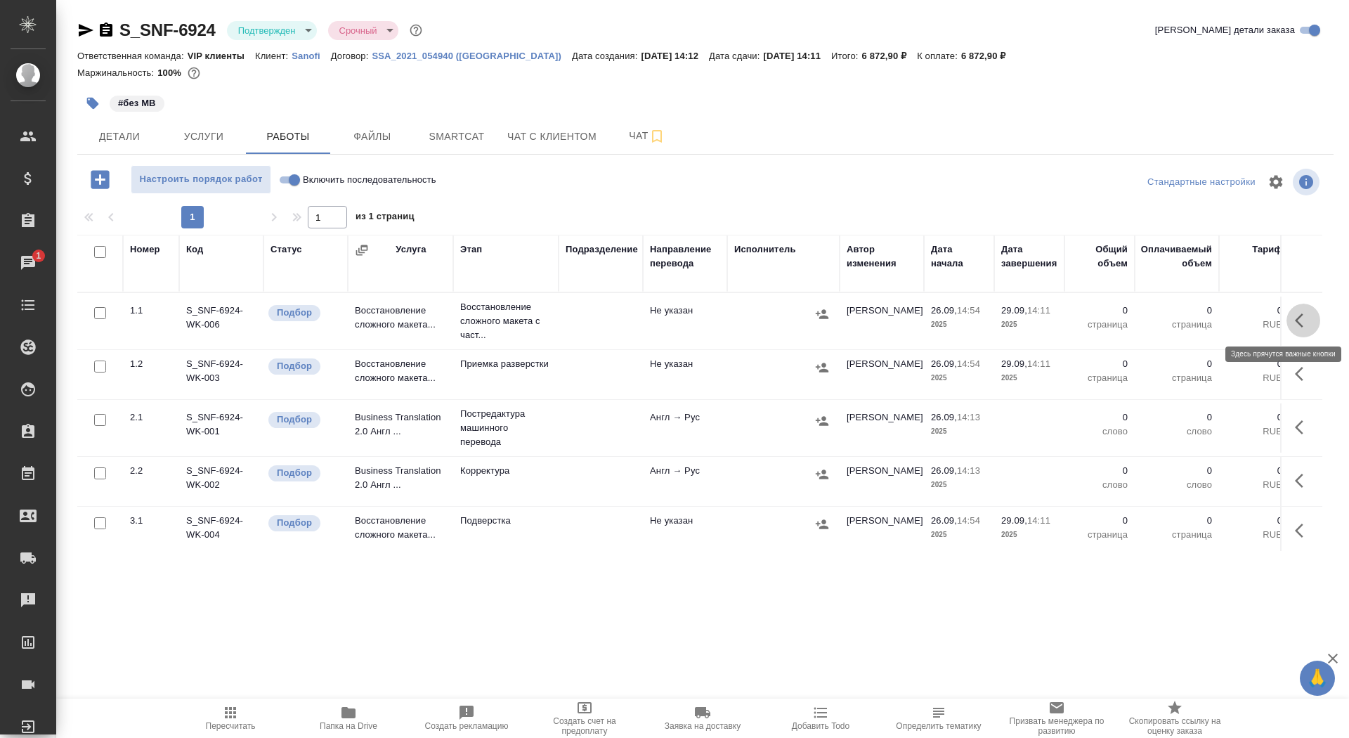
click at [1305, 316] on icon "button" at bounding box center [1303, 320] width 17 height 17
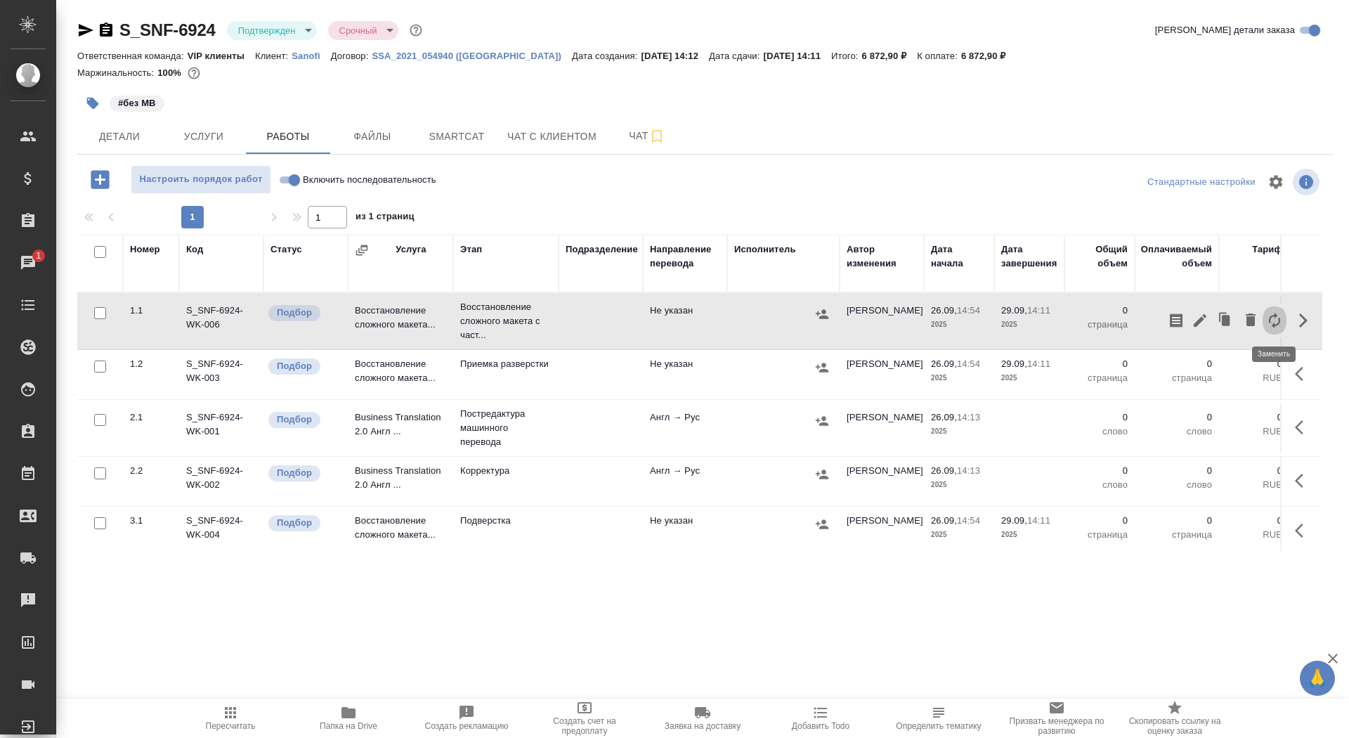
click at [1269, 322] on icon "button" at bounding box center [1274, 320] width 17 height 17
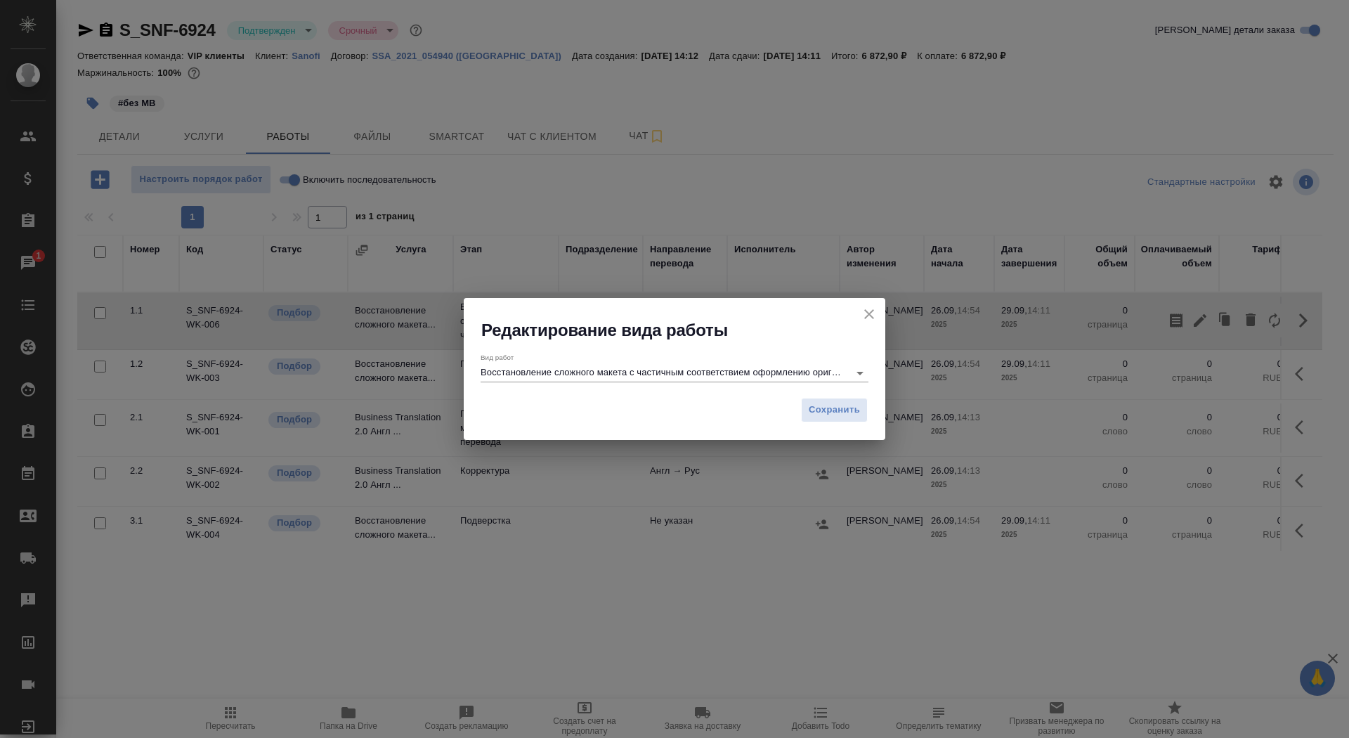
click at [755, 350] on div "Вид работ Восстановление сложного макета с частичным соответствием оформлению о…" at bounding box center [675, 365] width 388 height 37
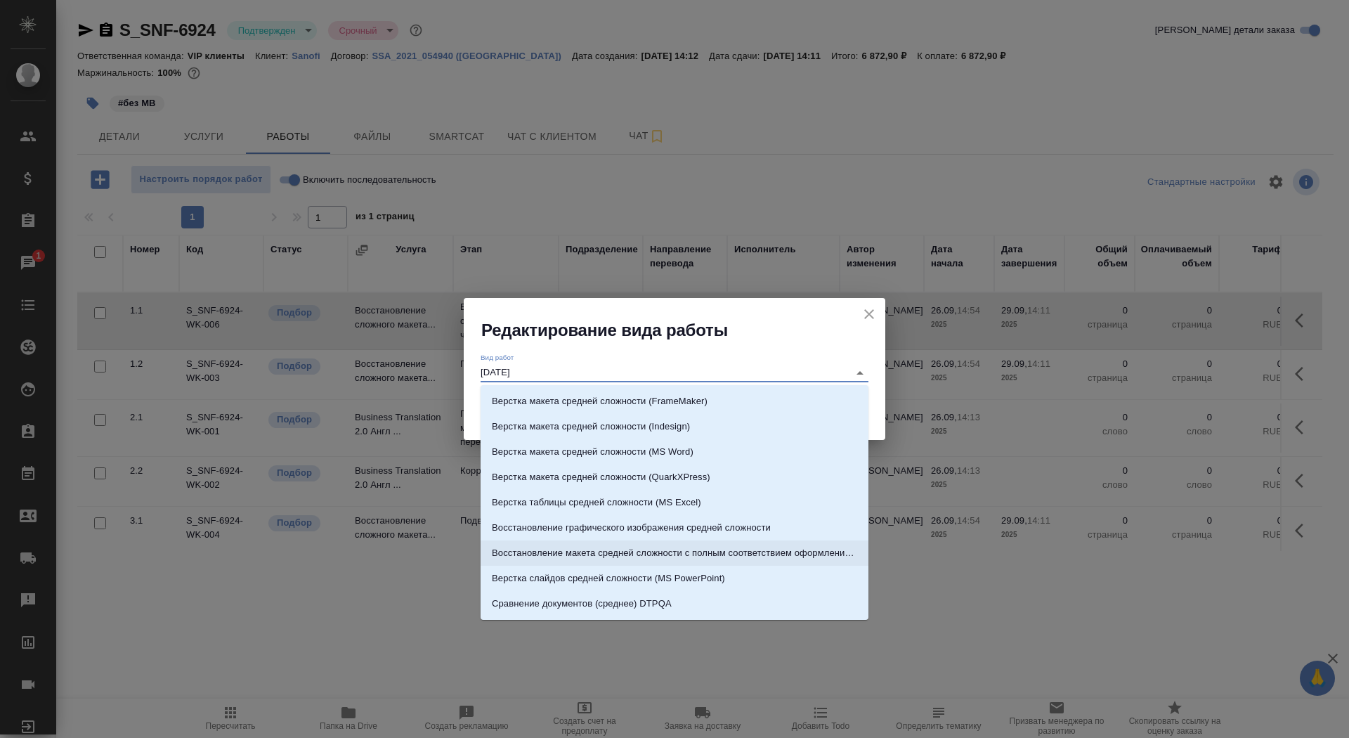
click at [778, 549] on p "Восстановление макета средней сложности с полным соответствием оформлению ориги…" at bounding box center [674, 553] width 365 height 14
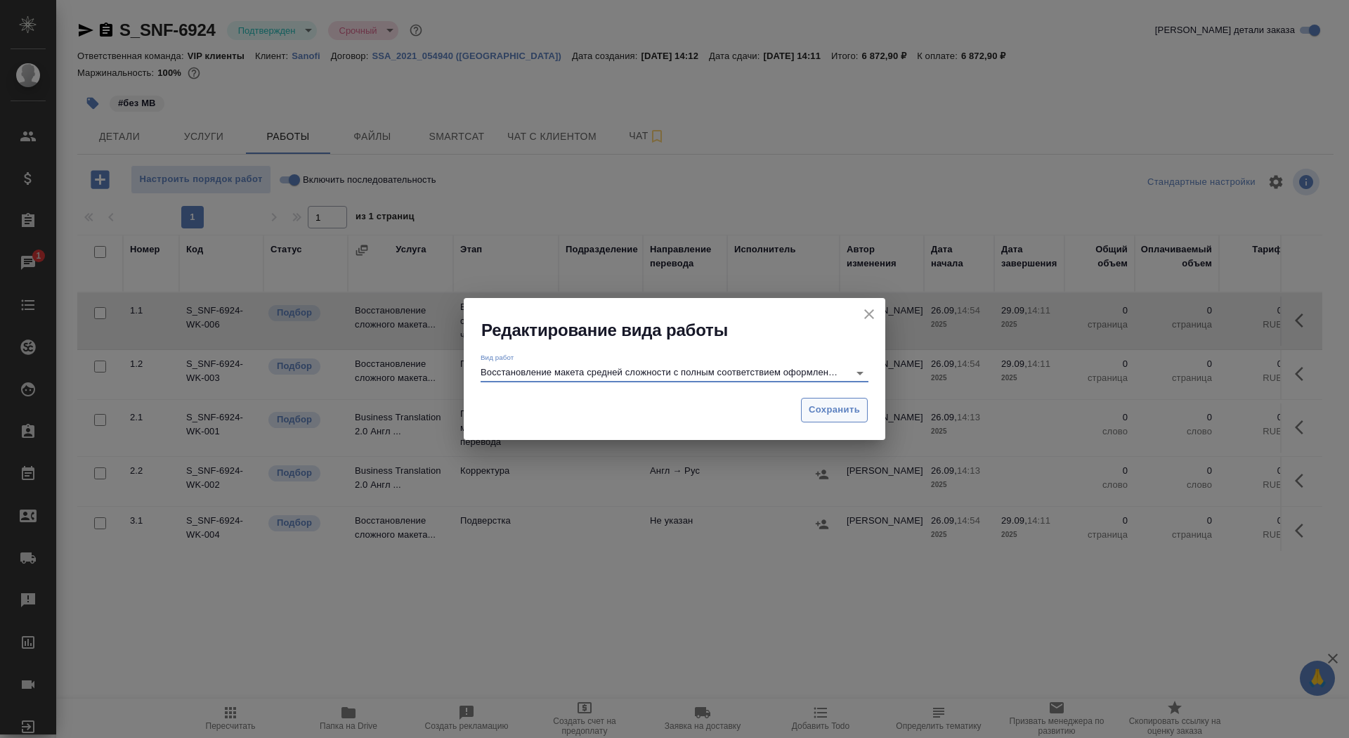
type input "Восстановление макета средней сложности с полным соответствием оформлению ориги…"
click at [819, 415] on span "Сохранить" at bounding box center [834, 410] width 51 height 16
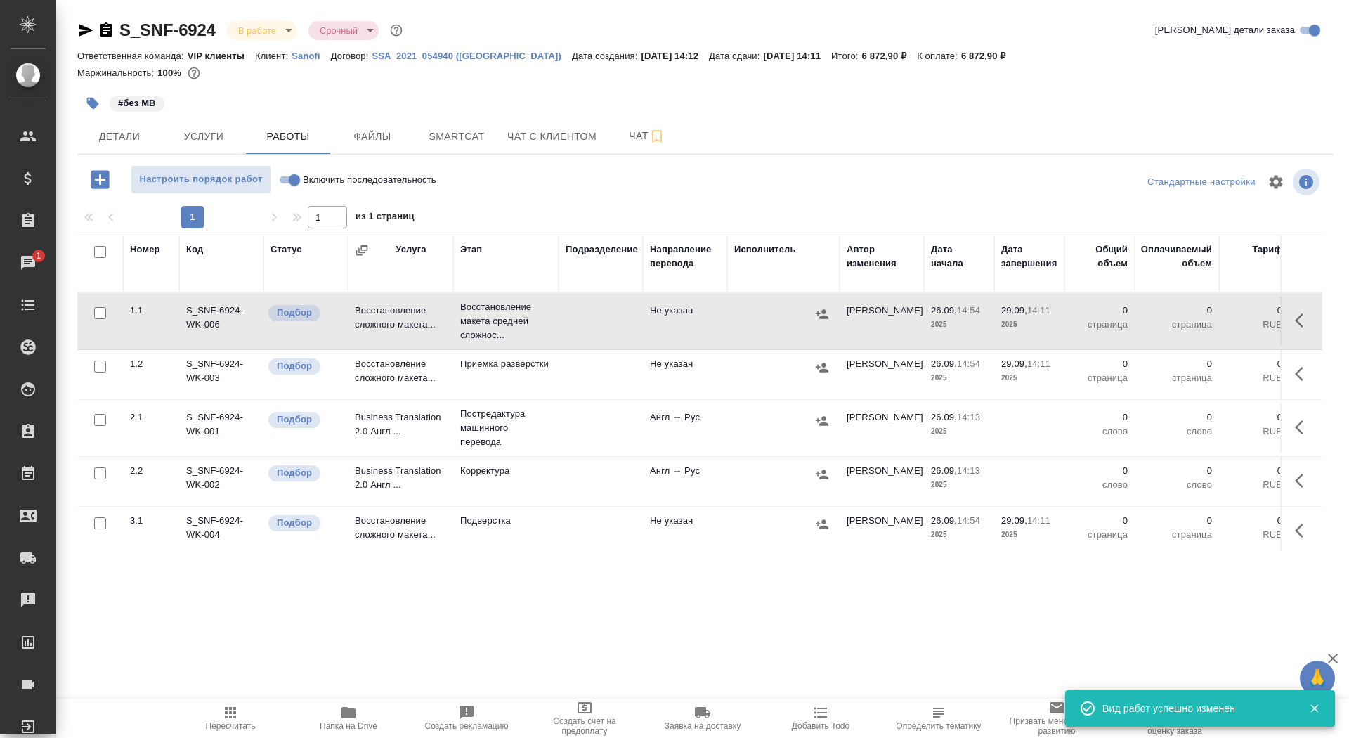
type input "inProgress"
click at [1299, 313] on icon "button" at bounding box center [1303, 320] width 17 height 17
click at [1199, 316] on icon "button" at bounding box center [1200, 320] width 17 height 17
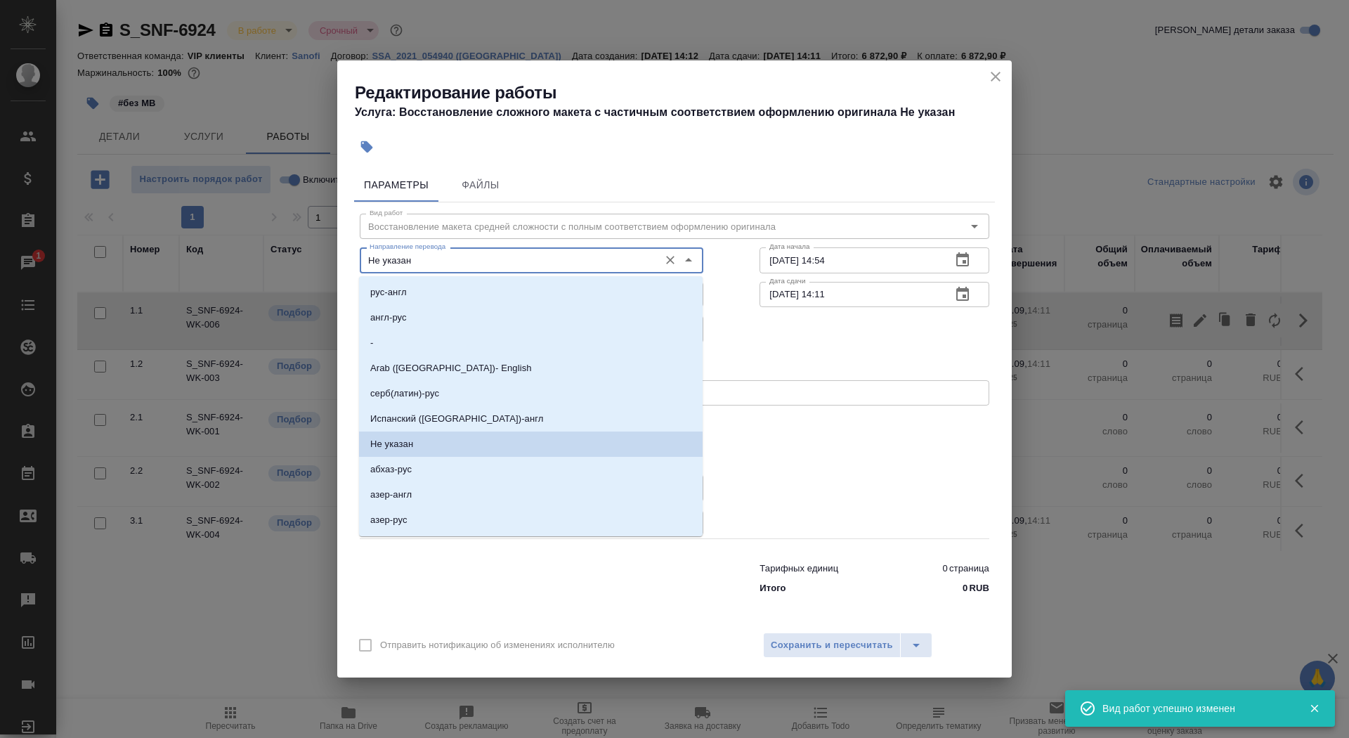
click at [428, 259] on input "Не указан" at bounding box center [508, 260] width 288 height 17
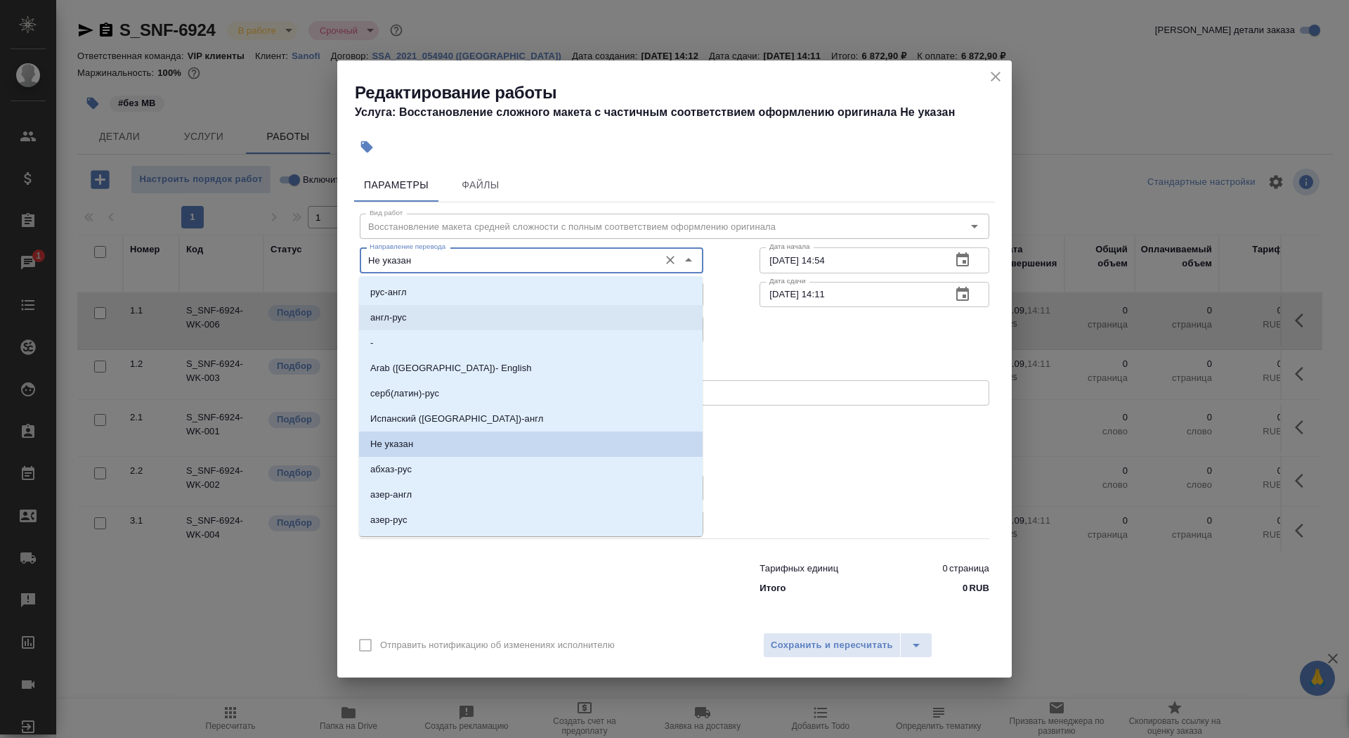
click at [450, 321] on li "англ-рус" at bounding box center [531, 317] width 344 height 25
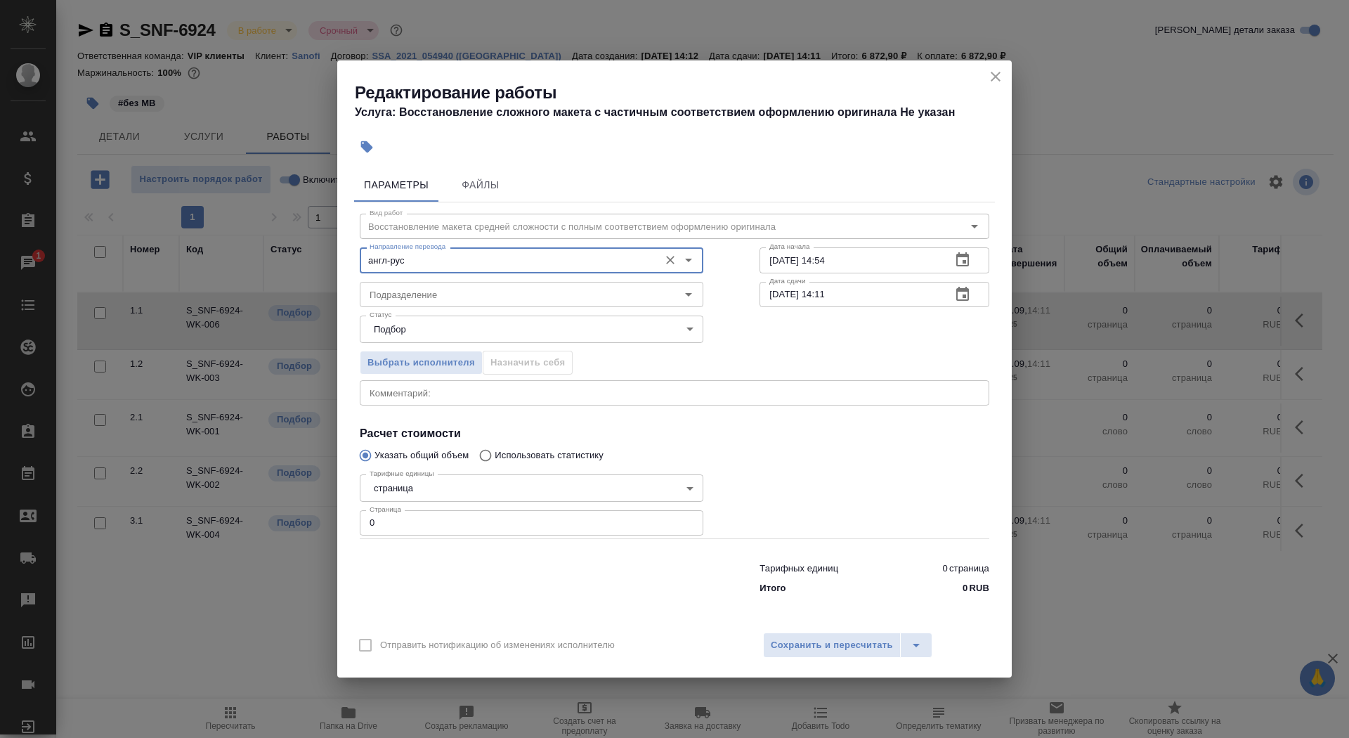
click at [444, 271] on div "англ-рус Направление перевода" at bounding box center [532, 259] width 344 height 25
click at [444, 266] on input "англ-рус" at bounding box center [508, 260] width 288 height 17
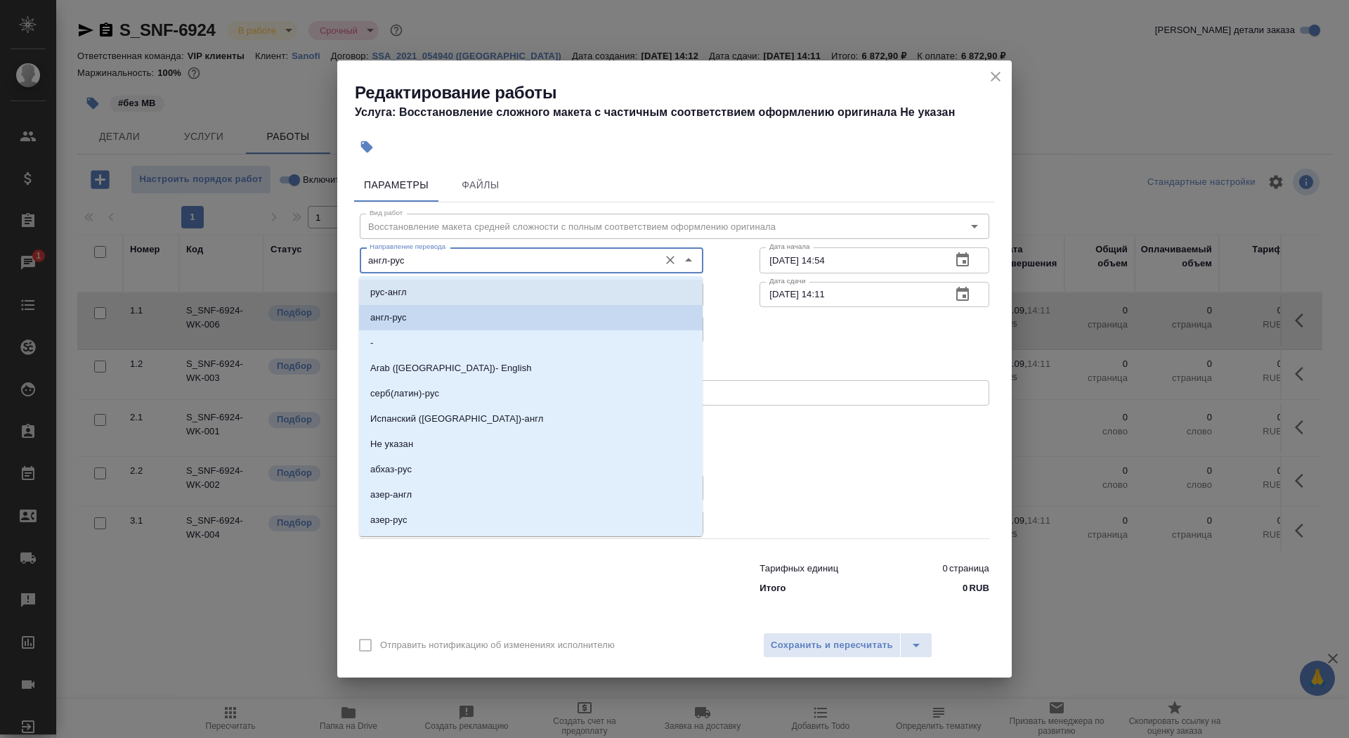
click at [448, 287] on li "рус-англ" at bounding box center [531, 292] width 344 height 25
type input "рус-англ"
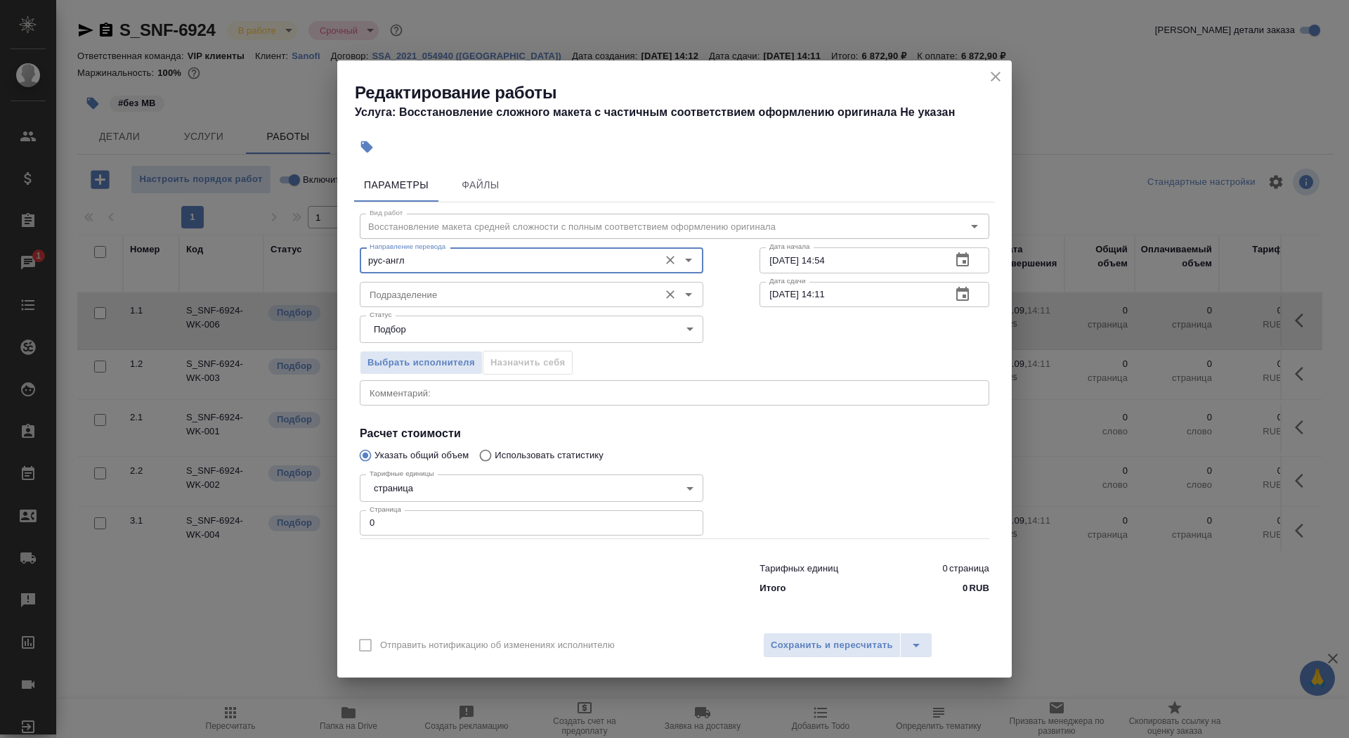
click at [459, 292] on input "Подразделение" at bounding box center [508, 294] width 288 height 17
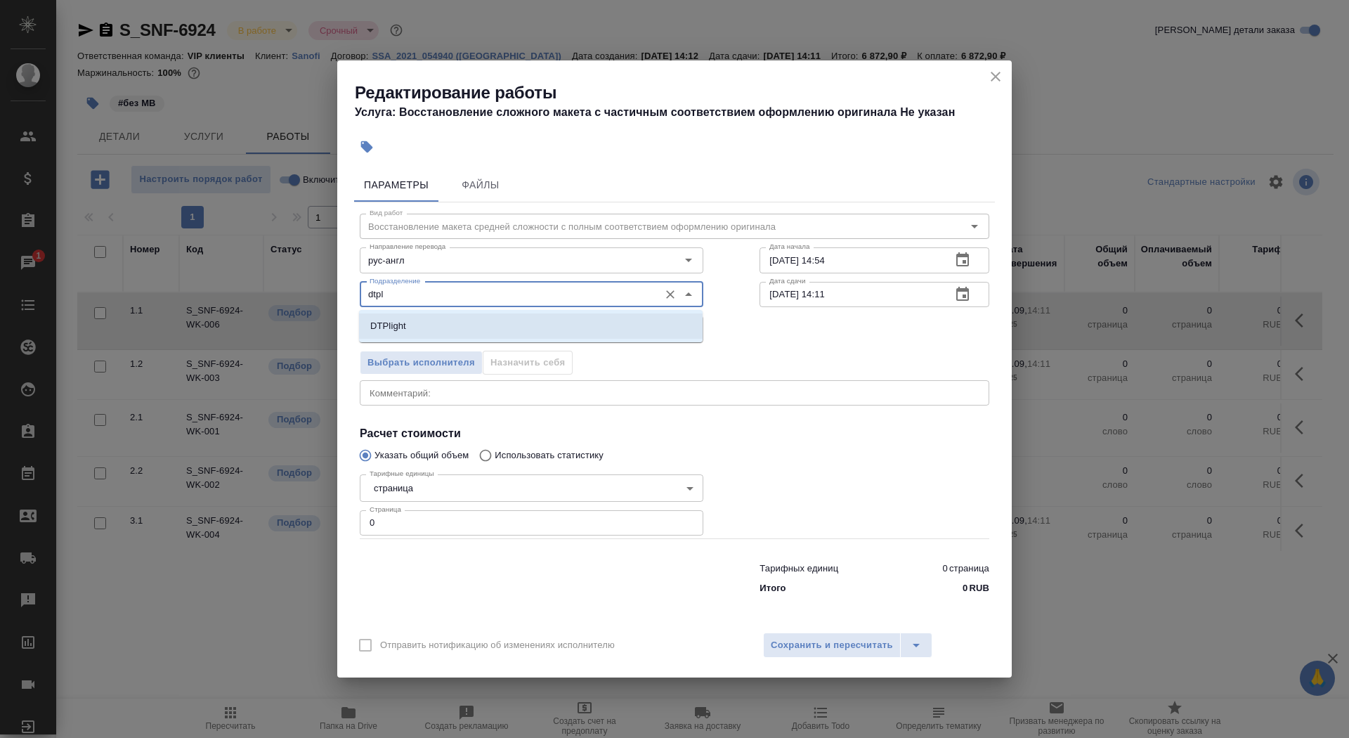
click at [475, 325] on li "DTPlight" at bounding box center [531, 325] width 344 height 25
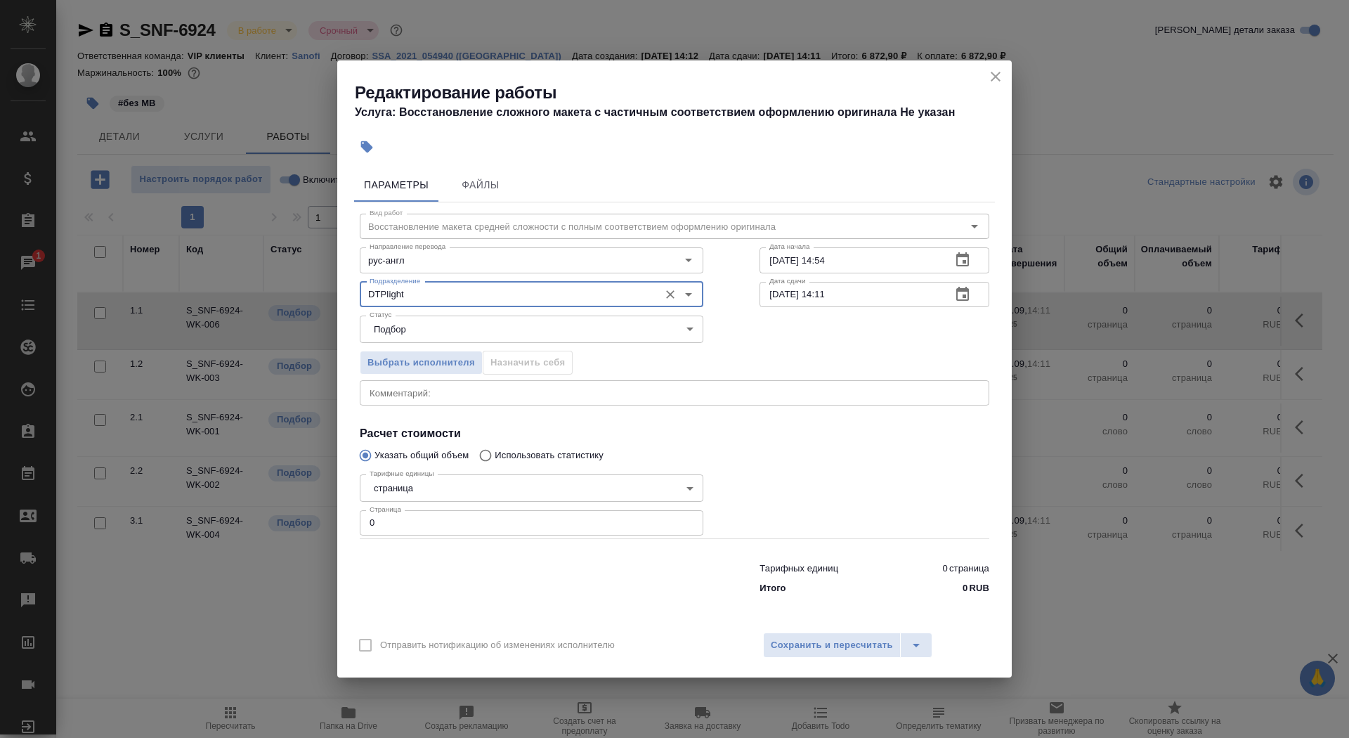
type input "DTPlight"
click at [430, 478] on body "🙏 .cls-1 fill:#fff; AWATERA Saydasheva Dilyara Клиенты Спецификации Заказы 1 Ча…" at bounding box center [674, 369] width 1349 height 738
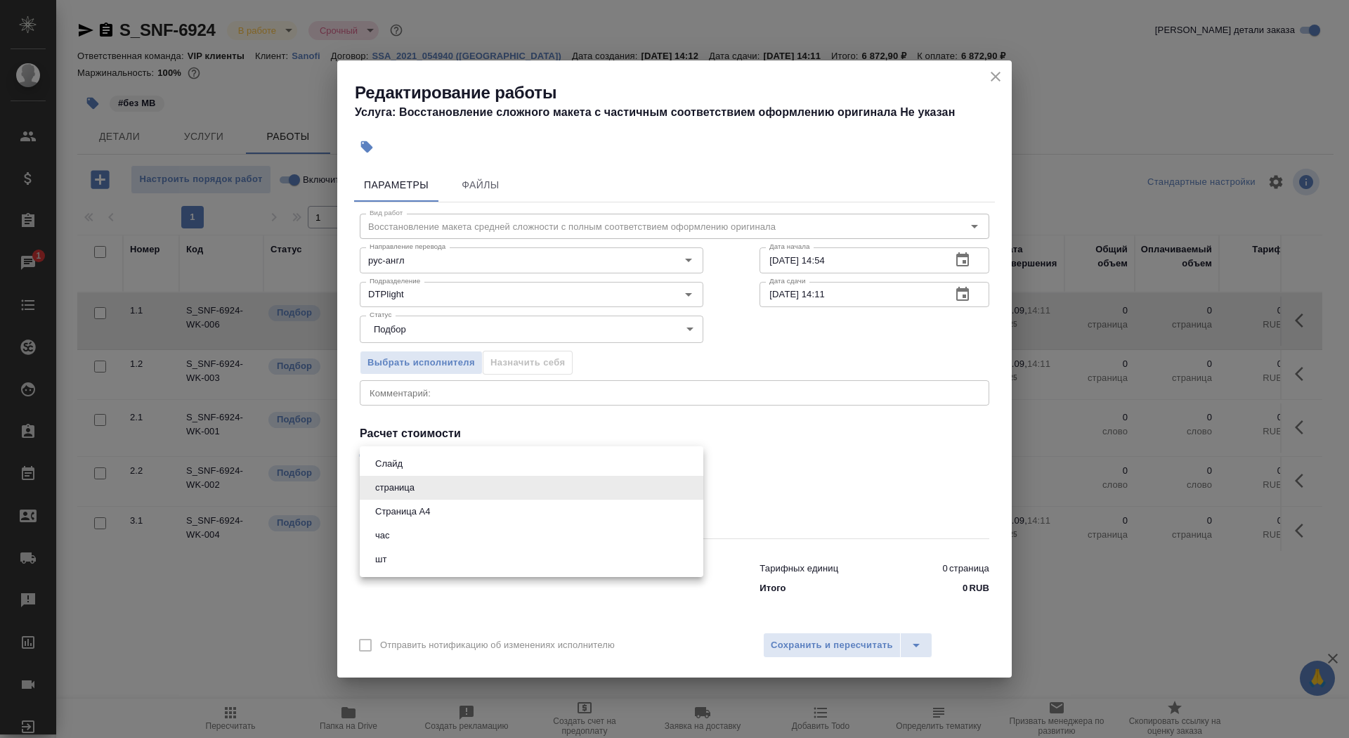
click at [437, 509] on li "Страница А4" at bounding box center [532, 512] width 344 height 24
type input "5f036ec4e16dec2d6b59c8ff"
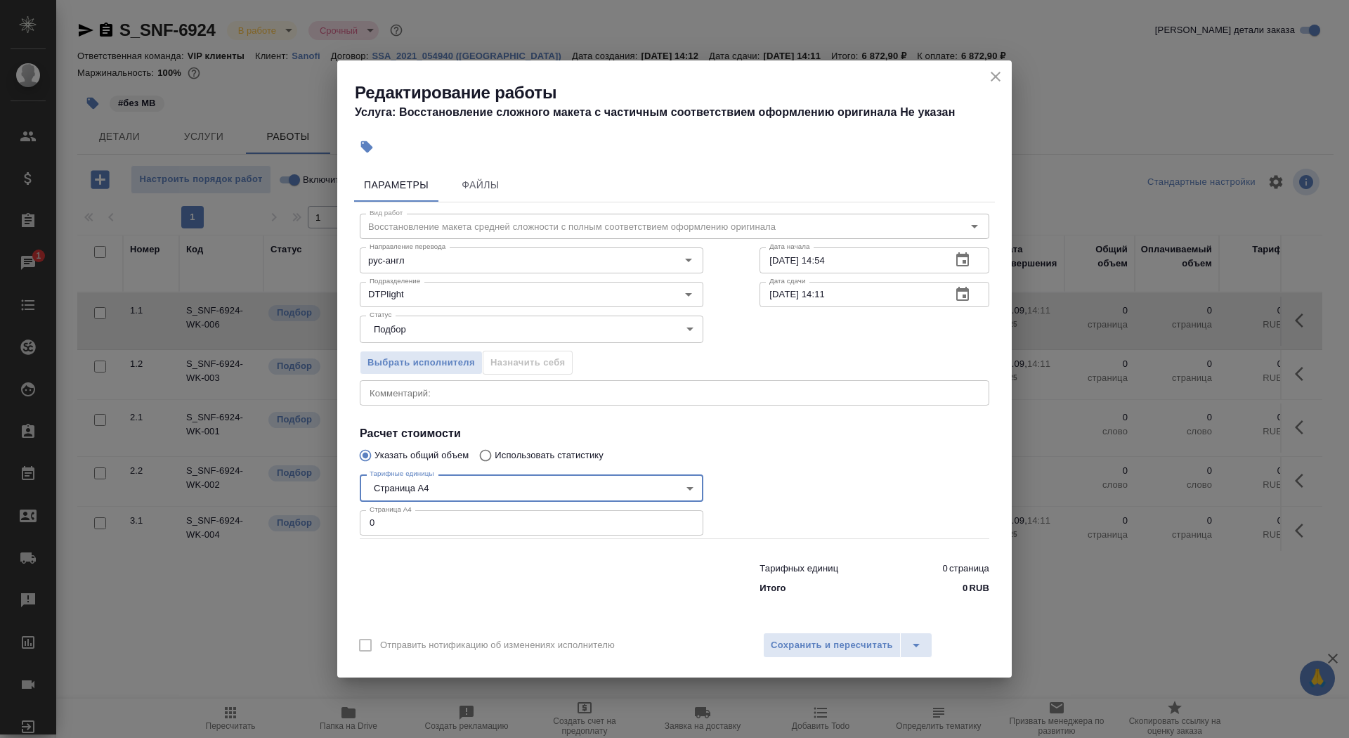
click at [443, 527] on input "0" at bounding box center [532, 522] width 344 height 25
type input "9"
click at [844, 266] on input "26.09.2025 14:54" at bounding box center [849, 259] width 181 height 25
type input "26.09.2025 15:25"
click at [958, 291] on icon "button" at bounding box center [962, 294] width 13 height 14
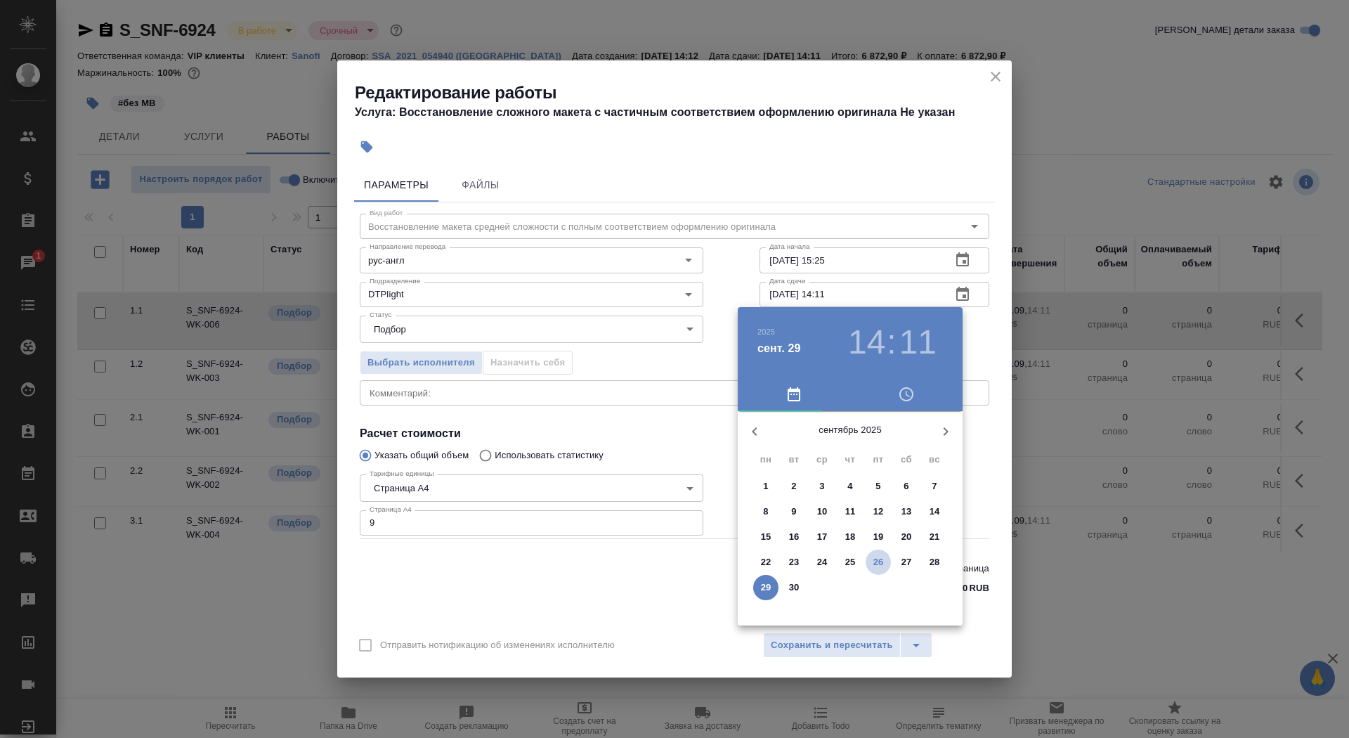
click at [873, 570] on button "26" at bounding box center [878, 561] width 25 height 25
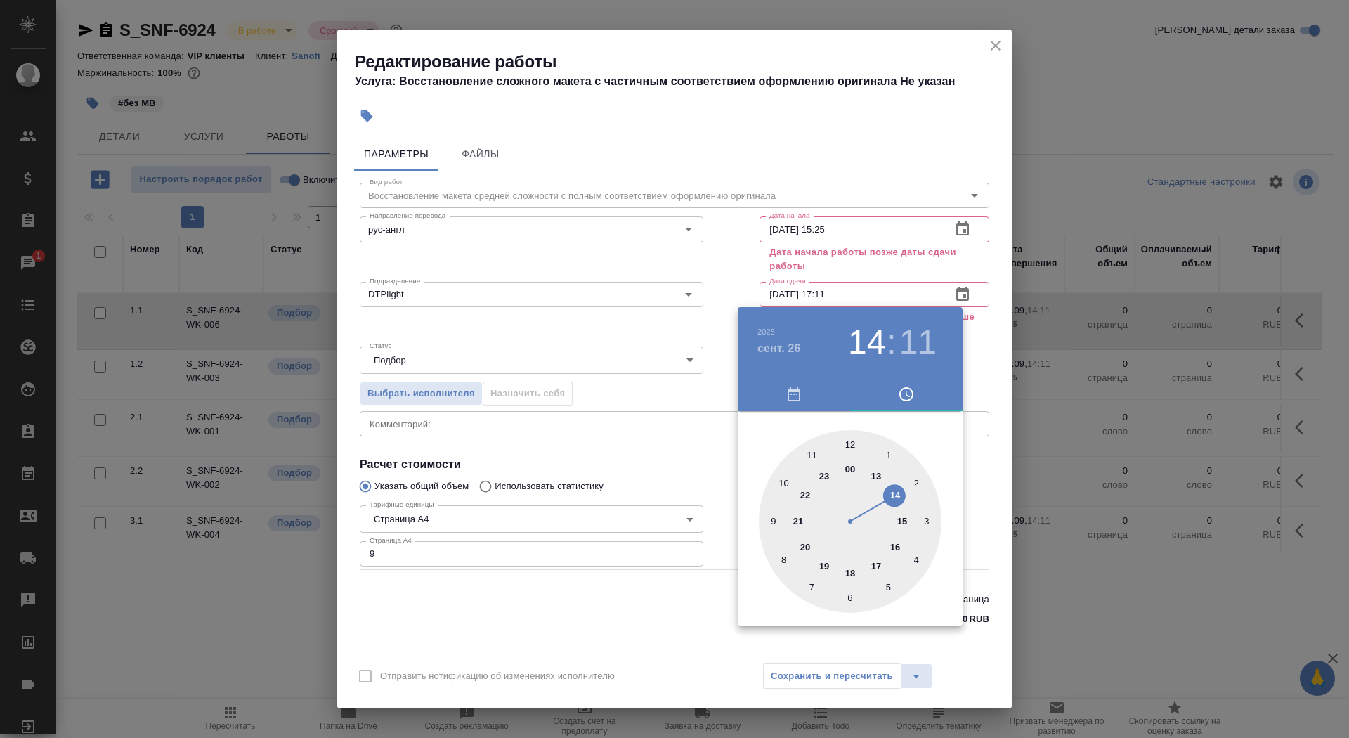
click at [873, 566] on div at bounding box center [850, 521] width 183 height 183
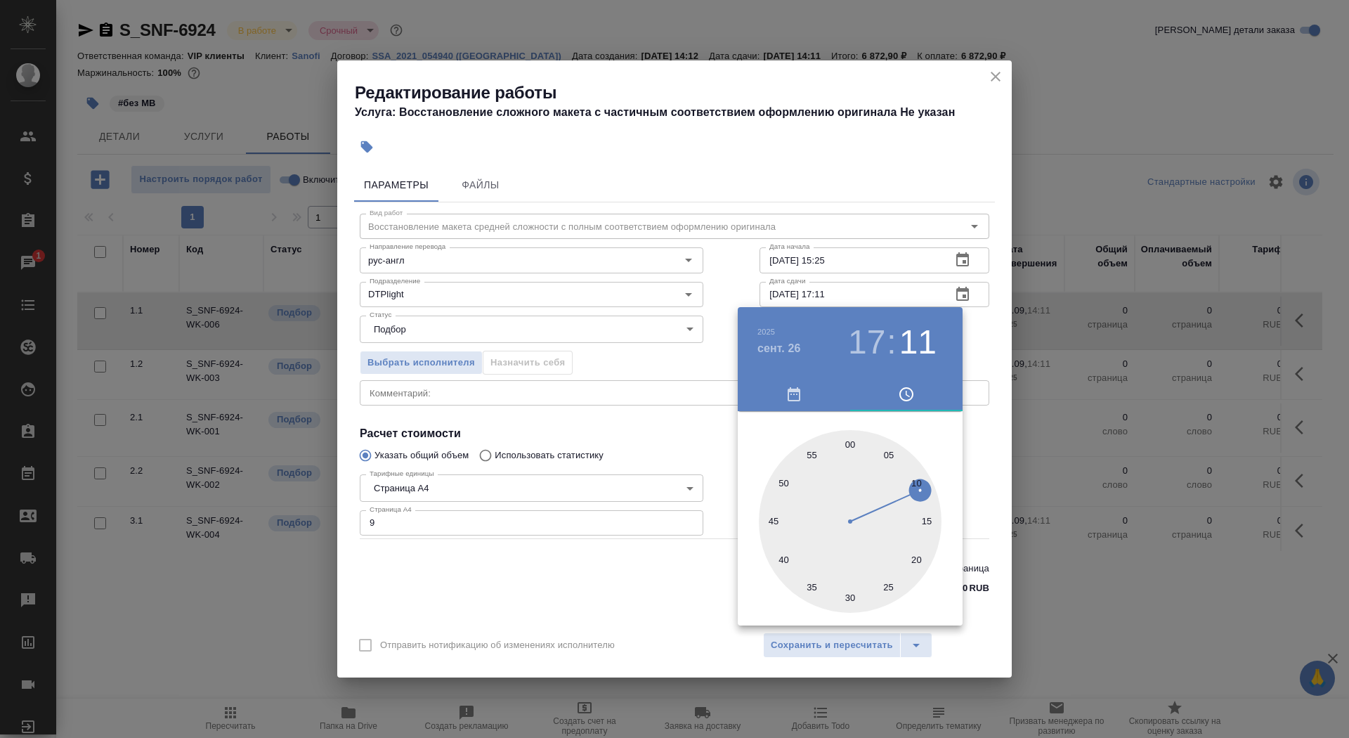
click at [887, 582] on div at bounding box center [850, 521] width 183 height 183
type input "26.09.2025 17:25"
click at [578, 571] on div at bounding box center [674, 369] width 1349 height 738
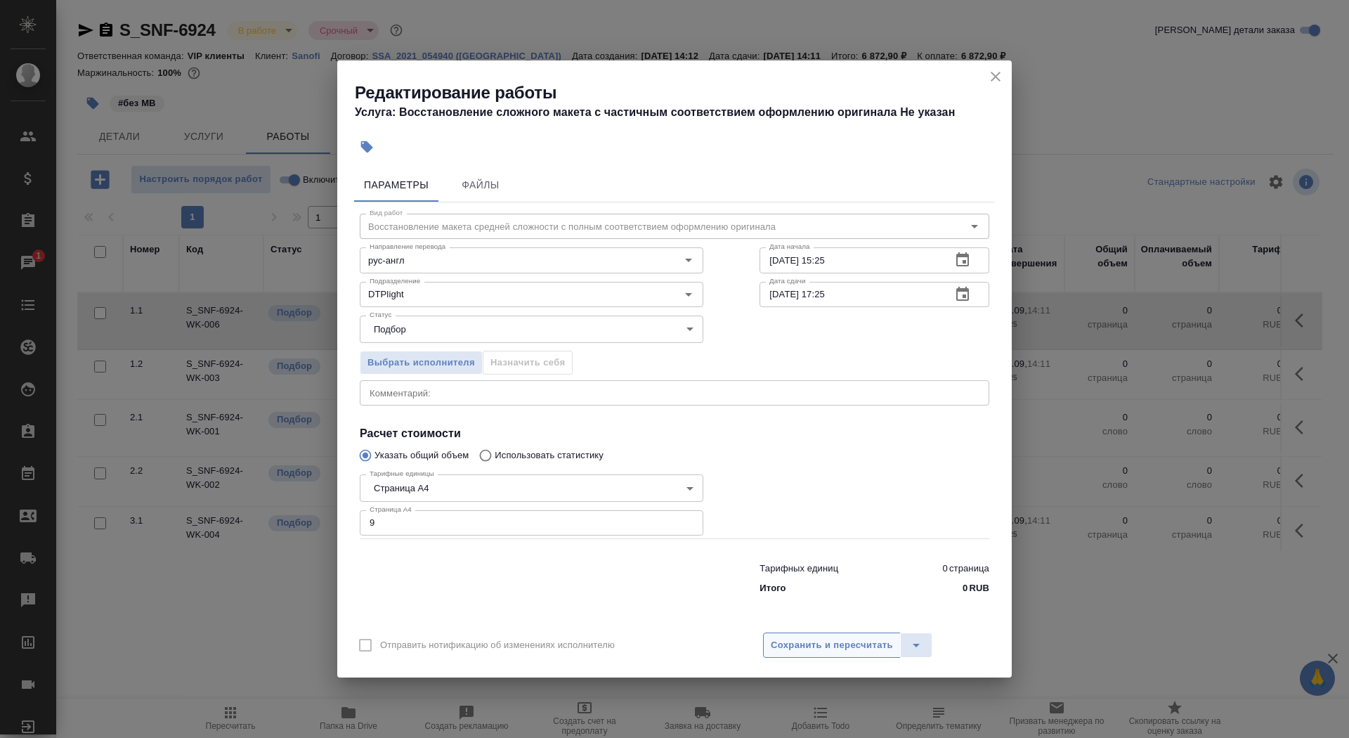
click at [848, 646] on span "Сохранить и пересчитать" at bounding box center [832, 645] width 122 height 16
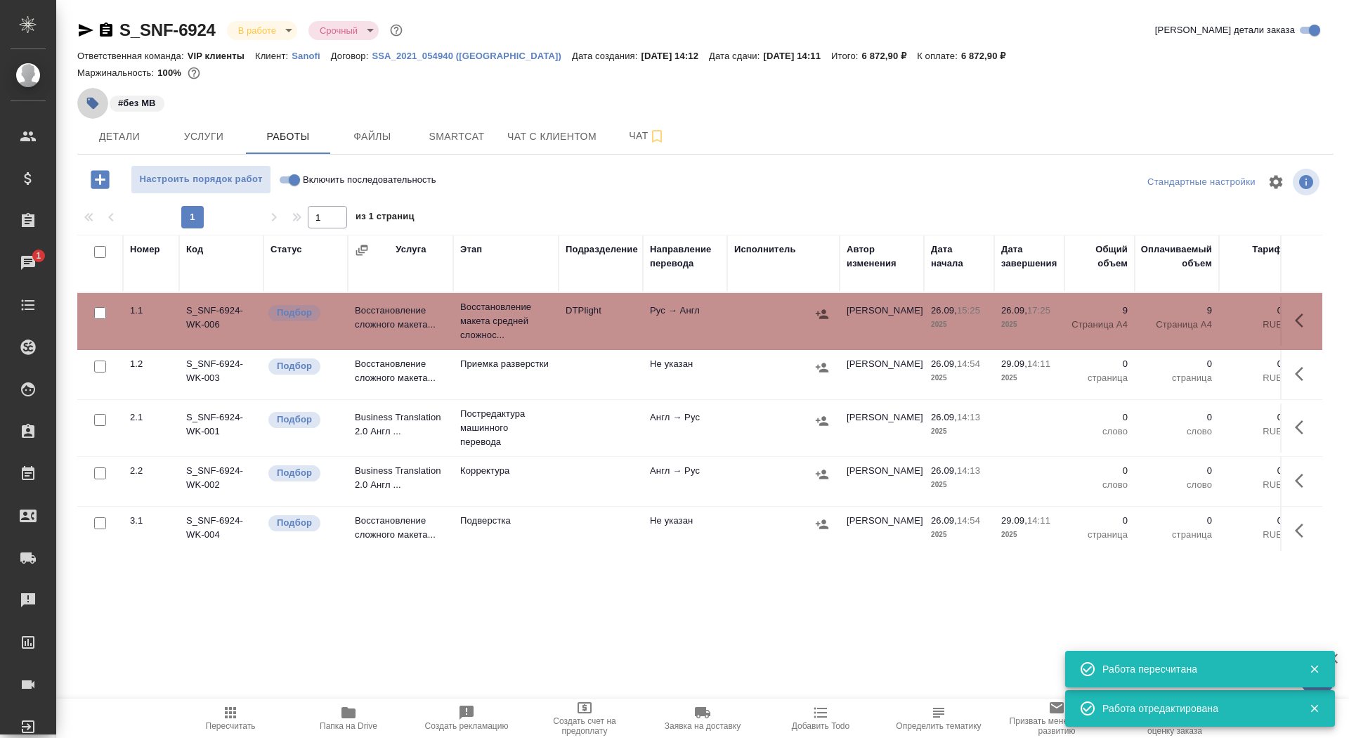
click at [92, 103] on icon "button" at bounding box center [93, 104] width 12 height 12
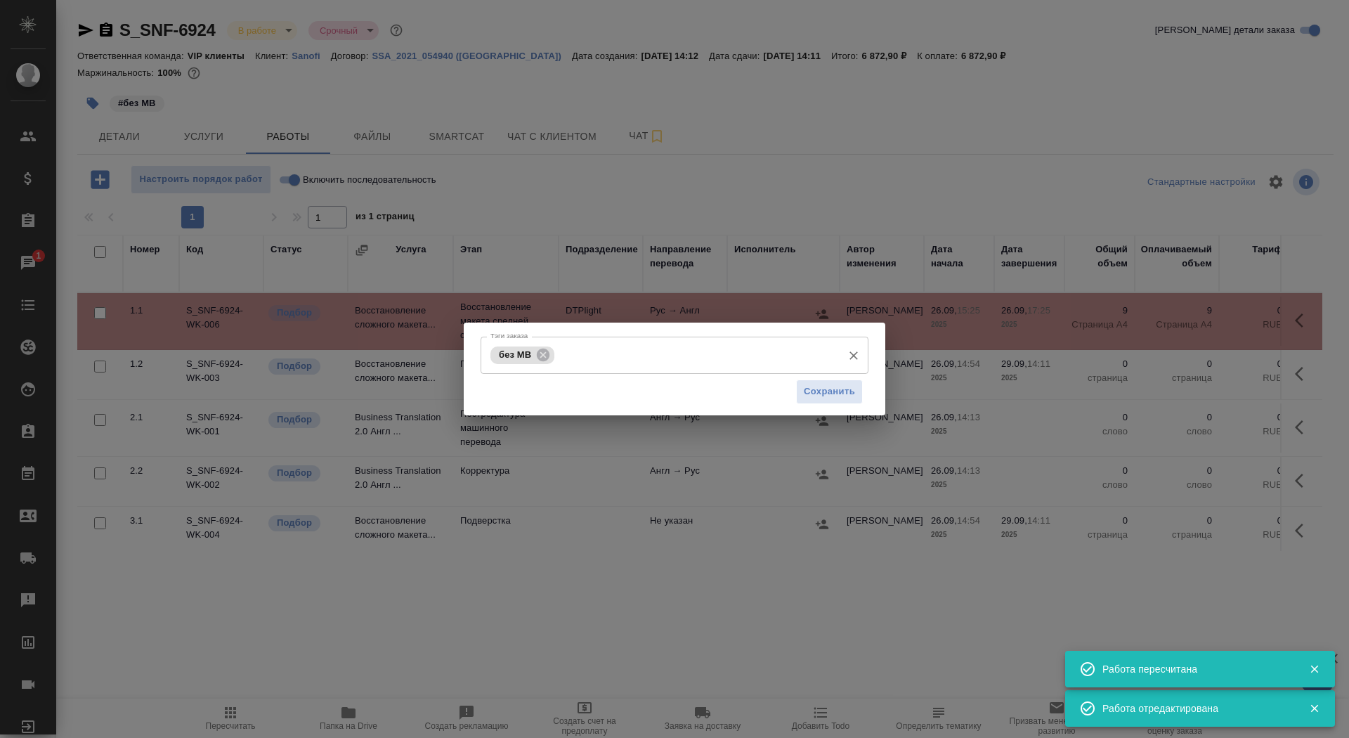
click at [592, 363] on input "Тэги заказа" at bounding box center [697, 355] width 278 height 24
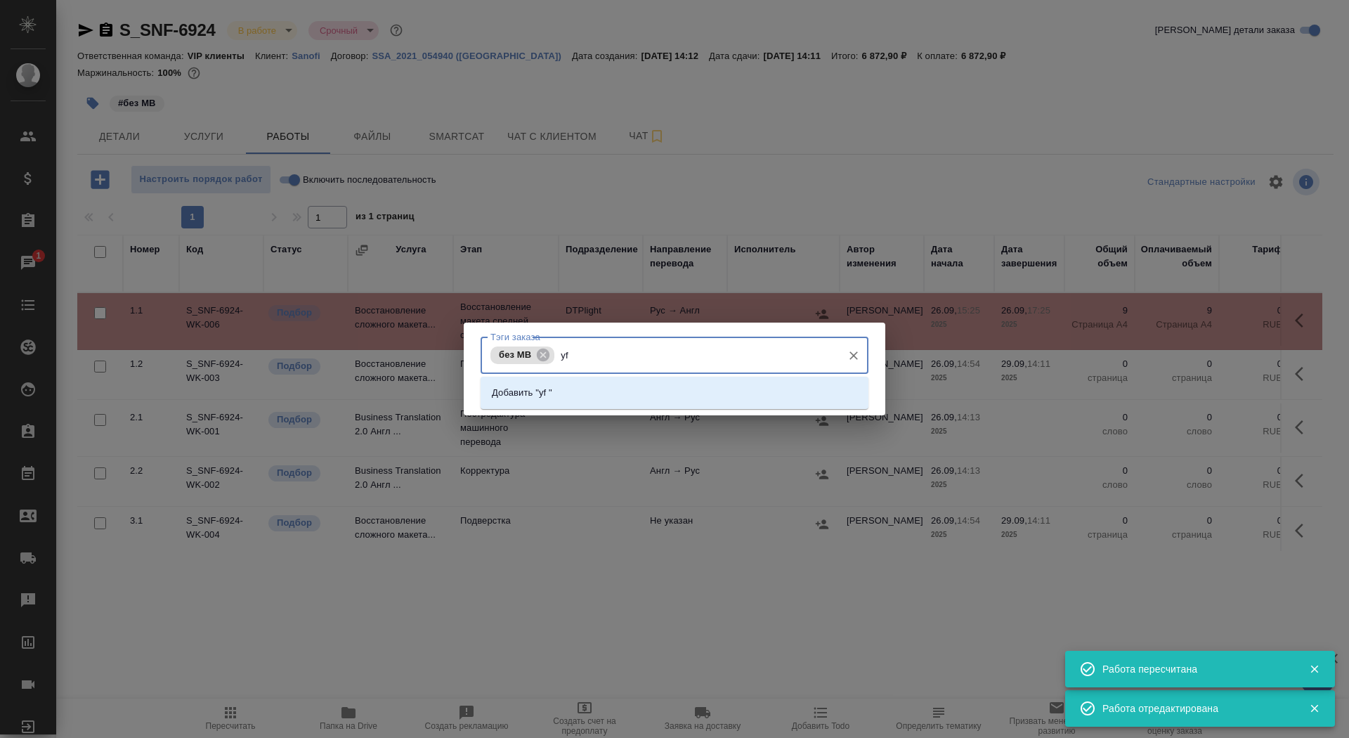
type input "y"
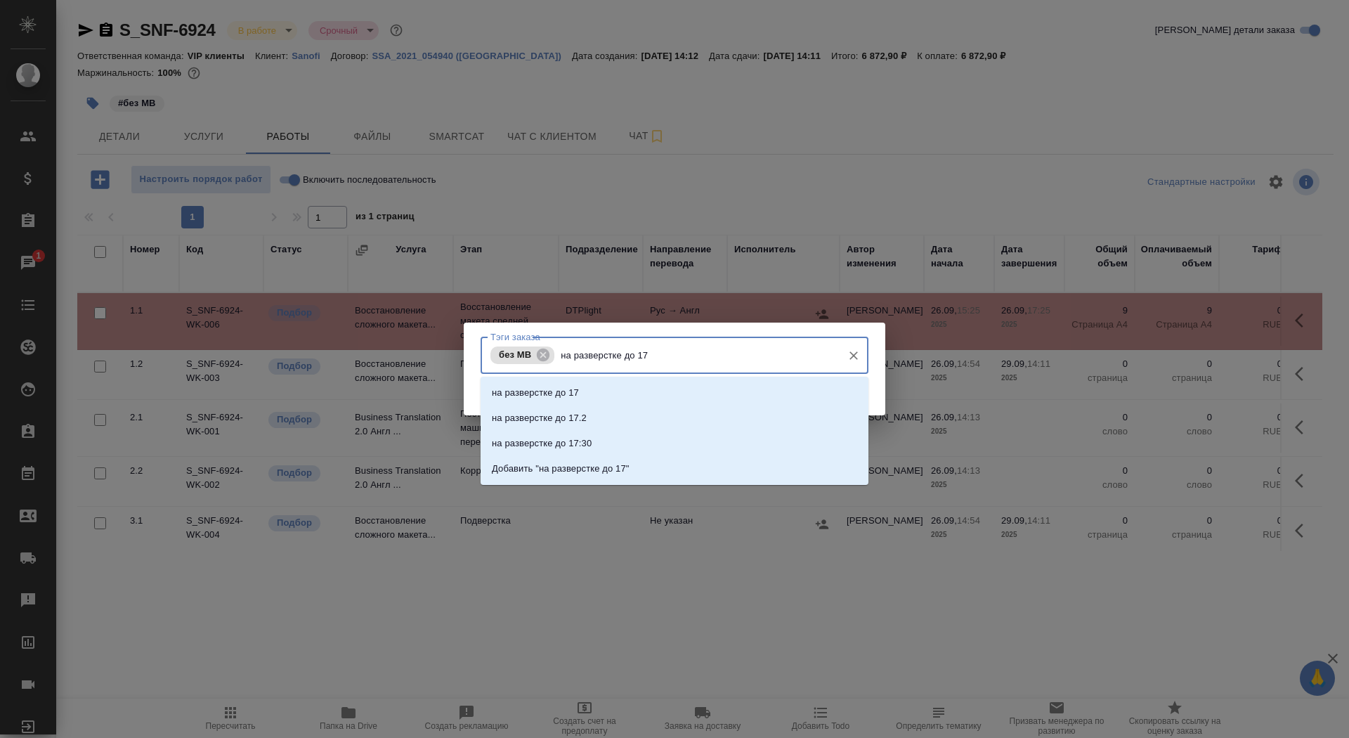
type input "на разверстке до 17:"
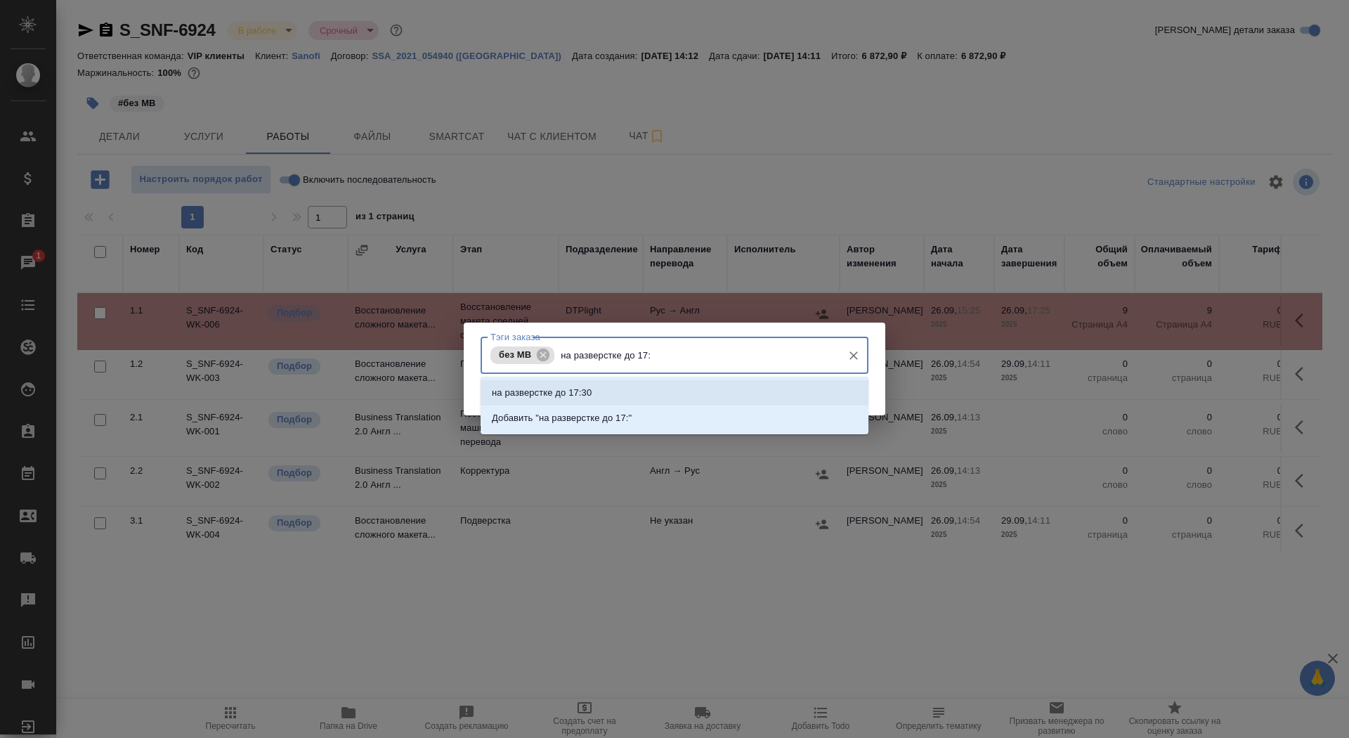
click at [596, 390] on li "на разверстке до 17:30" at bounding box center [675, 392] width 388 height 25
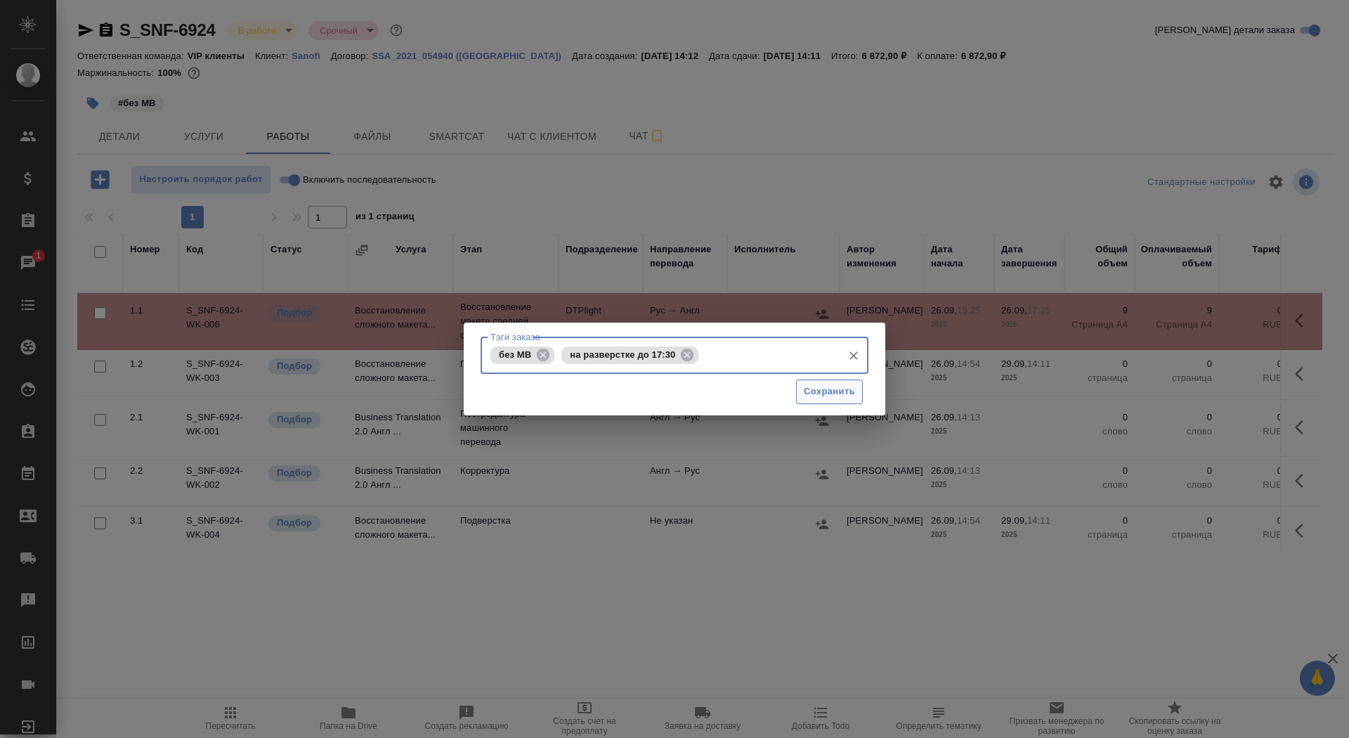
click at [807, 388] on span "Сохранить" at bounding box center [829, 392] width 51 height 16
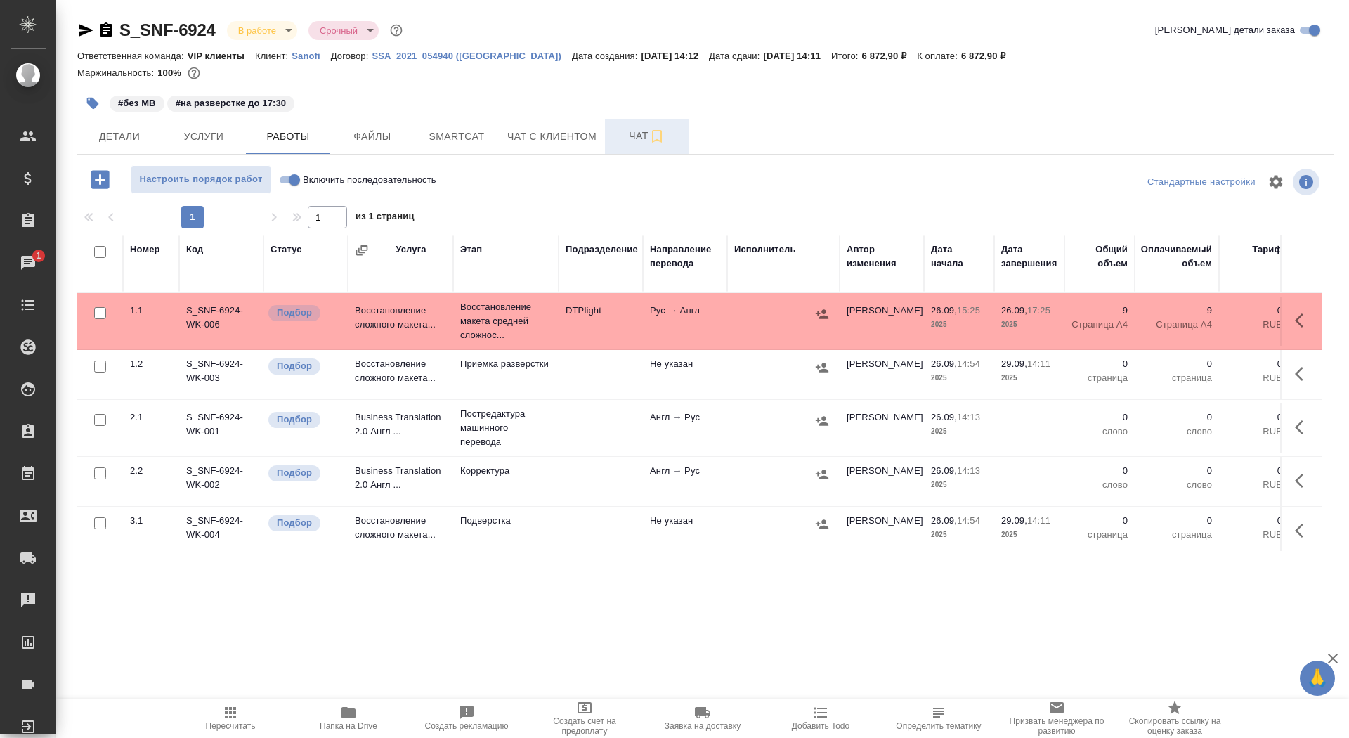
click at [618, 128] on span "Чат" at bounding box center [646, 136] width 67 height 18
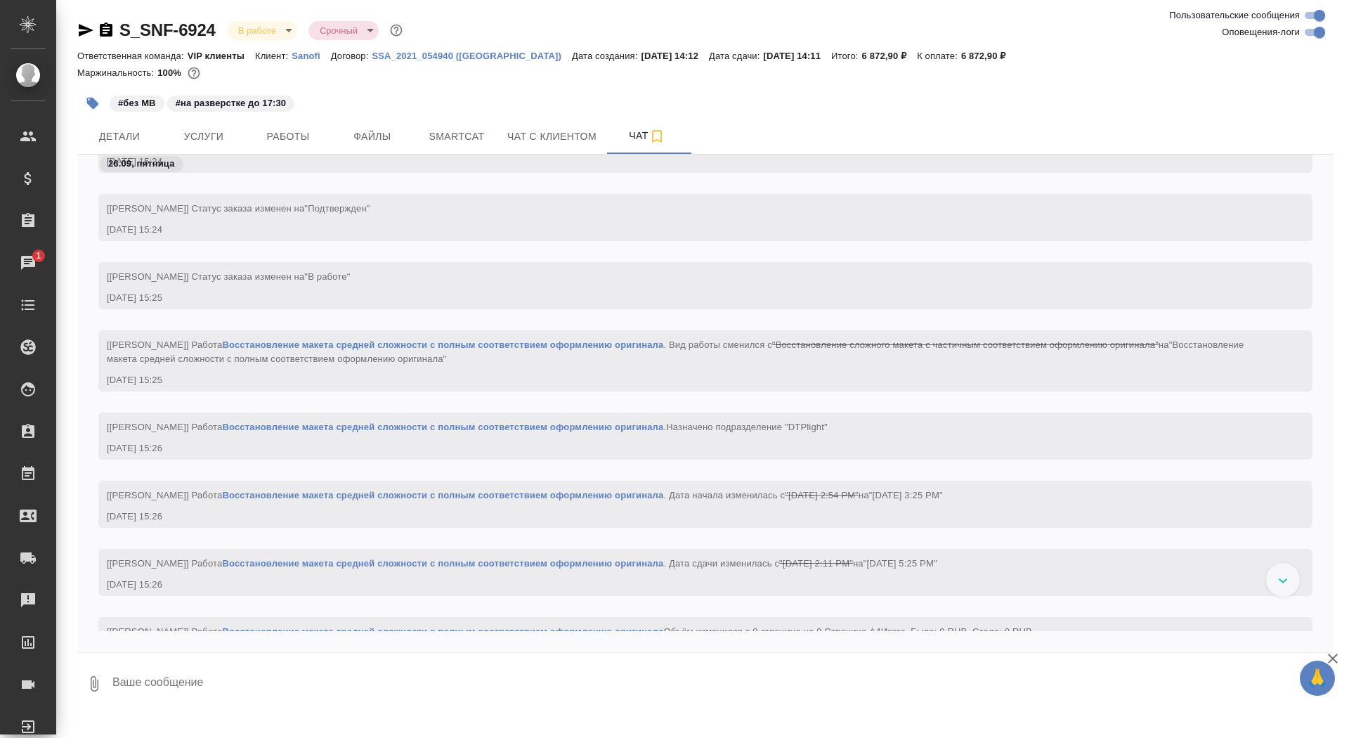
scroll to position [5582, 0]
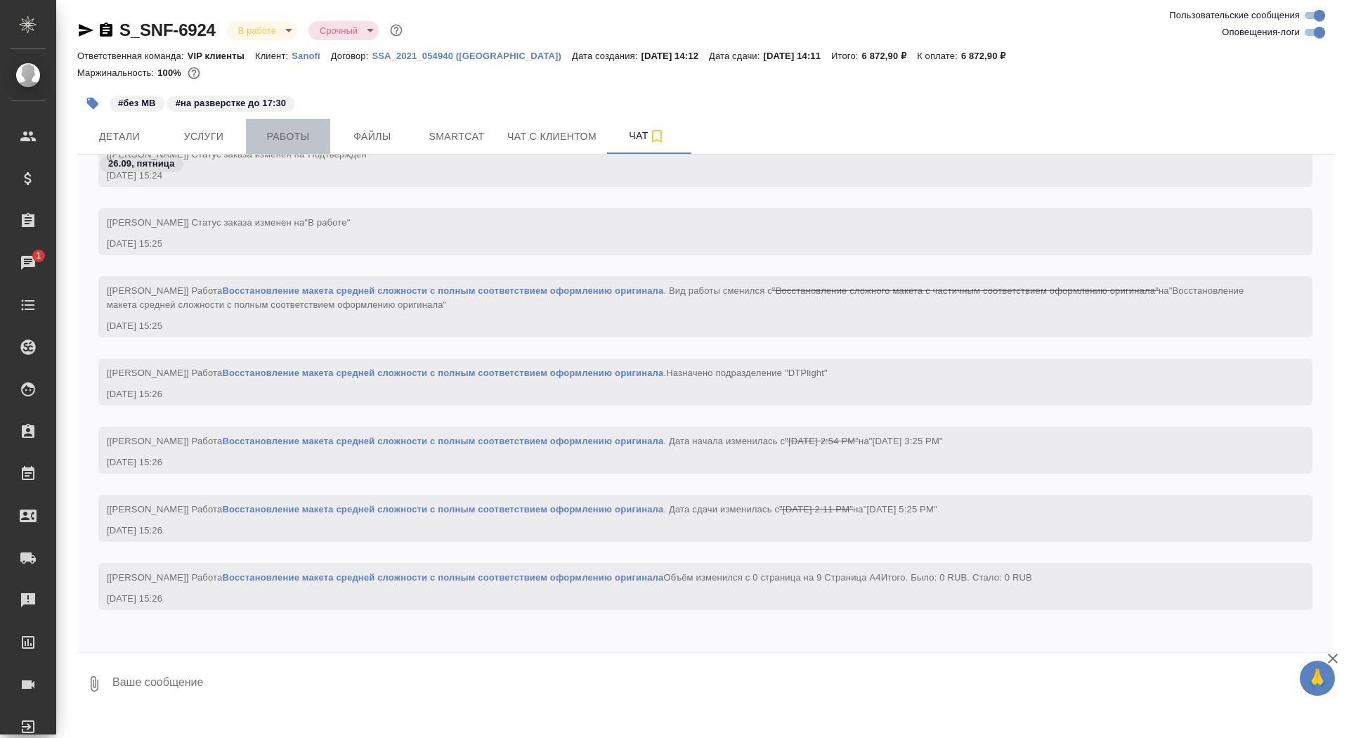
click at [285, 133] on span "Работы" at bounding box center [287, 137] width 67 height 18
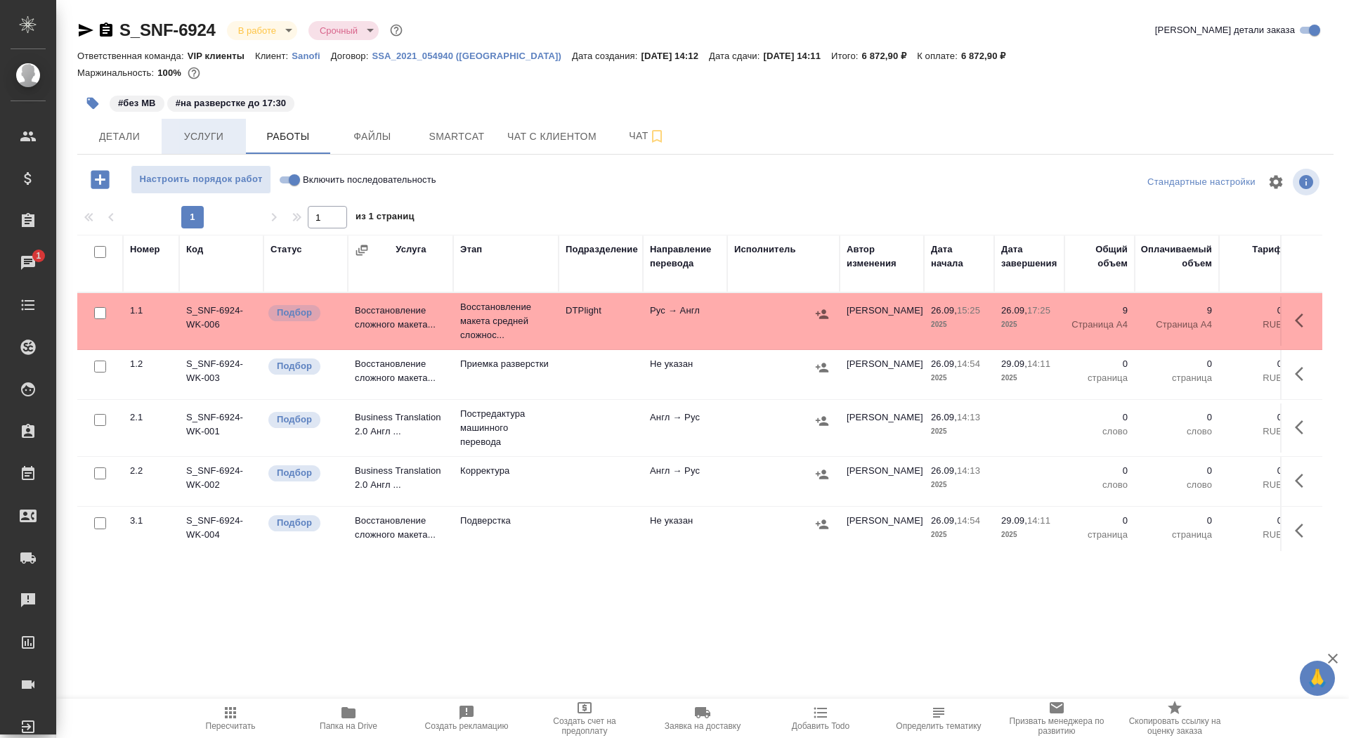
click at [198, 142] on span "Услуги" at bounding box center [203, 137] width 67 height 18
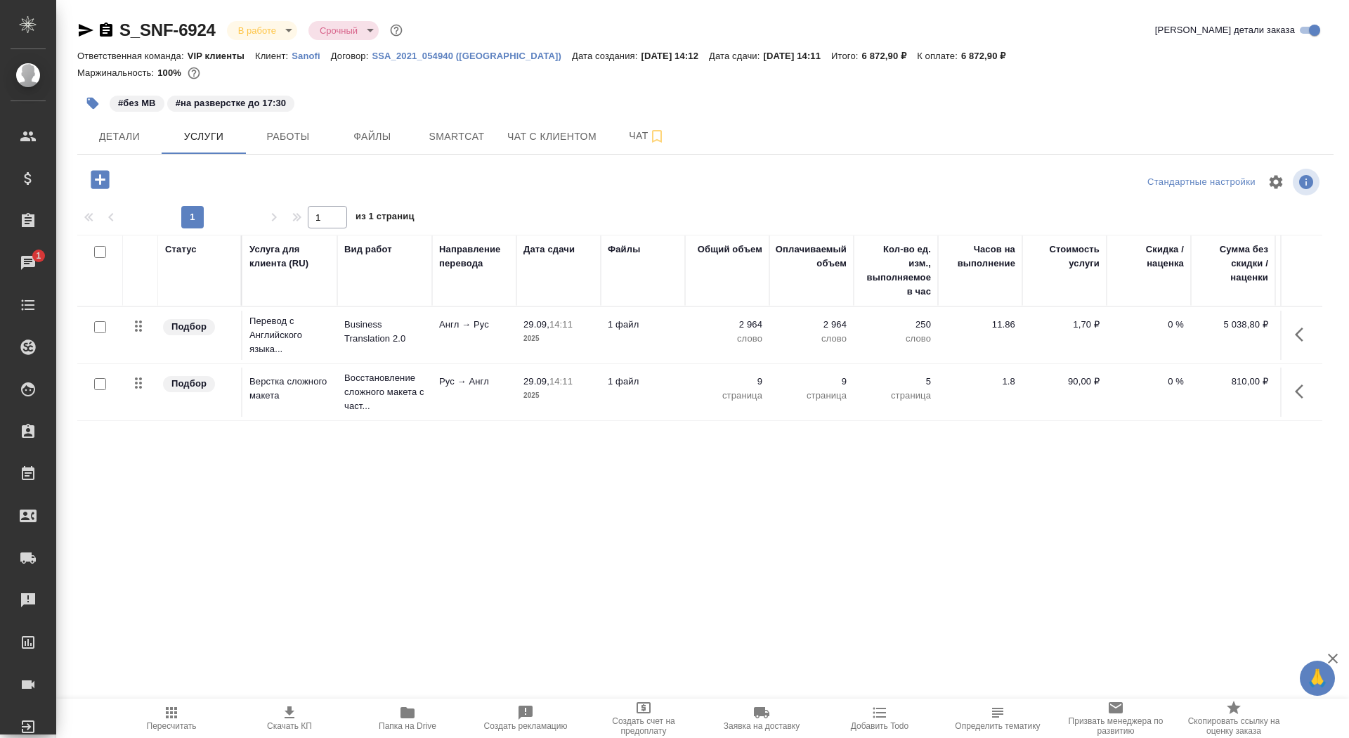
click at [409, 721] on span "Папка на Drive" at bounding box center [408, 726] width 58 height 10
click at [488, 129] on span "Smartcat" at bounding box center [456, 137] width 67 height 18
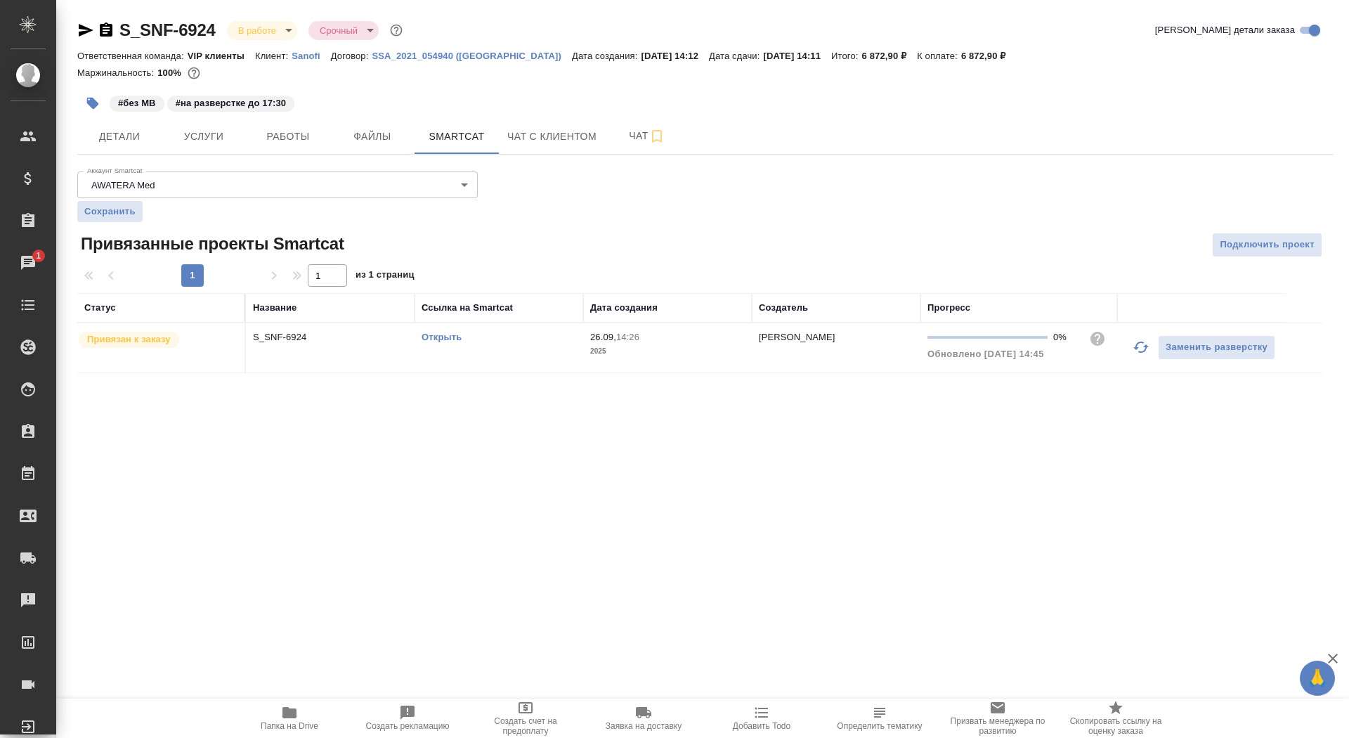
click at [453, 334] on link "Открыть" at bounding box center [442, 337] width 40 height 11
click at [206, 140] on span "Услуги" at bounding box center [203, 137] width 67 height 18
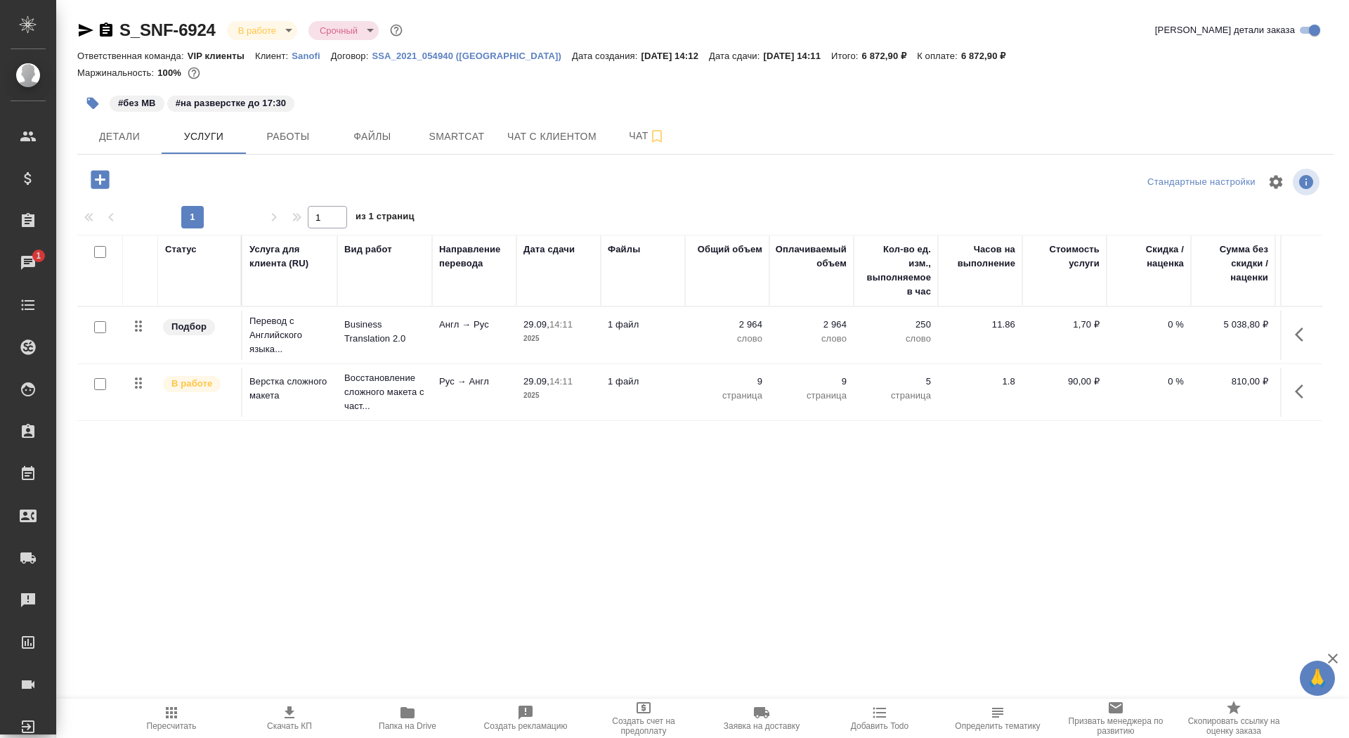
click at [100, 321] on input "checkbox" at bounding box center [100, 327] width 12 height 12
checkbox input "true"
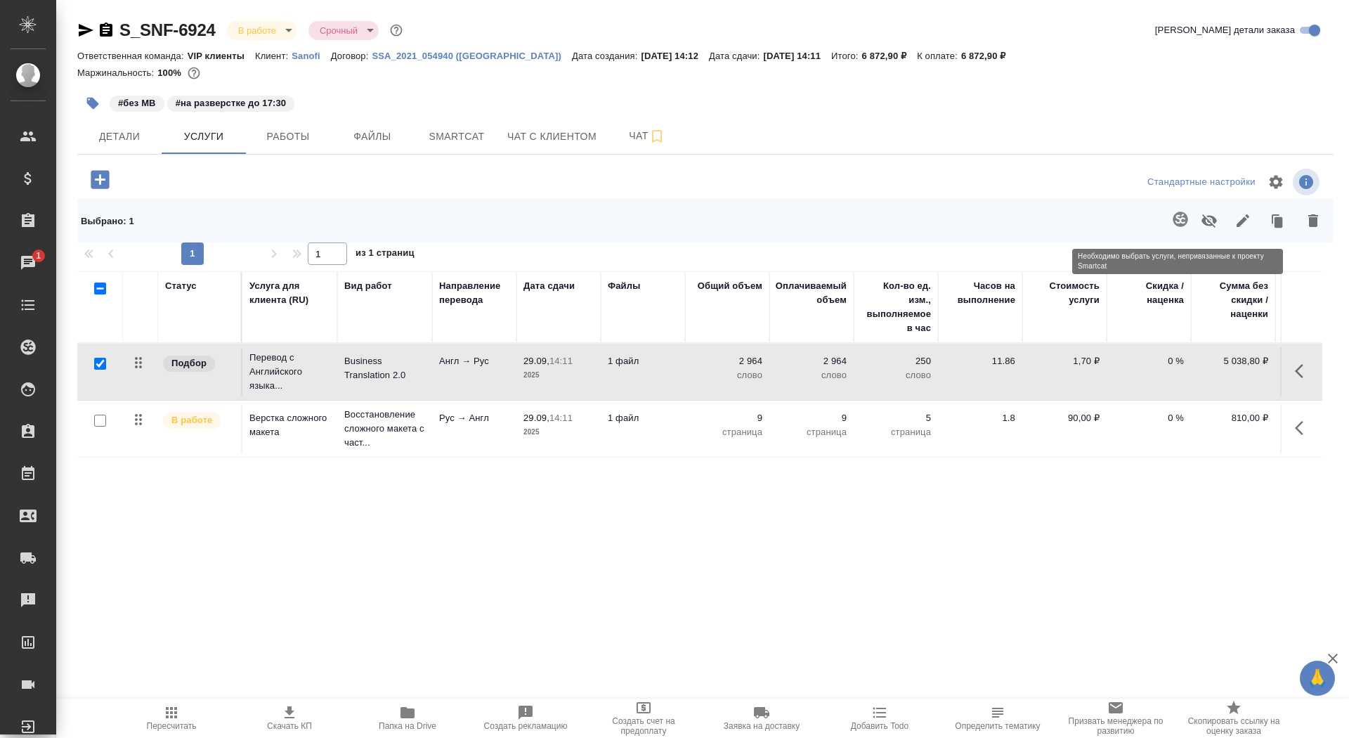
click at [1183, 217] on span at bounding box center [1177, 220] width 29 height 37
click at [1179, 221] on span at bounding box center [1177, 220] width 29 height 37
click at [435, 122] on button "Smartcat" at bounding box center [457, 136] width 84 height 35
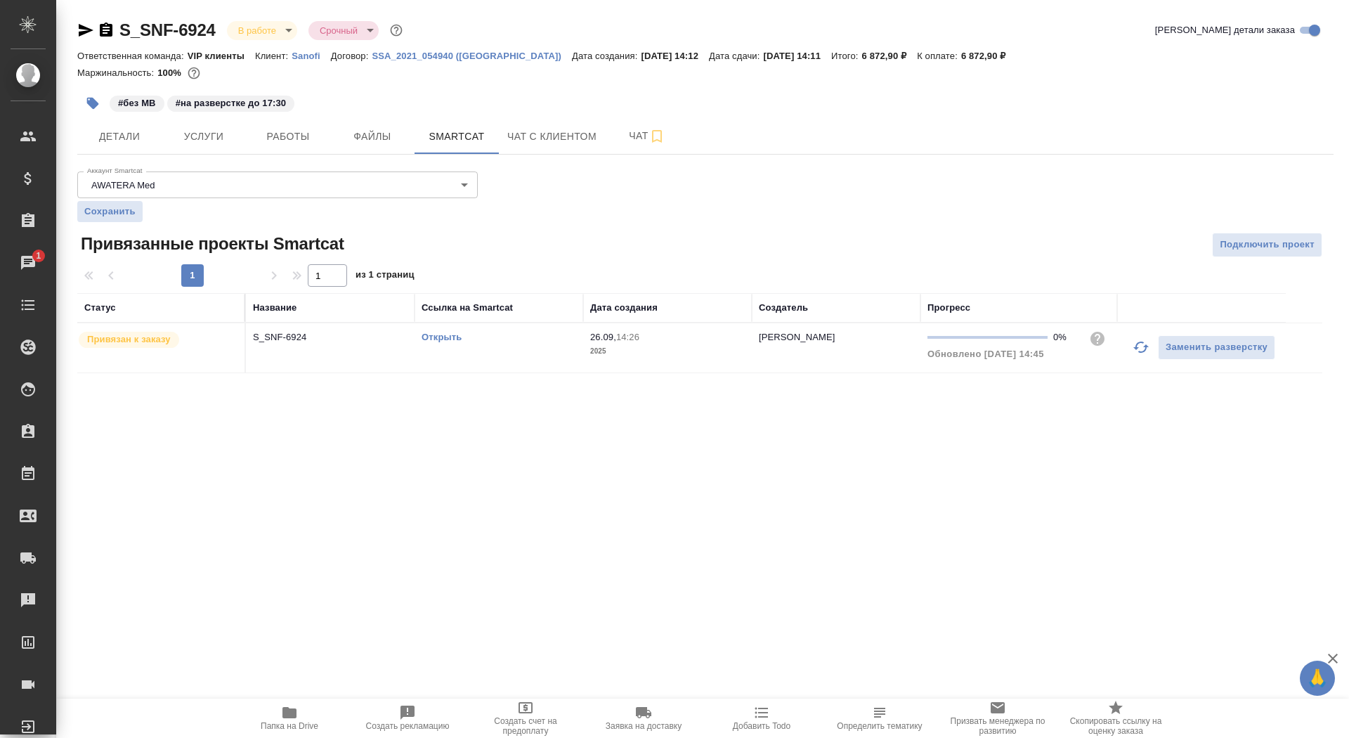
click at [499, 359] on td "Открыть" at bounding box center [499, 347] width 169 height 49
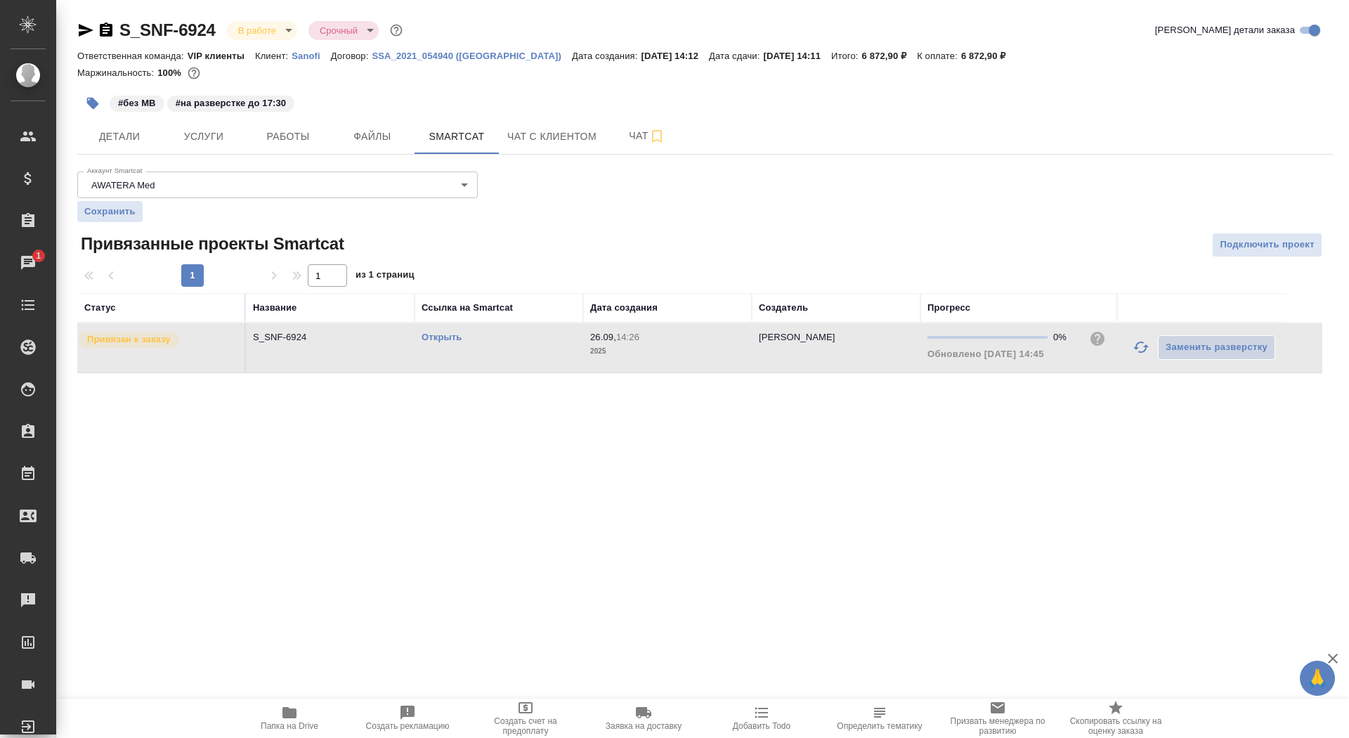
click at [499, 359] on td "Открыть" at bounding box center [499, 347] width 169 height 49
click at [188, 122] on button "Услуги" at bounding box center [204, 136] width 84 height 35
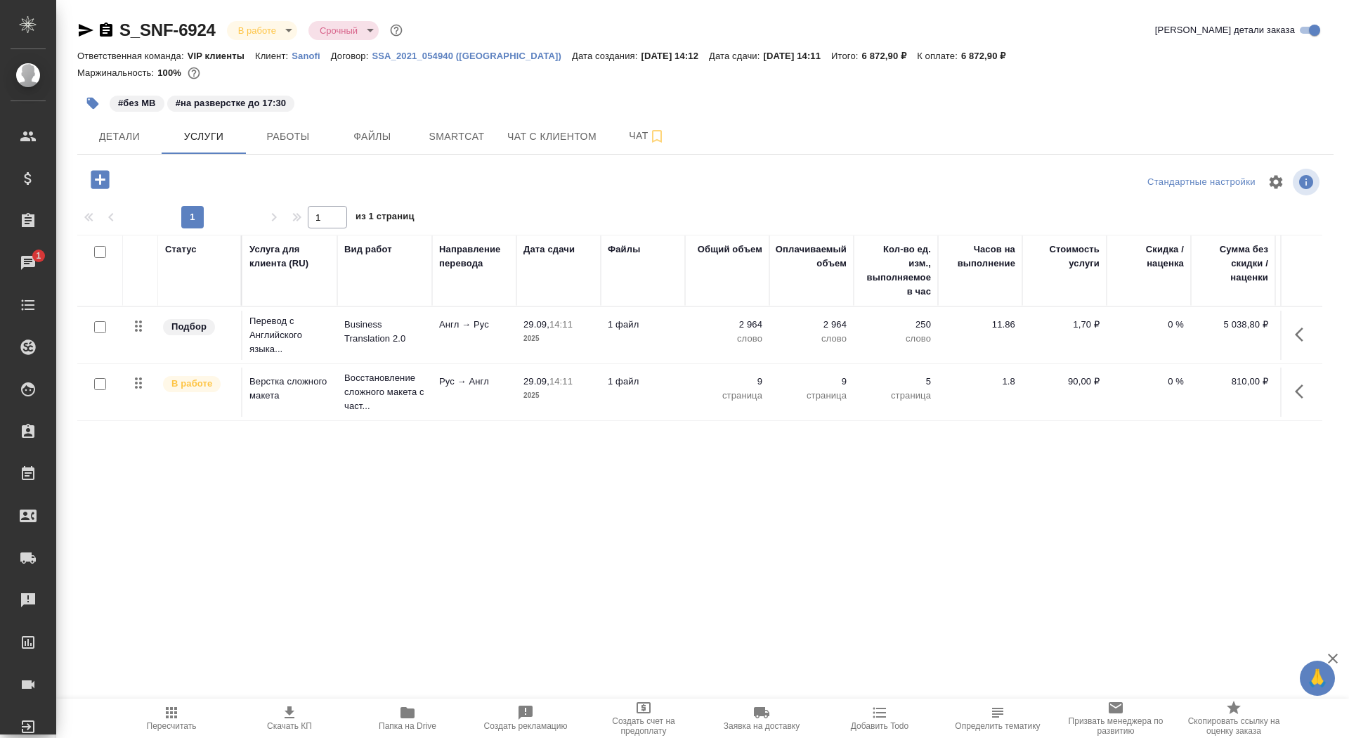
click at [90, 327] on div at bounding box center [100, 328] width 32 height 20
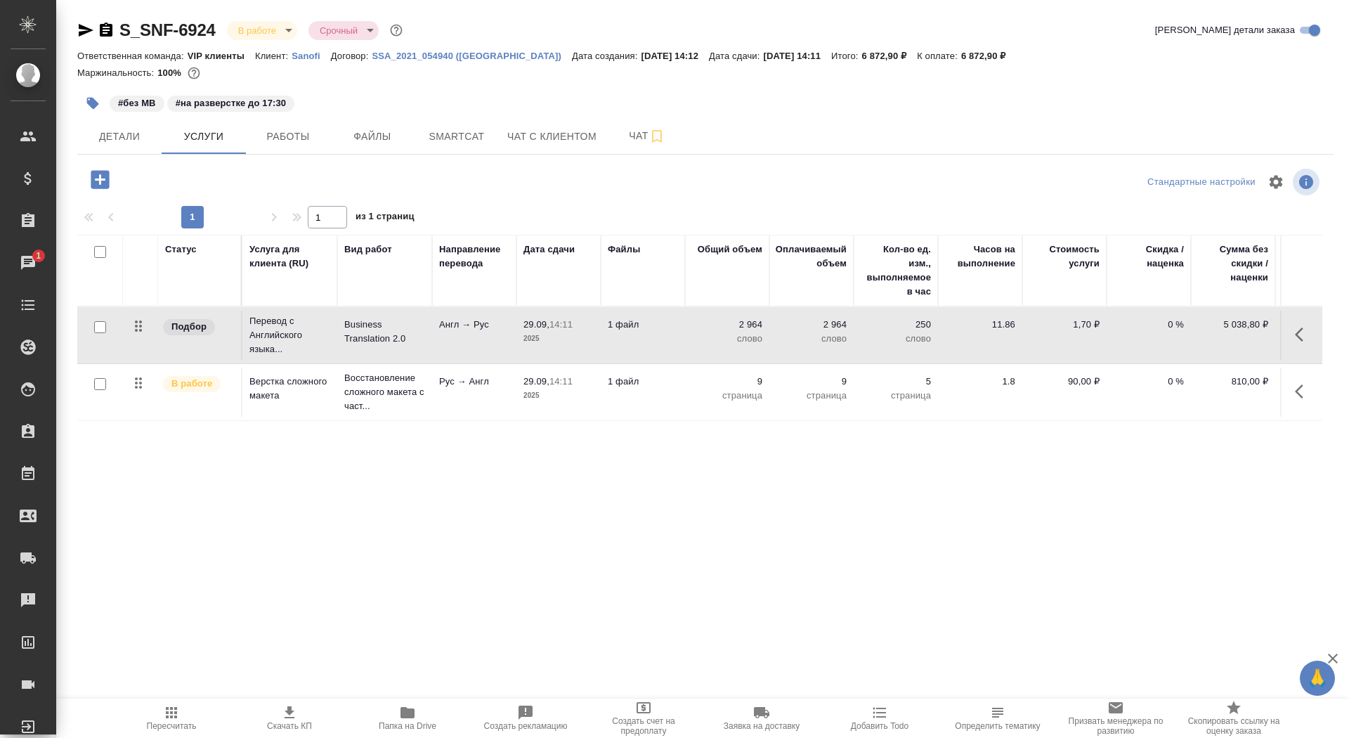
click at [98, 329] on input "checkbox" at bounding box center [100, 327] width 12 height 12
checkbox input "true"
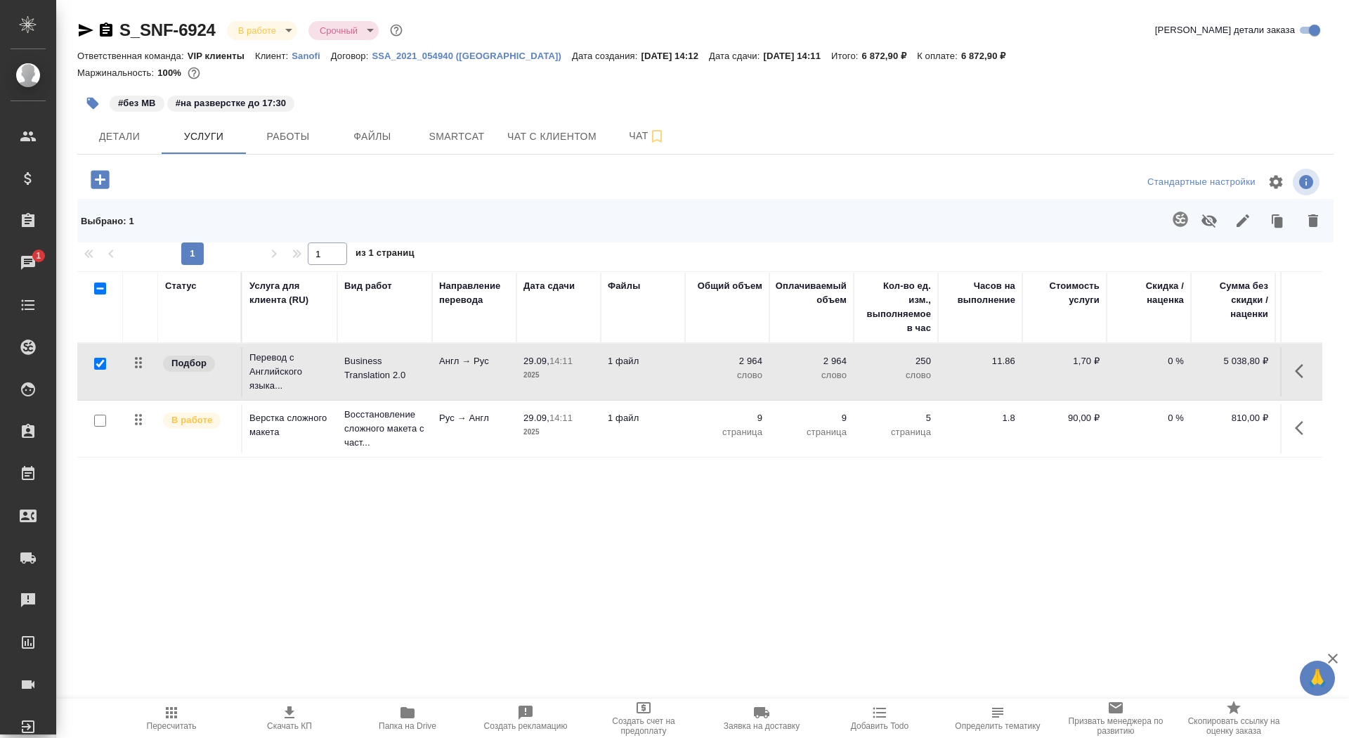
click at [1184, 228] on button "button" at bounding box center [1180, 219] width 34 height 34
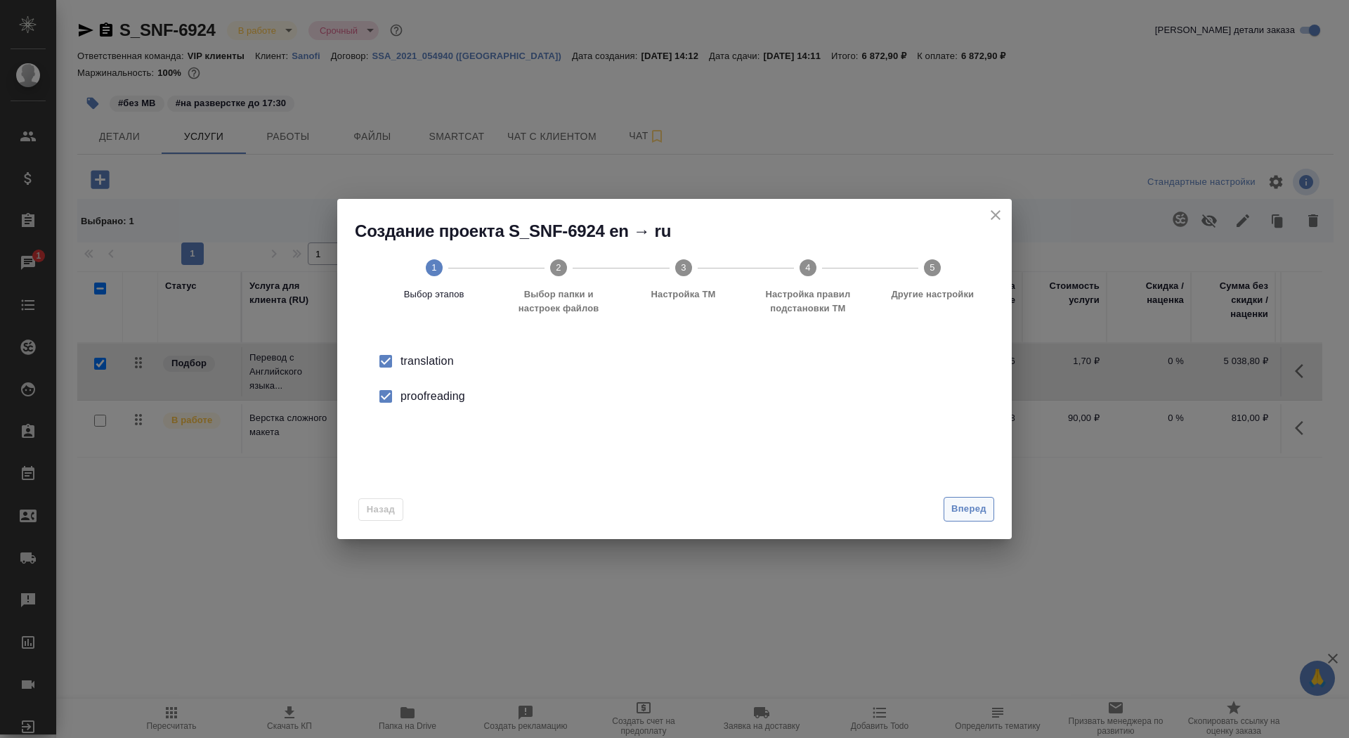
click at [960, 502] on span "Вперед" at bounding box center [968, 509] width 35 height 16
click at [841, 366] on input "Папка с файлами для перевода" at bounding box center [652, 368] width 585 height 17
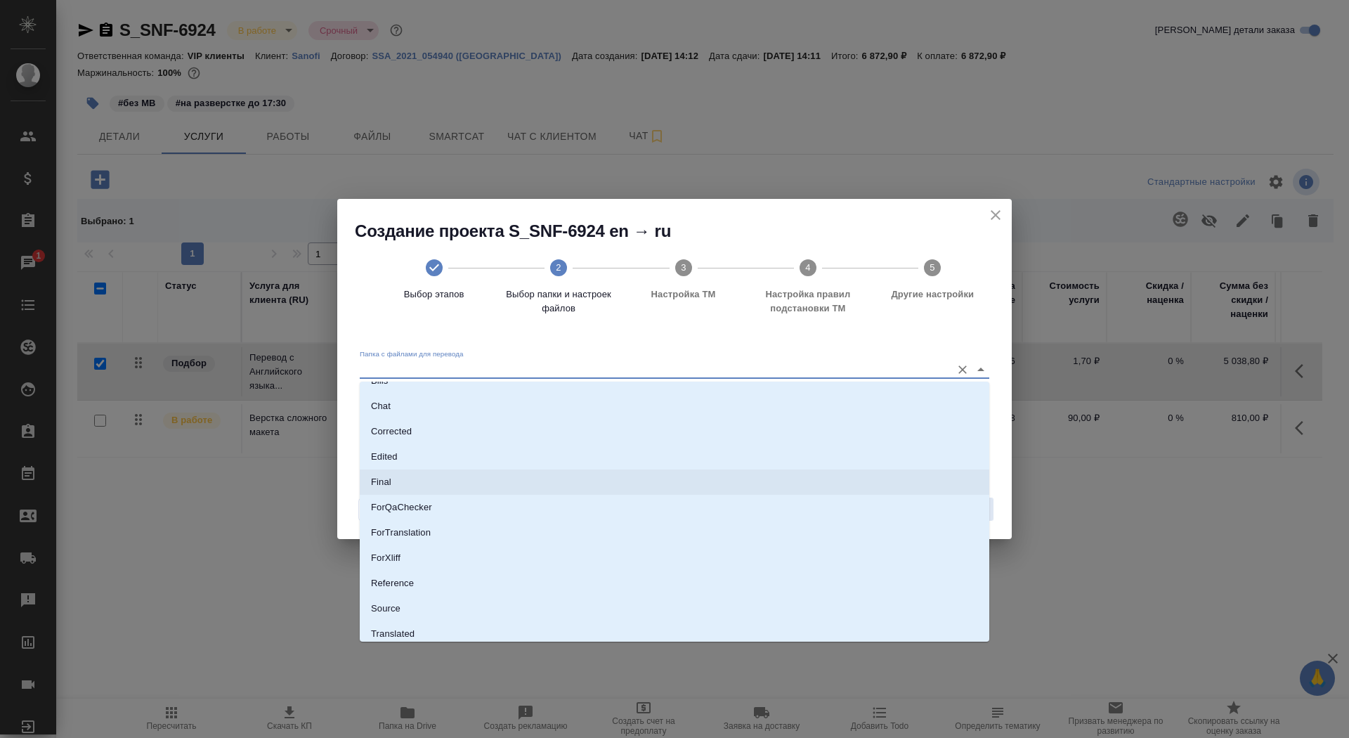
scroll to position [53, 0]
click at [775, 591] on li "Source" at bounding box center [674, 597] width 629 height 25
type input "Source"
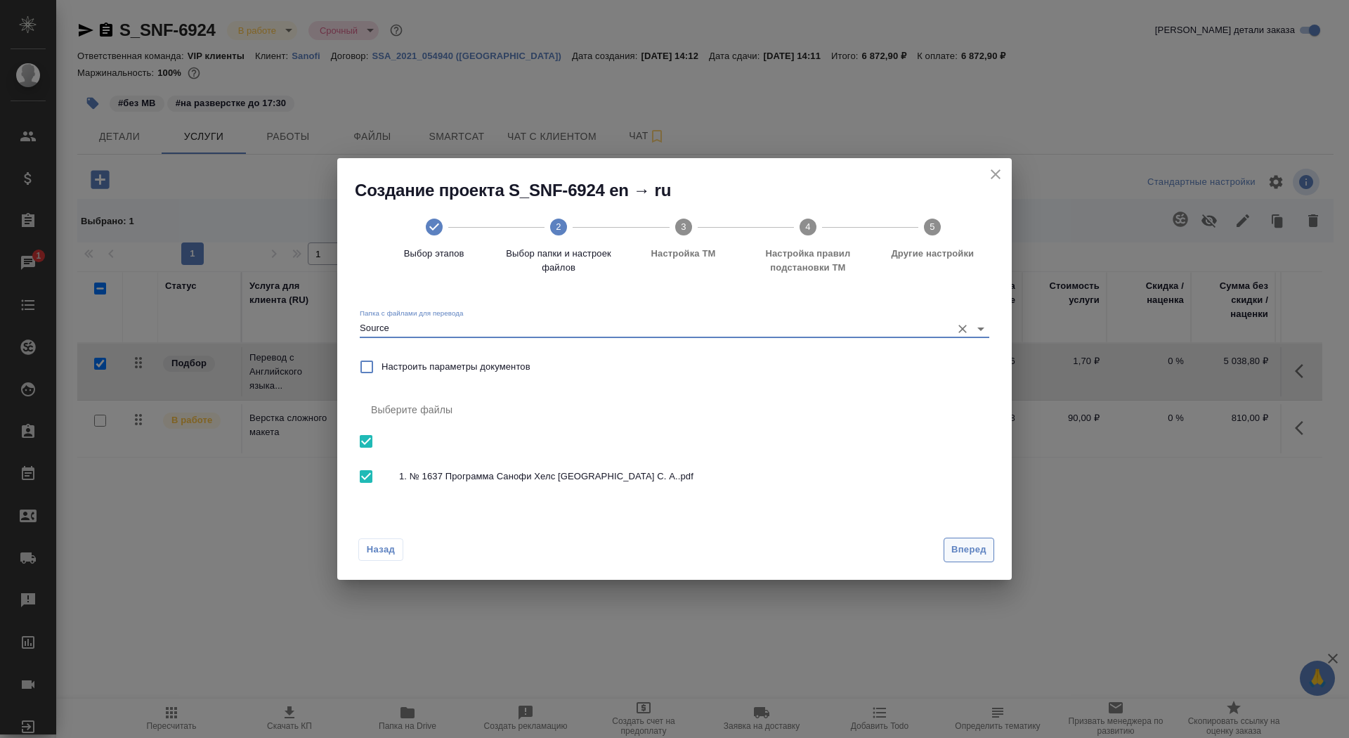
click at [965, 547] on span "Вперед" at bounding box center [968, 550] width 35 height 16
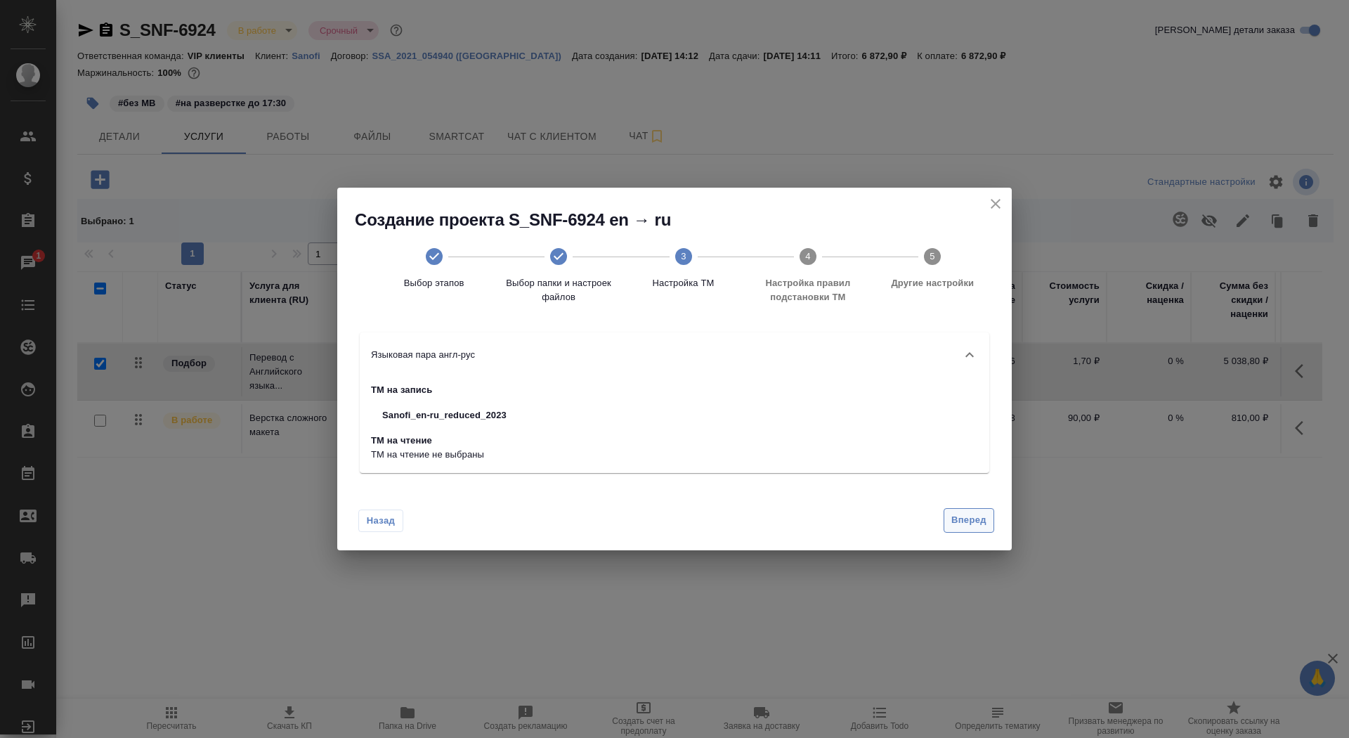
click at [968, 521] on span "Вперед" at bounding box center [968, 520] width 35 height 16
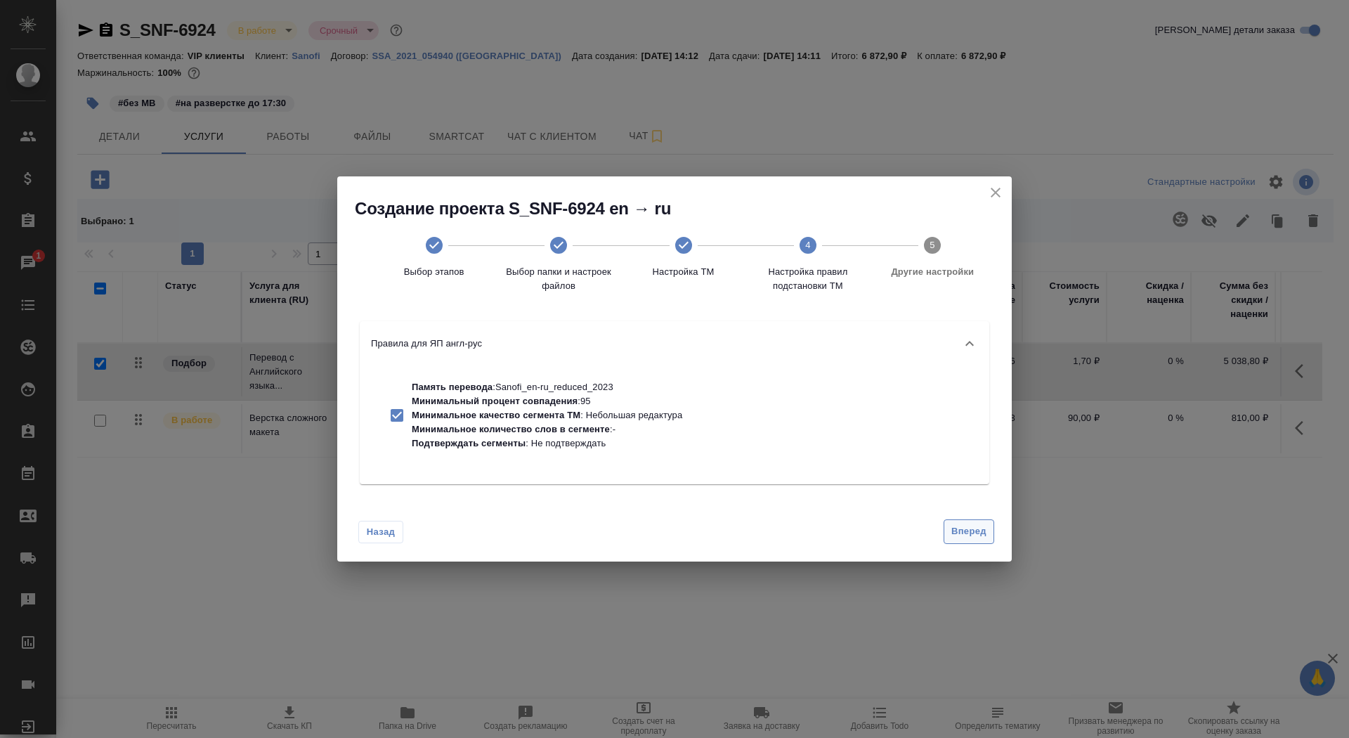
click at [972, 535] on span "Вперед" at bounding box center [968, 531] width 35 height 16
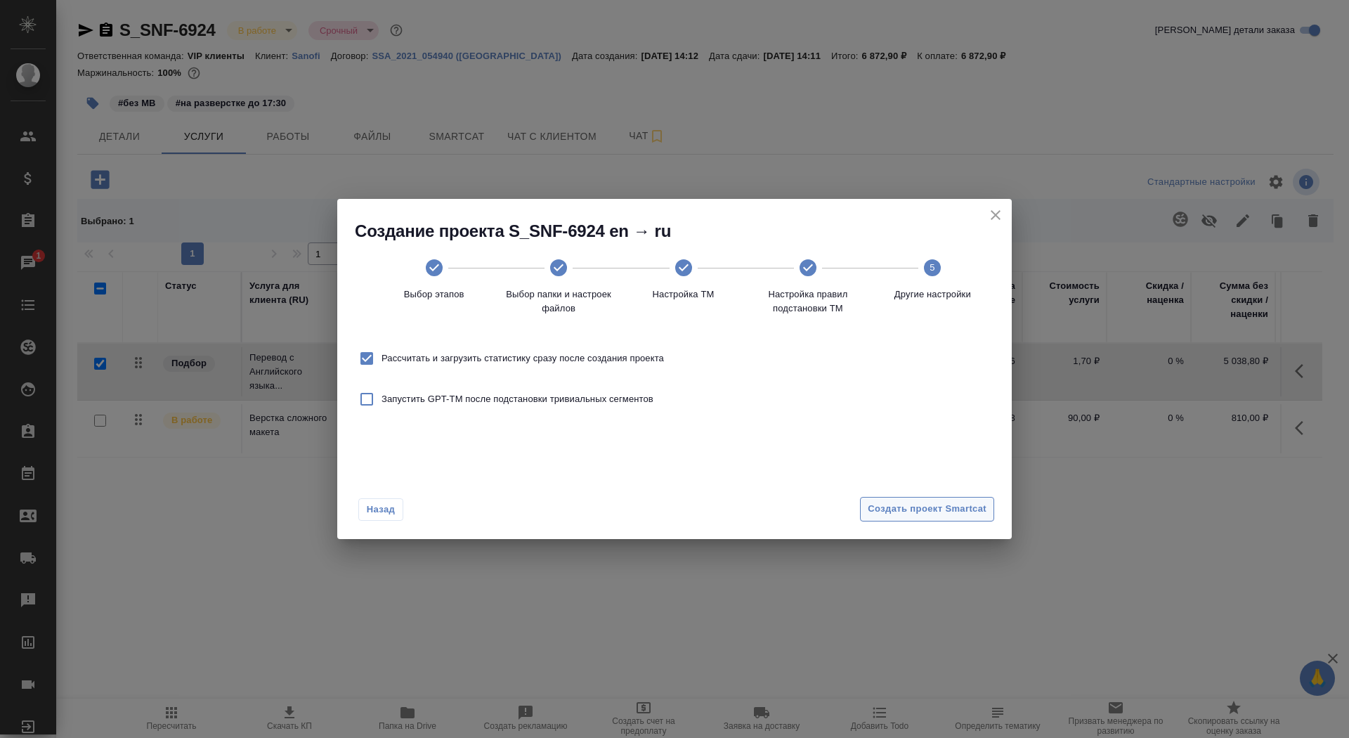
click at [964, 514] on span "Создать проект Smartcat" at bounding box center [927, 509] width 119 height 16
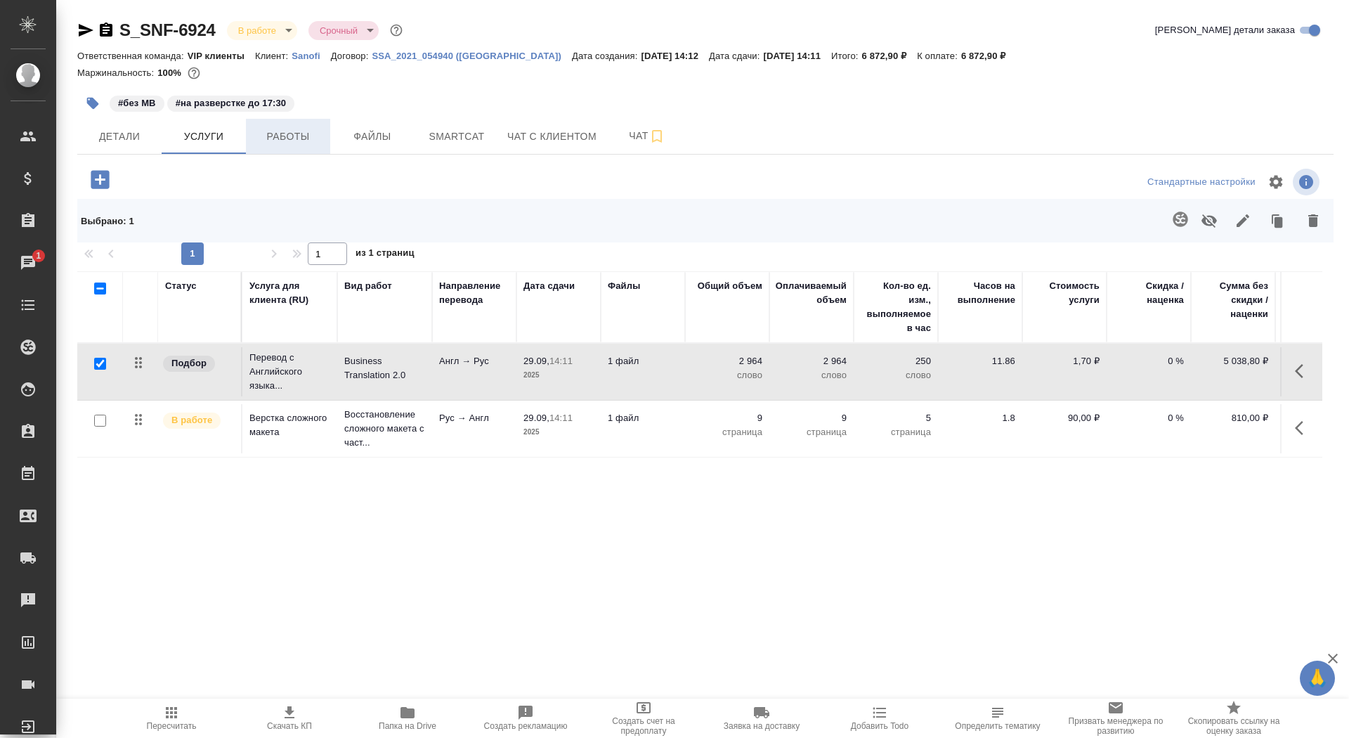
click at [313, 134] on span "Работы" at bounding box center [287, 137] width 67 height 18
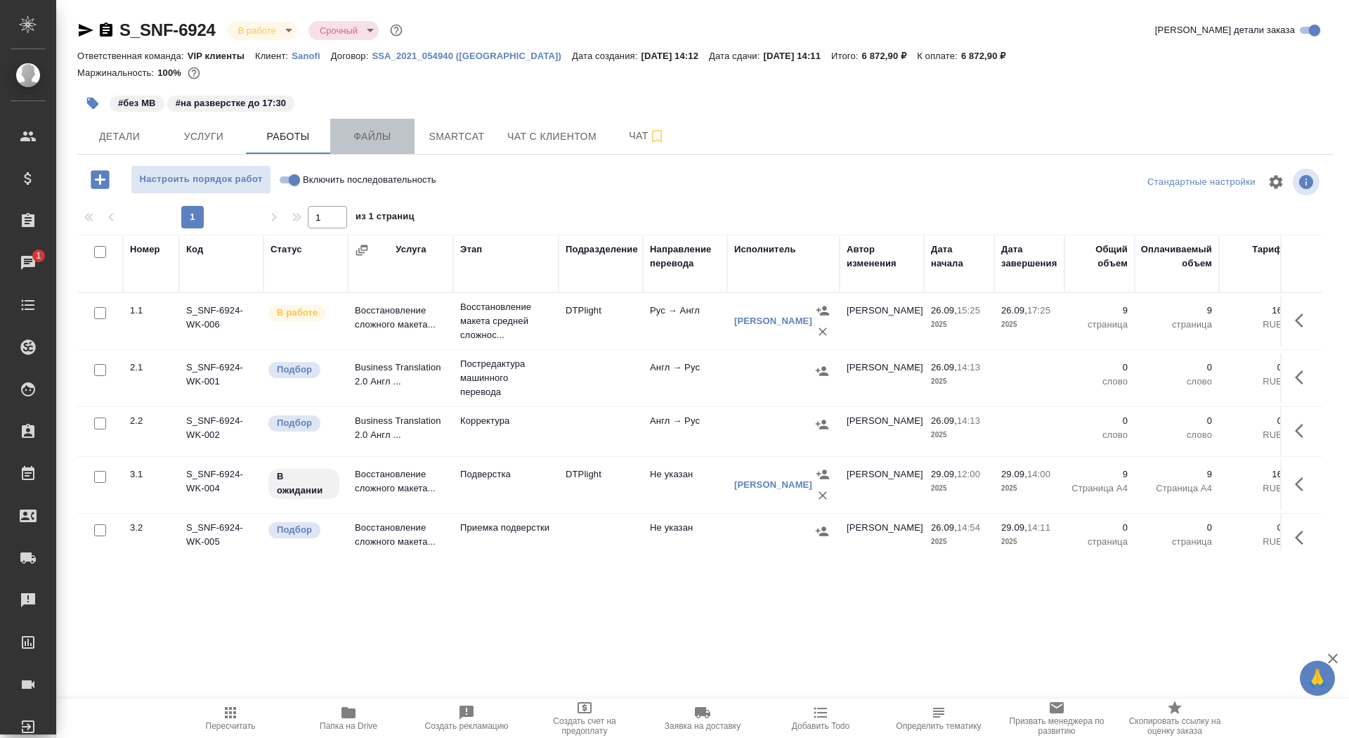
click at [377, 131] on span "Файлы" at bounding box center [372, 137] width 67 height 18
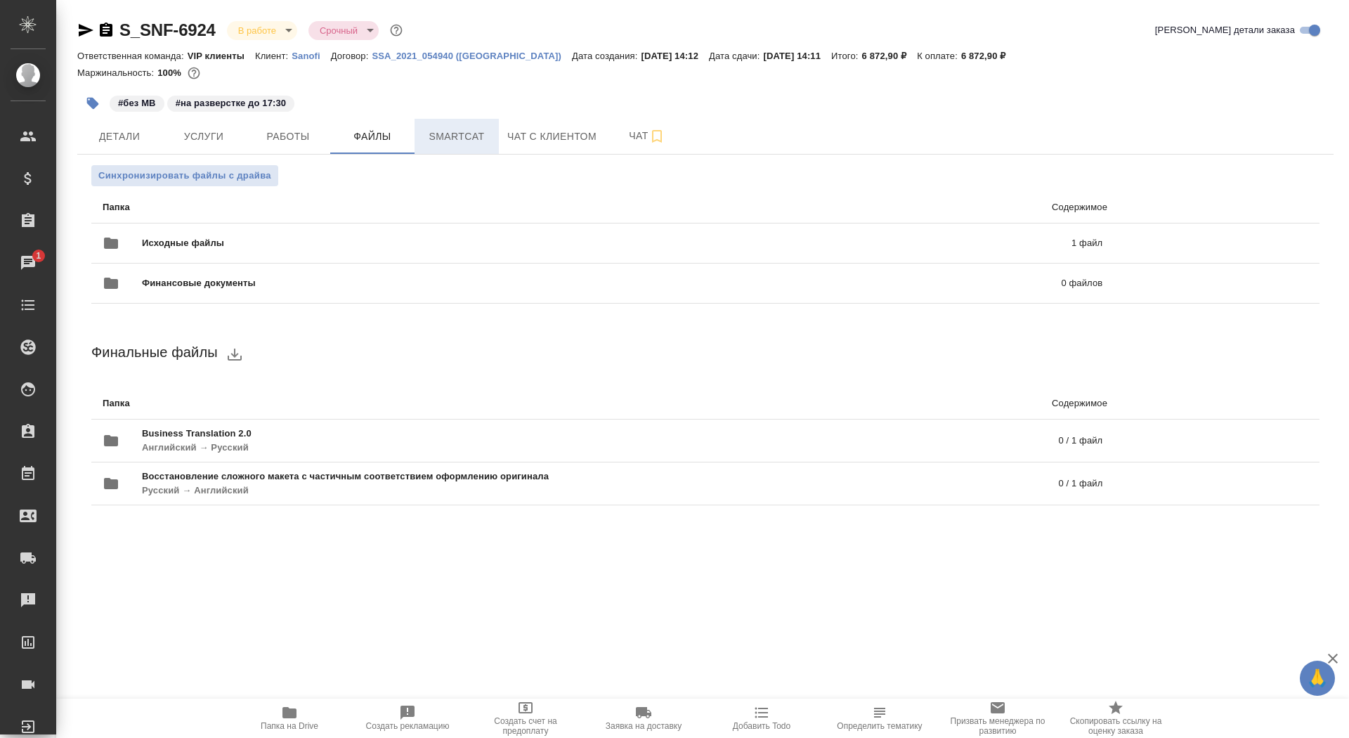
click at [458, 136] on span "Smartcat" at bounding box center [456, 137] width 67 height 18
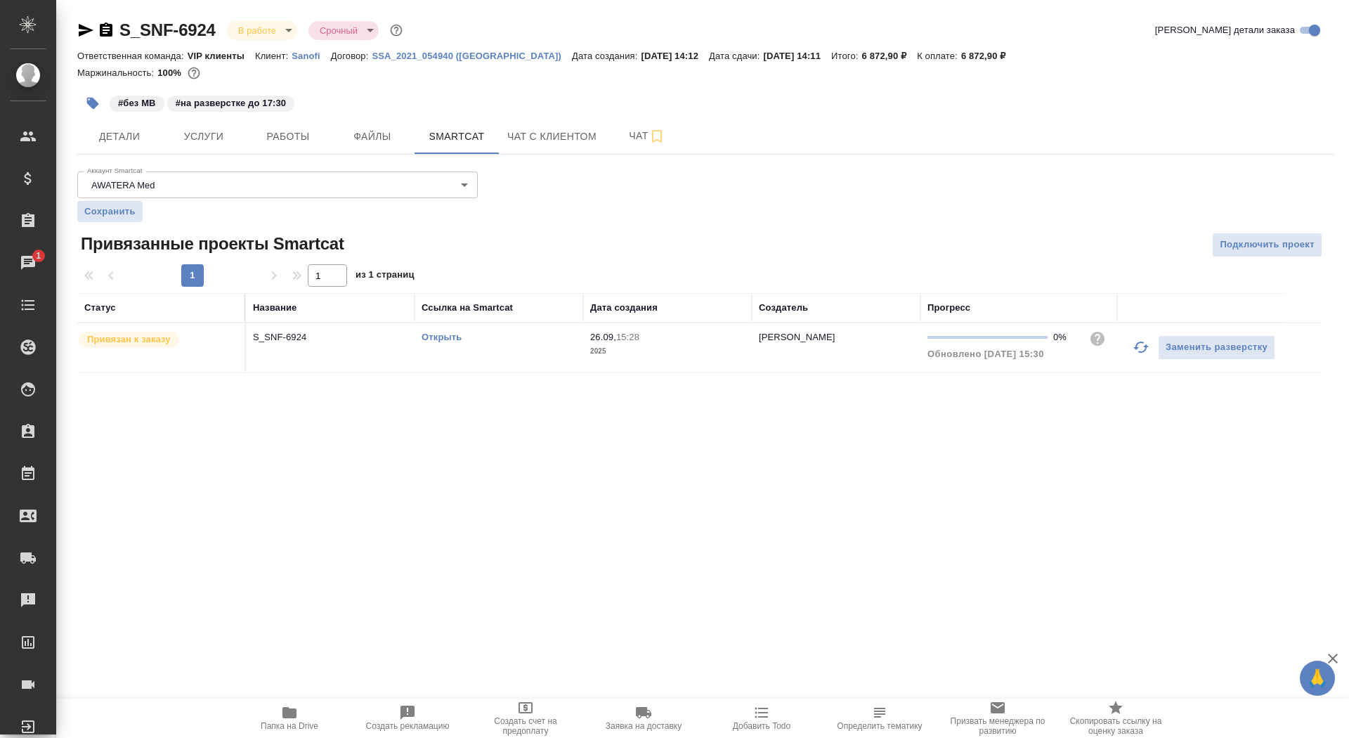
click at [488, 336] on div "Открыть" at bounding box center [499, 337] width 155 height 14
click at [357, 145] on button "Файлы" at bounding box center [372, 136] width 84 height 35
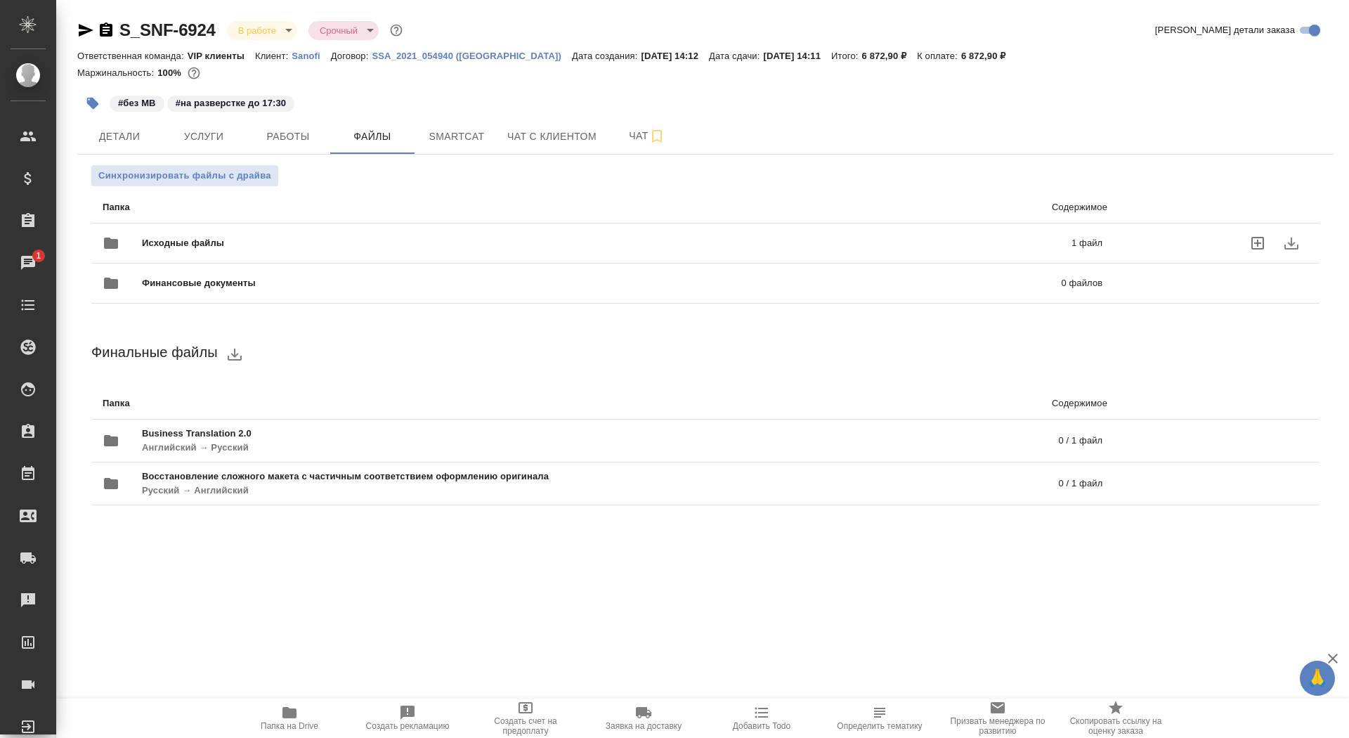
click at [329, 236] on span "Исходные файлы" at bounding box center [395, 243] width 506 height 14
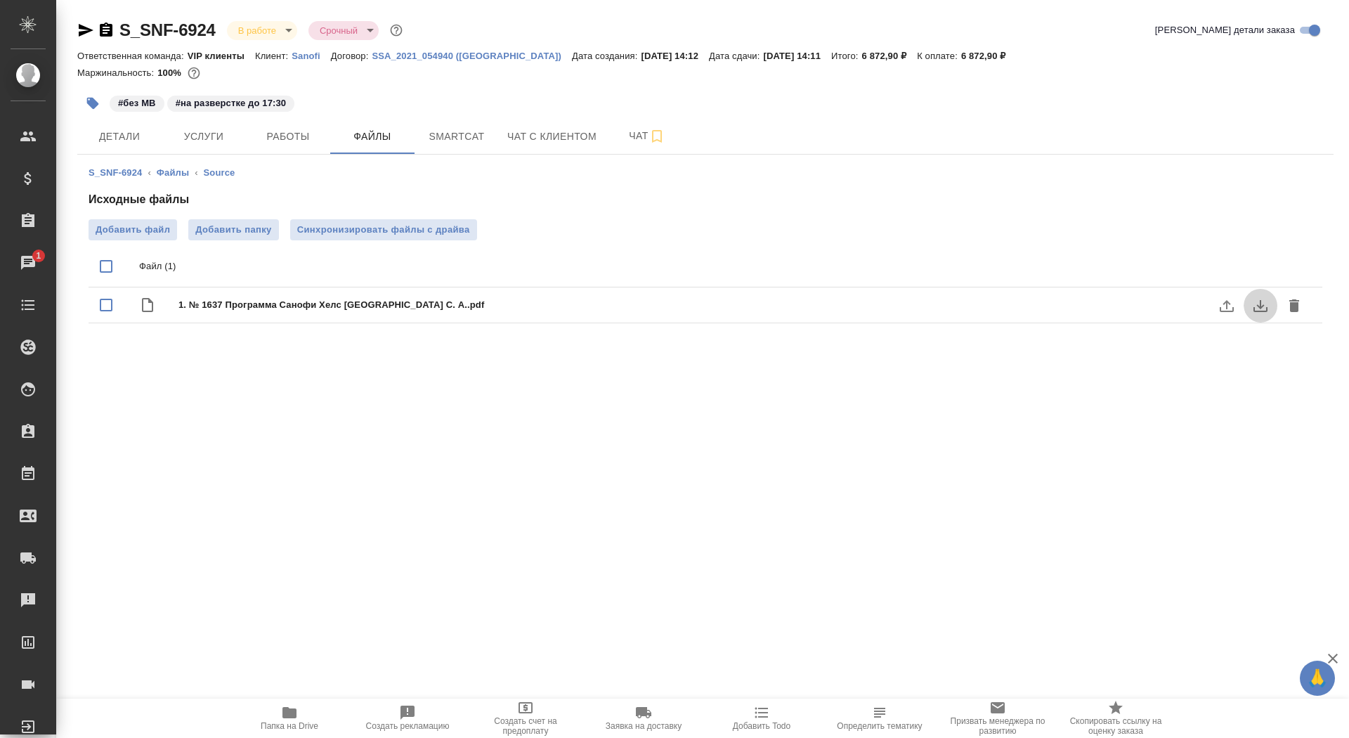
click at [1264, 307] on icon "download" at bounding box center [1260, 305] width 17 height 17
click at [103, 29] on icon "button" at bounding box center [106, 29] width 13 height 14
click at [181, 148] on button "Услуги" at bounding box center [204, 136] width 84 height 35
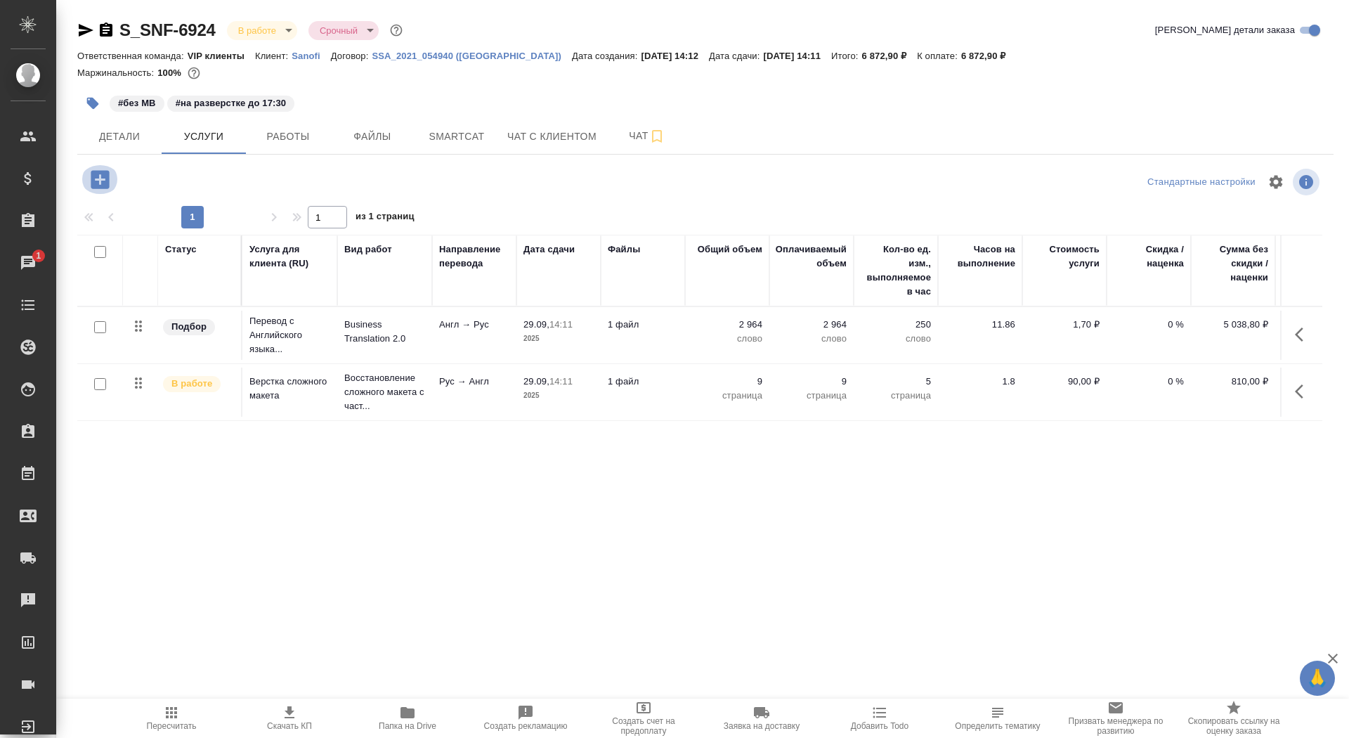
click at [99, 179] on icon "button" at bounding box center [100, 179] width 25 height 25
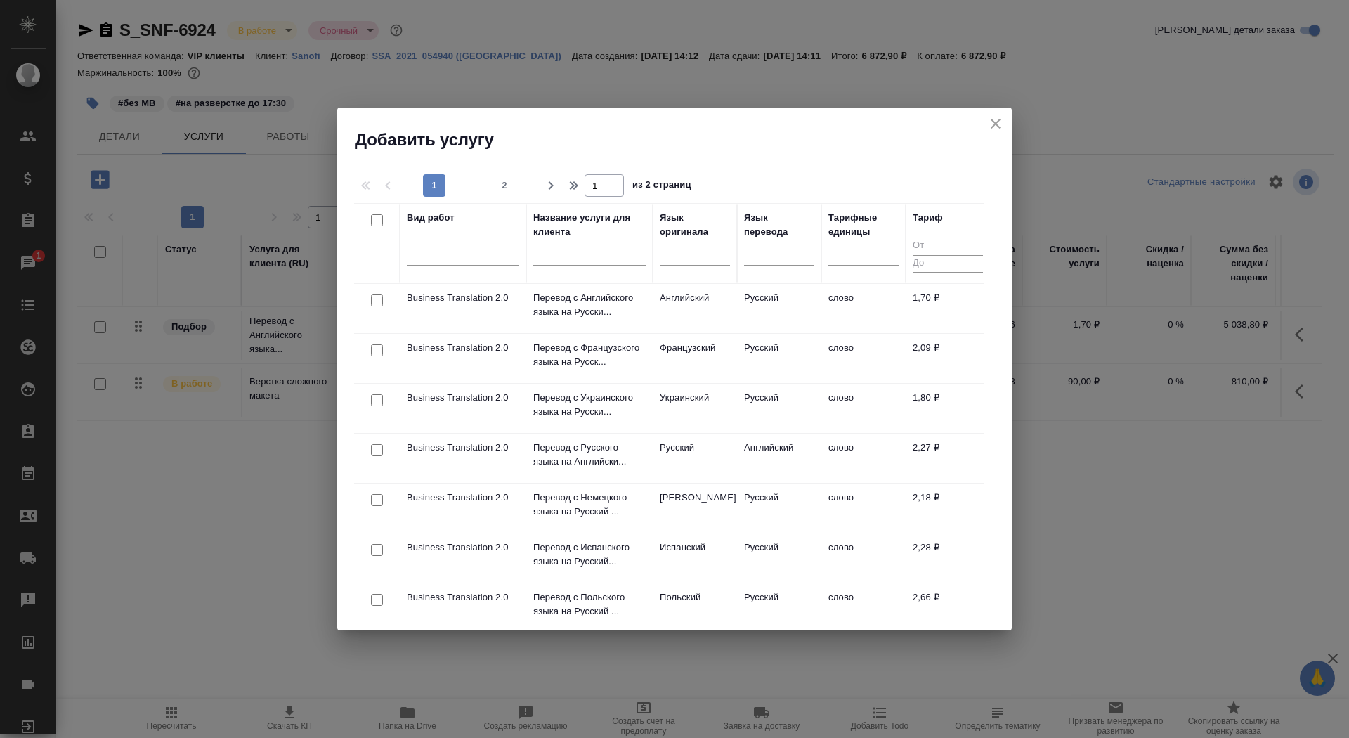
click at [538, 254] on input "text" at bounding box center [589, 257] width 112 height 18
click at [559, 464] on p "Перевод с Русского языка на Английски..." at bounding box center [589, 455] width 112 height 28
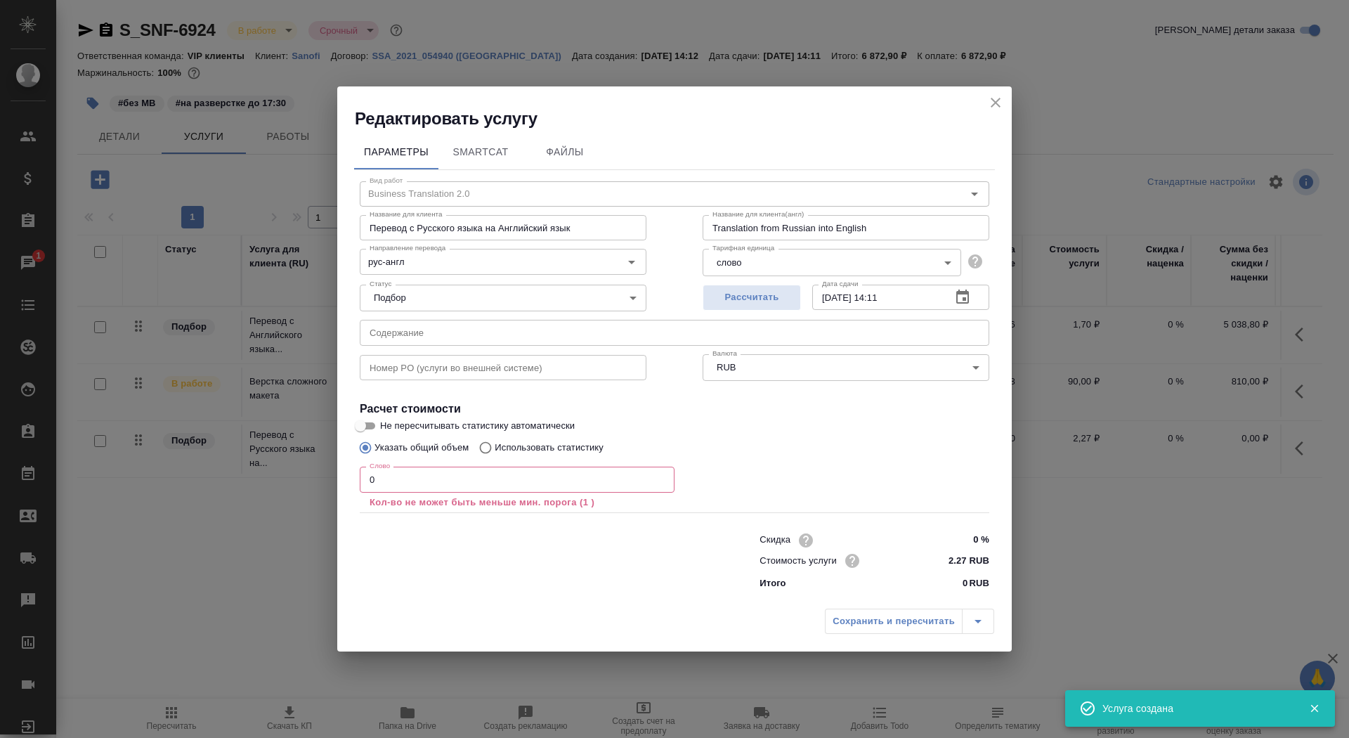
click at [534, 451] on p "Использовать статистику" at bounding box center [549, 448] width 109 height 14
click at [495, 451] on input "Использовать статистику" at bounding box center [483, 447] width 22 height 27
radio input "true"
radio input "false"
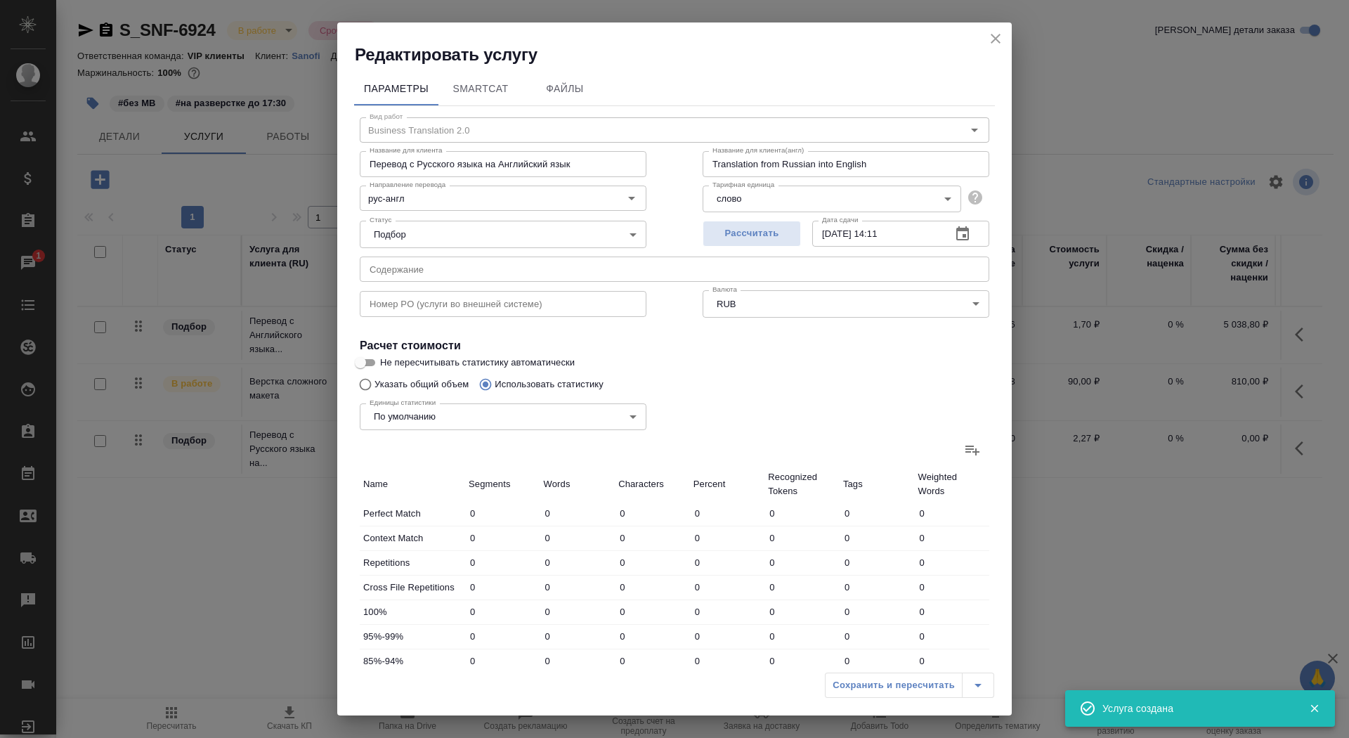
click at [965, 445] on icon at bounding box center [972, 449] width 17 height 17
click at [0, 0] on input "file" at bounding box center [0, 0] width 0 height 0
click at [967, 438] on label at bounding box center [972, 450] width 34 height 34
click at [0, 0] on input "file" at bounding box center [0, 0] width 0 height 0
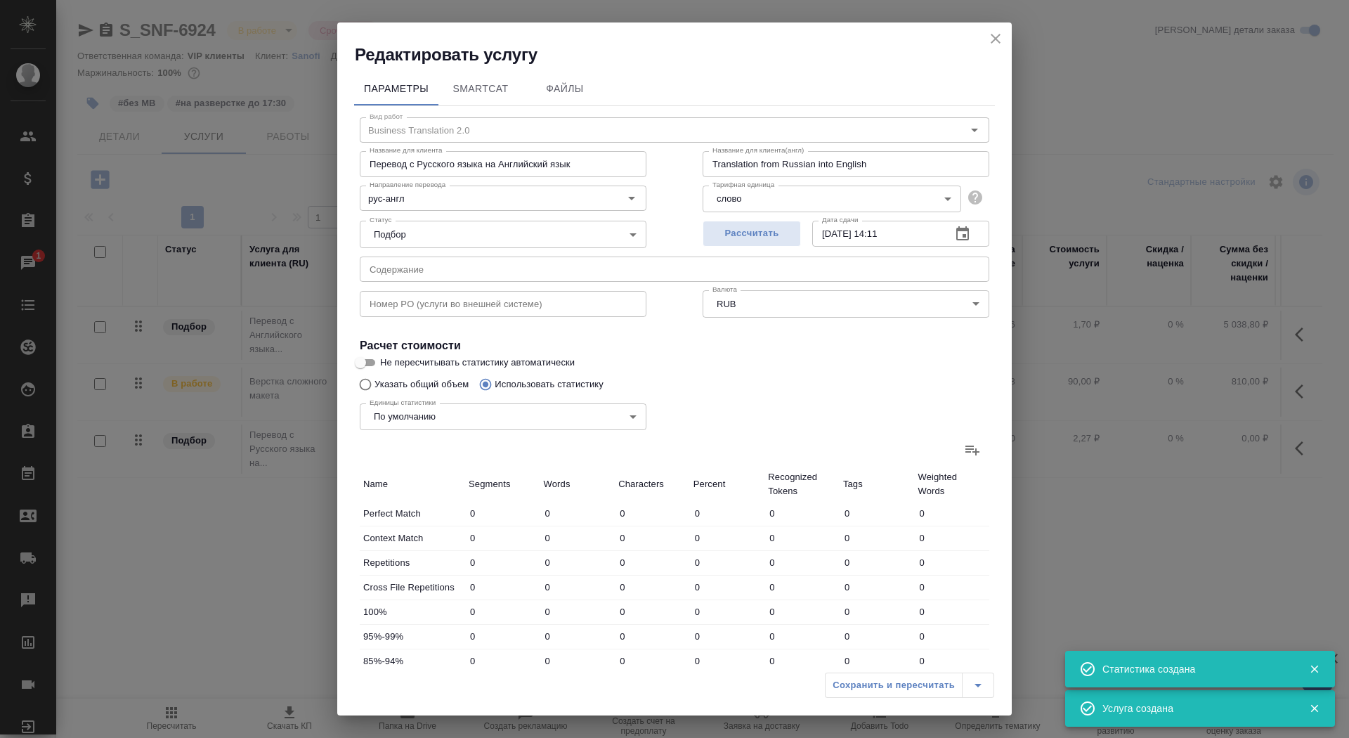
type input "95"
type input "390"
type input "3330"
type input "74"
type input "97"
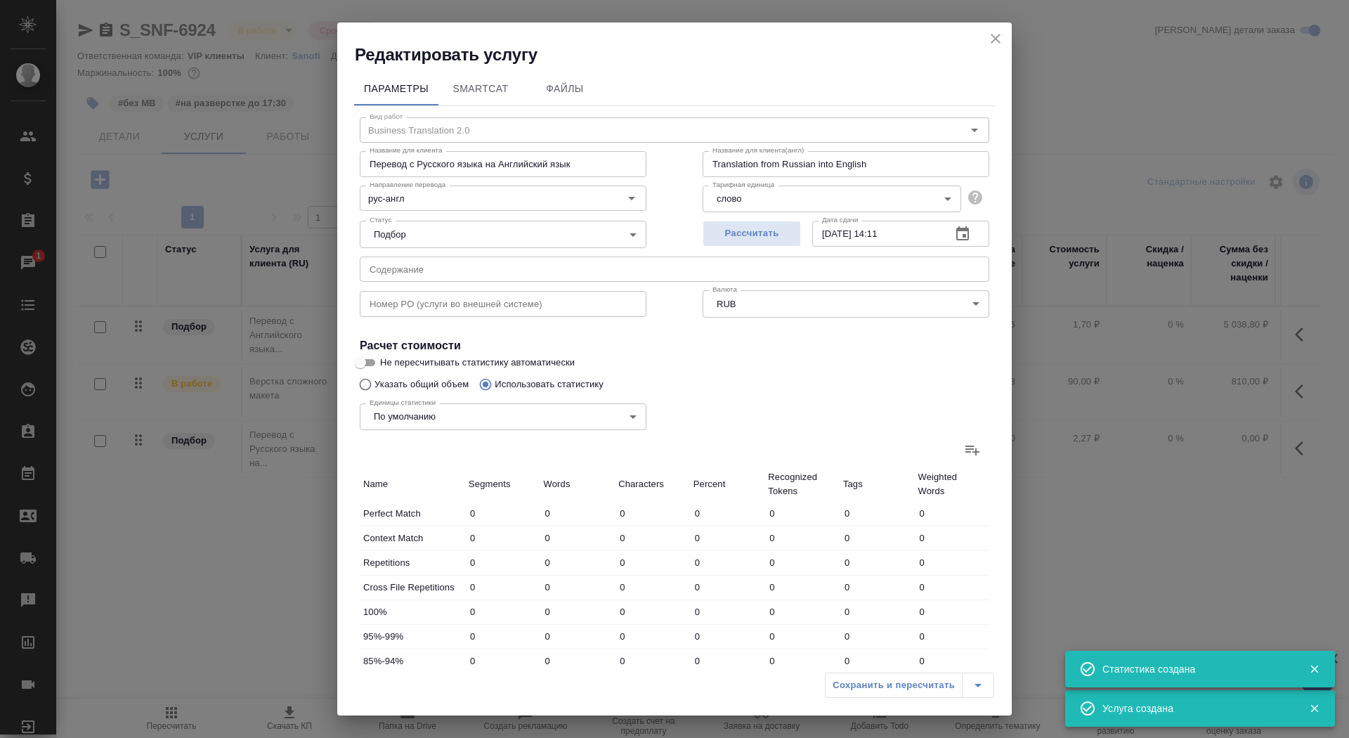
type input "476"
type input "54"
type input "147"
type input "1220"
type input "150"
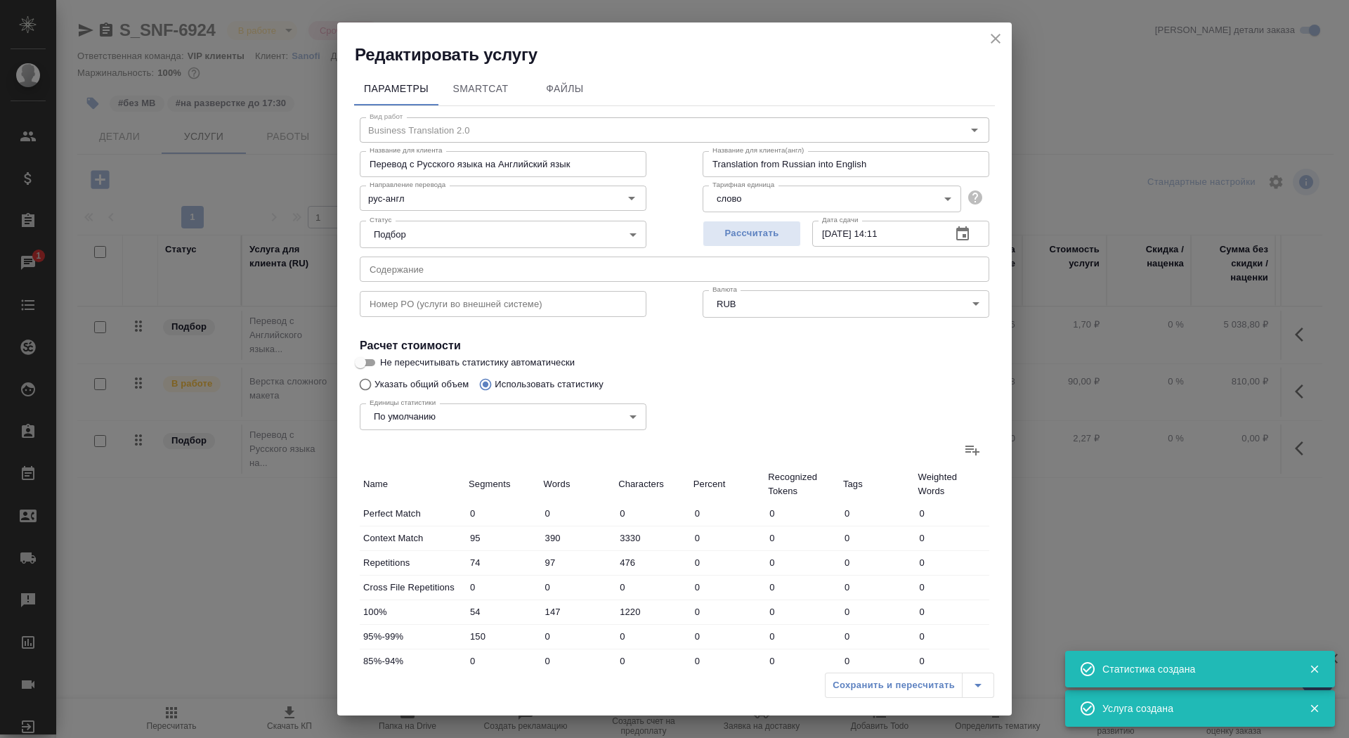
type input "679"
type input "5810"
type input "26"
type input "236"
type input "1935"
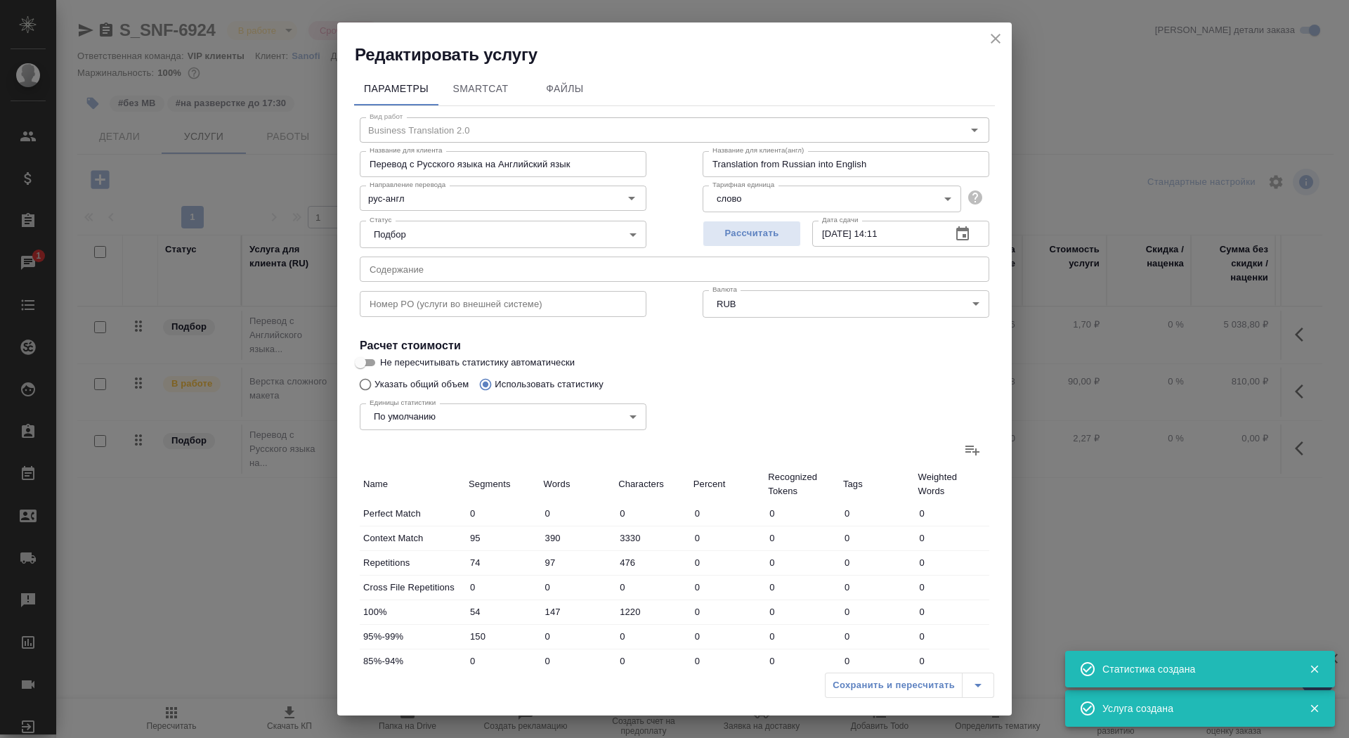
type input "29"
type input "140"
type input "1253"
type input "123"
type input "445"
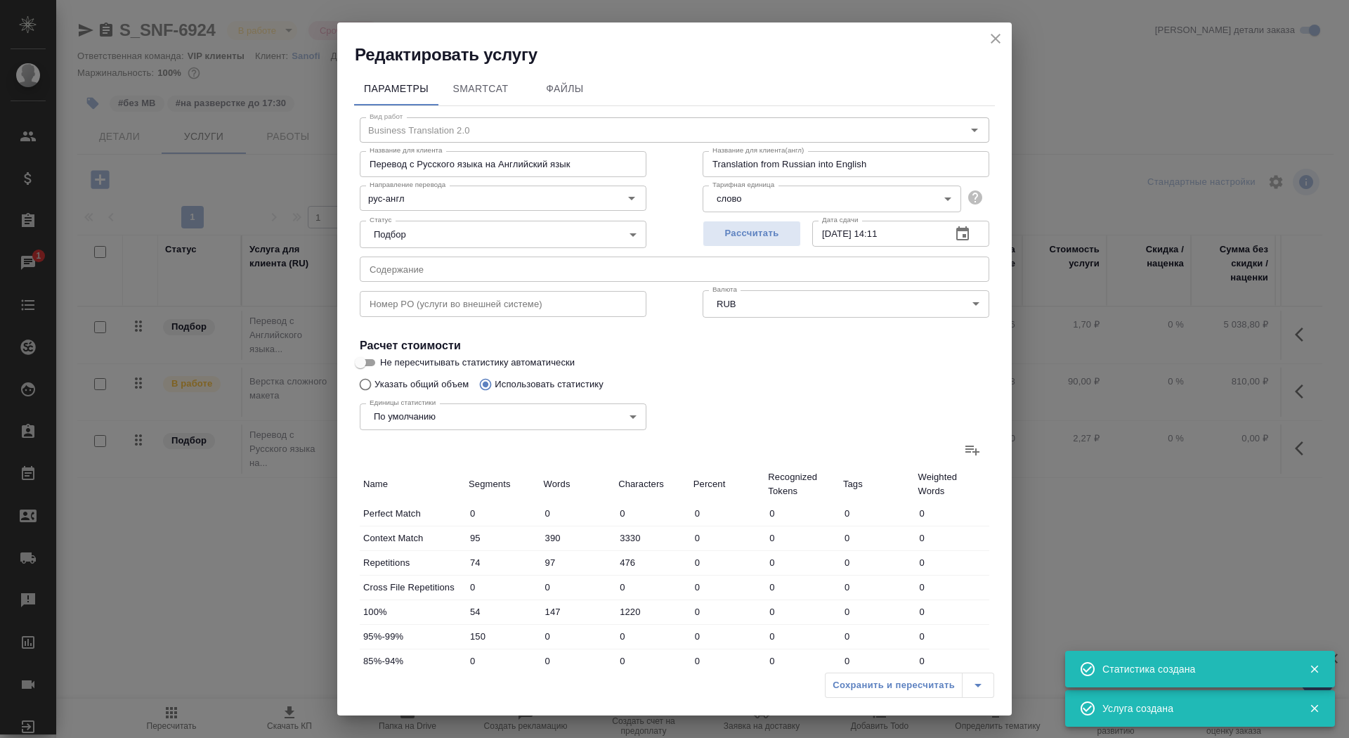
type input "3555"
type input "474"
type input "2034"
type input "17100"
type input "548"
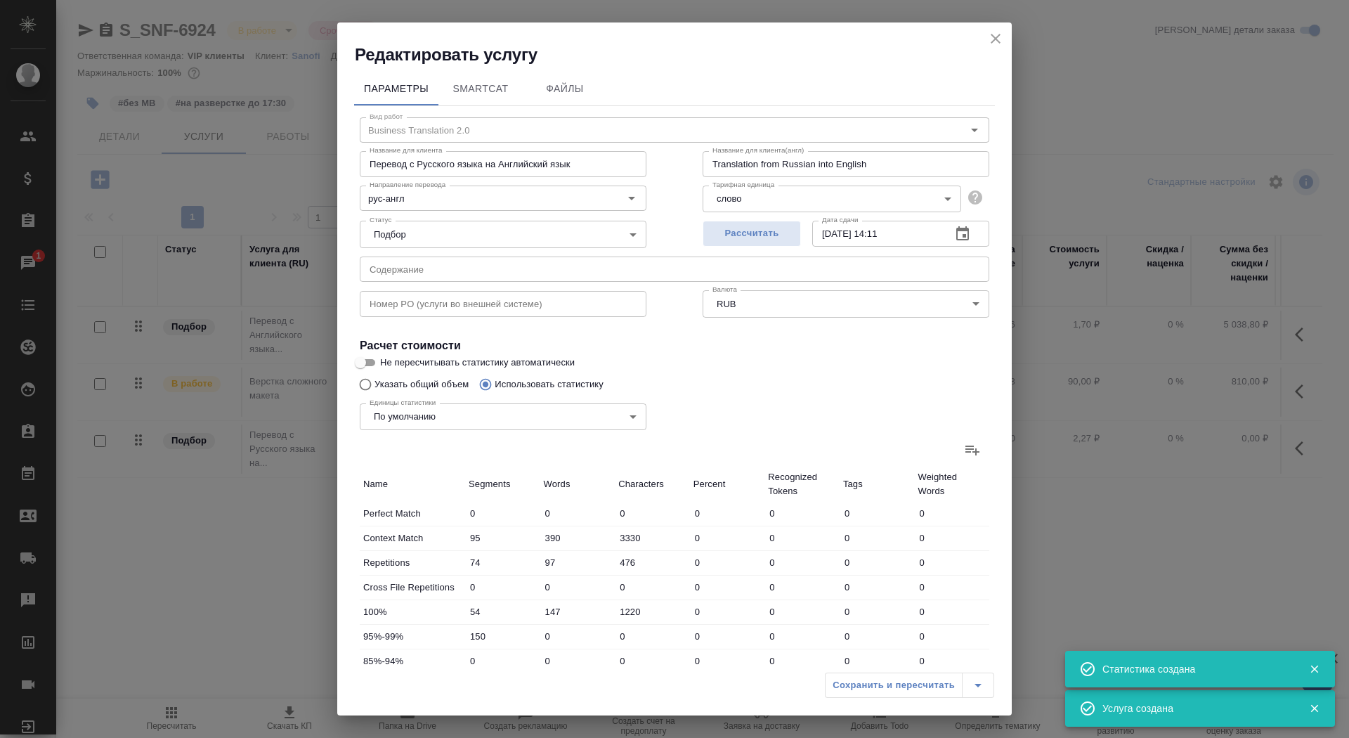
type input "2131"
type input "17576"
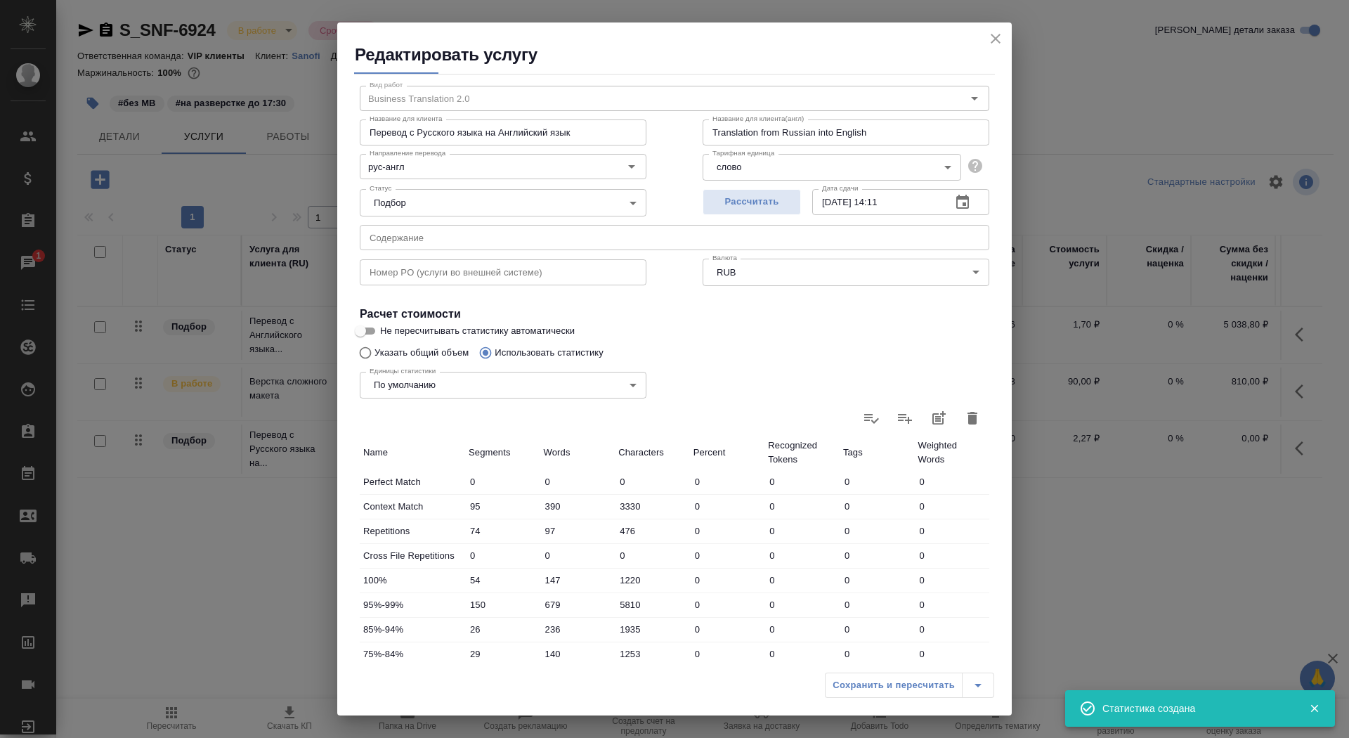
scroll to position [13, 0]
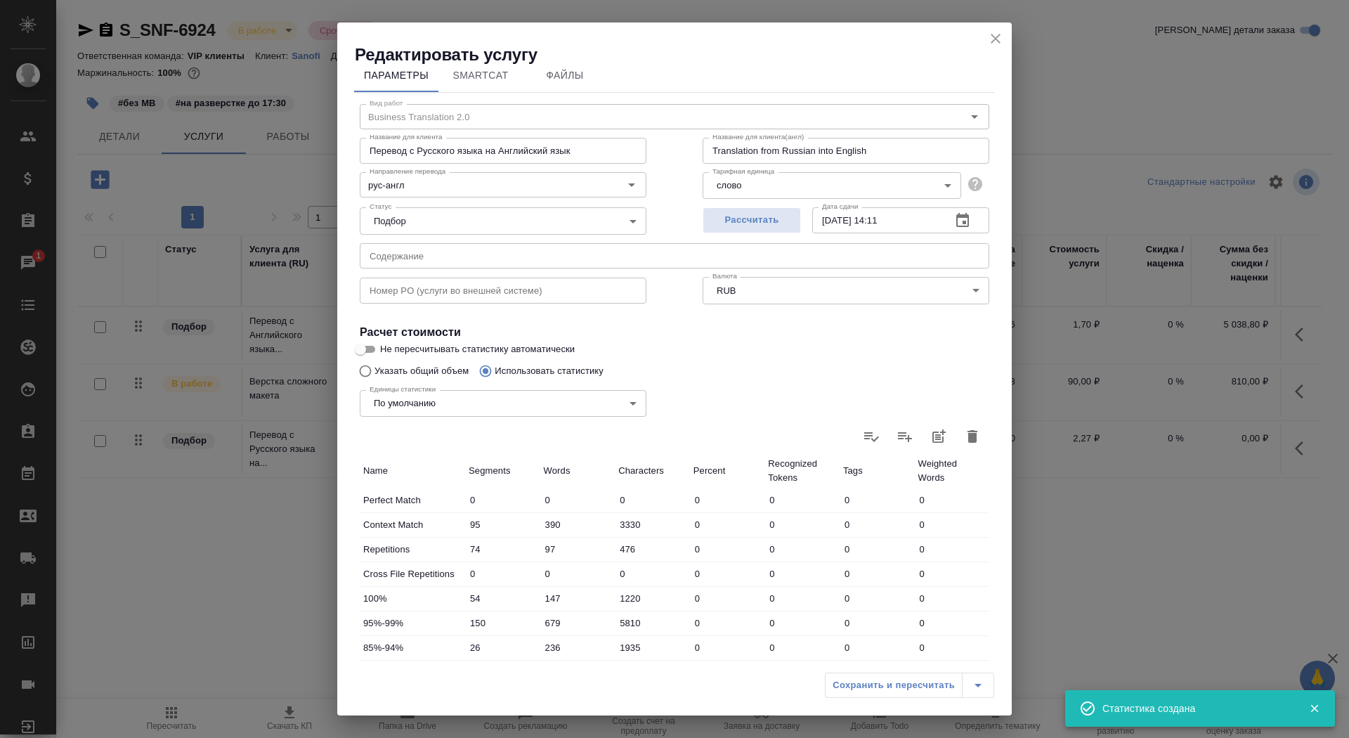
click at [407, 358] on div "Единицы статистики По умолчанию default Единицы статистики" at bounding box center [503, 401] width 343 height 91
click at [407, 367] on div "Единицы статистики По умолчанию default Единицы статистики" at bounding box center [503, 401] width 343 height 91
click at [365, 376] on input "Указать общий объем" at bounding box center [363, 371] width 22 height 27
radio input "true"
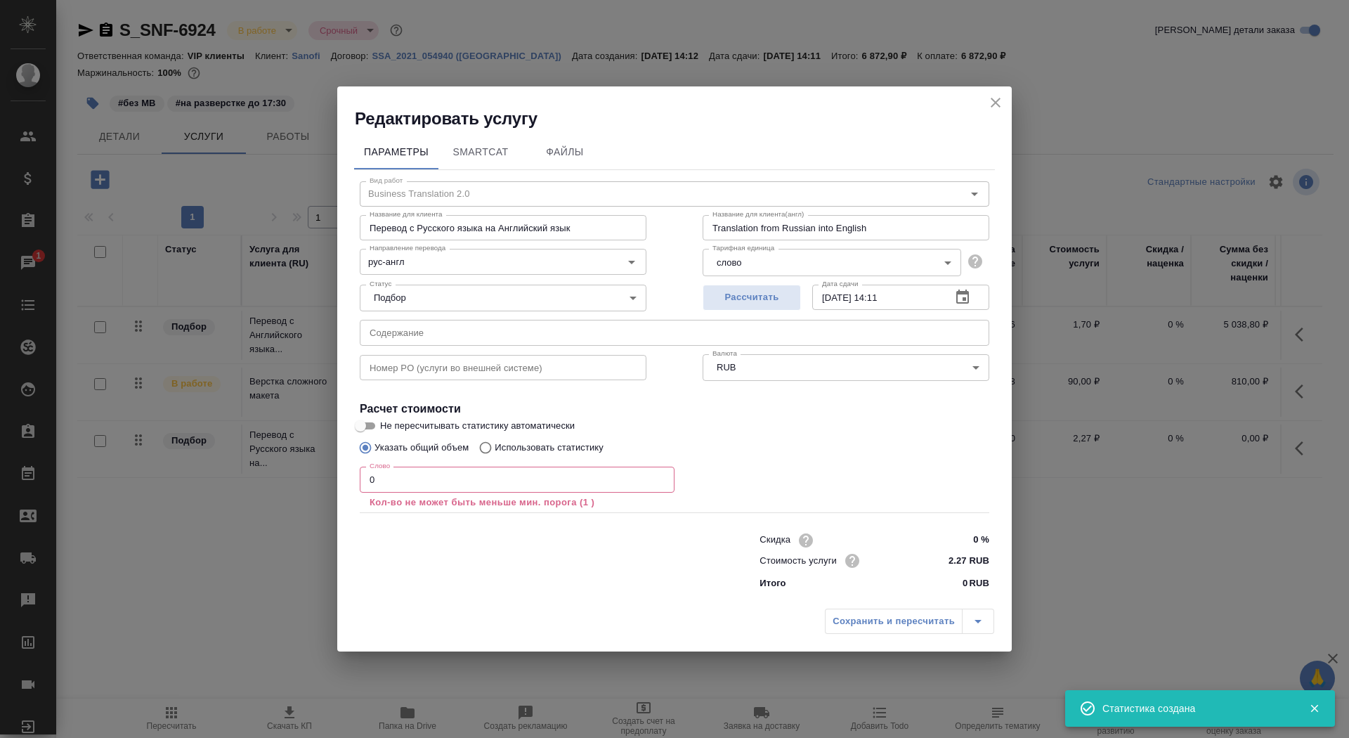
radio input "false"
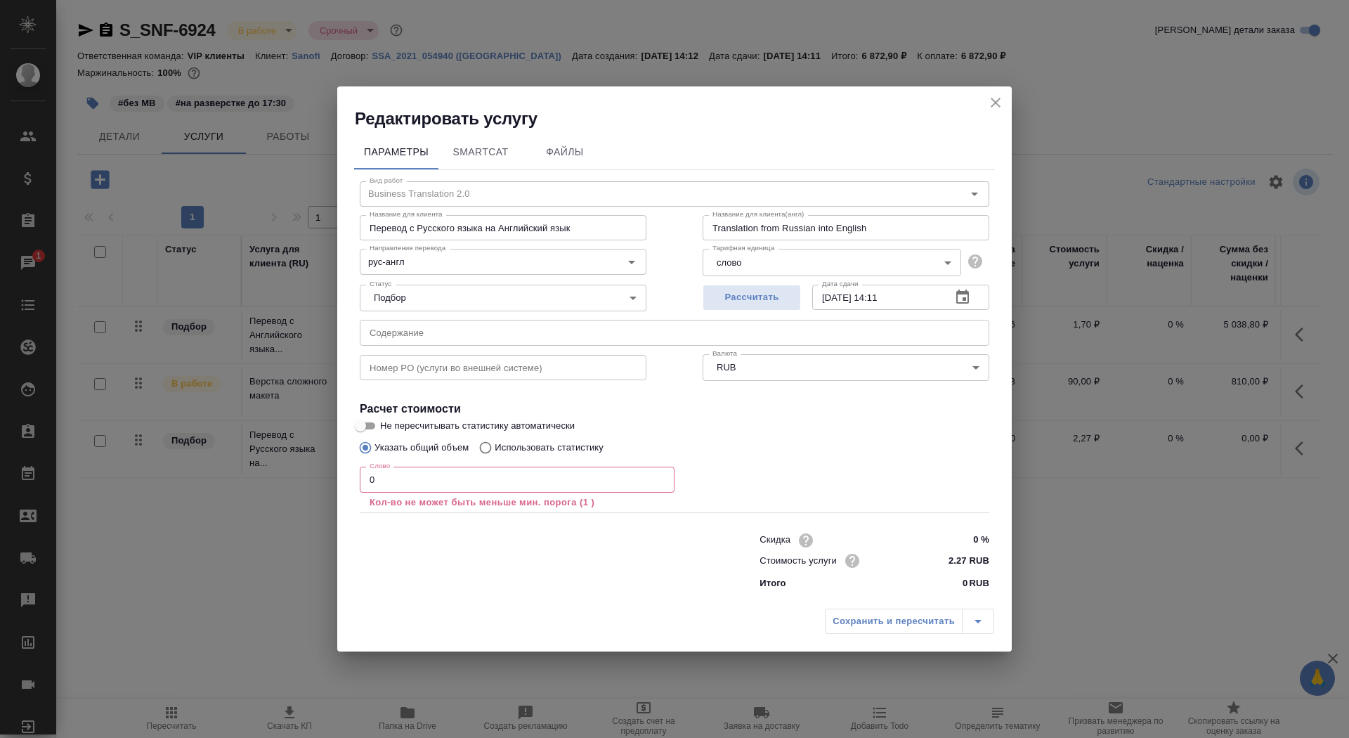
click at [424, 490] on input "0" at bounding box center [517, 479] width 315 height 25
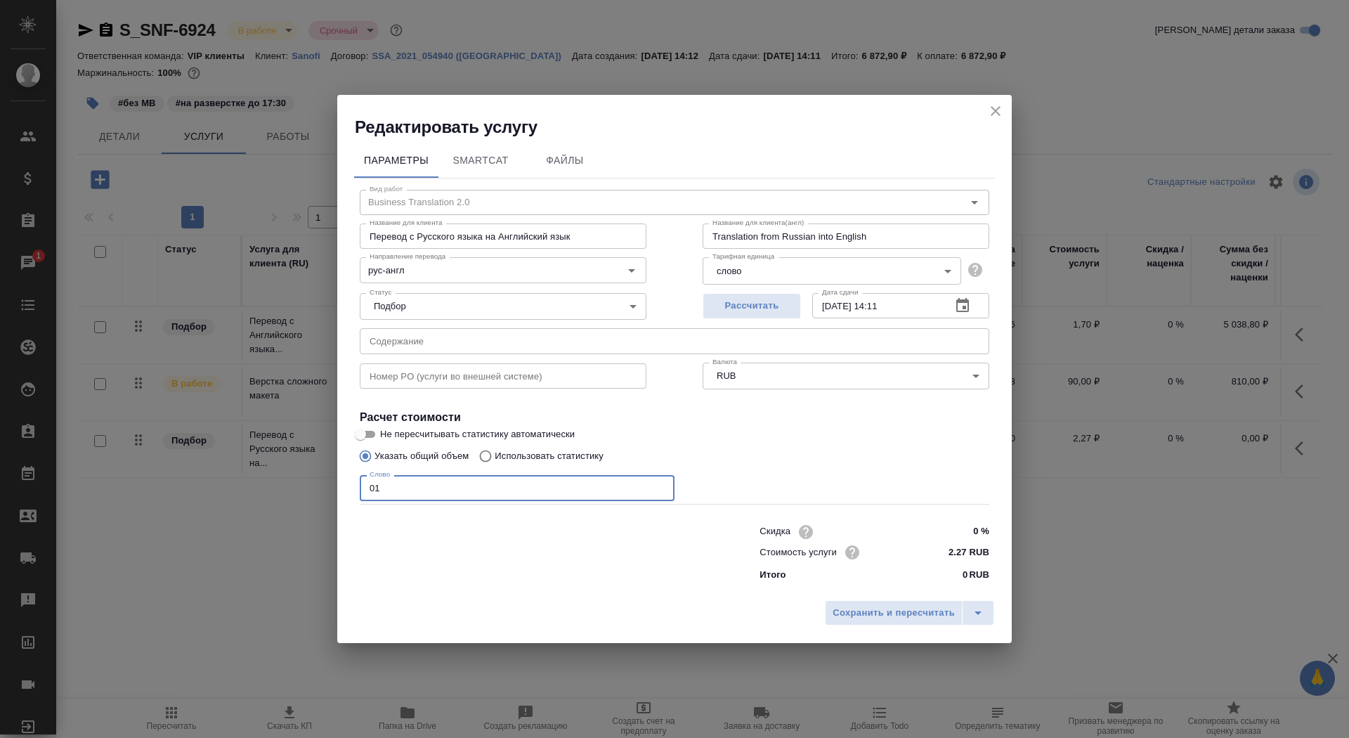
type input "01"
click at [542, 456] on p "Использовать статистику" at bounding box center [549, 456] width 109 height 14
click at [495, 456] on input "Использовать статистику" at bounding box center [483, 456] width 22 height 27
radio input "true"
radio input "false"
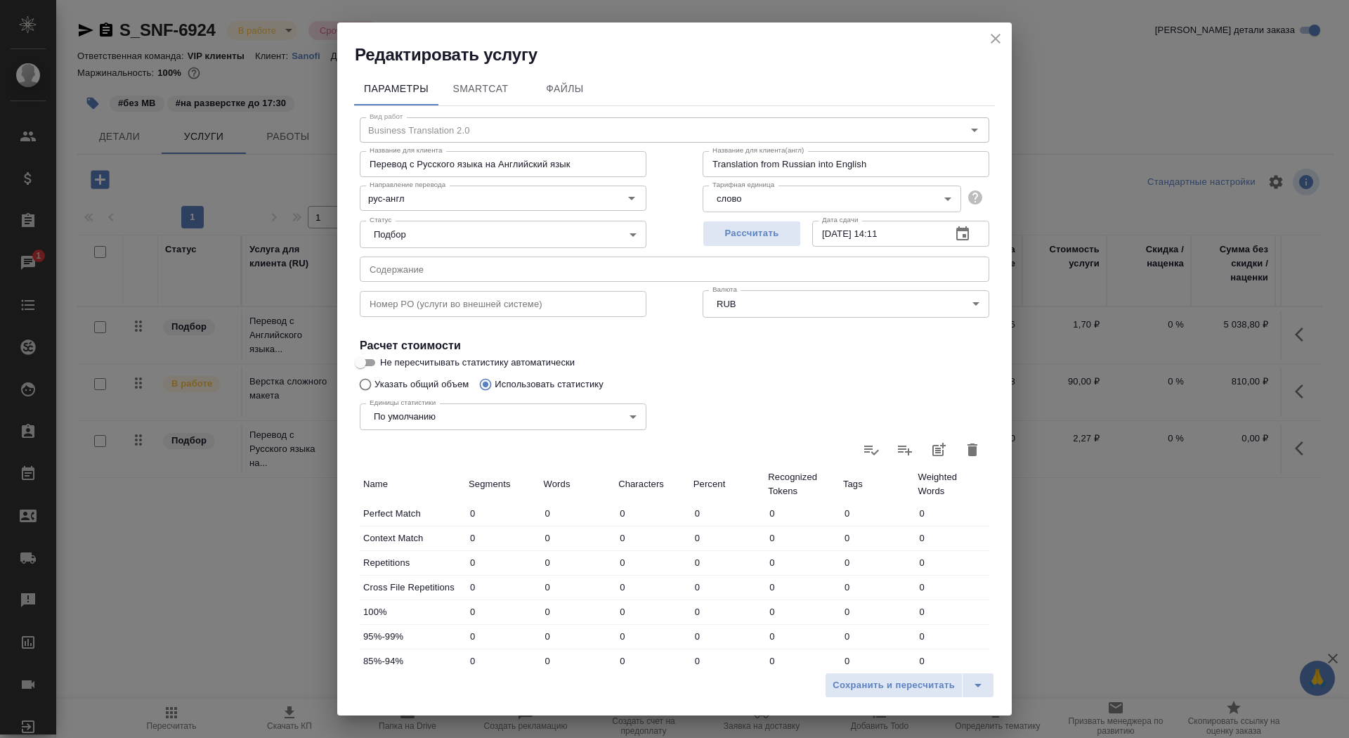
scroll to position [218, 0]
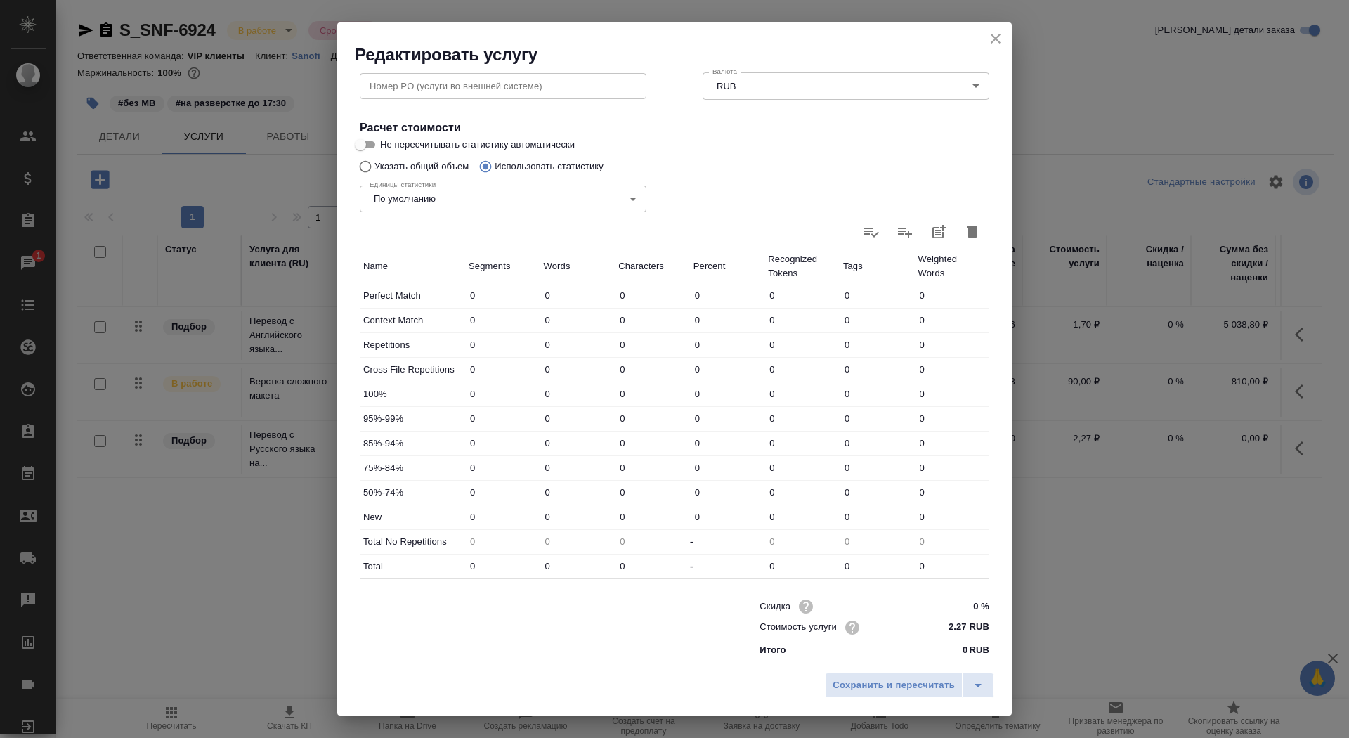
click at [978, 235] on icon "button" at bounding box center [972, 231] width 17 height 17
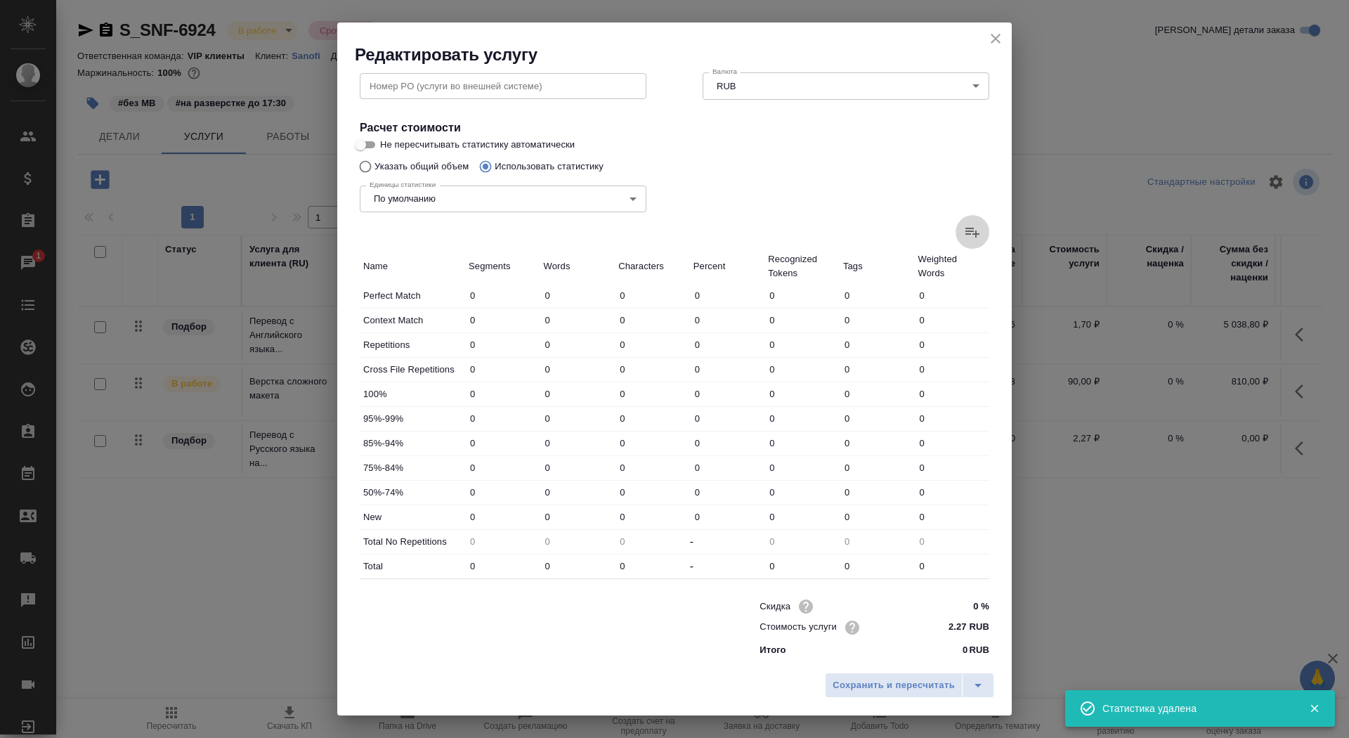
click at [972, 232] on icon at bounding box center [972, 231] width 17 height 17
click at [0, 0] on input "file" at bounding box center [0, 0] width 0 height 0
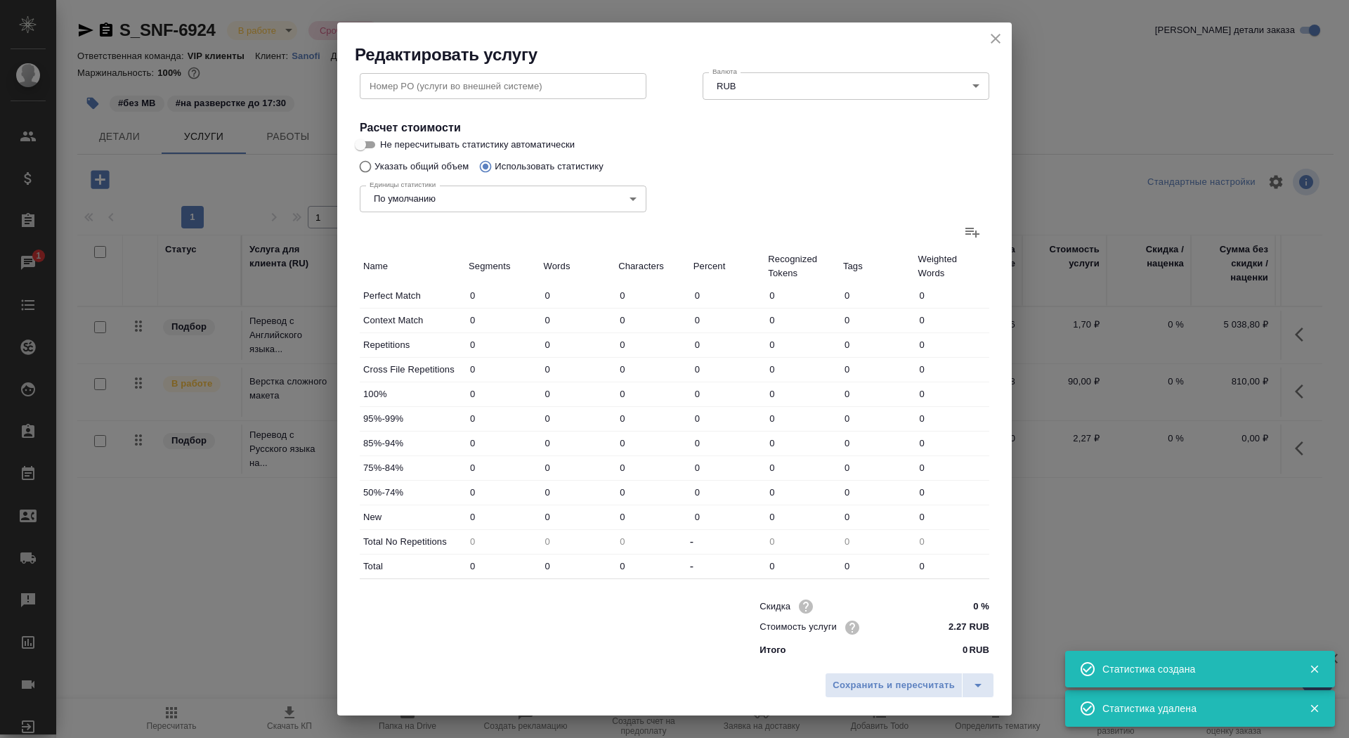
type input "95"
type input "390"
type input "3330"
type input "74"
type input "97"
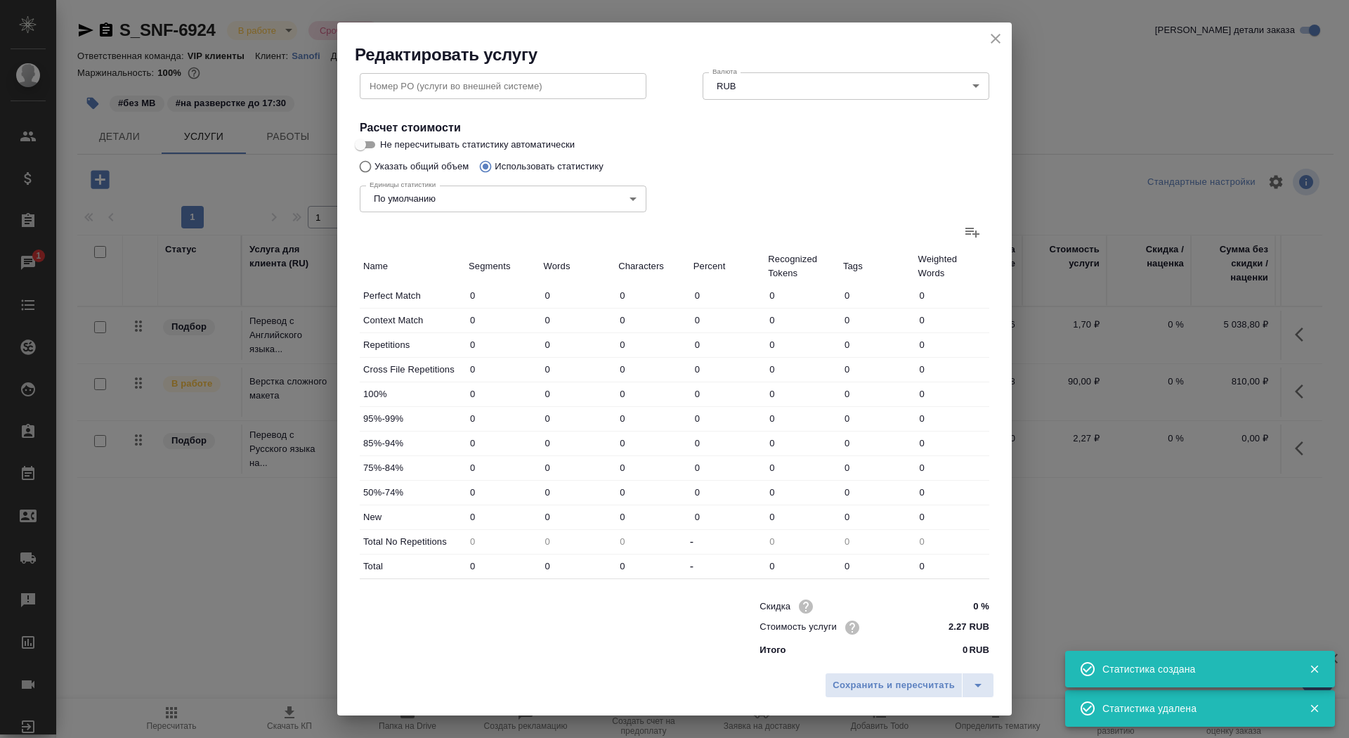
type input "476"
type input "54"
type input "147"
type input "1220"
type input "150"
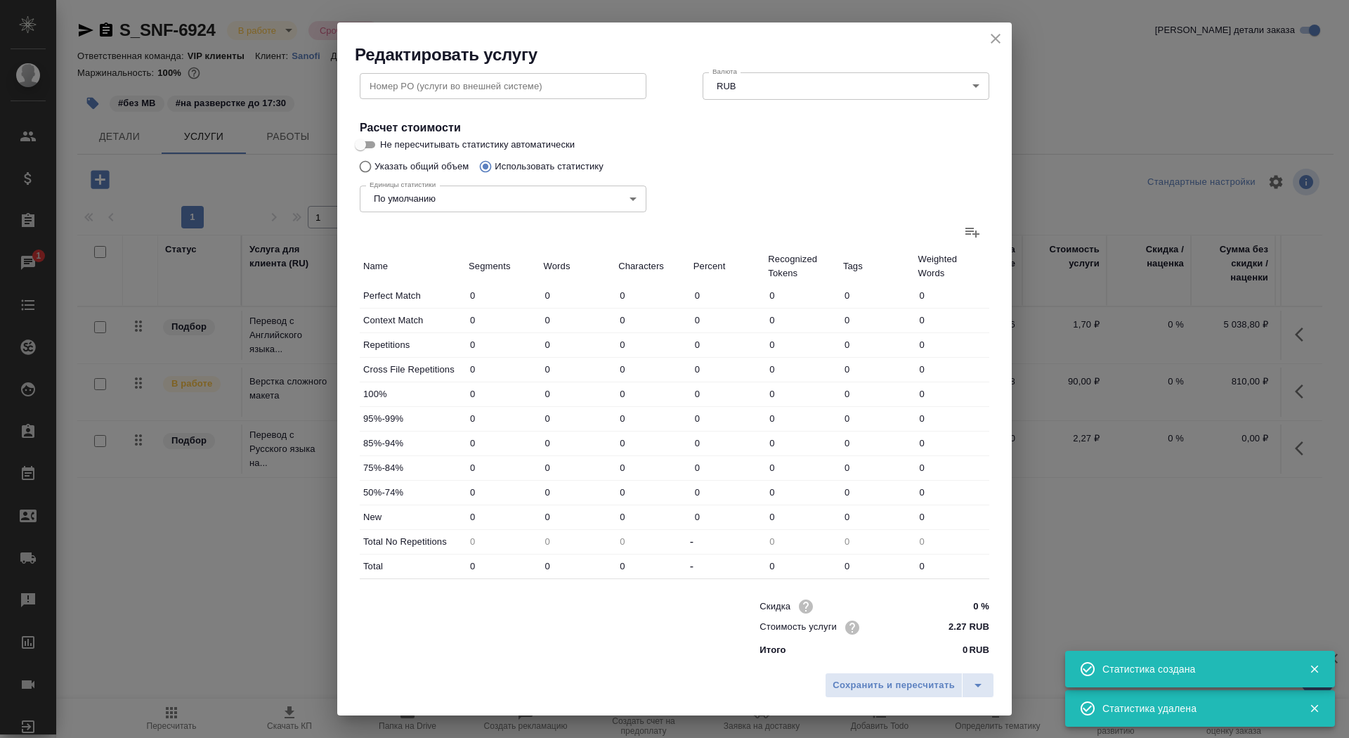
type input "679"
type input "5810"
type input "26"
type input "236"
type input "1935"
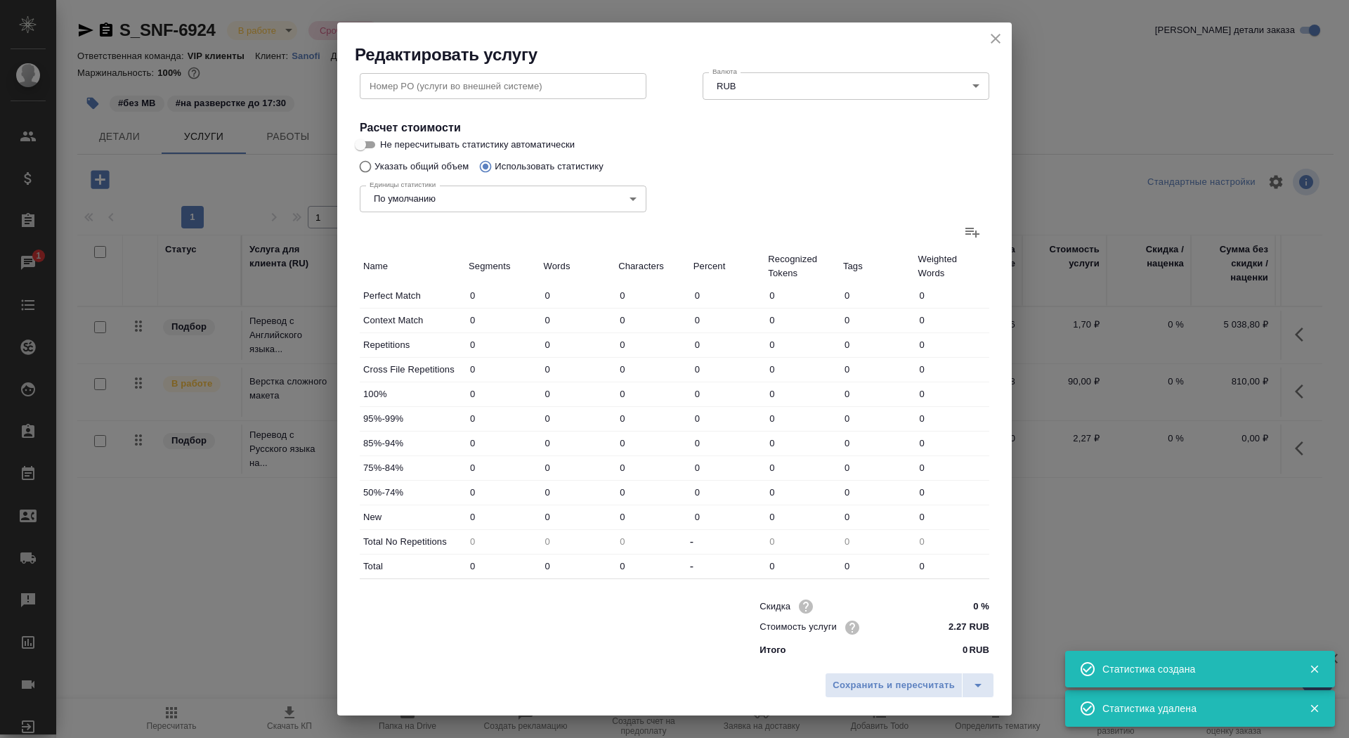
type input "29"
type input "140"
type input "1253"
type input "123"
type input "445"
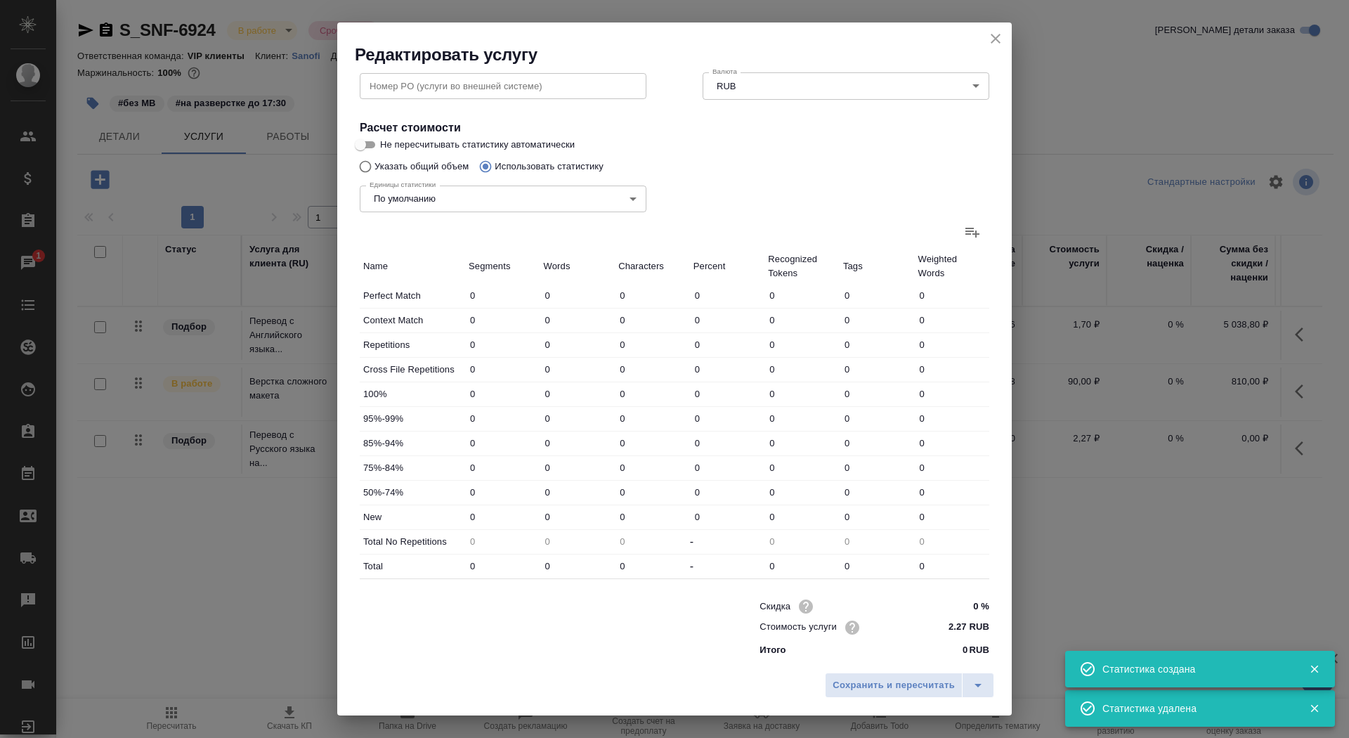
type input "3555"
type input "474"
type input "2034"
type input "17100"
type input "548"
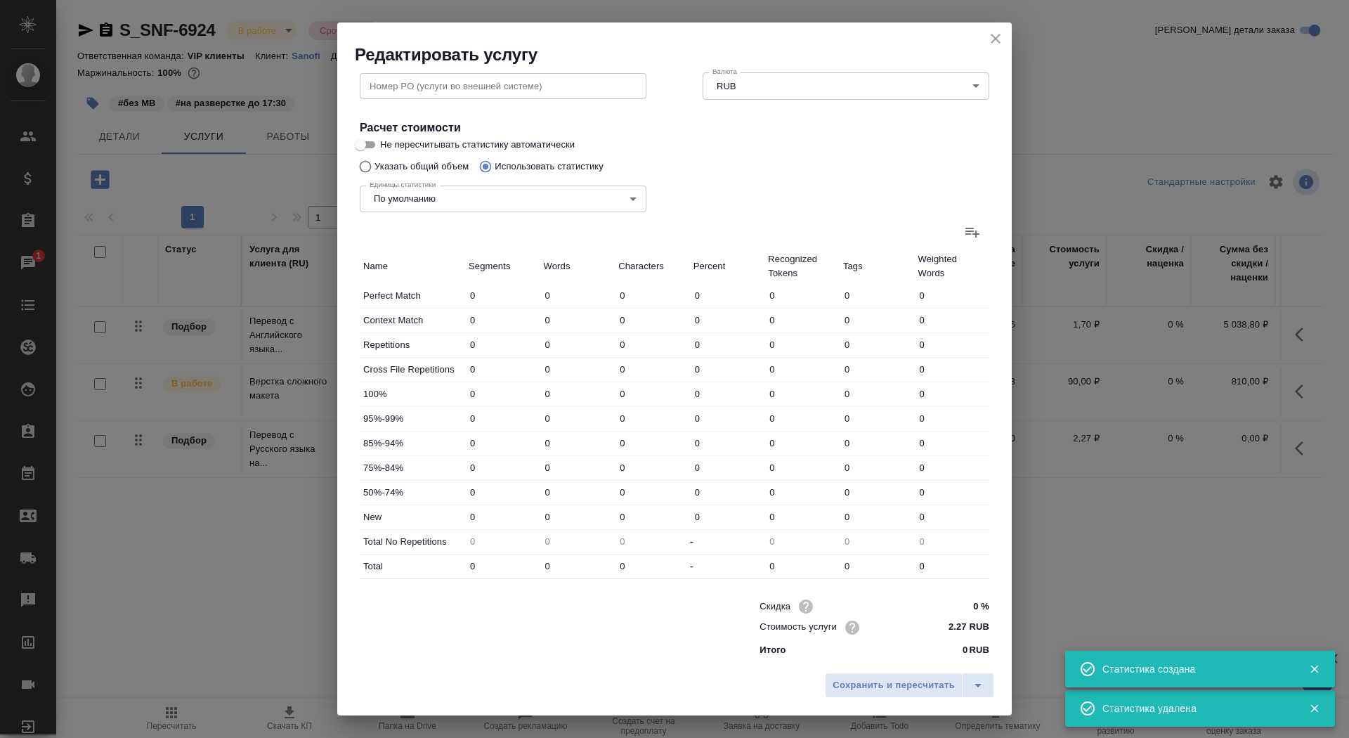
type input "2131"
type input "17576"
click at [912, 686] on span "Сохранить и пересчитать" at bounding box center [894, 685] width 122 height 16
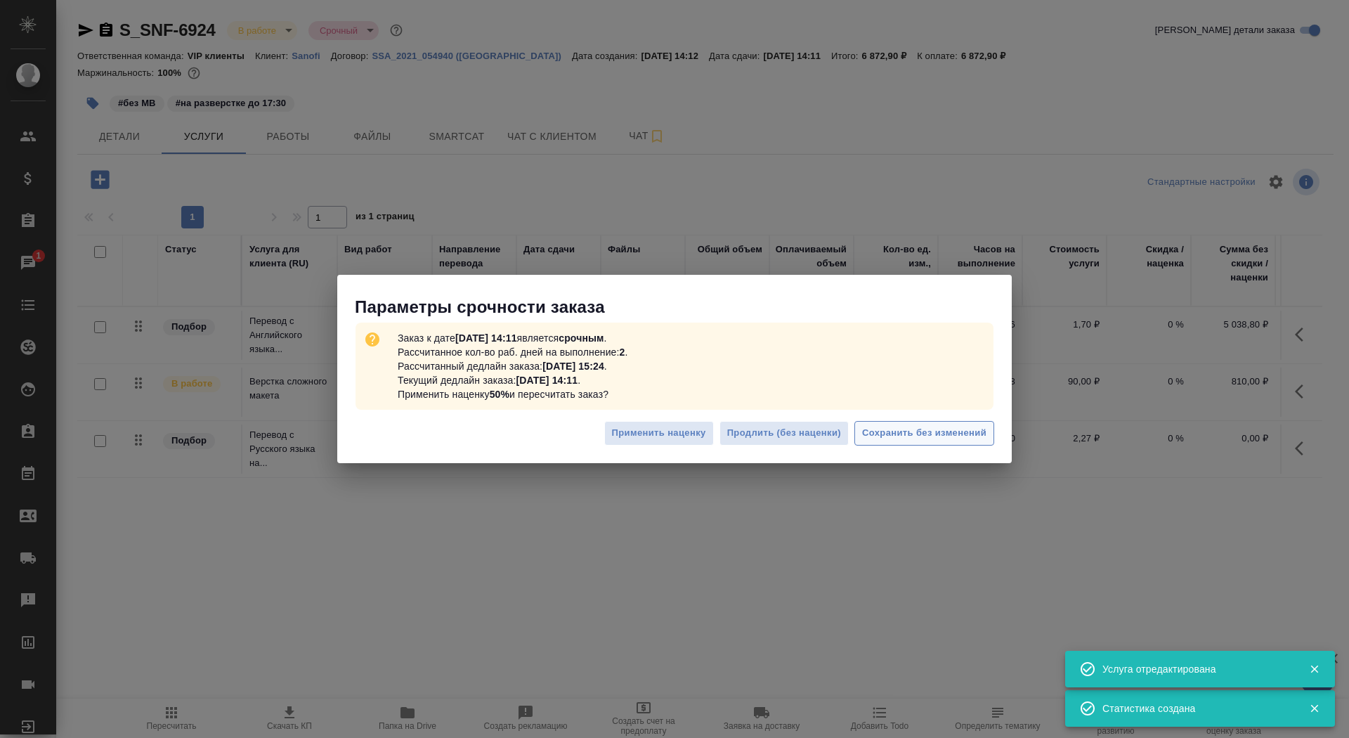
click at [968, 437] on span "Сохранить без изменений" at bounding box center [924, 433] width 124 height 16
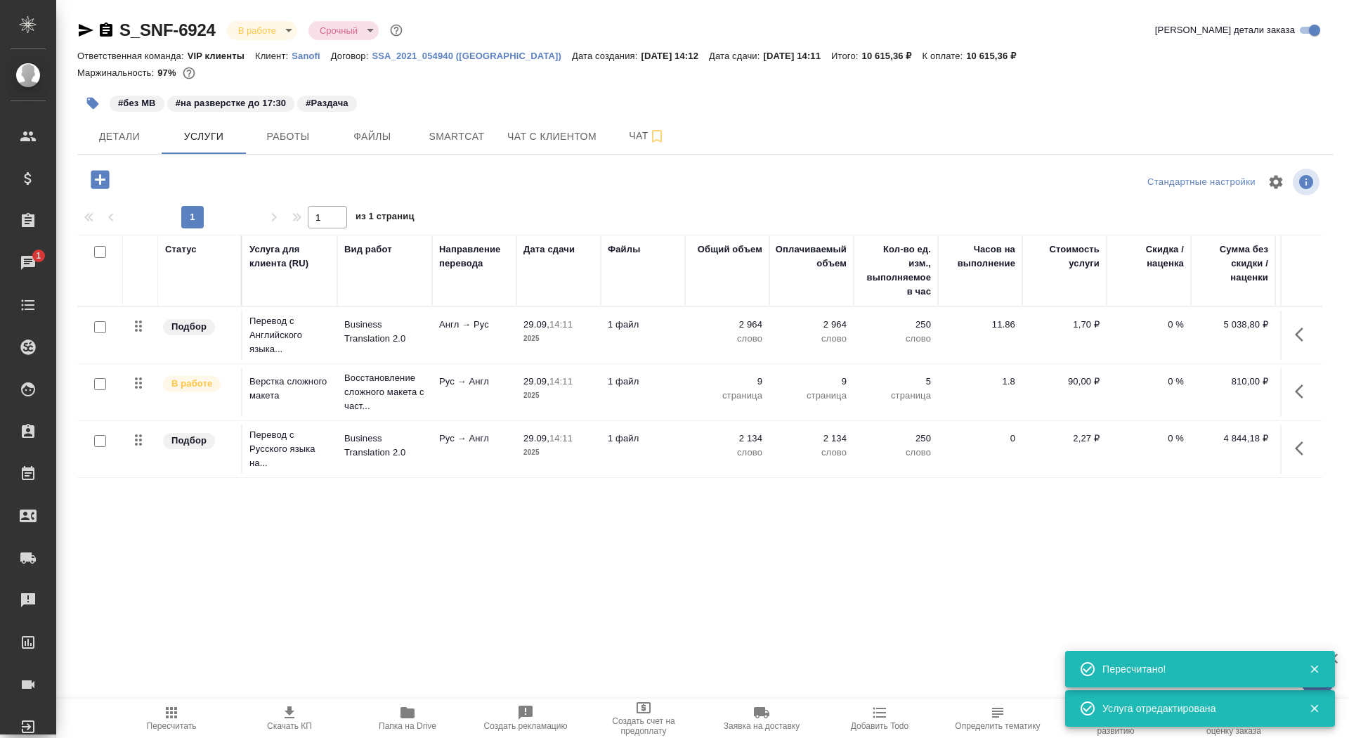
scroll to position [0, 79]
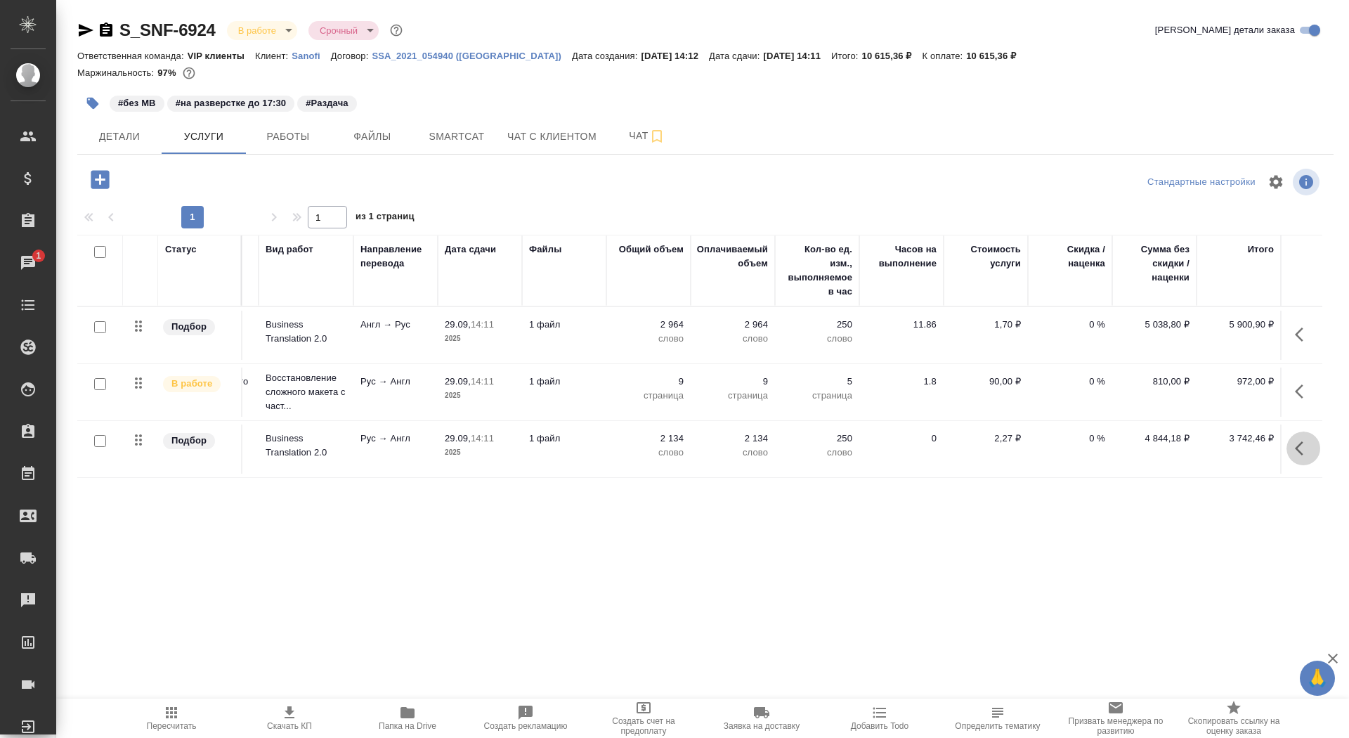
click at [1296, 448] on icon "button" at bounding box center [1299, 448] width 8 height 14
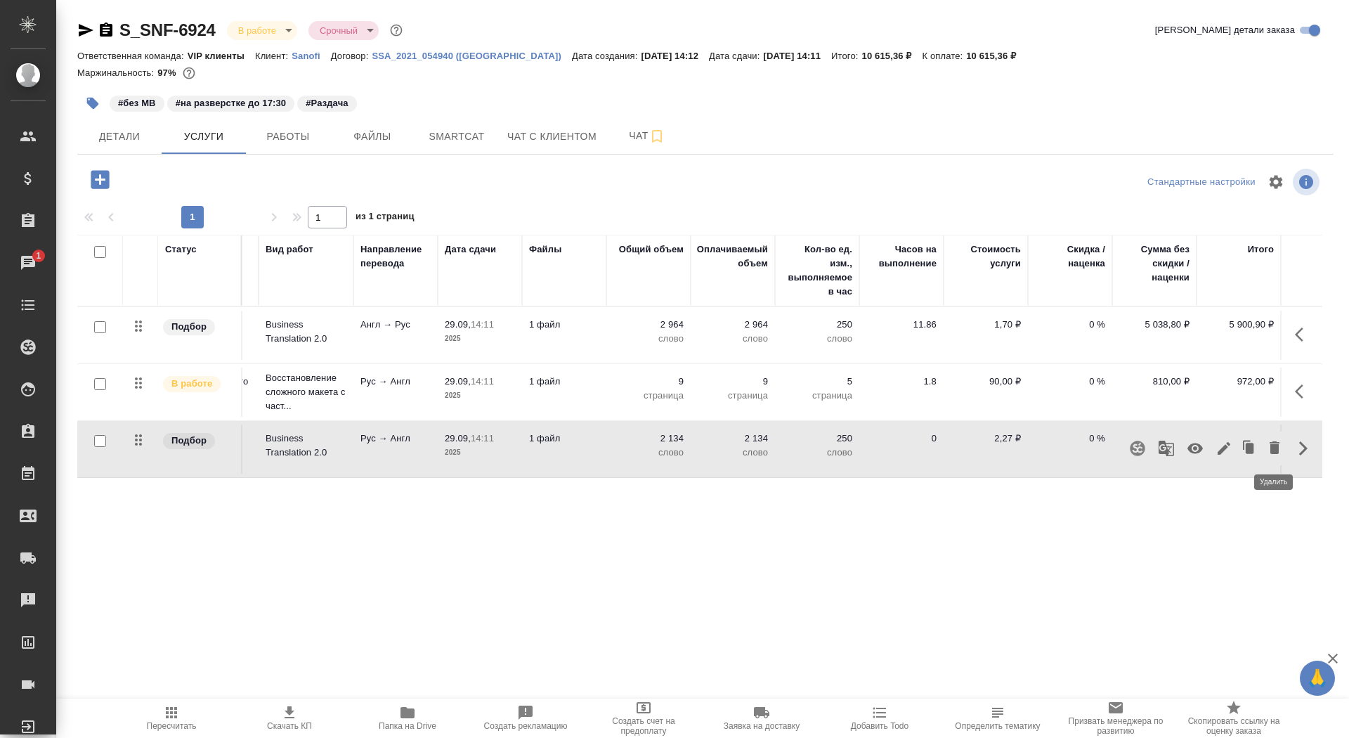
click at [1272, 448] on icon "button" at bounding box center [1275, 447] width 10 height 13
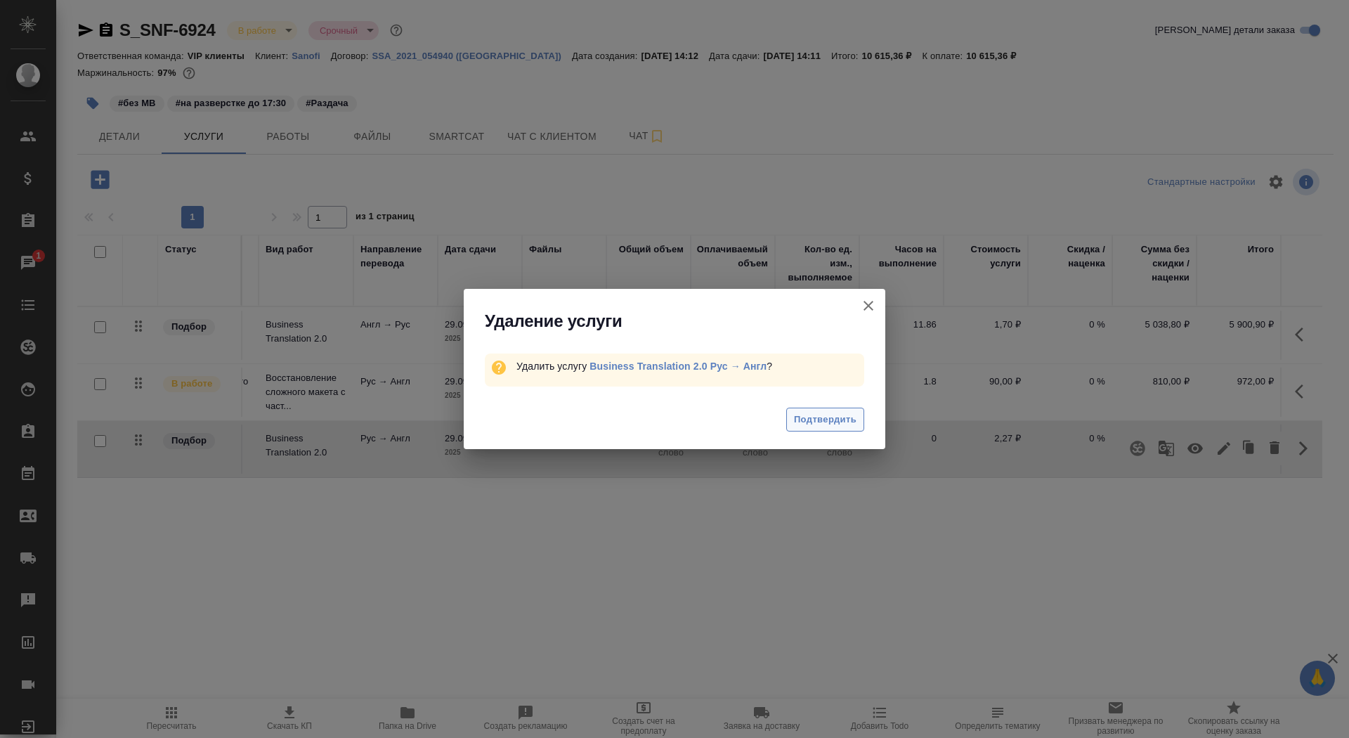
click at [810, 428] on button "Подтвердить" at bounding box center [825, 419] width 78 height 25
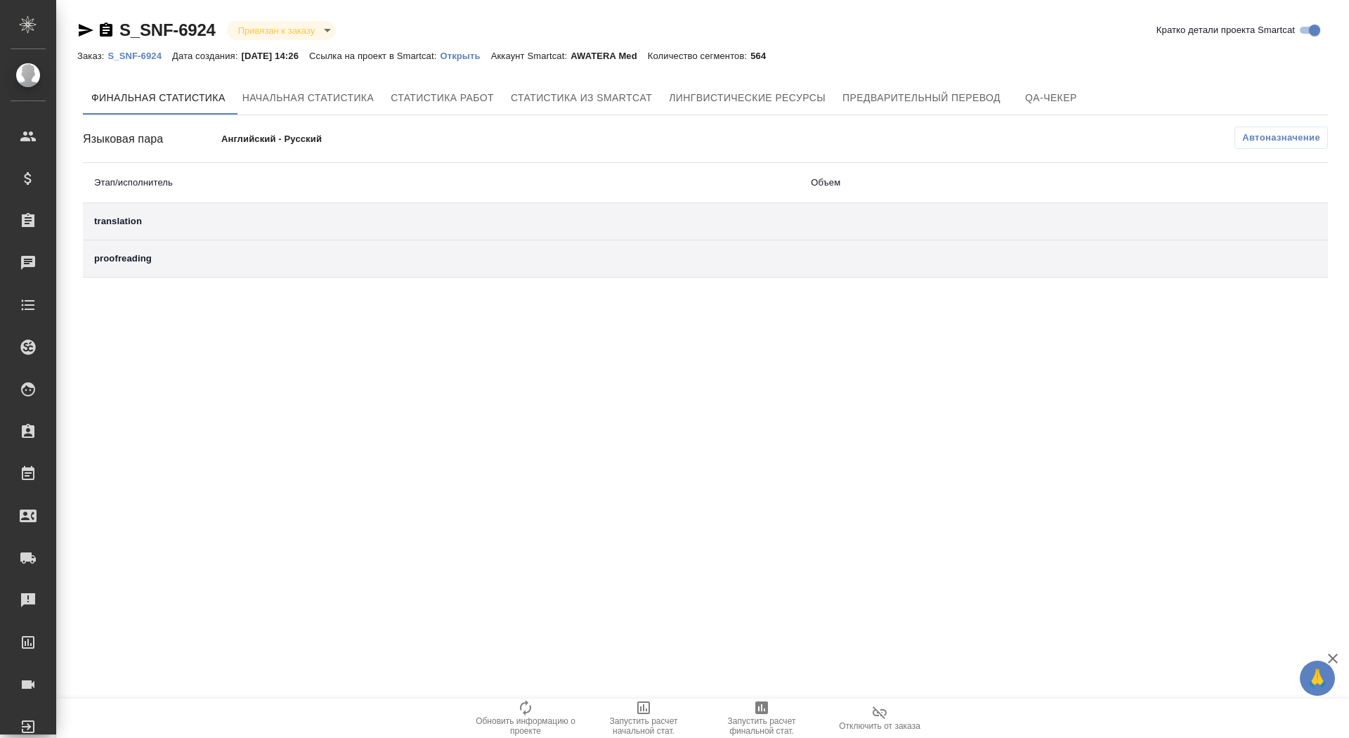
click at [892, 703] on button "Отключить от заказа" at bounding box center [880, 717] width 118 height 39
click at [483, 56] on p "Открыть" at bounding box center [465, 56] width 51 height 11
click at [894, 717] on span "Отключить от заказа" at bounding box center [879, 717] width 101 height 27
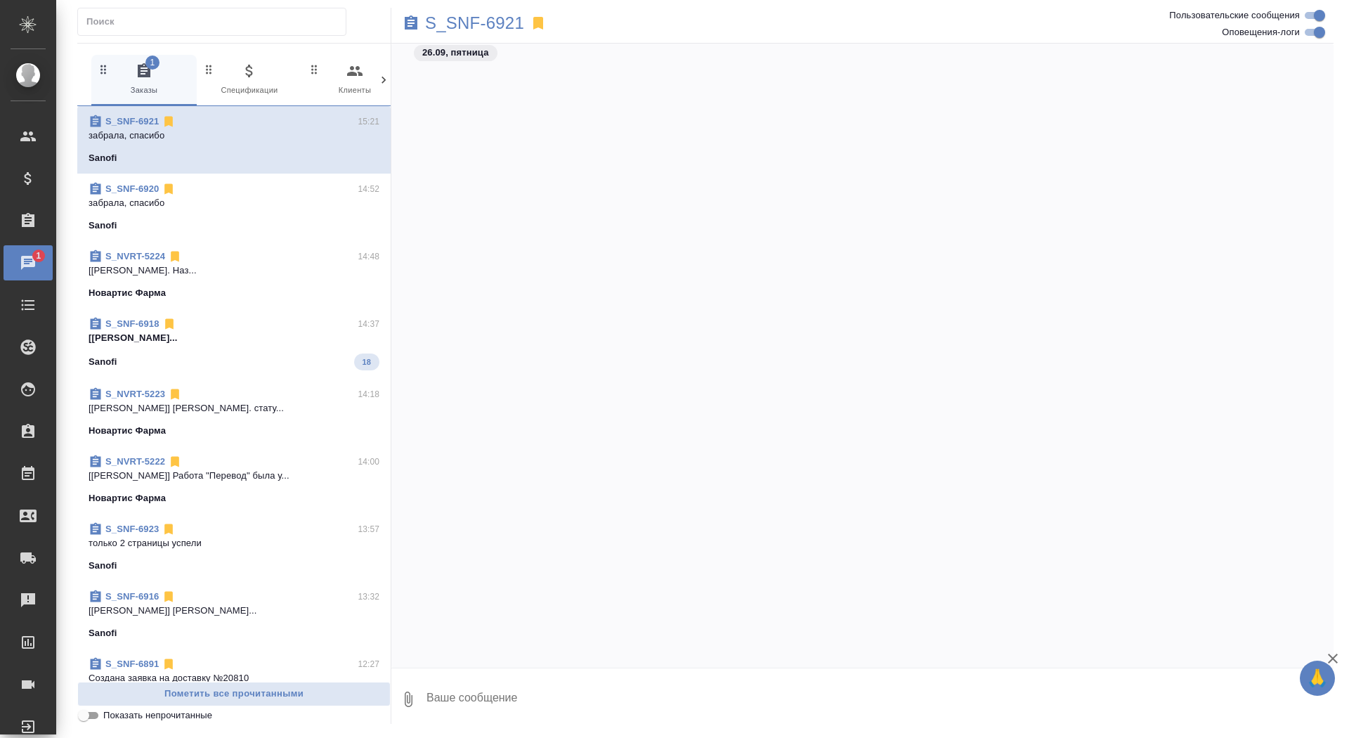
scroll to position [23698, 0]
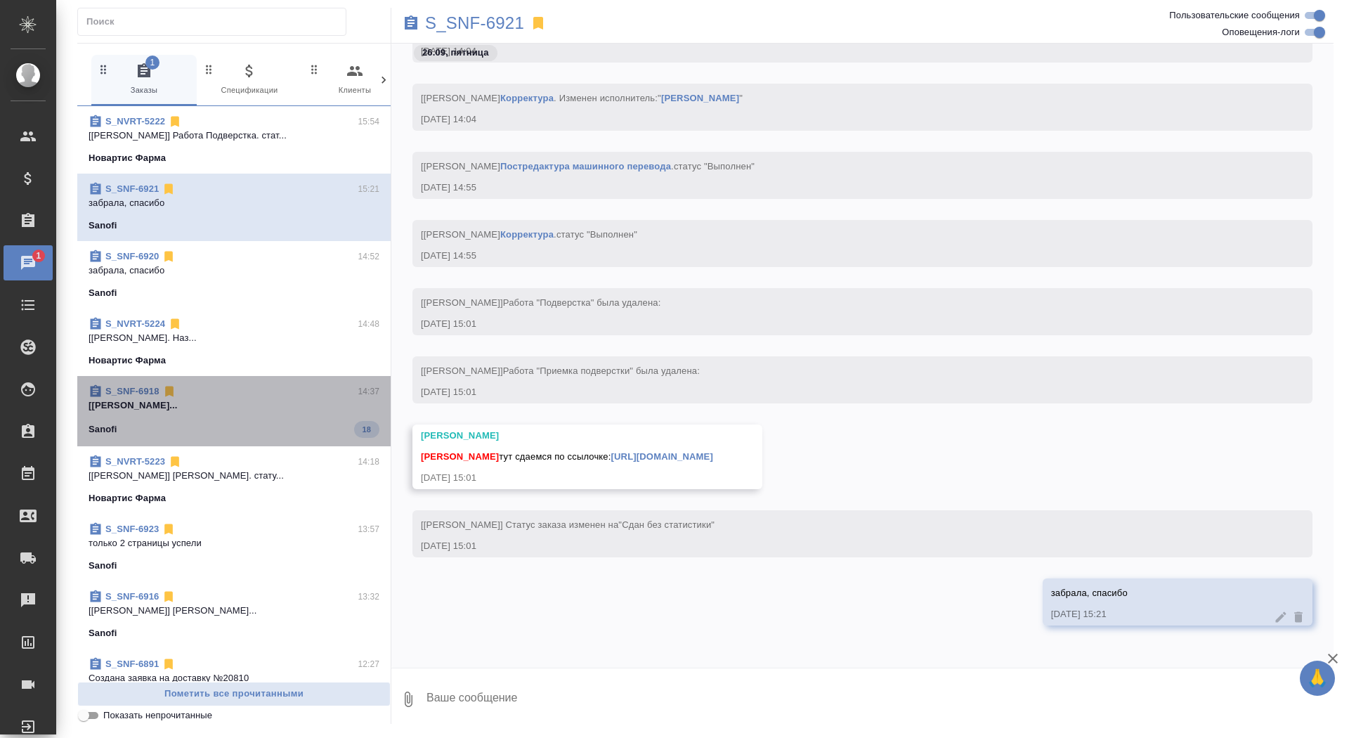
click at [244, 403] on p "[[PERSON_NAME]..." at bounding box center [234, 405] width 291 height 14
